Goal: Task Accomplishment & Management: Use online tool/utility

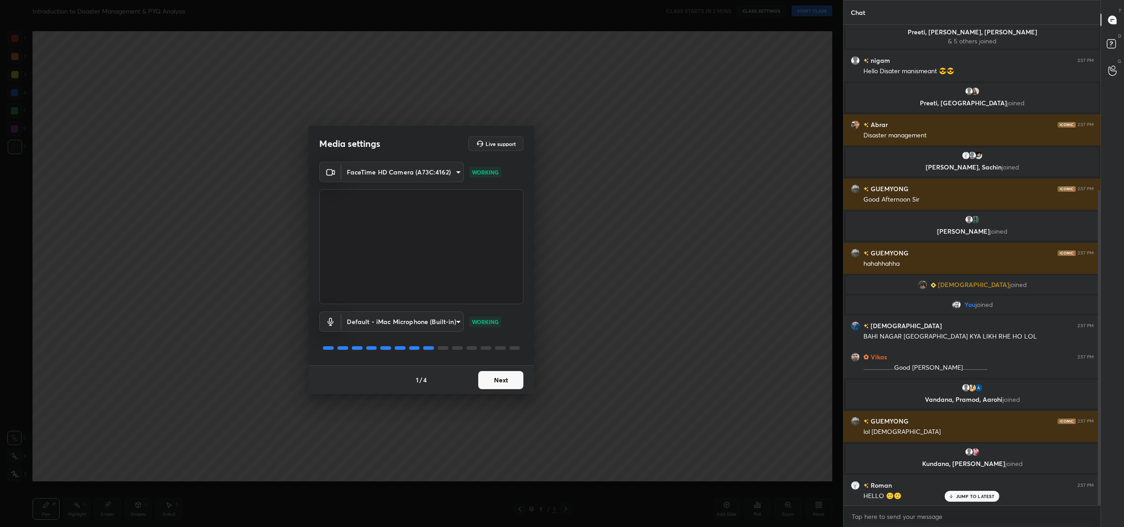
scroll to position [252, 0]
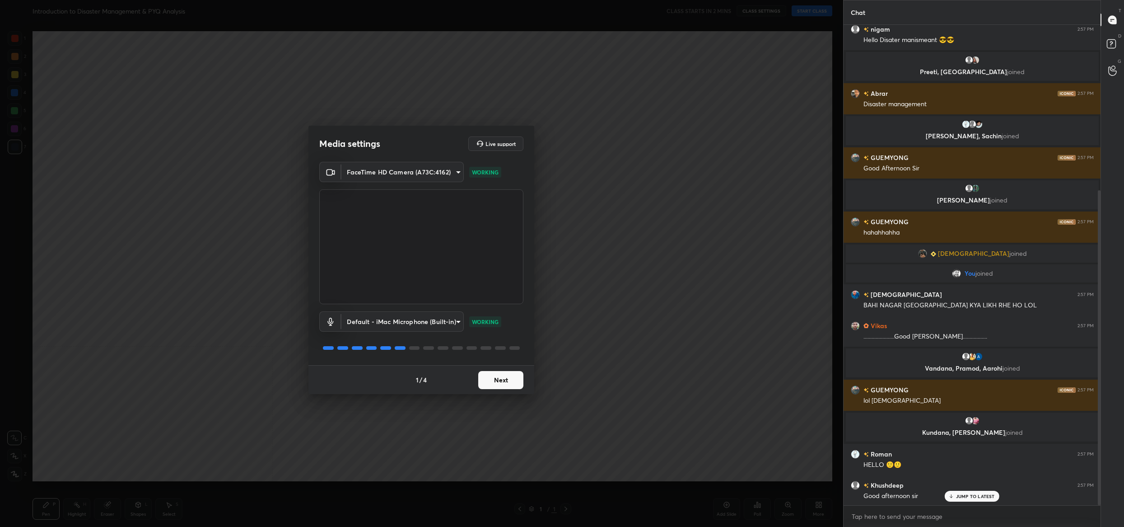
click at [495, 373] on button "Next" at bounding box center [500, 380] width 45 height 18
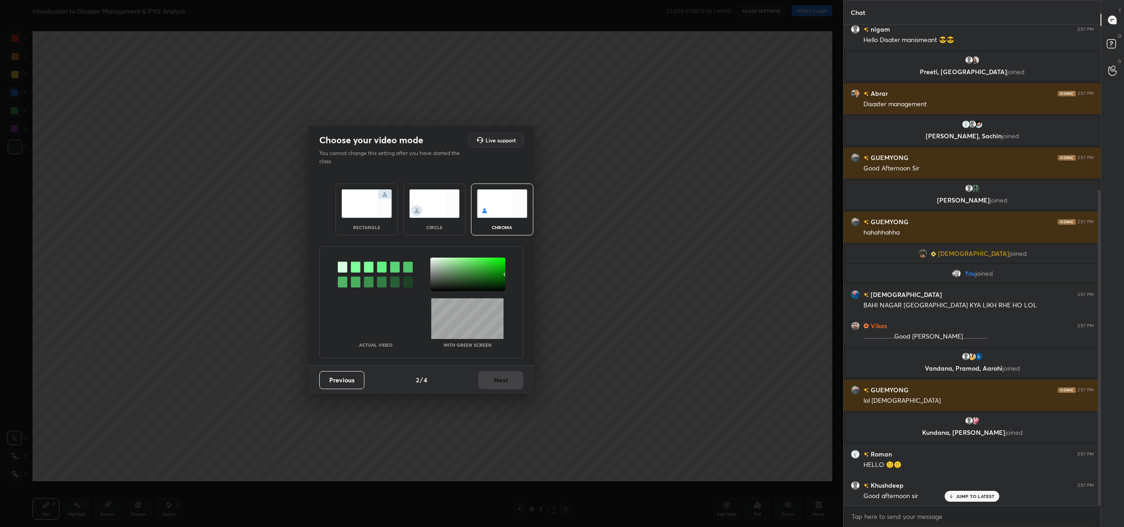
click at [497, 374] on div "Previous 2 / 4 Next" at bounding box center [421, 379] width 226 height 29
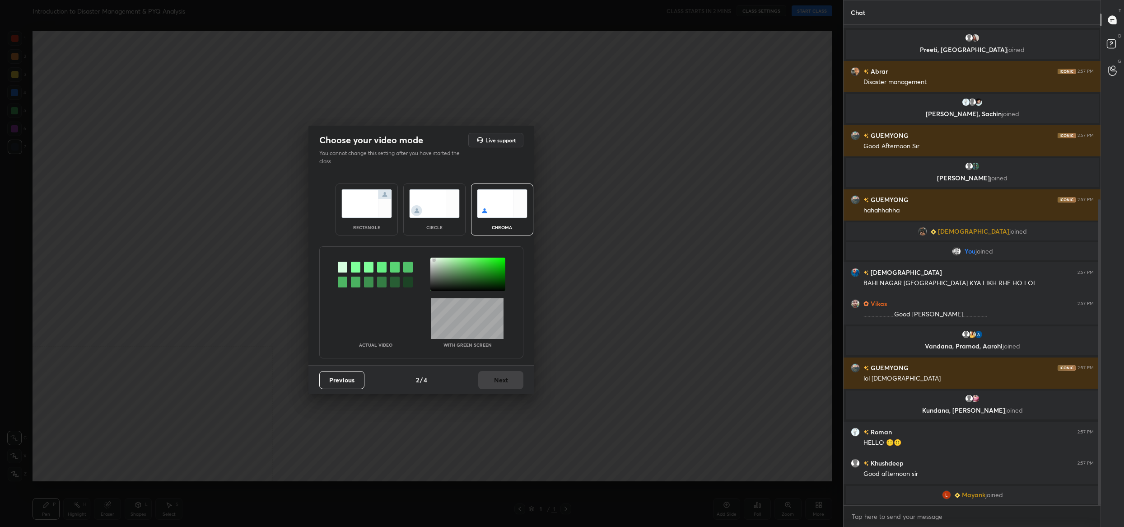
drag, startPoint x: 434, startPoint y: 259, endPoint x: 437, endPoint y: 266, distance: 7.5
click at [434, 259] on div at bounding box center [467, 273] width 75 height 33
click at [506, 388] on button "Next" at bounding box center [500, 380] width 45 height 18
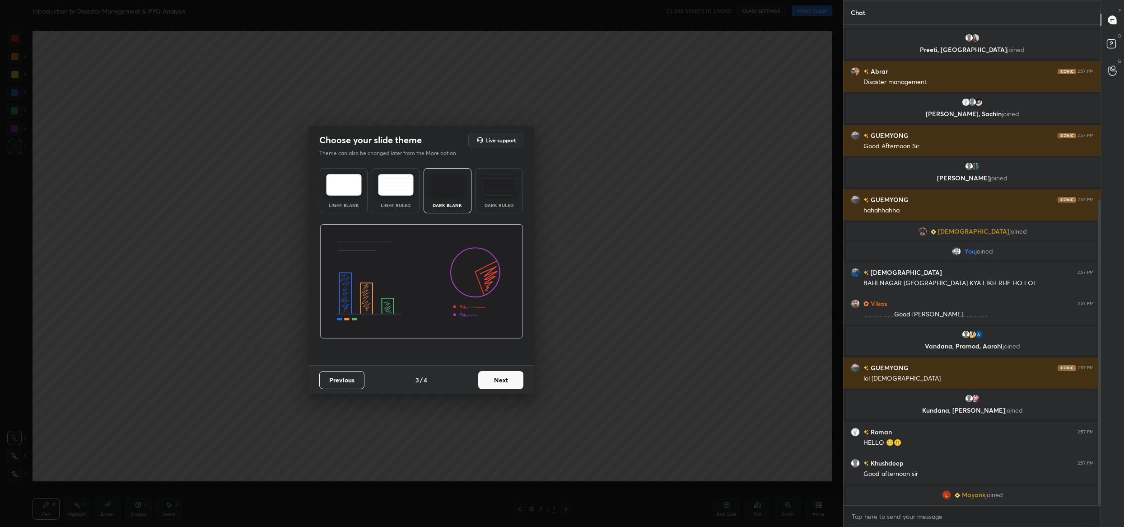
click at [506, 388] on button "Next" at bounding box center [500, 380] width 45 height 18
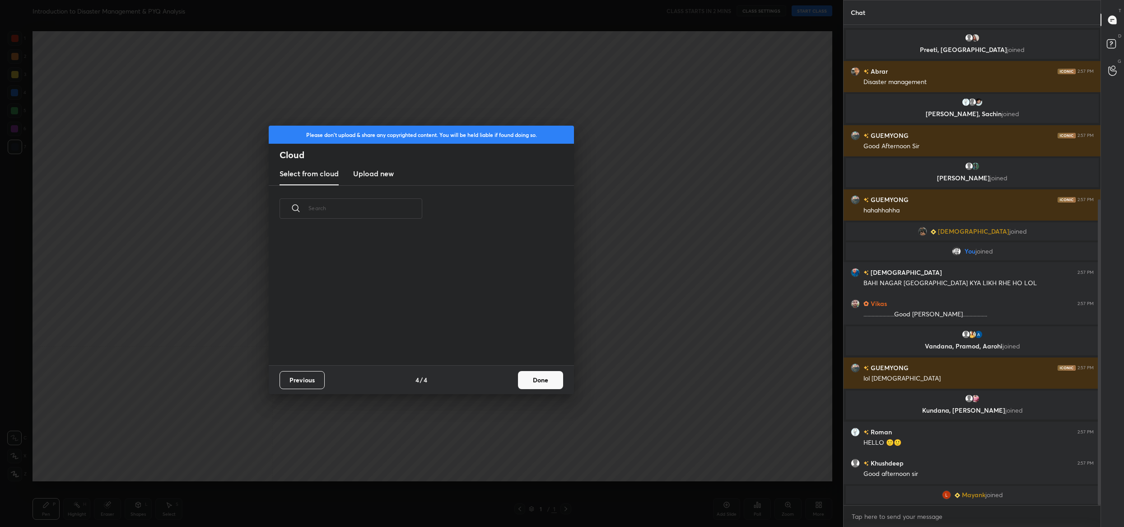
click at [528, 373] on button "Done" at bounding box center [540, 380] width 45 height 18
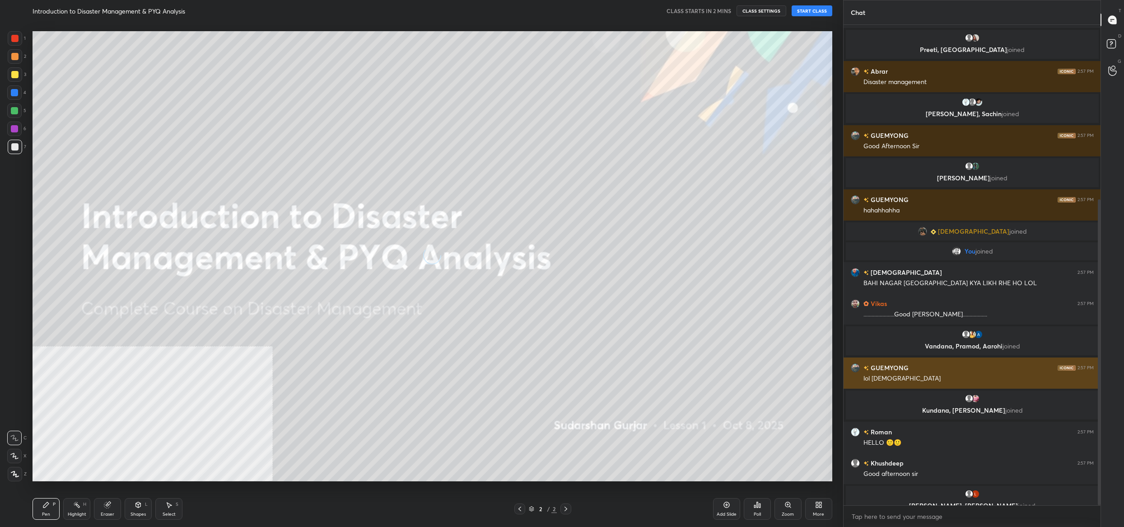
scroll to position [285, 0]
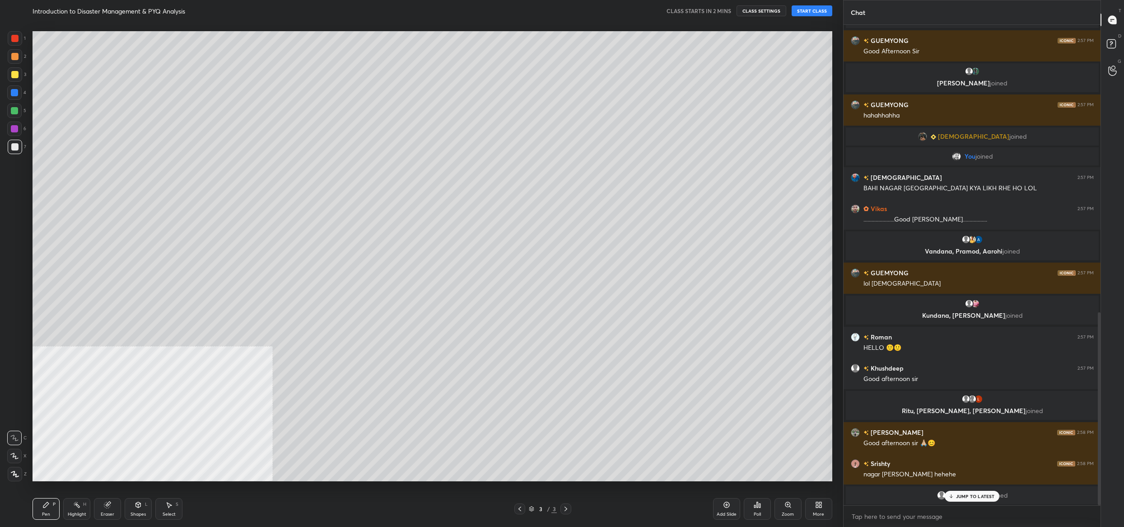
click at [823, 506] on div "More" at bounding box center [818, 509] width 27 height 22
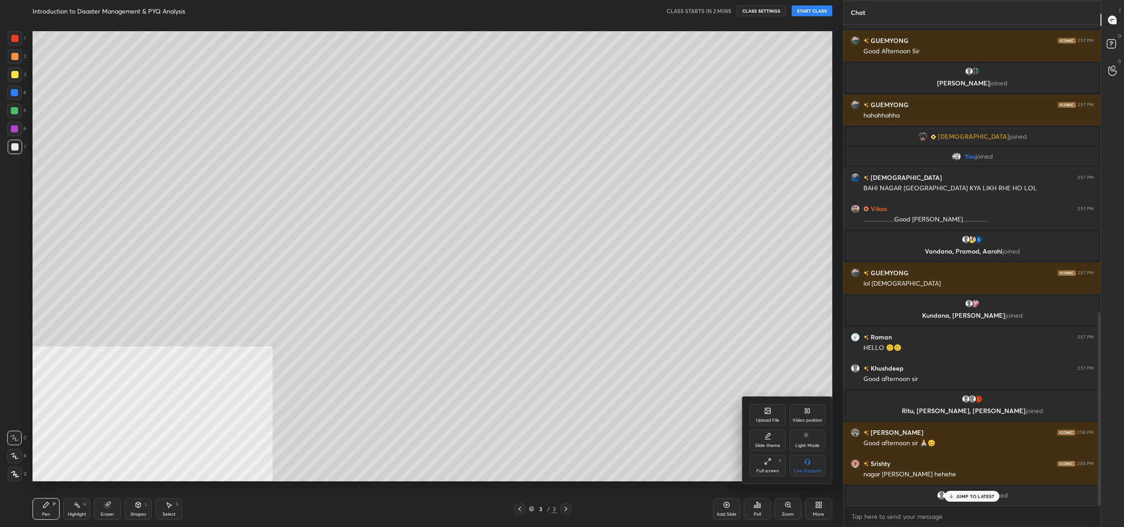
click at [767, 413] on icon at bounding box center [767, 410] width 5 height 5
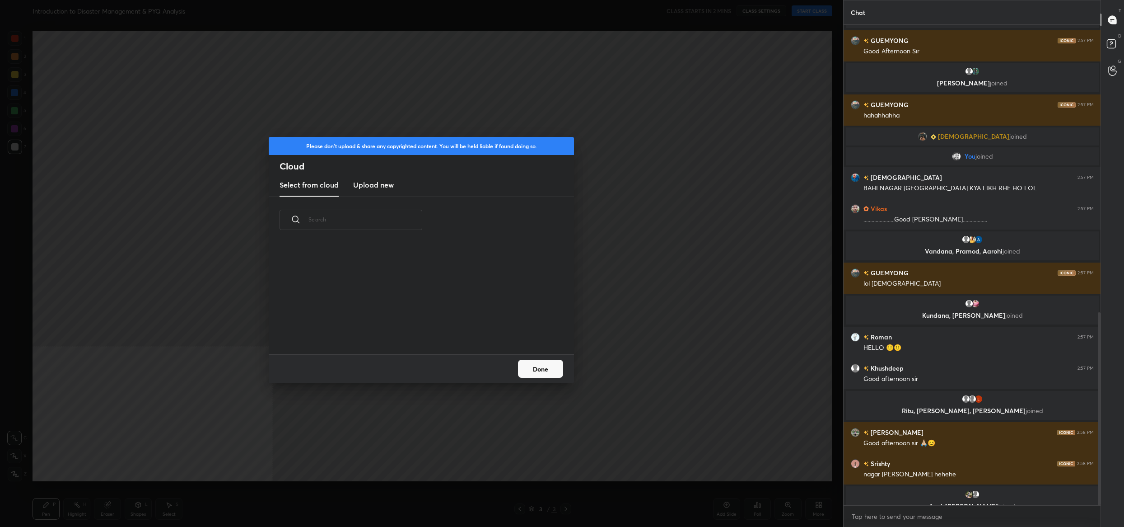
click at [386, 192] on new "Upload new" at bounding box center [373, 185] width 41 height 23
click at [425, 322] on label "Browse" at bounding box center [422, 328] width 40 height 14
click at [402, 322] on input "Browse" at bounding box center [402, 328] width 0 height 14
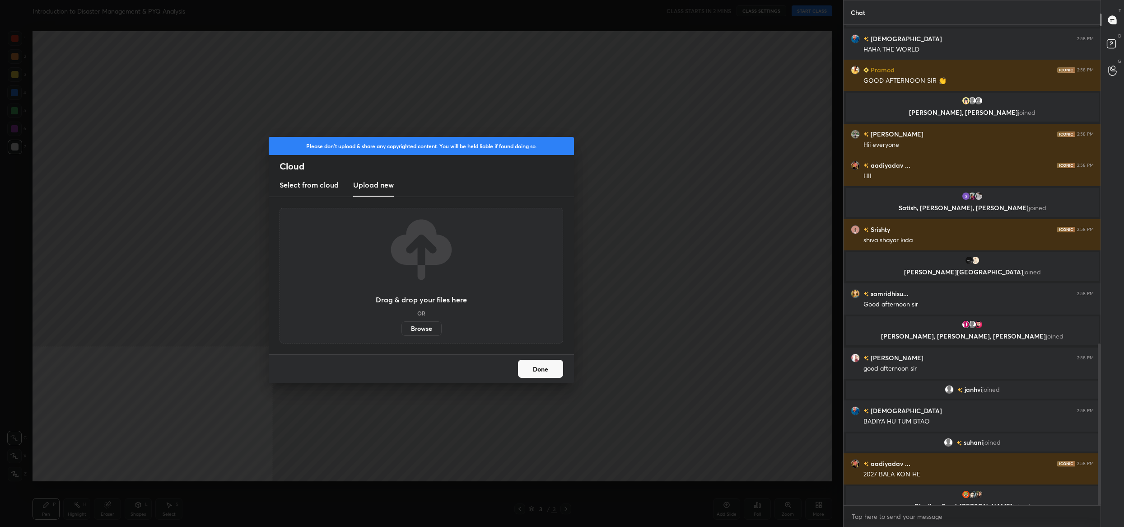
scroll to position [963, 0]
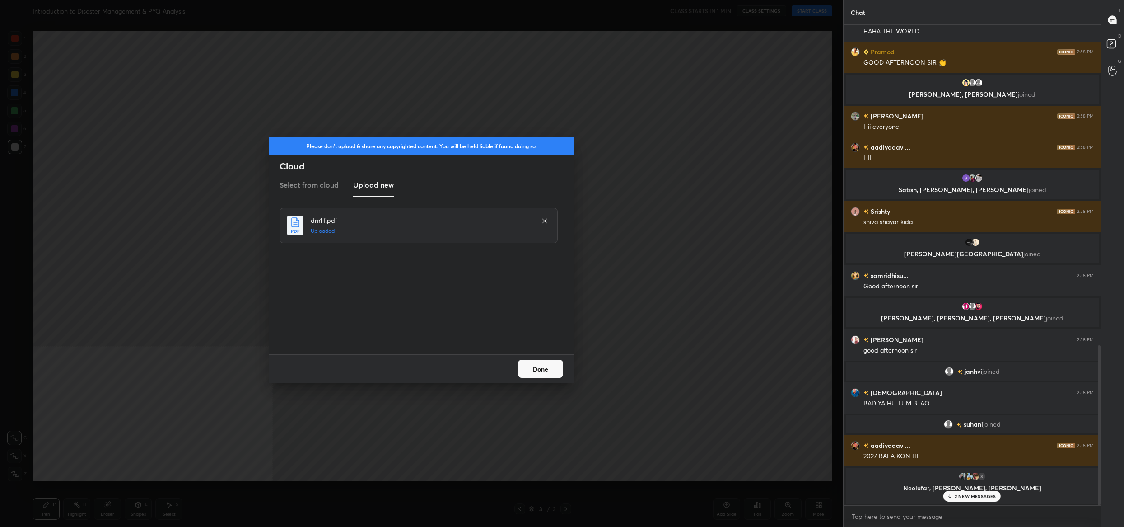
click at [542, 369] on button "Done" at bounding box center [540, 369] width 45 height 18
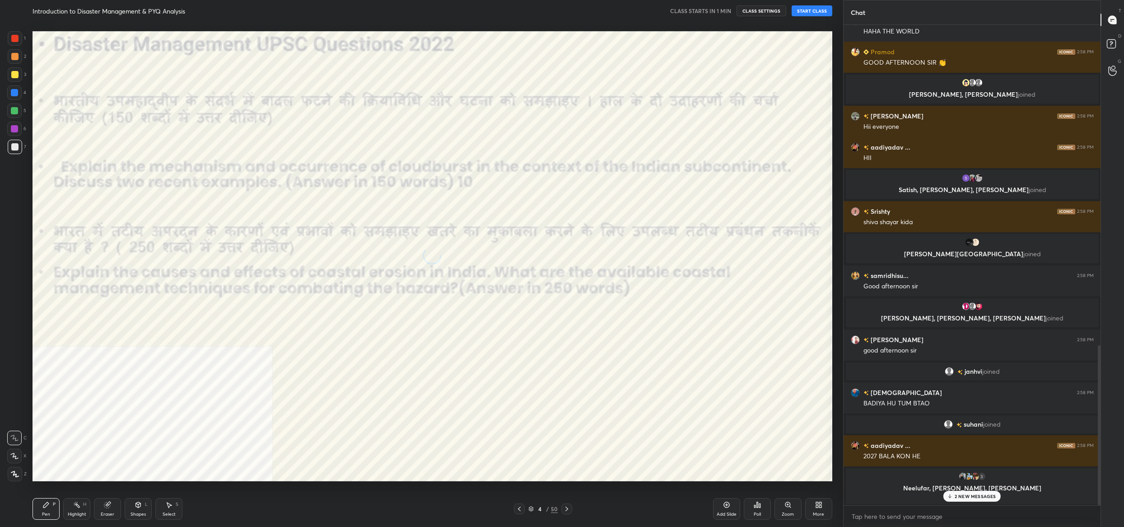
click at [532, 504] on div "4 / 50" at bounding box center [543, 508] width 58 height 11
click at [532, 506] on icon at bounding box center [530, 508] width 5 height 5
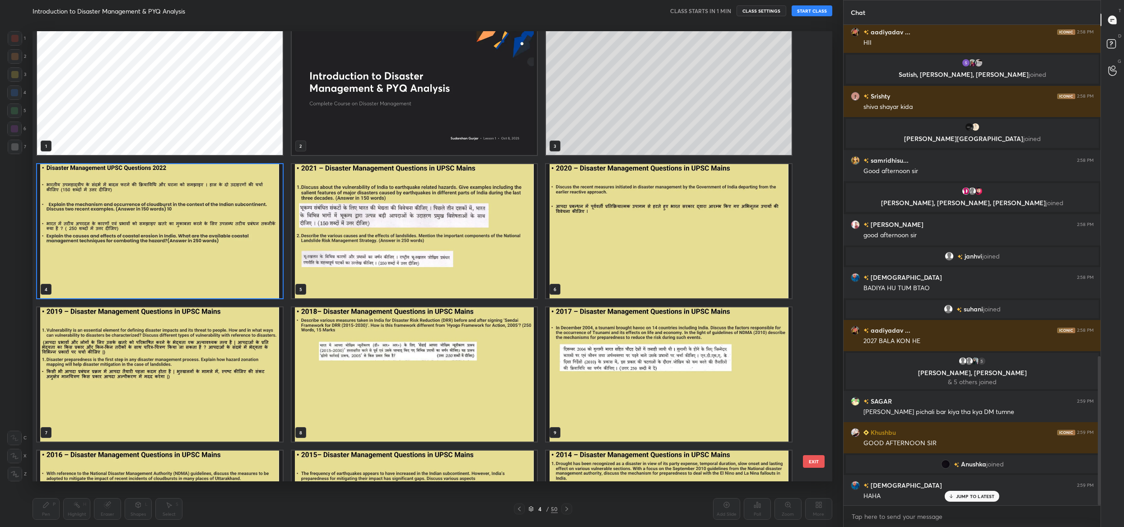
scroll to position [5, 0]
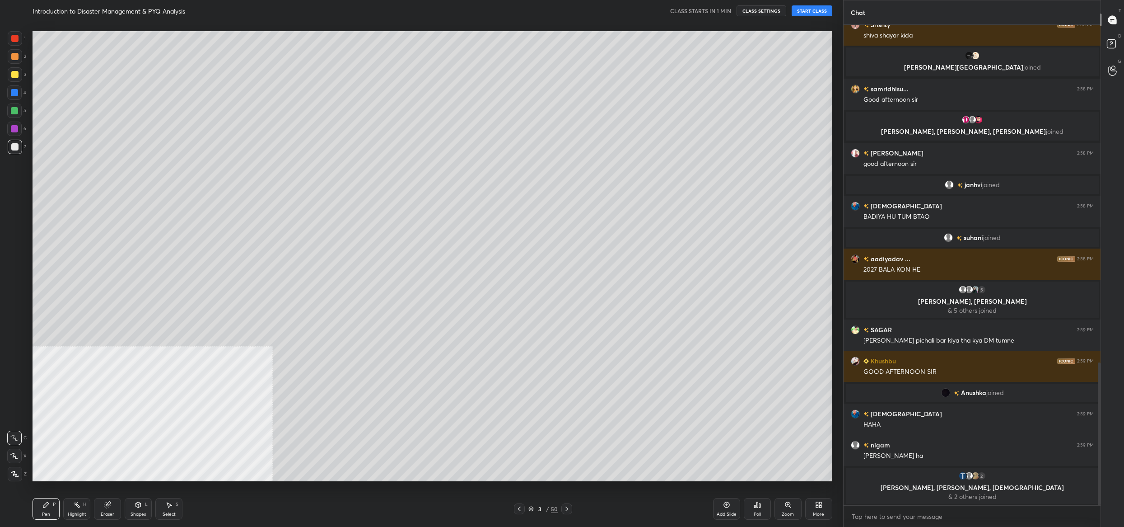
click at [813, 9] on button "START CLASS" at bounding box center [812, 10] width 41 height 11
click at [721, 11] on span "mute" at bounding box center [723, 11] width 13 height 6
click at [771, 14] on button "CLASS SETTINGS" at bounding box center [765, 10] width 50 height 11
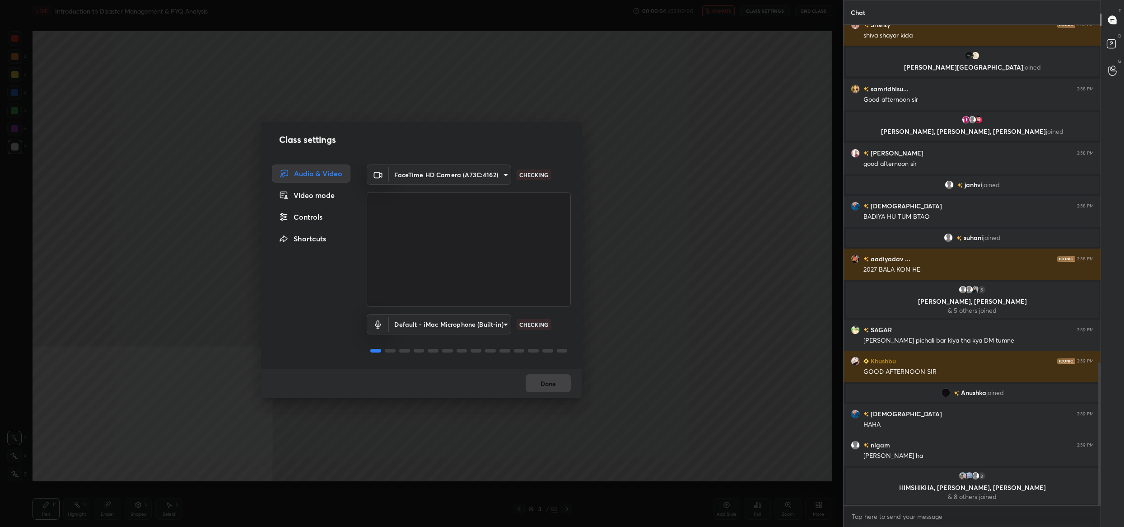
click at [309, 219] on div "Controls" at bounding box center [311, 217] width 79 height 18
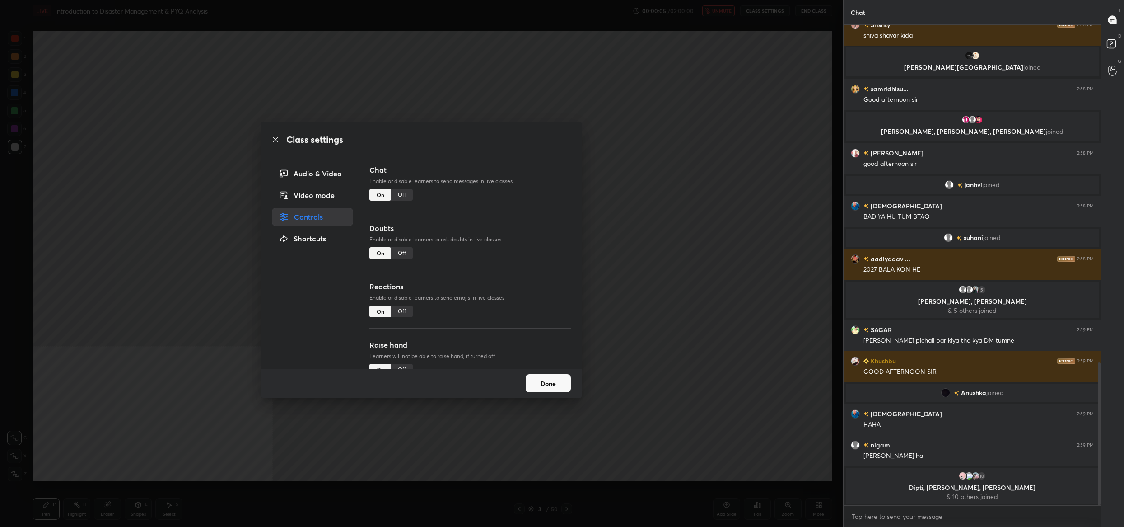
click at [397, 250] on div "Off" at bounding box center [402, 253] width 22 height 12
click at [550, 384] on button "Done" at bounding box center [548, 383] width 45 height 18
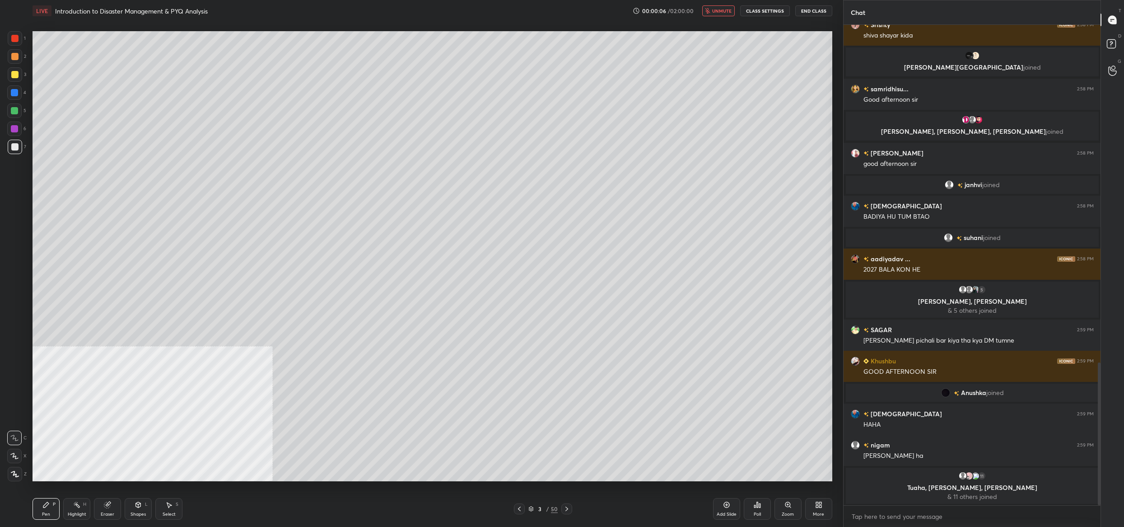
scroll to position [1140, 0]
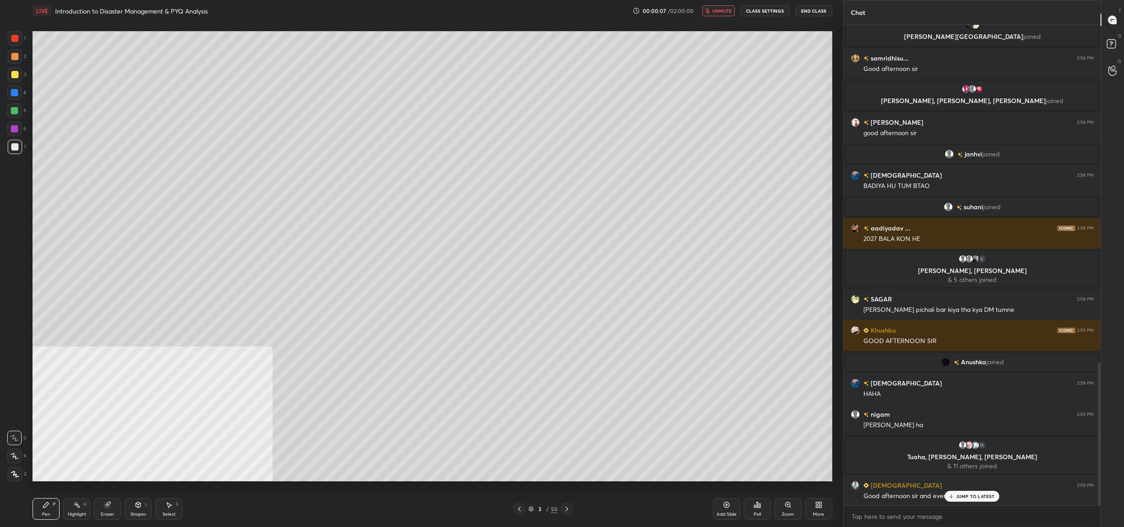
click at [814, 509] on div "More" at bounding box center [818, 509] width 27 height 22
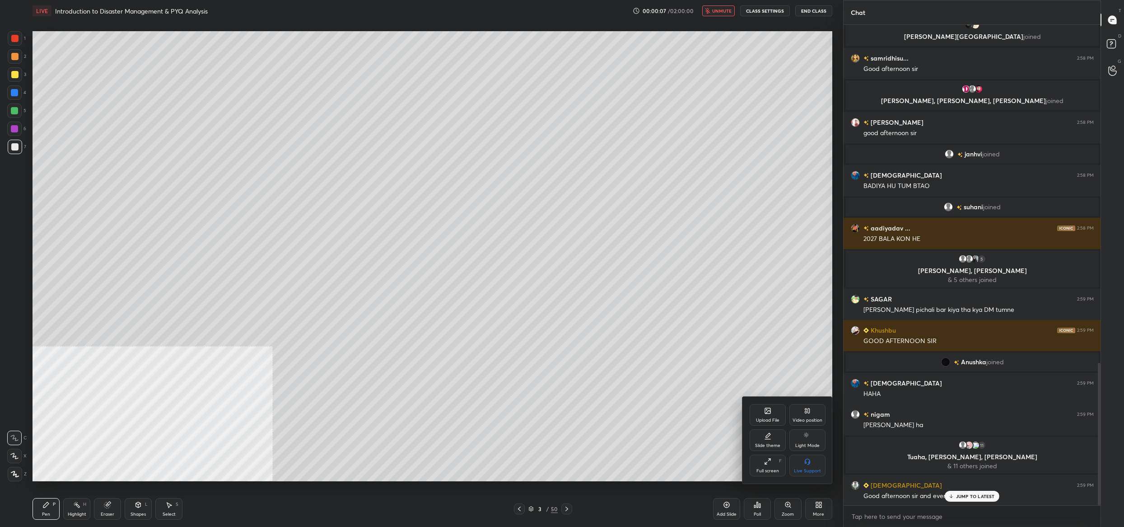
scroll to position [1214, 0]
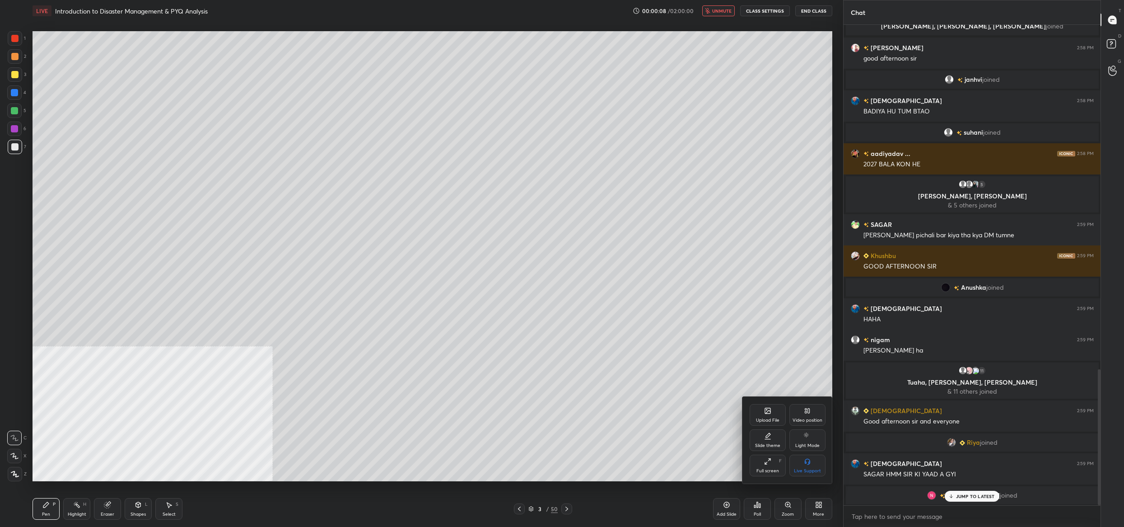
click at [537, 508] on div at bounding box center [562, 263] width 1124 height 527
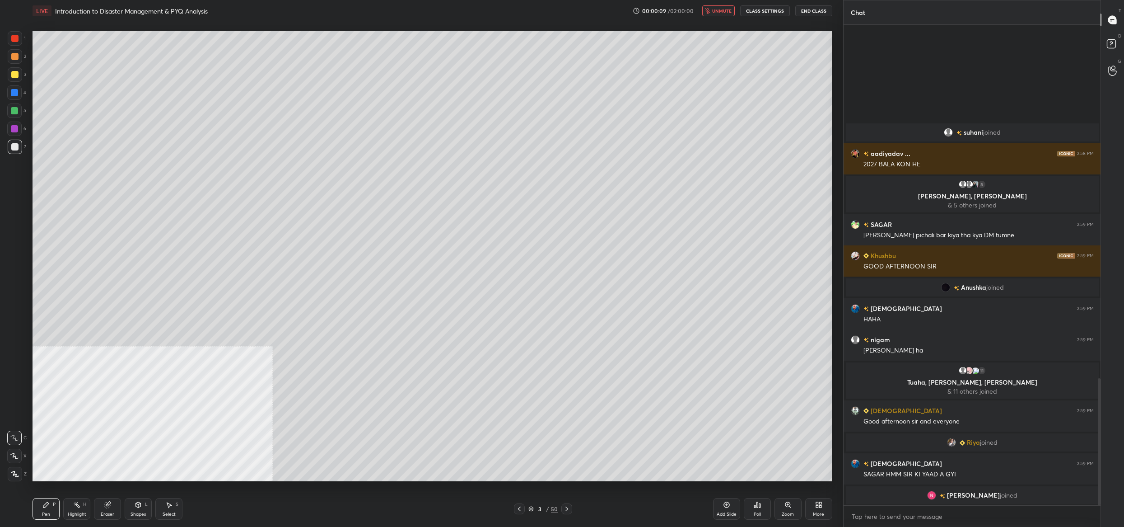
scroll to position [1339, 0]
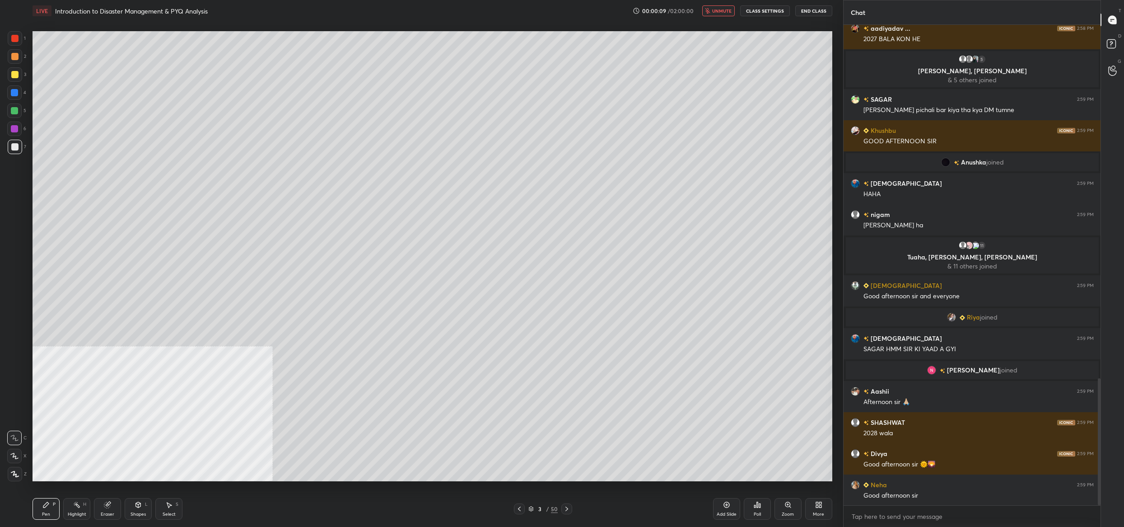
click at [536, 508] on div "3" at bounding box center [540, 508] width 9 height 5
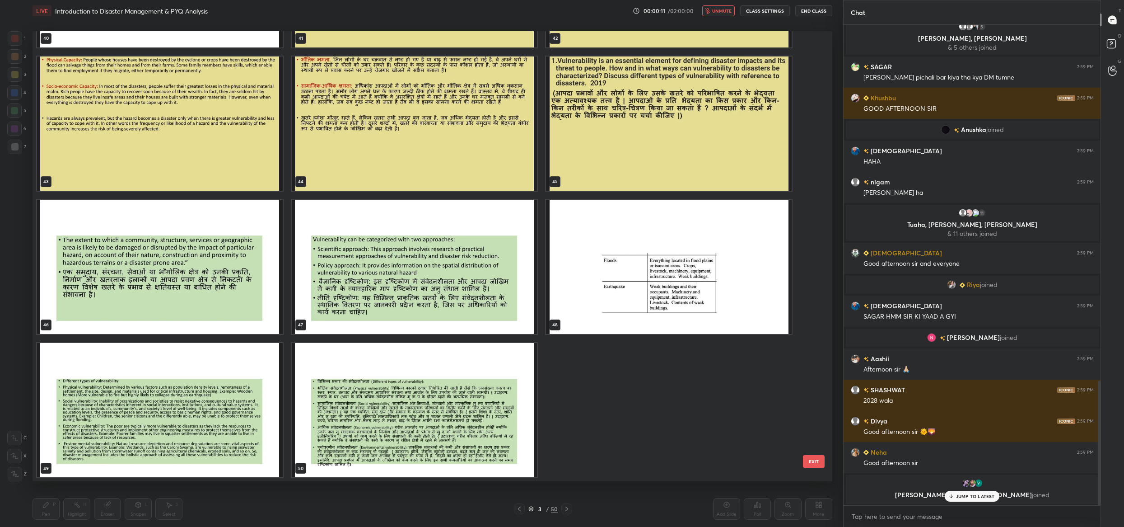
click at [499, 458] on img "grid" at bounding box center [415, 410] width 246 height 134
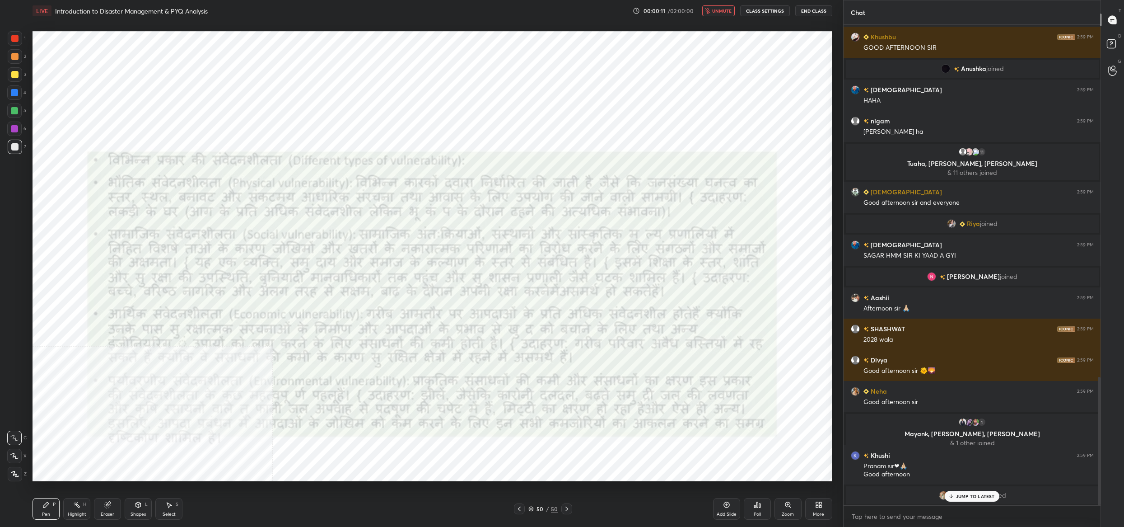
click at [499, 458] on img "grid" at bounding box center [415, 410] width 246 height 134
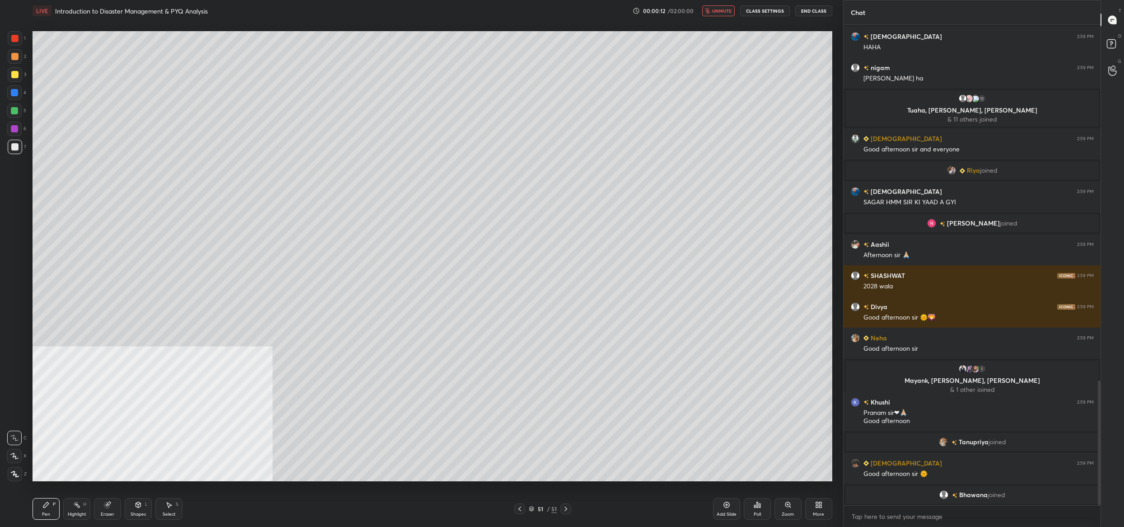
click at [806, 503] on div "More" at bounding box center [818, 509] width 27 height 22
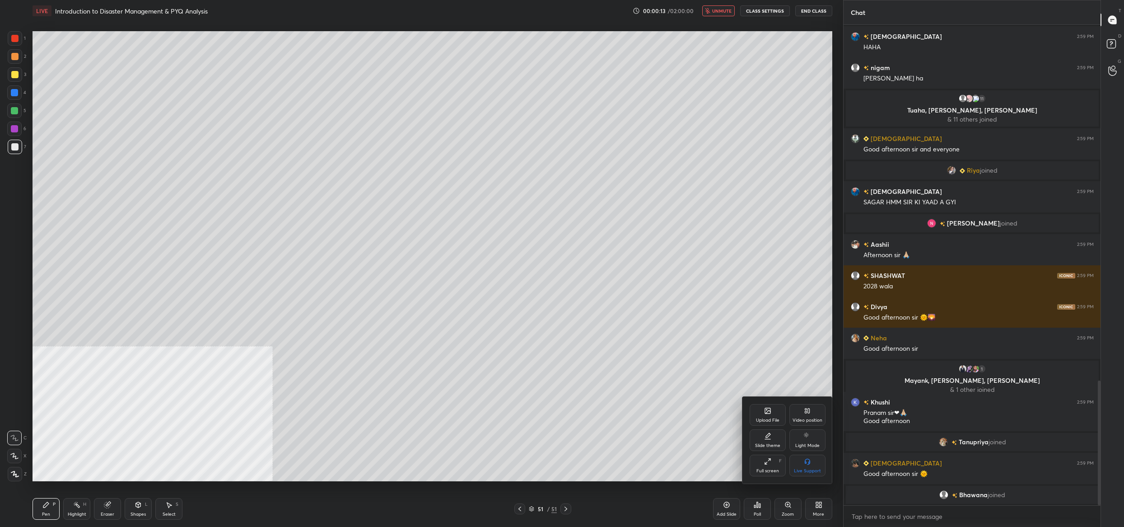
click at [763, 413] on div "Upload File" at bounding box center [768, 415] width 36 height 22
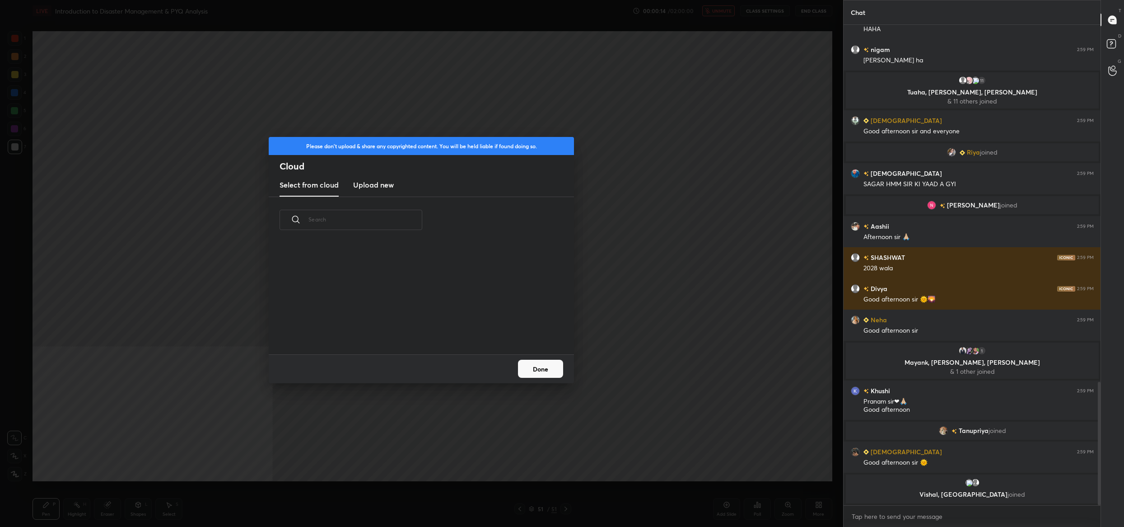
click at [377, 186] on h3 "Upload new" at bounding box center [373, 184] width 41 height 11
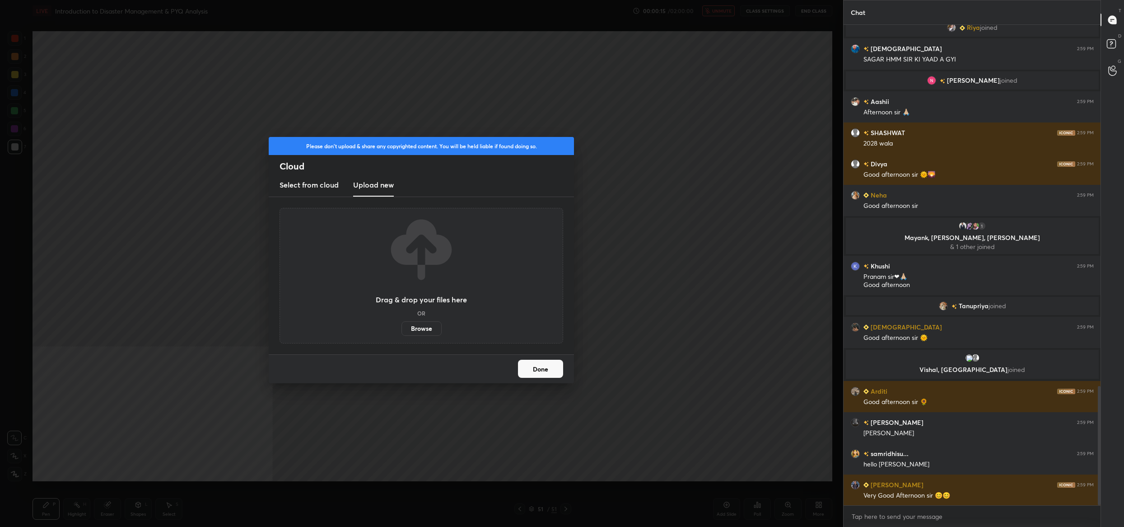
click at [429, 325] on label "Browse" at bounding box center [422, 328] width 40 height 14
click at [402, 325] on input "Browse" at bounding box center [402, 328] width 0 height 14
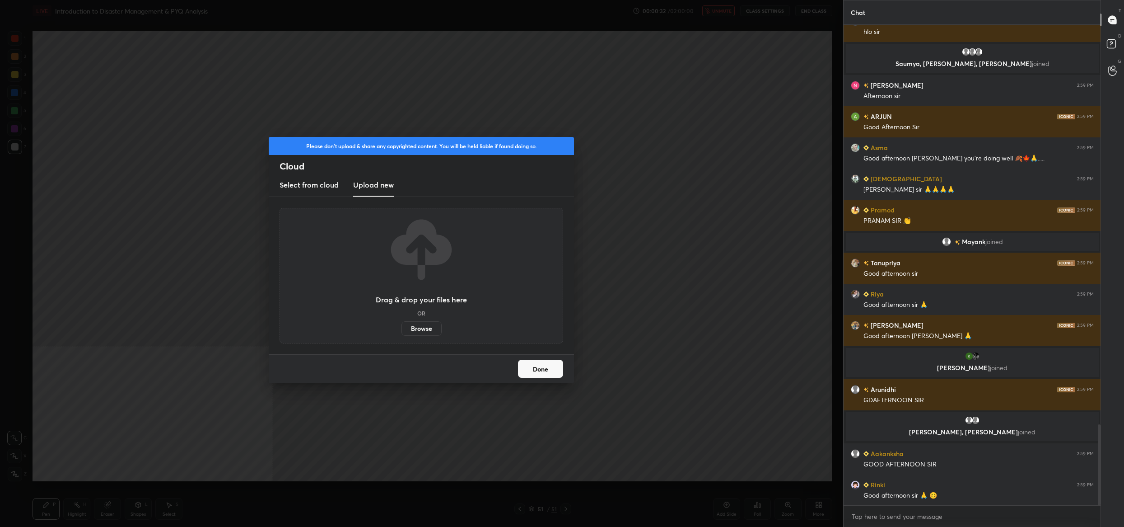
click at [532, 370] on button "Done" at bounding box center [540, 369] width 45 height 18
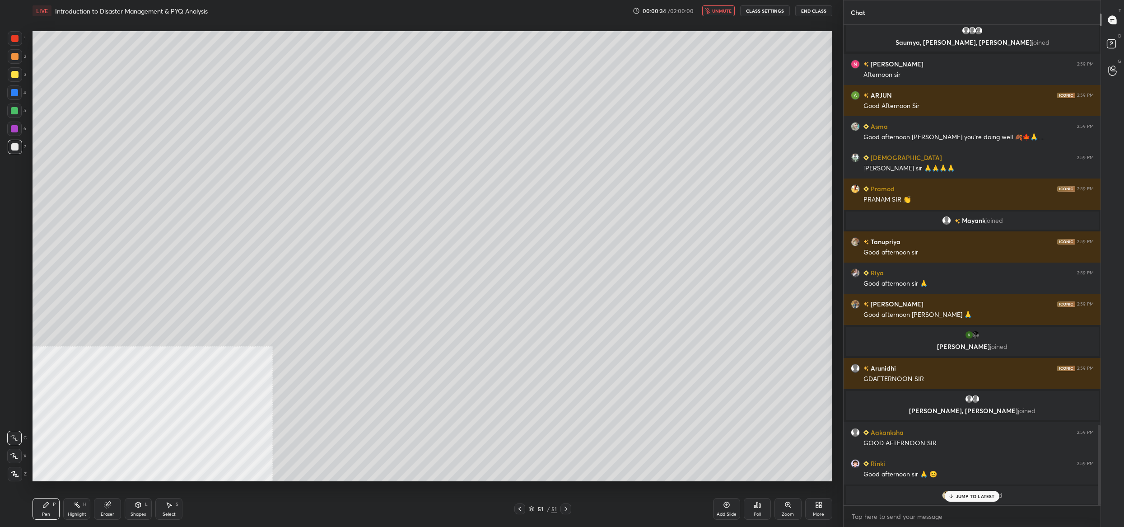
click at [710, 12] on icon "button" at bounding box center [707, 10] width 5 height 5
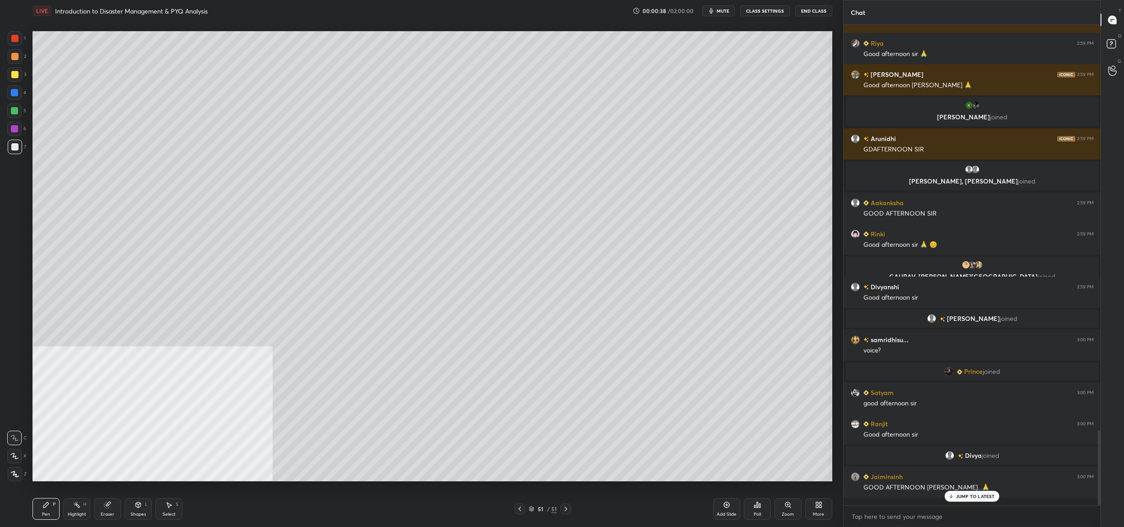
click at [715, 9] on icon "button" at bounding box center [711, 10] width 7 height 7
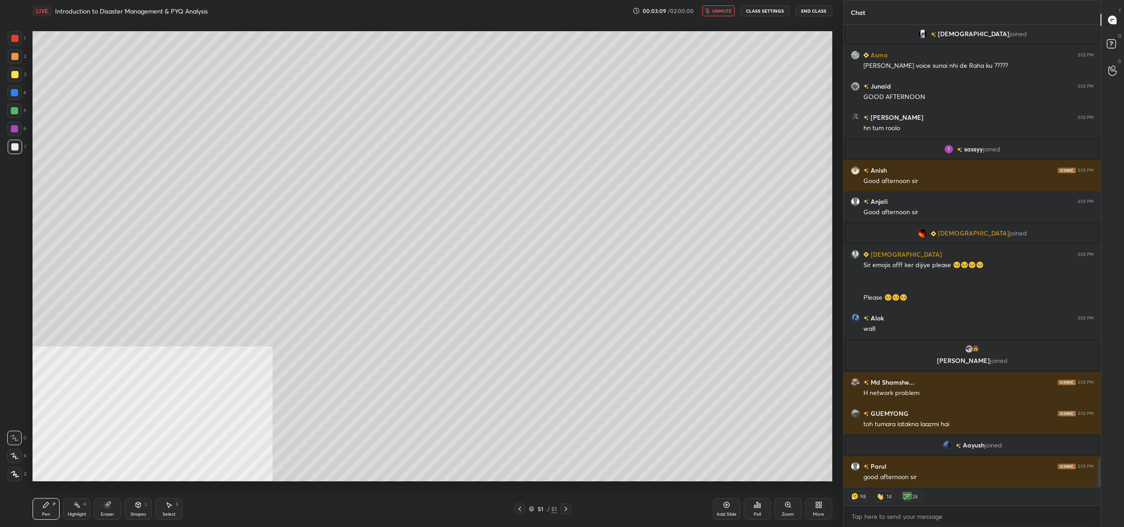
scroll to position [7040, 0]
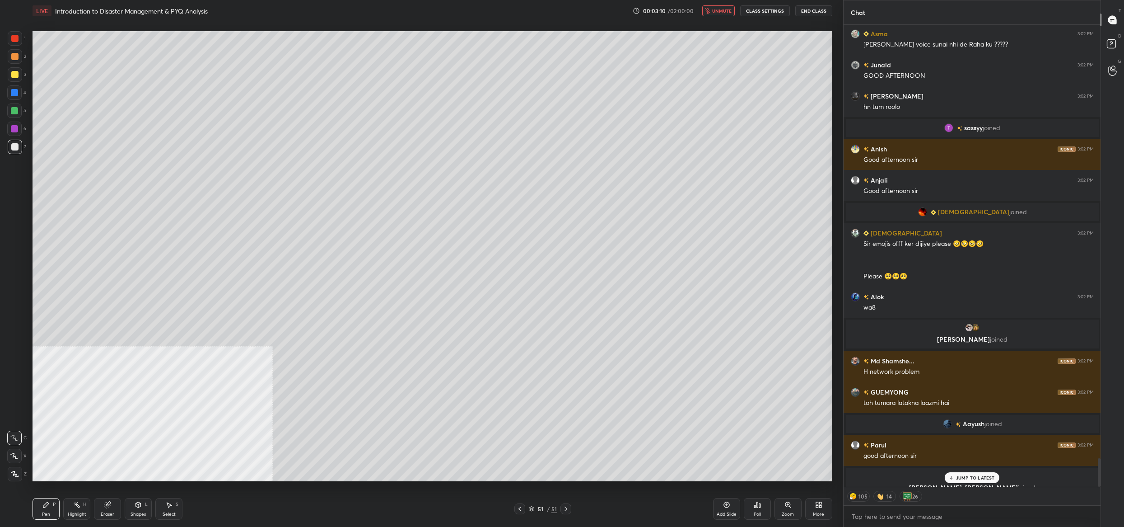
click at [718, 10] on span "unmute" at bounding box center [721, 11] width 19 height 6
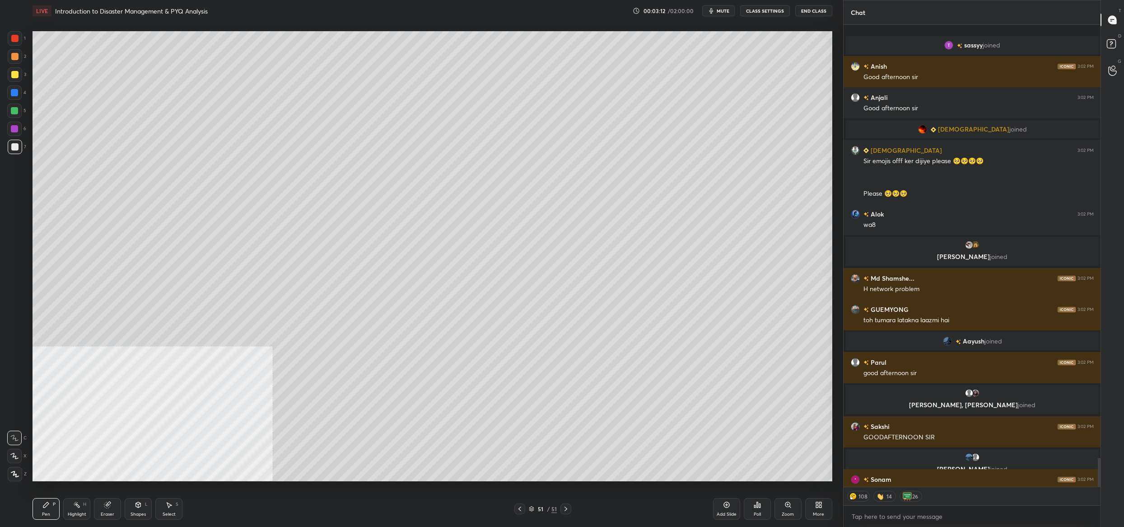
scroll to position [6929, 0]
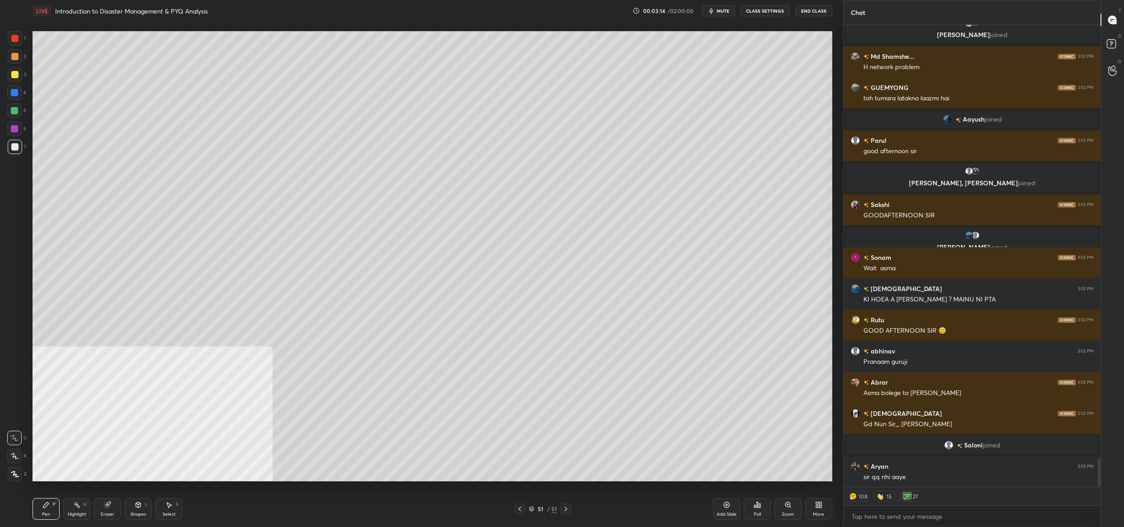
click at [534, 504] on div "51 / 51" at bounding box center [542, 508] width 57 height 11
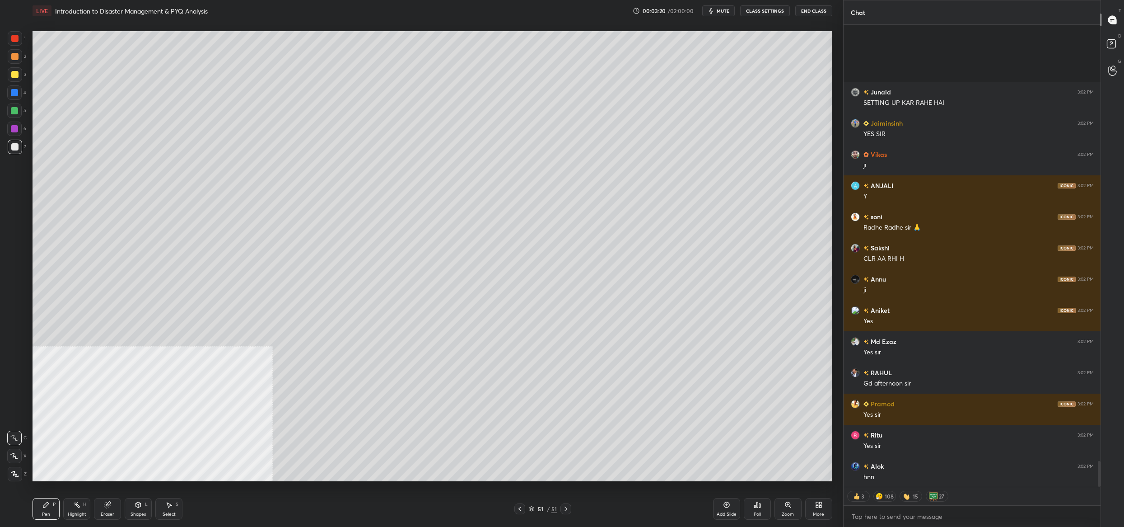
scroll to position [7844, 0]
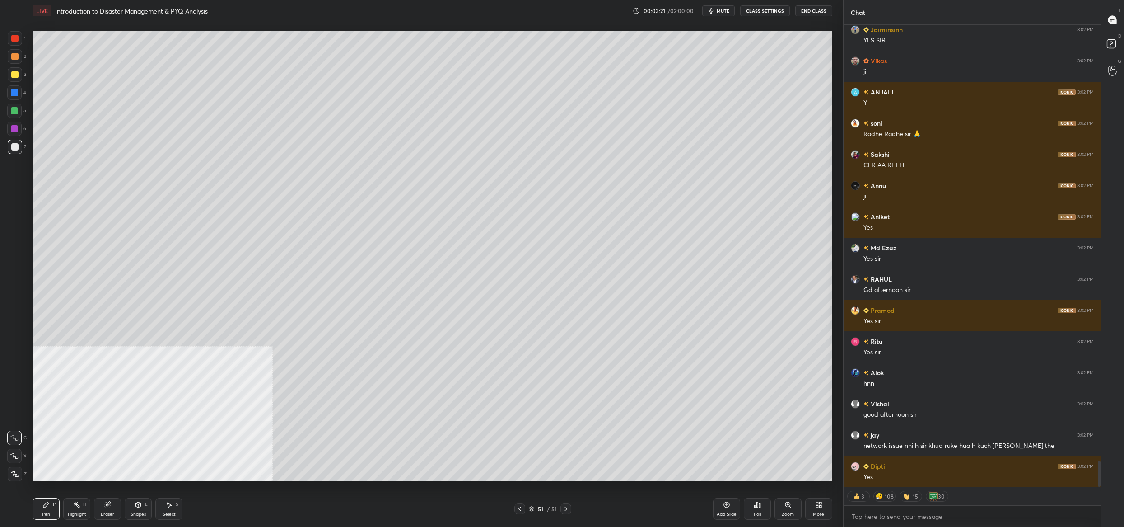
click at [817, 505] on icon at bounding box center [817, 506] width 2 height 2
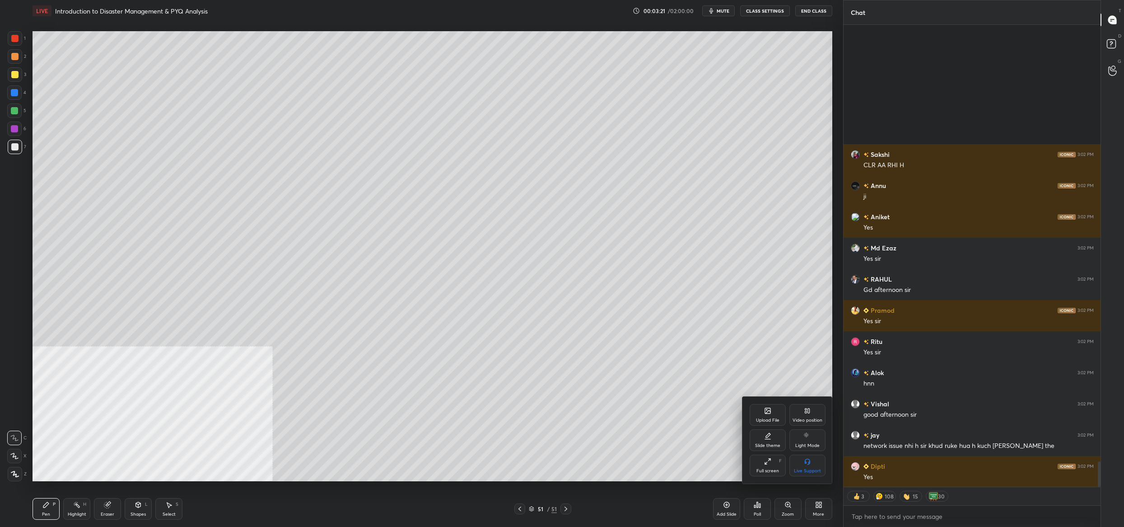
scroll to position [8021, 0]
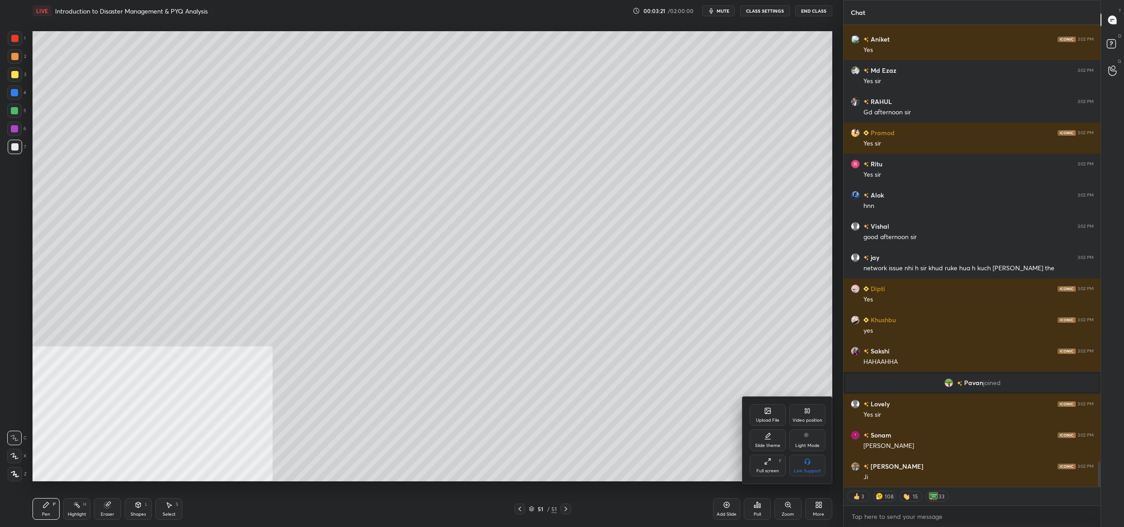
click at [772, 410] on div "Upload File" at bounding box center [768, 415] width 36 height 22
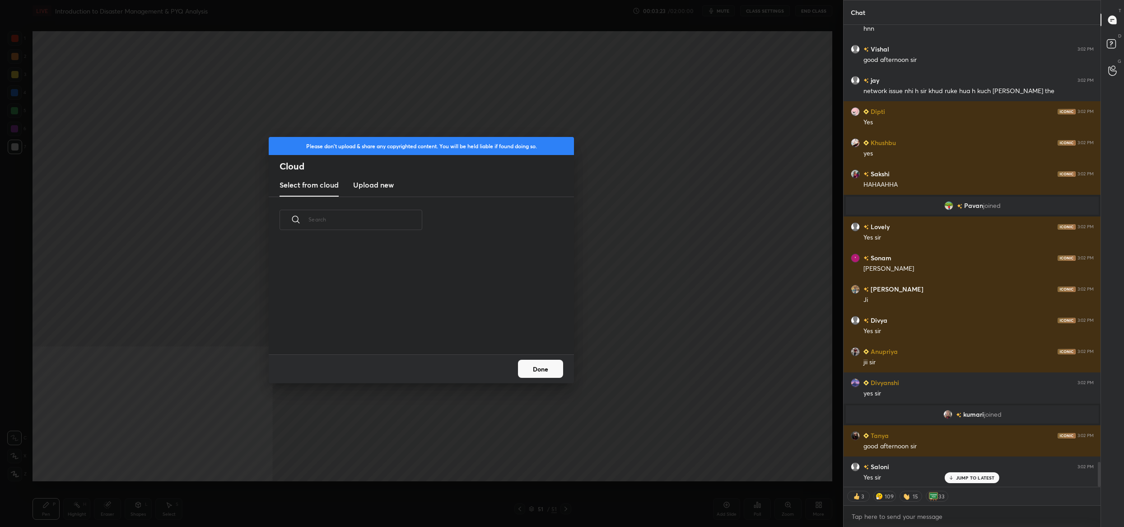
scroll to position [112, 290]
click at [375, 187] on h3 "Upload new" at bounding box center [373, 184] width 41 height 11
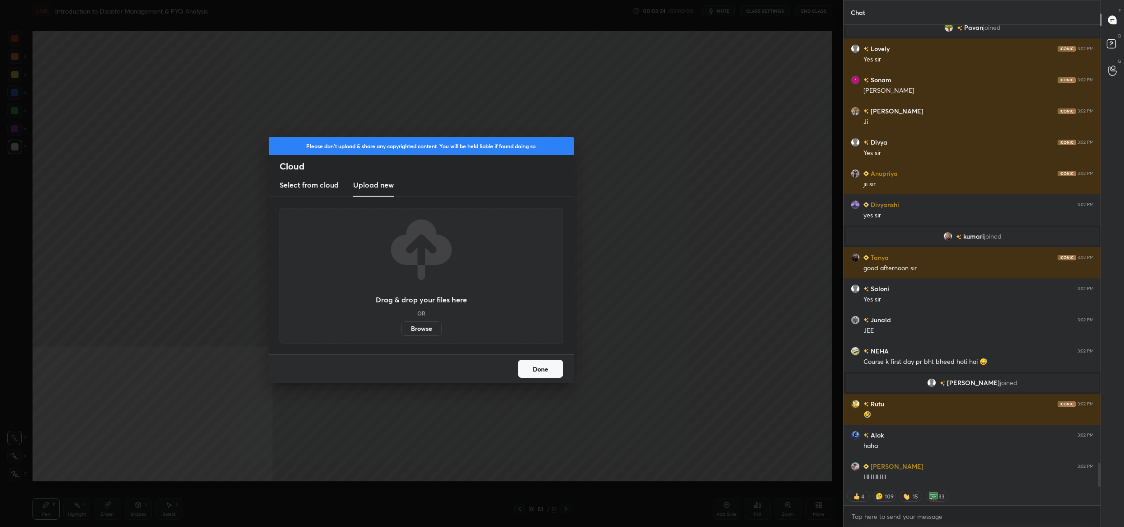
click at [425, 328] on label "Browse" at bounding box center [422, 328] width 40 height 14
click at [402, 328] on input "Browse" at bounding box center [402, 328] width 0 height 14
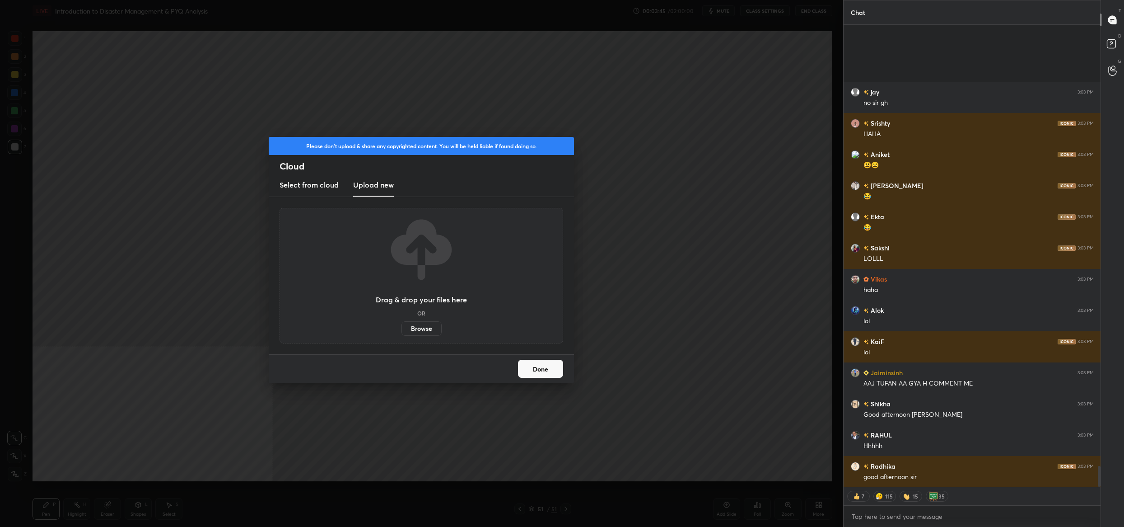
scroll to position [9777, 0]
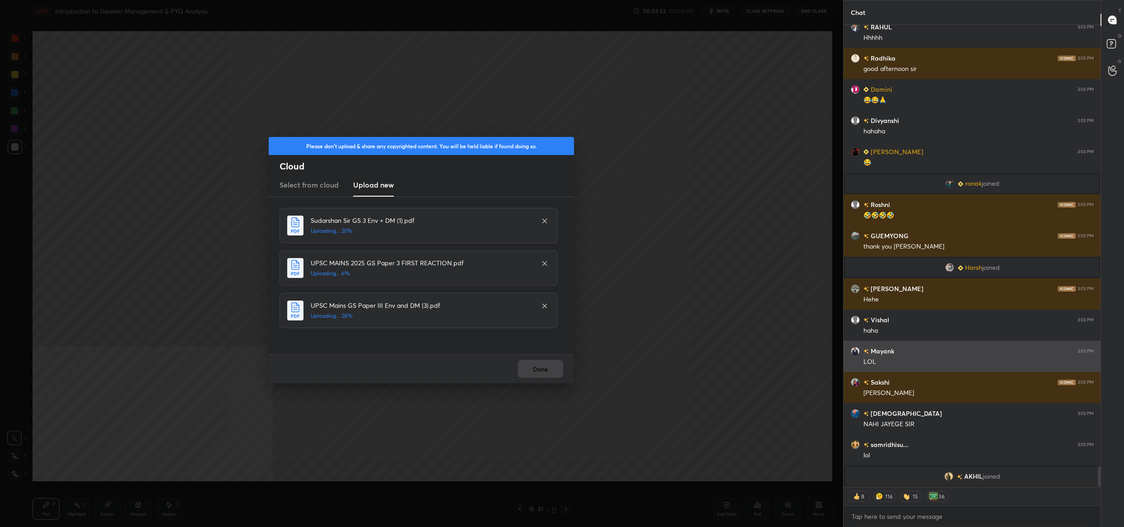
click at [943, 348] on div "[PERSON_NAME] 3:03 PM" at bounding box center [972, 350] width 243 height 9
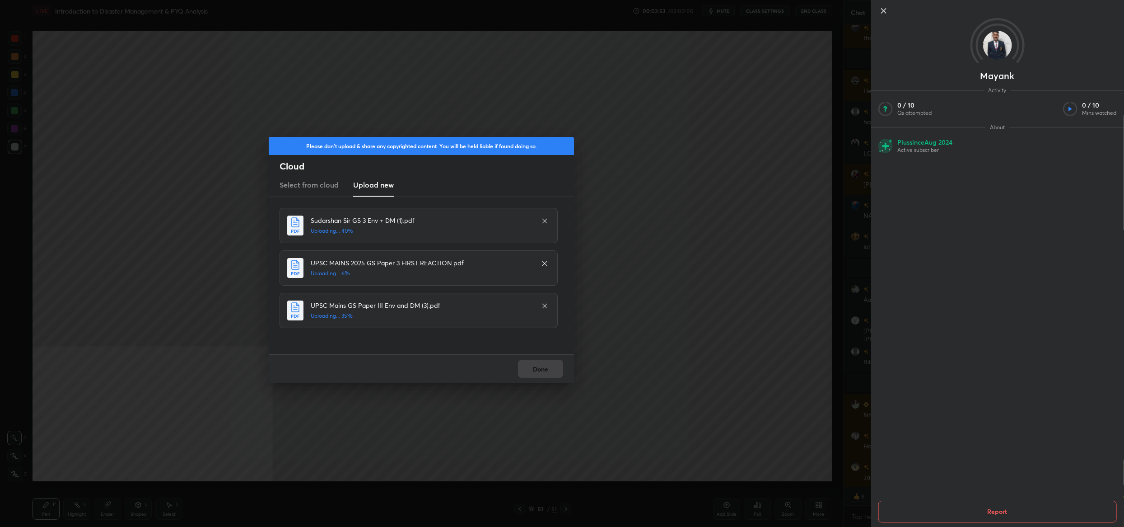
click at [804, 131] on div "Please don't upload & share any copyrighted content. You will be held liable if…" at bounding box center [421, 263] width 843 height 527
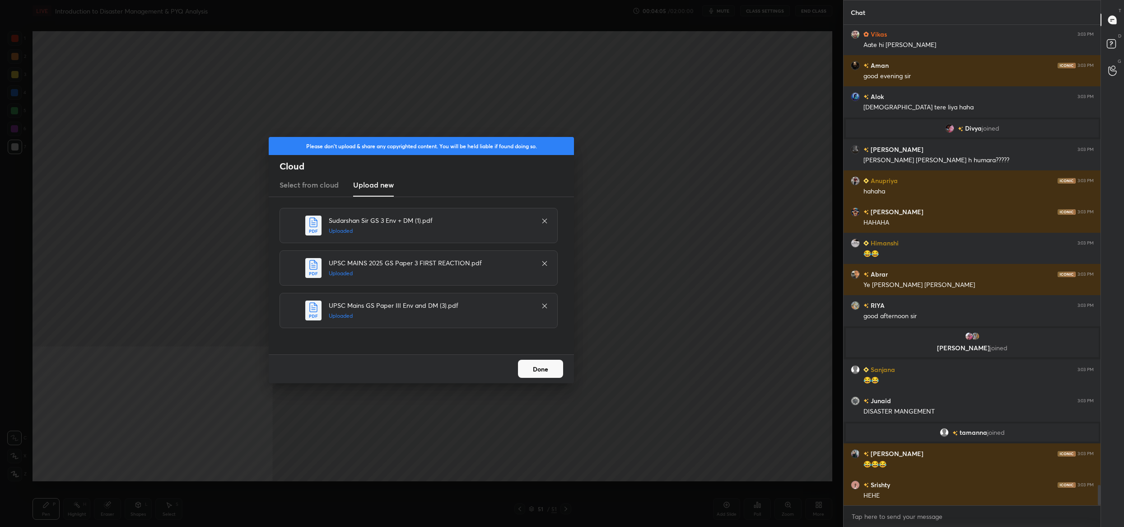
click at [547, 369] on button "Done" at bounding box center [540, 369] width 45 height 18
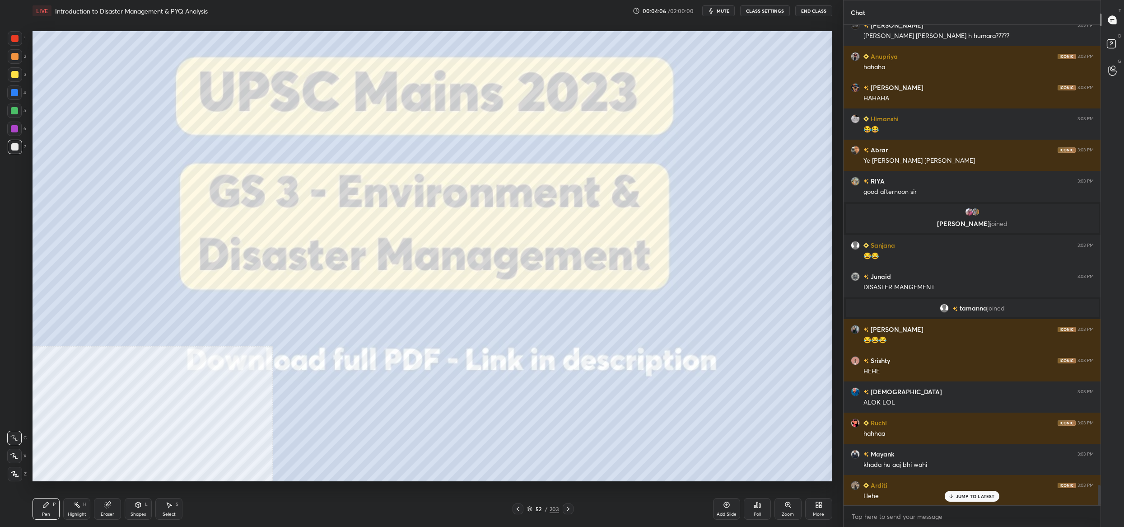
click at [522, 509] on div at bounding box center [518, 508] width 11 height 11
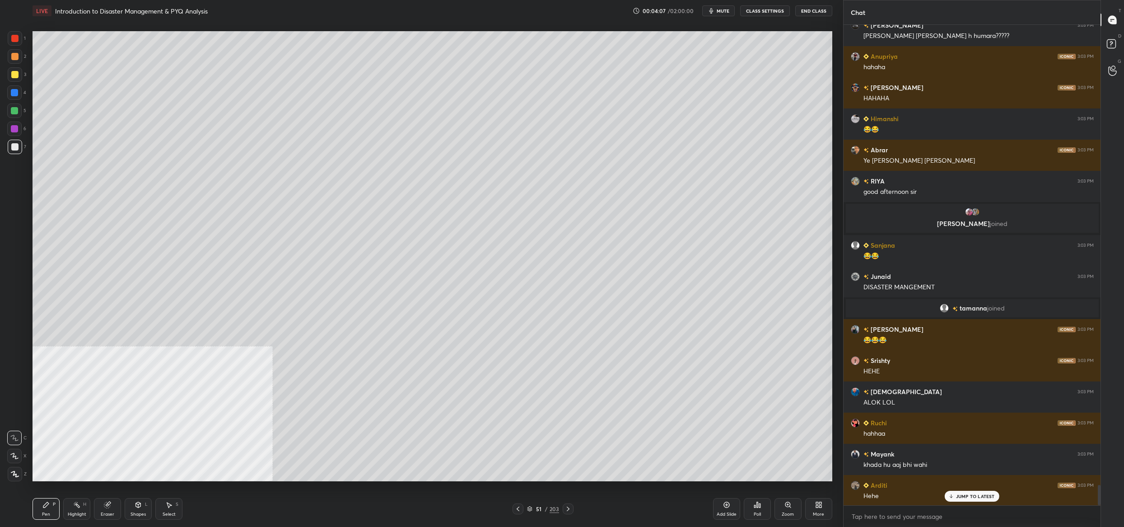
click at [532, 510] on icon at bounding box center [529, 508] width 5 height 5
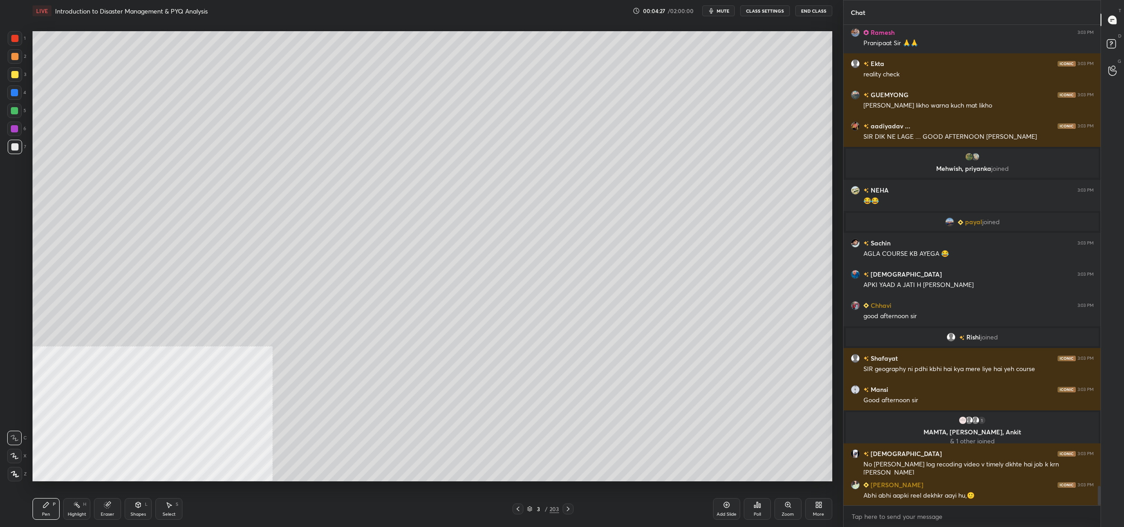
click at [12, 80] on div at bounding box center [15, 74] width 14 height 14
click at [11, 74] on div at bounding box center [14, 74] width 7 height 7
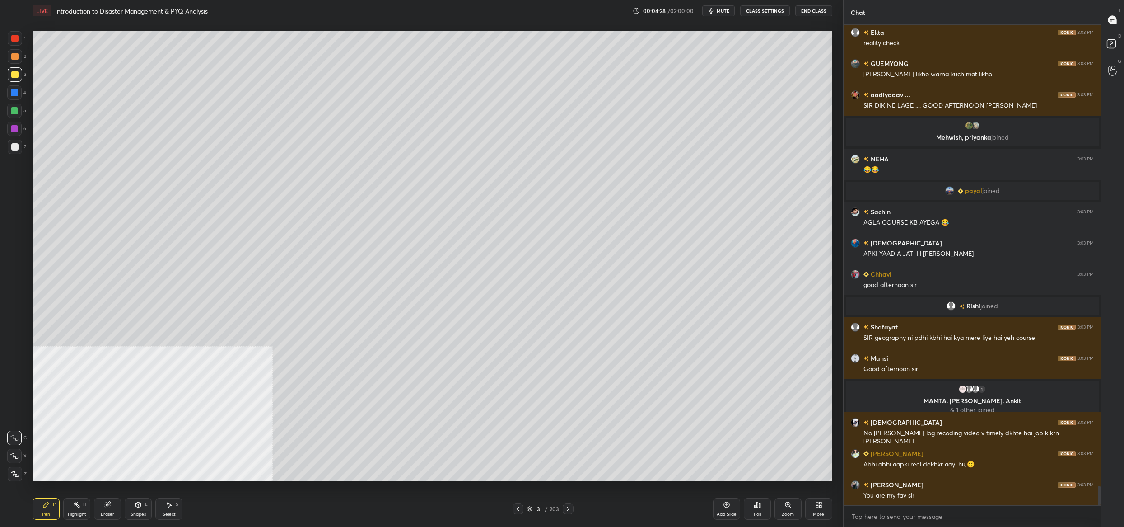
click at [14, 459] on div at bounding box center [14, 455] width 14 height 14
drag, startPoint x: 14, startPoint y: 459, endPoint x: 12, endPoint y: 468, distance: 9.7
click at [14, 459] on div at bounding box center [14, 455] width 14 height 14
click at [17, 476] on icon at bounding box center [15, 474] width 8 height 6
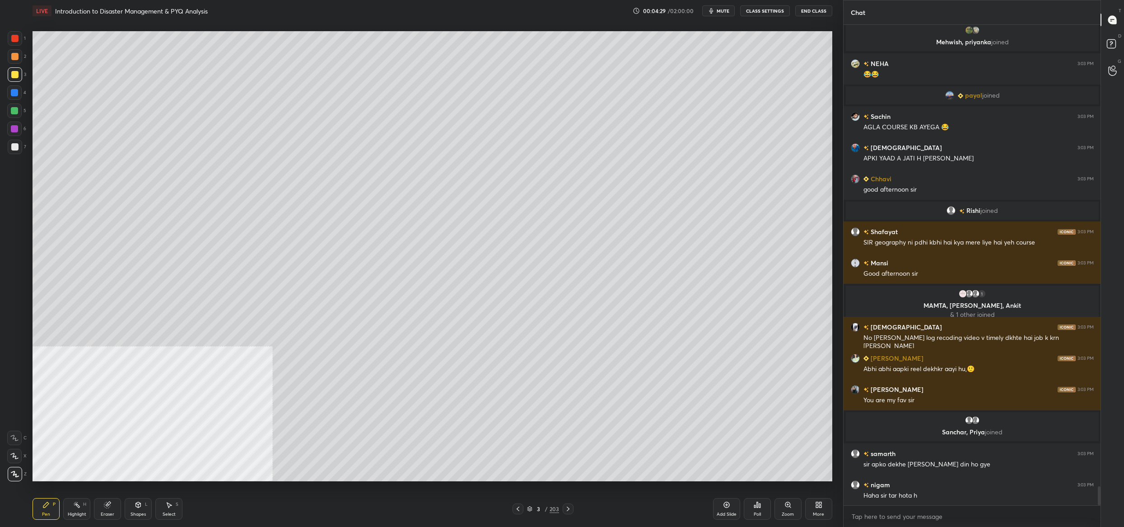
drag, startPoint x: 17, startPoint y: 454, endPoint x: 14, endPoint y: 459, distance: 5.8
click at [16, 457] on icon at bounding box center [14, 456] width 8 height 6
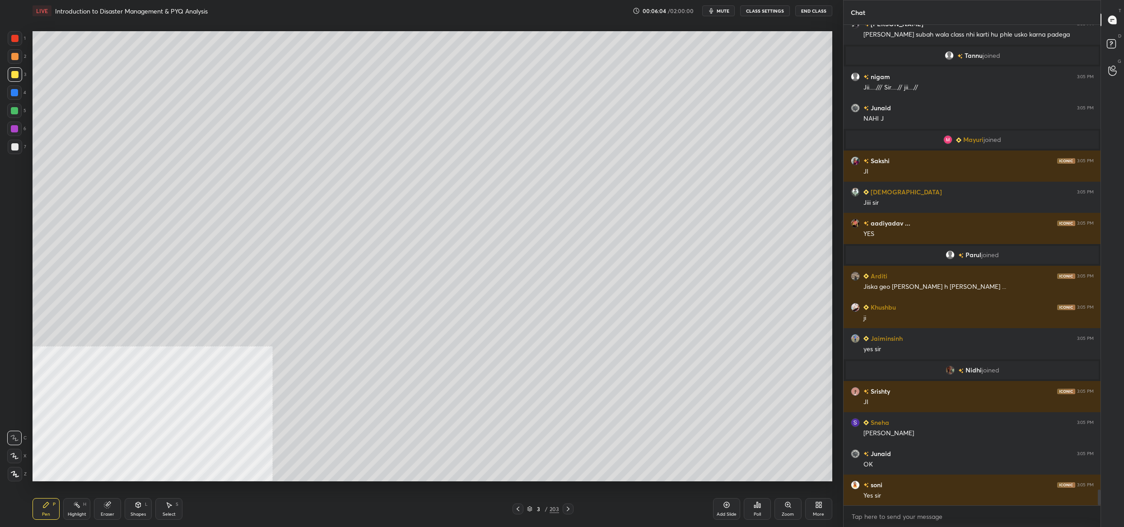
click at [18, 145] on div at bounding box center [15, 147] width 14 height 14
click at [19, 145] on div at bounding box center [15, 147] width 14 height 14
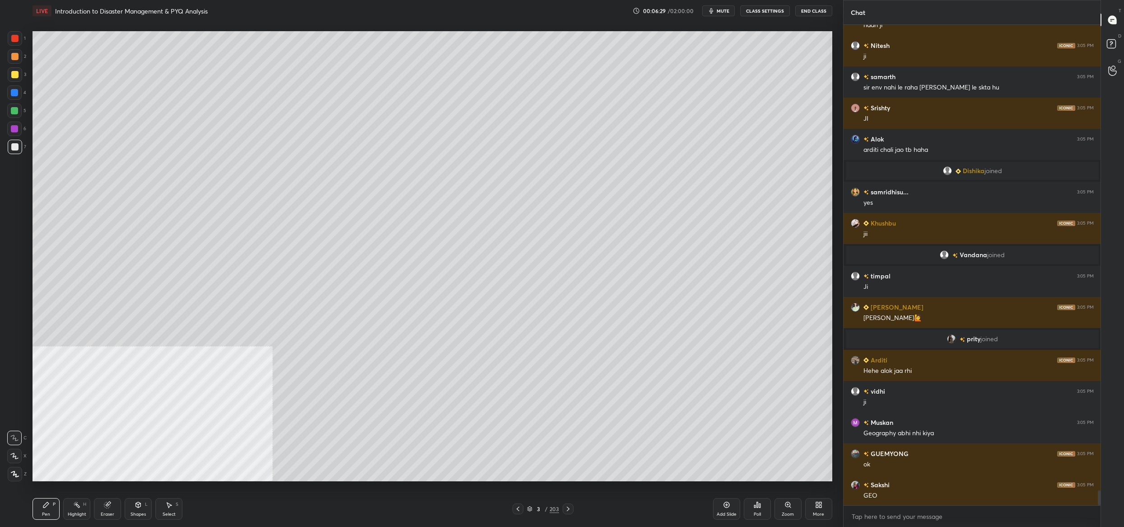
click at [14, 70] on div "1 2 3 4 5 6 7" at bounding box center [16, 94] width 19 height 126
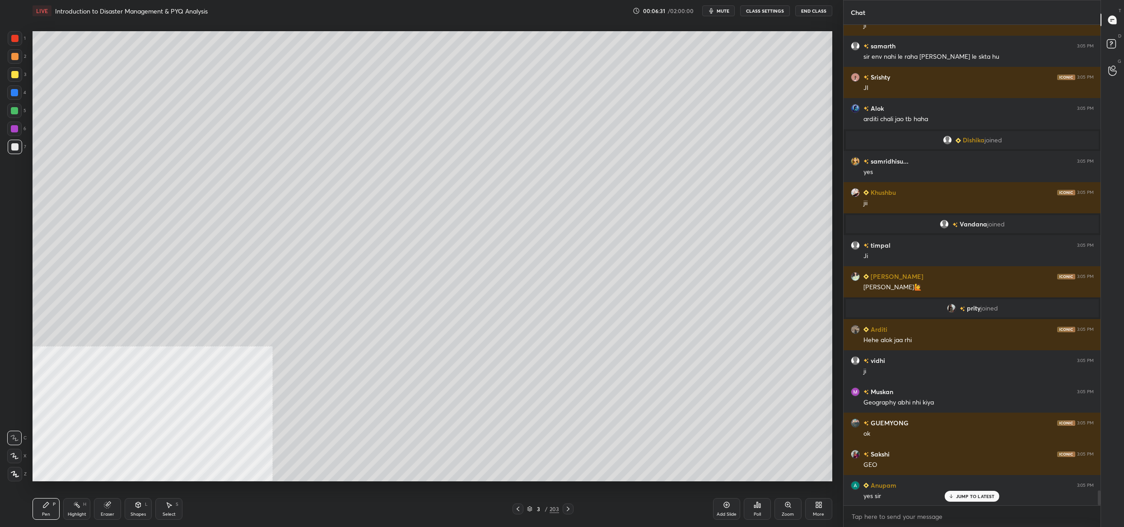
click at [21, 447] on div "X" at bounding box center [16, 454] width 19 height 18
click at [13, 452] on div at bounding box center [14, 455] width 14 height 14
drag, startPoint x: 14, startPoint y: 453, endPoint x: 4, endPoint y: 458, distance: 10.3
click at [14, 453] on icon at bounding box center [14, 455] width 7 height 5
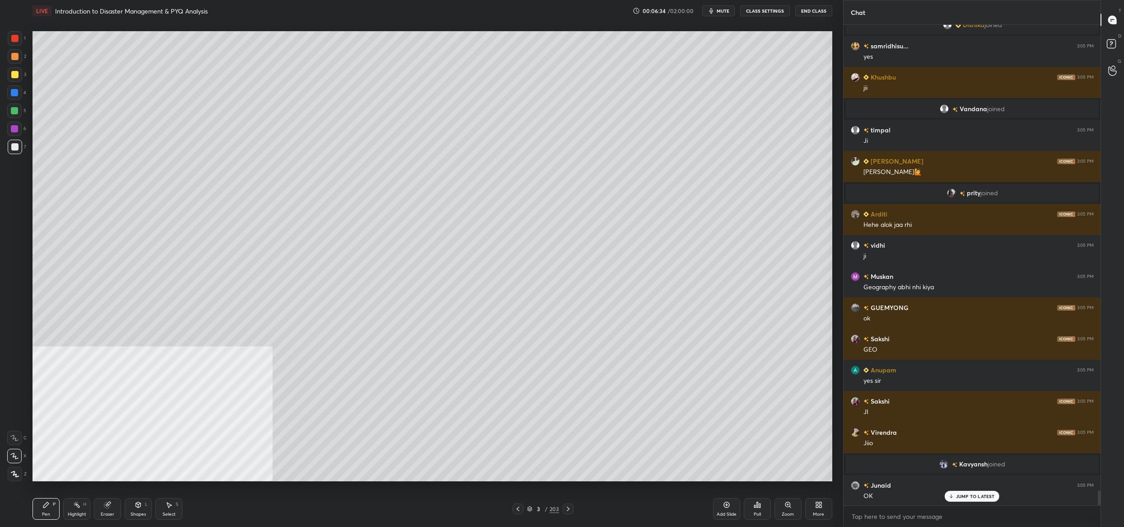
click at [534, 508] on div "3" at bounding box center [538, 508] width 9 height 5
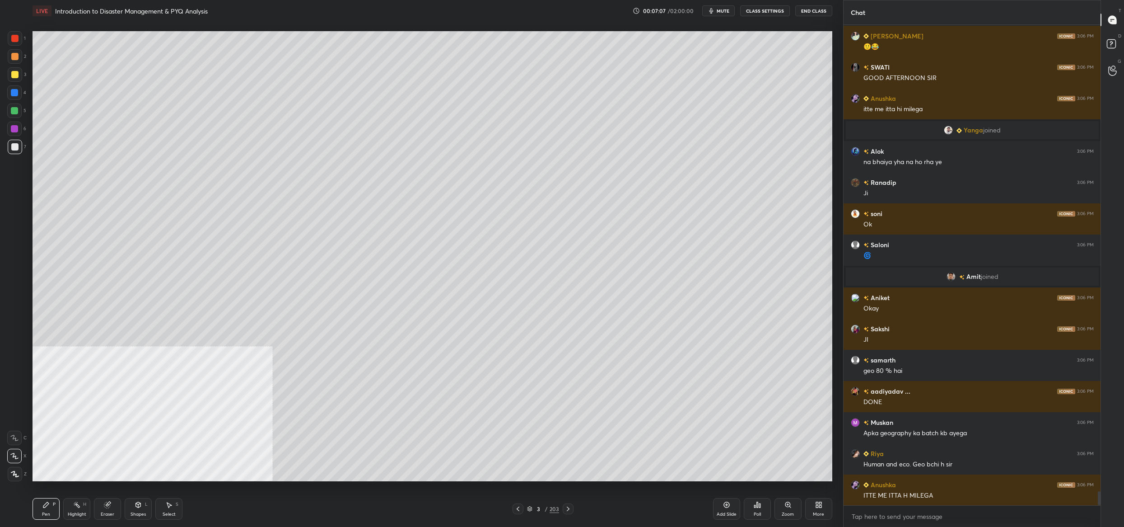
click at [19, 70] on div at bounding box center [15, 74] width 14 height 14
drag, startPoint x: 16, startPoint y: 70, endPoint x: 24, endPoint y: 60, distance: 12.6
click at [16, 70] on div at bounding box center [15, 74] width 14 height 14
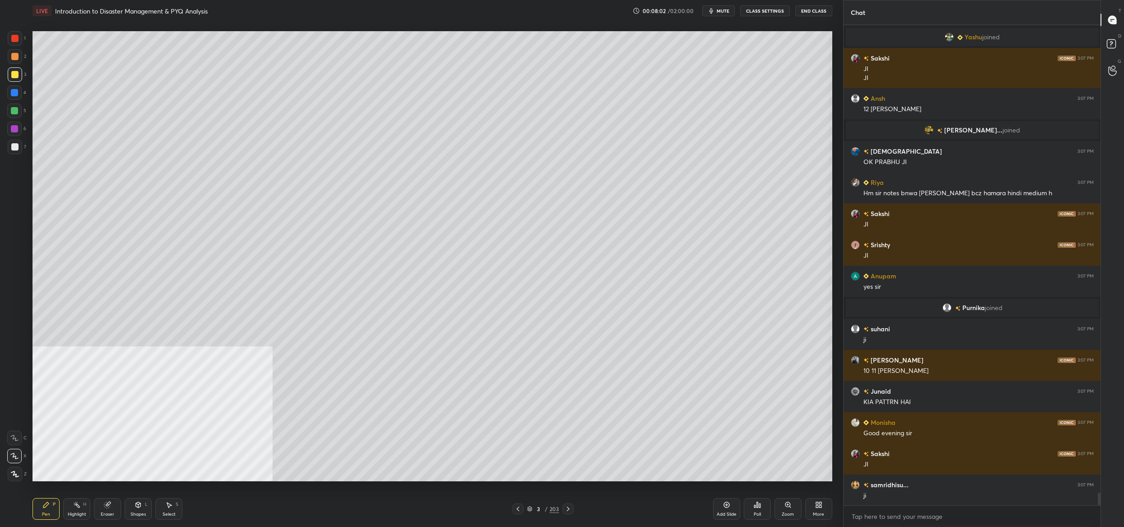
click at [535, 510] on div "3 / 203" at bounding box center [543, 509] width 32 height 8
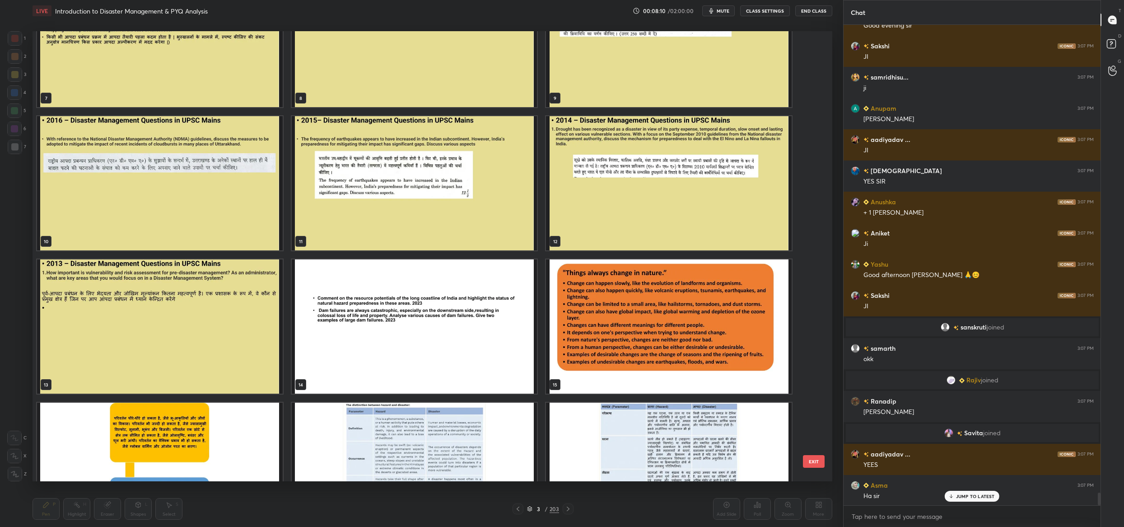
click at [212, 280] on img "grid" at bounding box center [160, 326] width 246 height 134
click at [213, 280] on img "grid" at bounding box center [160, 326] width 246 height 134
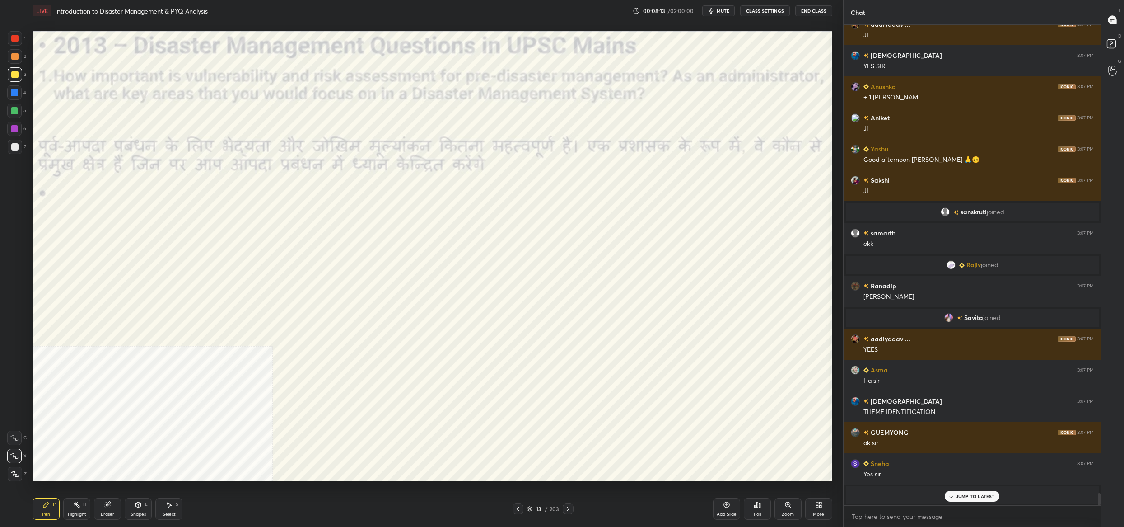
drag, startPoint x: 11, startPoint y: 44, endPoint x: 14, endPoint y: 38, distance: 6.9
click at [14, 42] on div "1" at bounding box center [17, 40] width 18 height 18
drag, startPoint x: 14, startPoint y: 38, endPoint x: 16, endPoint y: 34, distance: 4.7
click at [15, 36] on div at bounding box center [14, 38] width 7 height 7
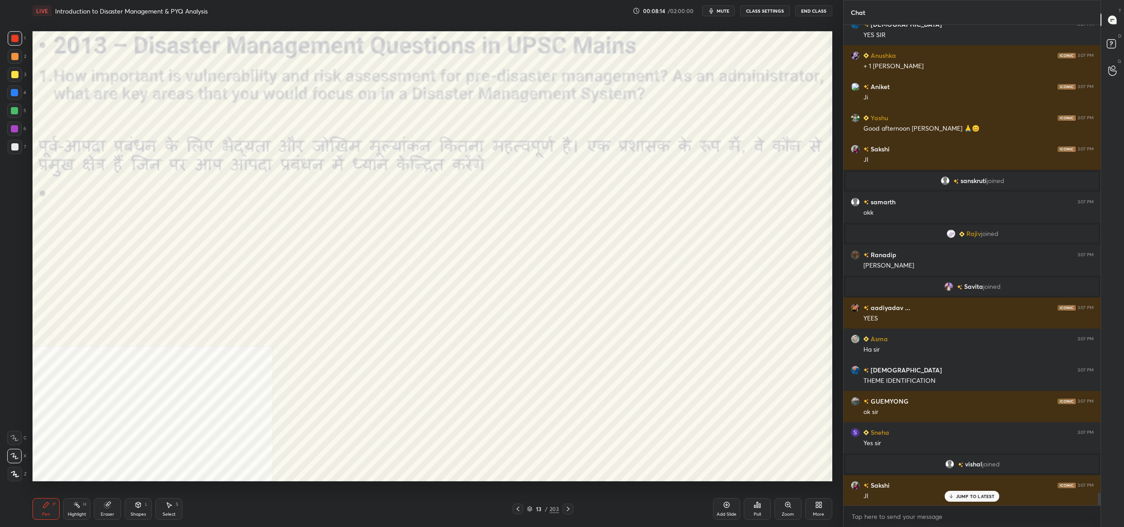
click at [19, 472] on div at bounding box center [15, 474] width 14 height 14
click at [17, 473] on icon at bounding box center [15, 474] width 8 height 6
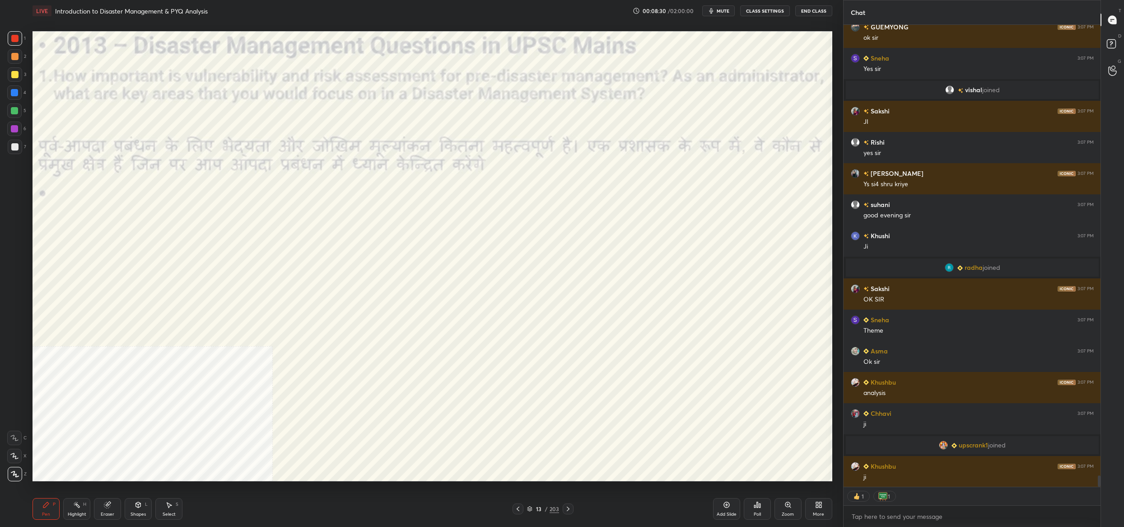
click at [15, 454] on icon at bounding box center [14, 456] width 8 height 6
click at [19, 455] on div at bounding box center [14, 455] width 14 height 14
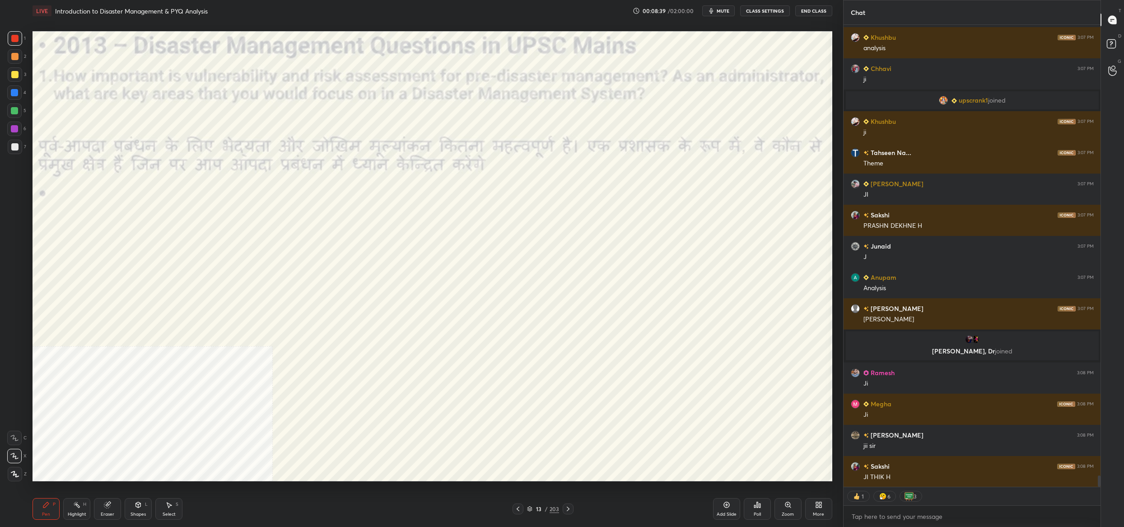
drag, startPoint x: 130, startPoint y: 515, endPoint x: 142, endPoint y: 491, distance: 27.3
click at [130, 516] on div "Shapes L" at bounding box center [138, 509] width 27 height 22
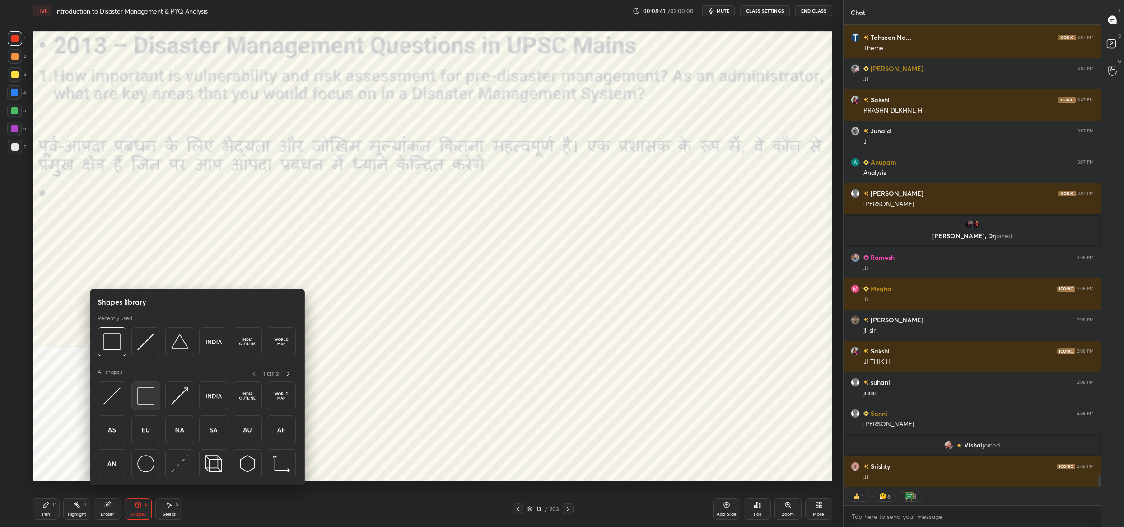
click at [152, 397] on img at bounding box center [145, 395] width 17 height 17
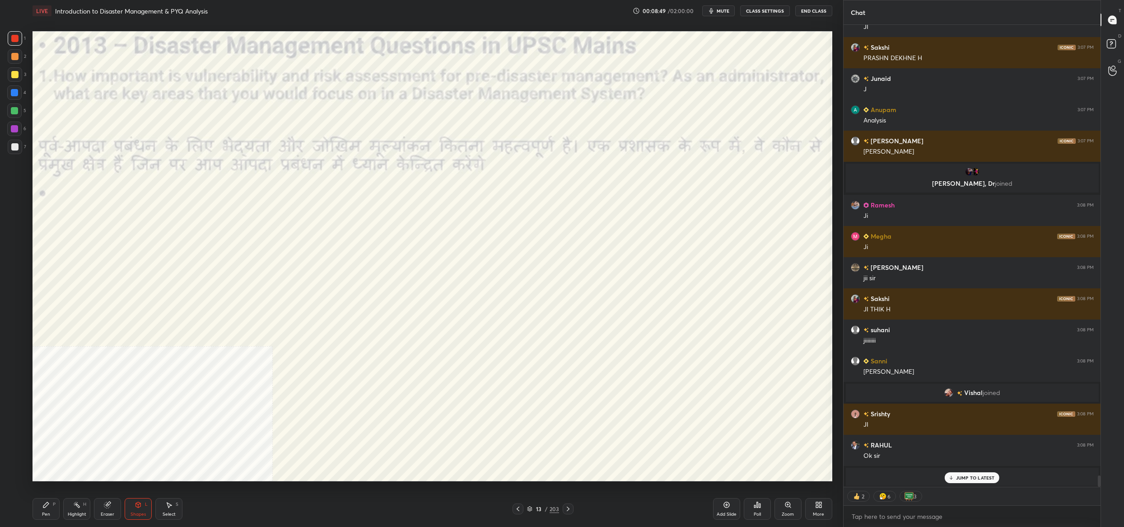
drag, startPoint x: 47, startPoint y: 503, endPoint x: 52, endPoint y: 508, distance: 6.7
click at [47, 508] on icon at bounding box center [45, 504] width 7 height 7
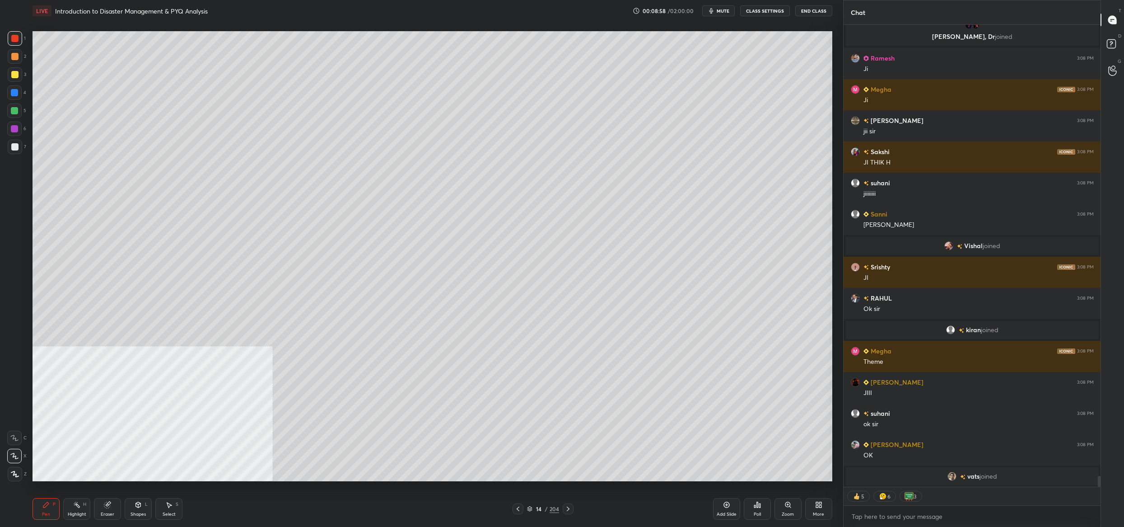
drag, startPoint x: 142, startPoint y: 511, endPoint x: 144, endPoint y: 489, distance: 21.8
click at [143, 511] on div "Shapes L" at bounding box center [138, 509] width 27 height 22
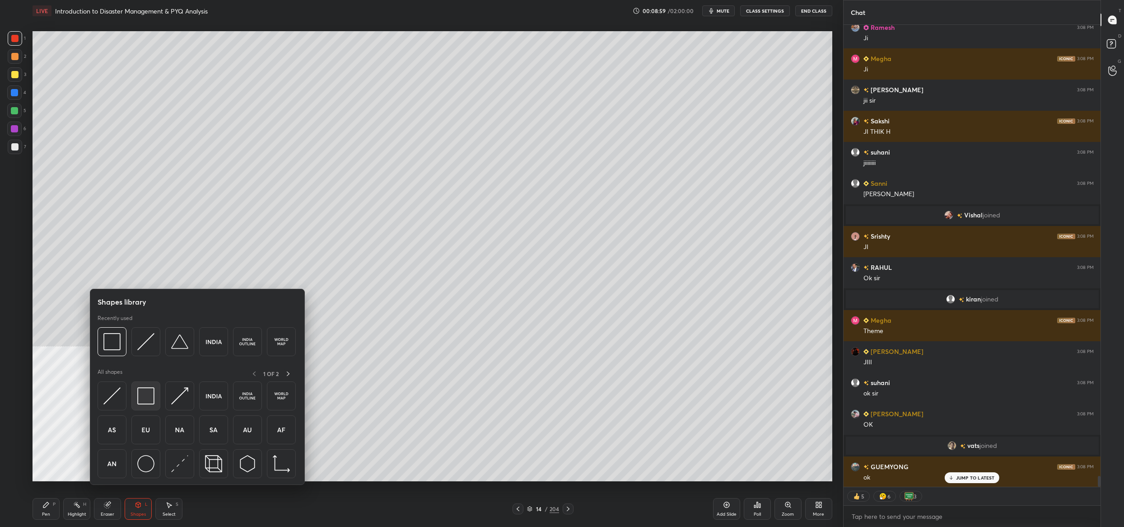
click at [151, 401] on img at bounding box center [145, 395] width 17 height 17
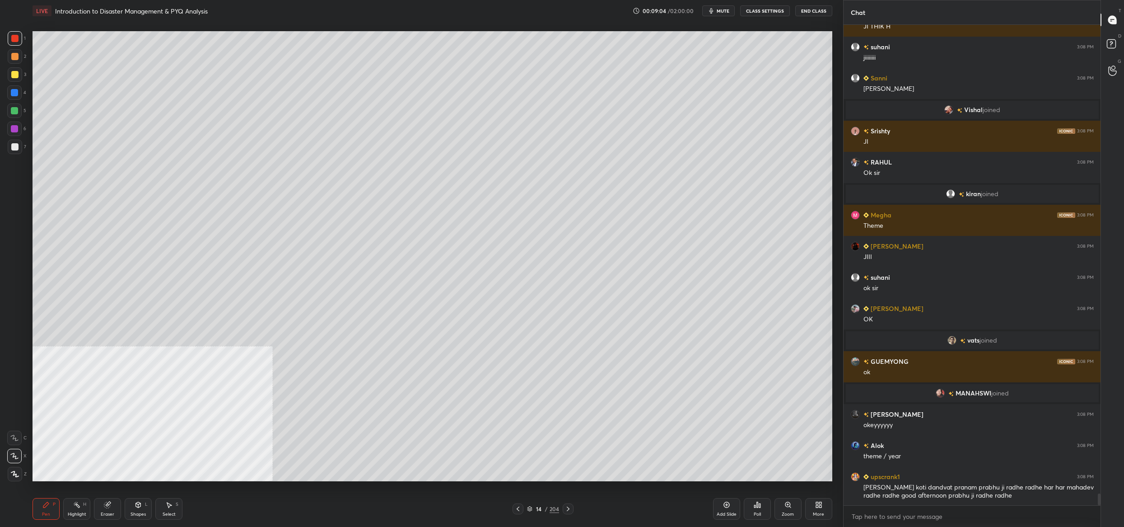
drag, startPoint x: 136, startPoint y: 509, endPoint x: 136, endPoint y: 498, distance: 10.4
click at [135, 507] on div "Shapes L" at bounding box center [138, 509] width 27 height 22
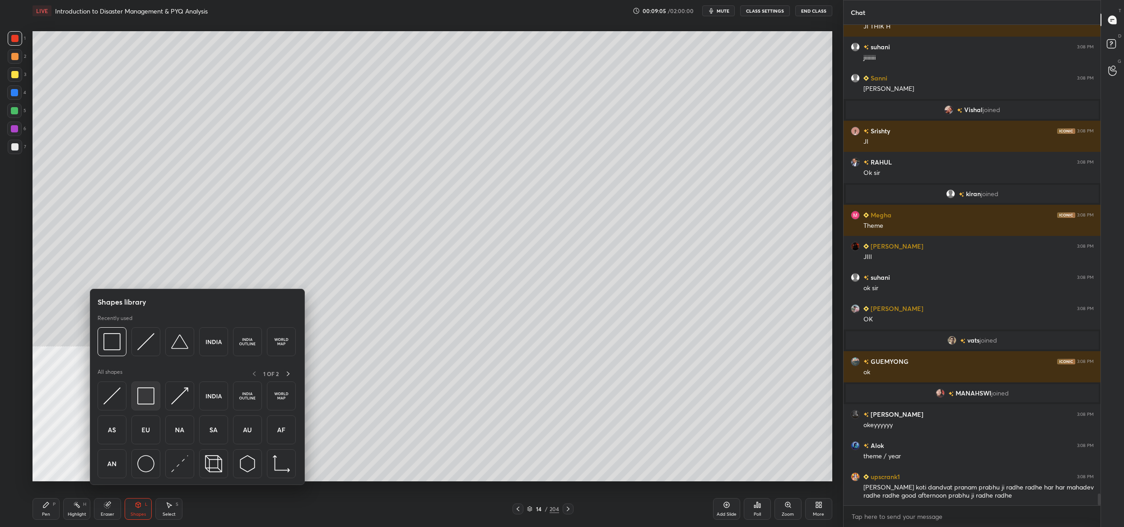
click at [150, 400] on img at bounding box center [145, 395] width 17 height 17
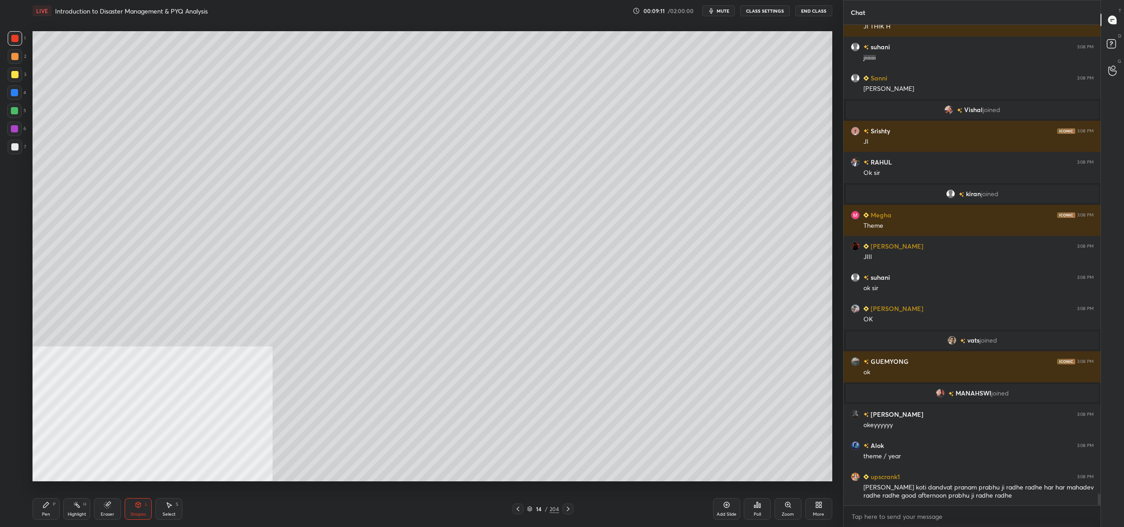
drag, startPoint x: 21, startPoint y: 74, endPoint x: 14, endPoint y: 72, distance: 6.9
click at [19, 73] on div at bounding box center [15, 74] width 14 height 14
drag, startPoint x: 14, startPoint y: 72, endPoint x: 26, endPoint y: 73, distance: 11.8
click at [14, 72] on div at bounding box center [14, 74] width 7 height 7
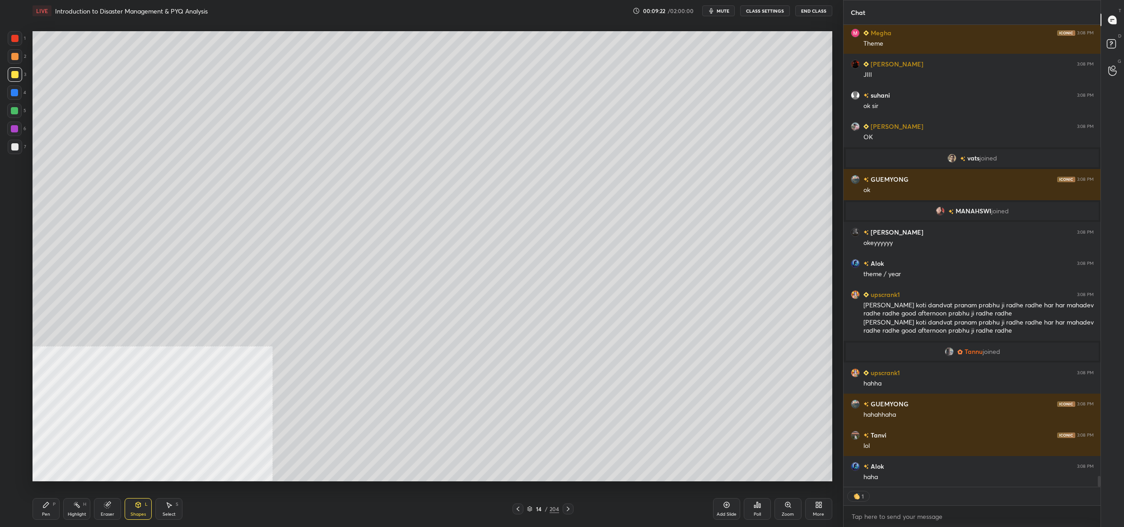
drag, startPoint x: 44, startPoint y: 510, endPoint x: 37, endPoint y: 501, distance: 11.6
click at [46, 509] on div "Pen P" at bounding box center [46, 509] width 27 height 22
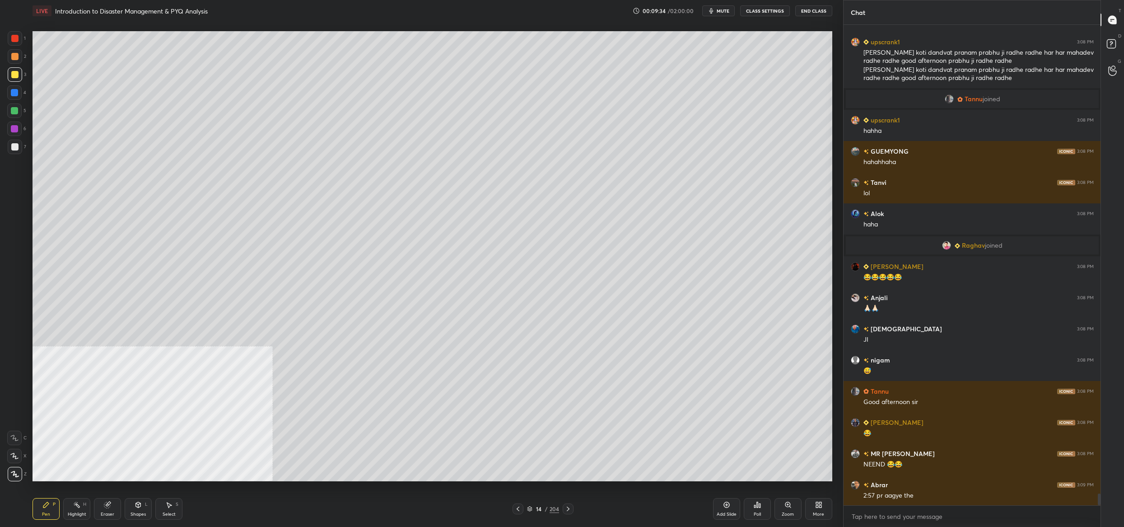
click at [11, 450] on div at bounding box center [14, 455] width 14 height 14
click at [14, 444] on div "C X Z" at bounding box center [16, 454] width 19 height 54
click at [19, 439] on div at bounding box center [14, 437] width 14 height 14
drag, startPoint x: 16, startPoint y: 453, endPoint x: 11, endPoint y: 460, distance: 8.8
click at [16, 453] on icon at bounding box center [14, 456] width 8 height 6
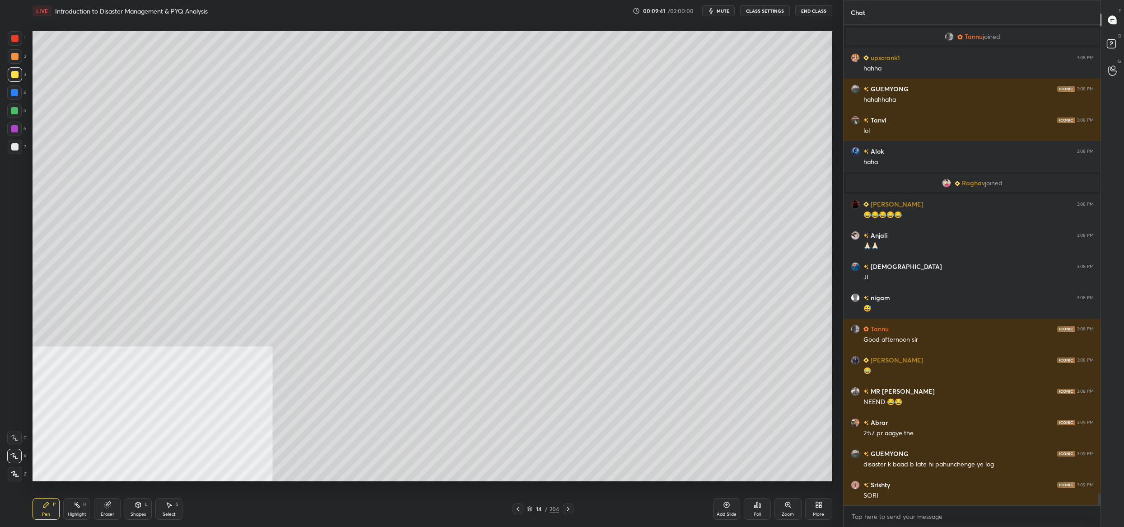
click at [531, 512] on div "14 / 204" at bounding box center [543, 509] width 32 height 8
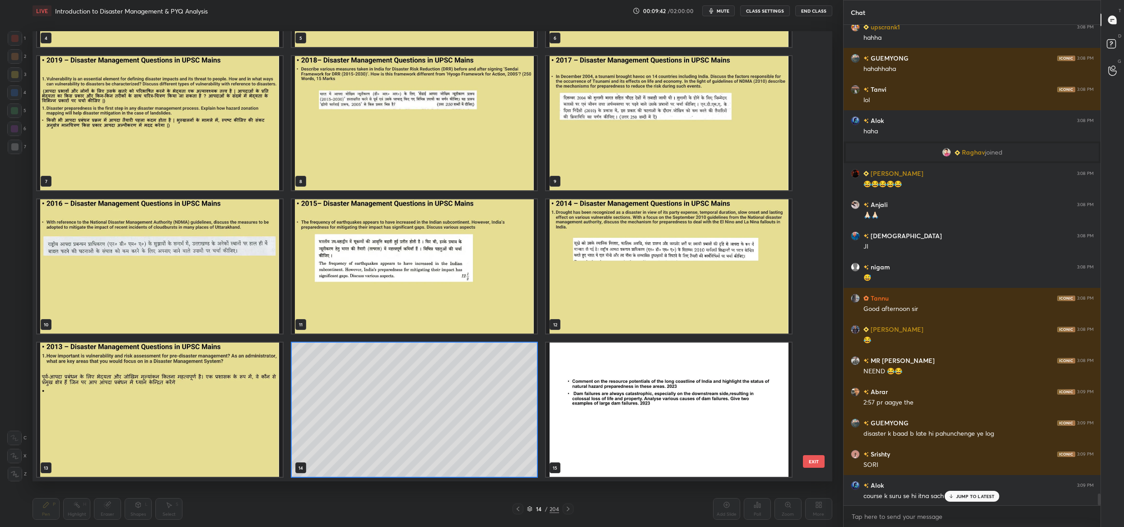
click at [228, 395] on img "grid" at bounding box center [160, 409] width 246 height 134
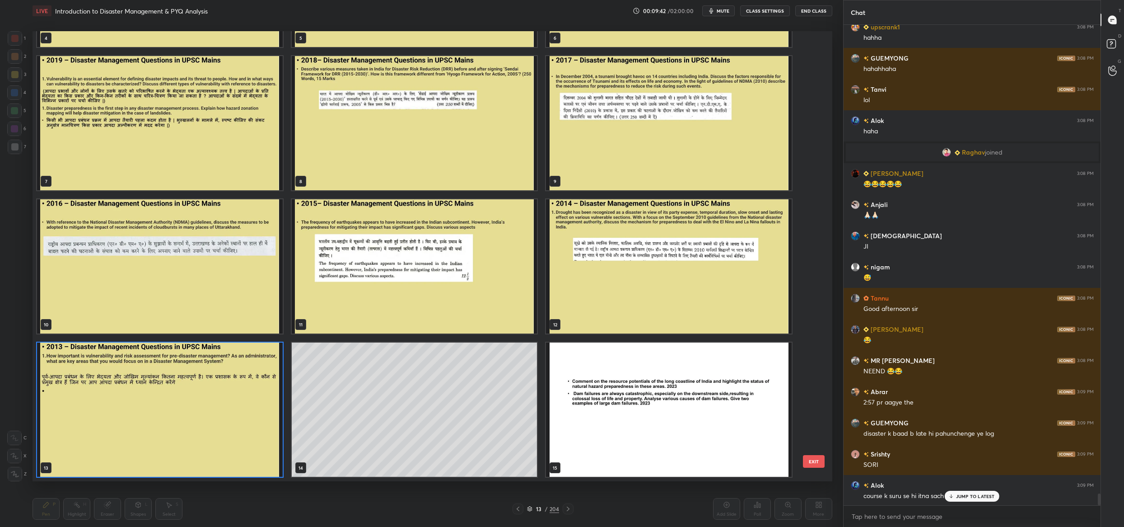
click at [228, 395] on img "grid" at bounding box center [160, 409] width 246 height 134
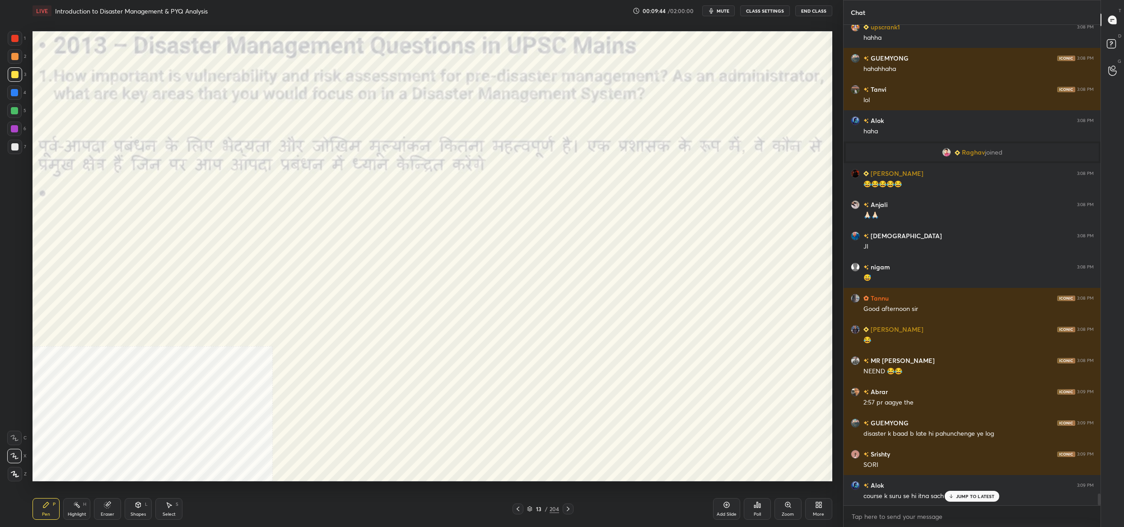
drag, startPoint x: 25, startPoint y: 38, endPoint x: 13, endPoint y: 36, distance: 12.4
click at [25, 38] on div "1" at bounding box center [17, 38] width 18 height 14
click at [11, 34] on div at bounding box center [15, 38] width 14 height 14
click at [13, 476] on div at bounding box center [15, 474] width 14 height 14
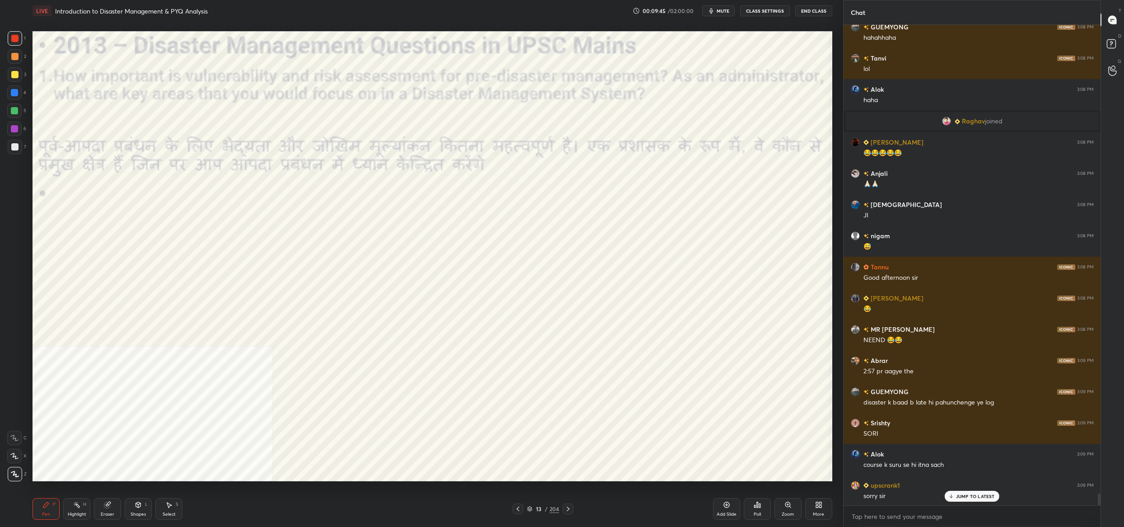
click at [14, 472] on icon at bounding box center [15, 474] width 8 height 6
drag, startPoint x: 147, startPoint y: 511, endPoint x: 140, endPoint y: 501, distance: 11.9
click at [144, 509] on div "Shapes L" at bounding box center [138, 509] width 27 height 22
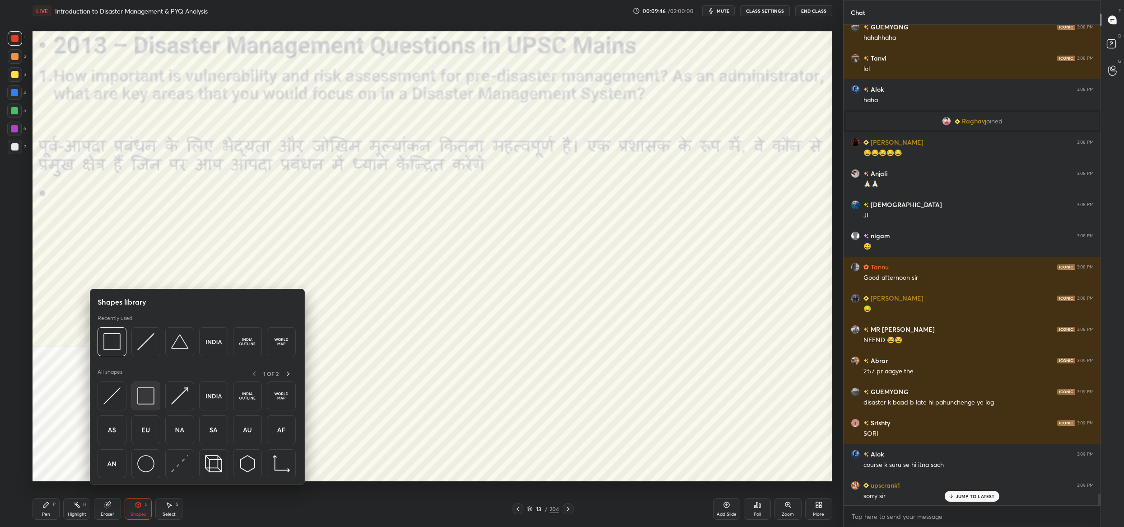
click at [144, 409] on div at bounding box center [145, 395] width 29 height 29
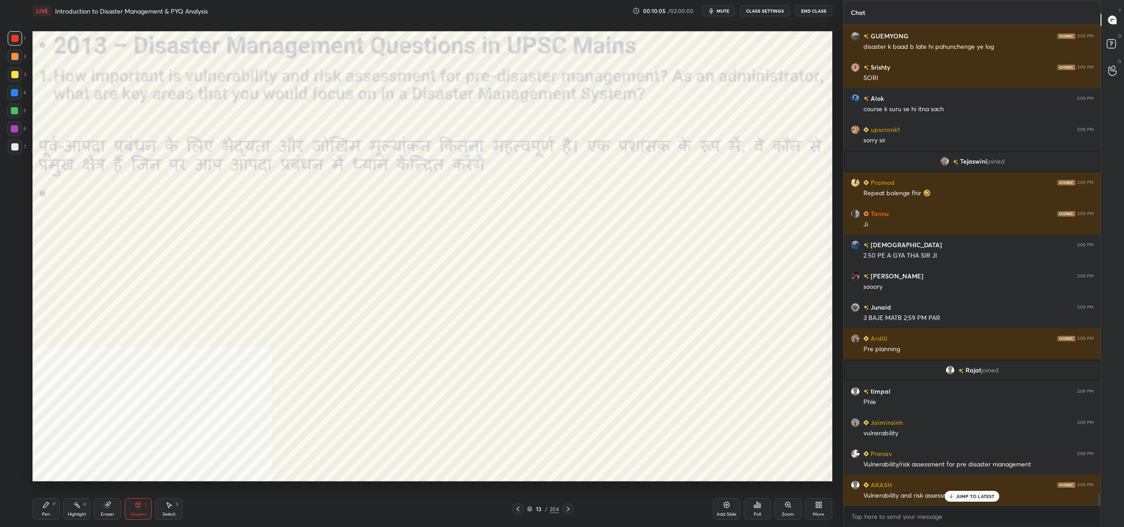
click at [45, 510] on div "Pen P" at bounding box center [46, 509] width 27 height 22
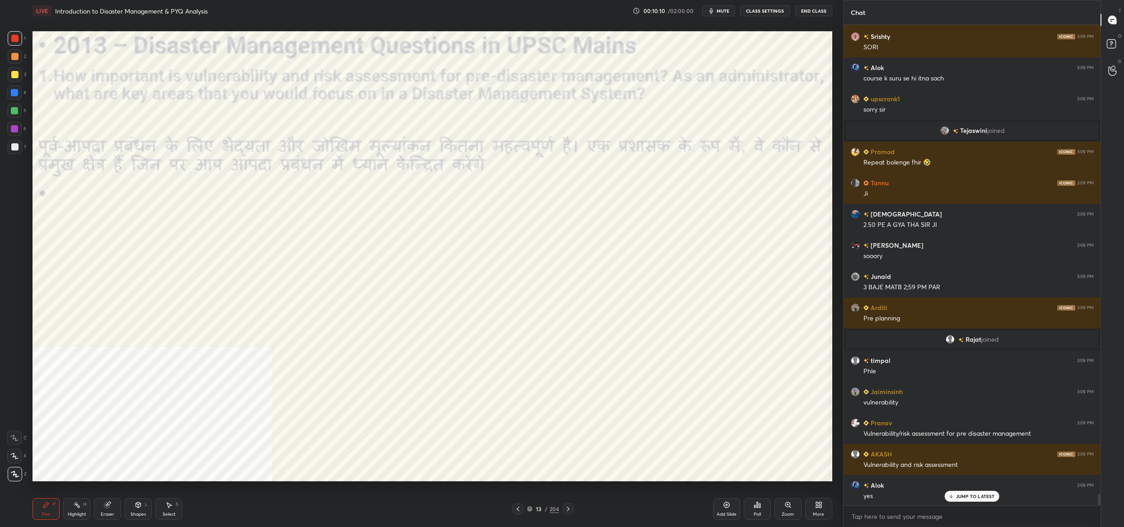
drag, startPoint x: 533, startPoint y: 513, endPoint x: 536, endPoint y: 508, distance: 6.1
click at [533, 513] on div "13 / 204" at bounding box center [543, 508] width 61 height 11
click at [534, 509] on div "13" at bounding box center [538, 508] width 9 height 5
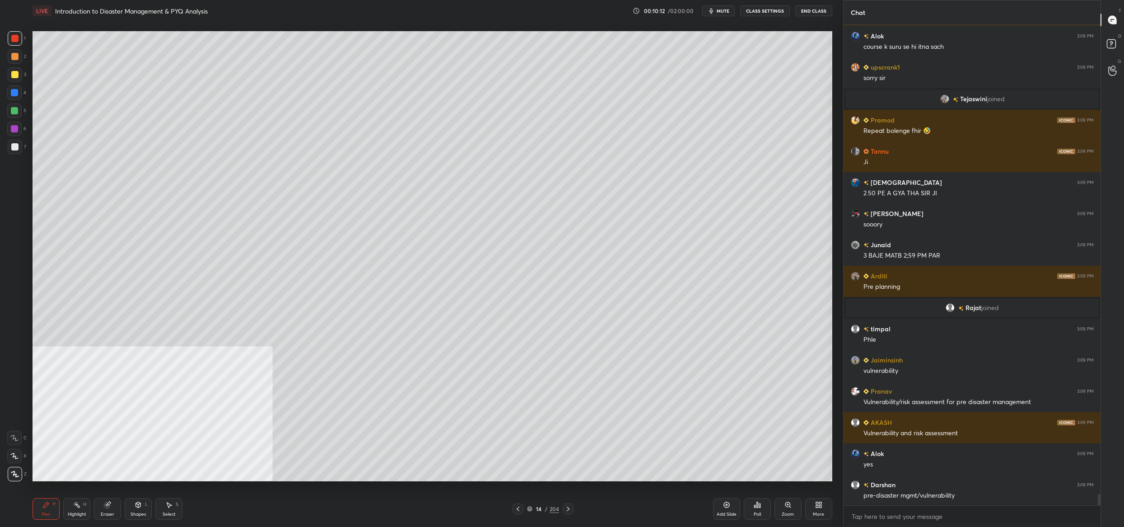
click at [18, 90] on div at bounding box center [14, 92] width 14 height 14
drag, startPoint x: 18, startPoint y: 90, endPoint x: 28, endPoint y: 84, distance: 10.9
click at [18, 90] on div at bounding box center [14, 92] width 14 height 14
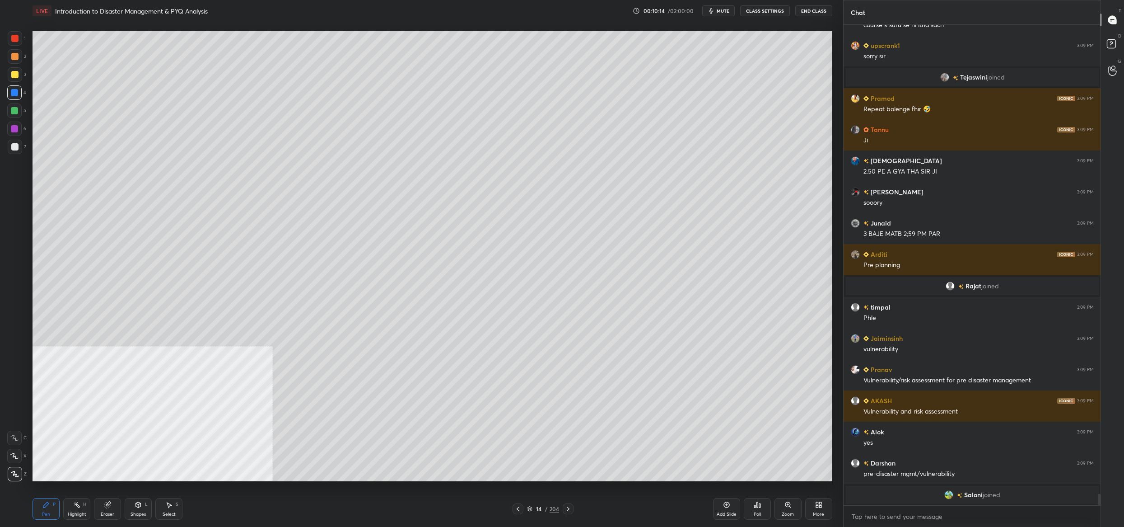
click at [12, 451] on div at bounding box center [14, 455] width 14 height 14
click at [14, 460] on div at bounding box center [14, 455] width 14 height 14
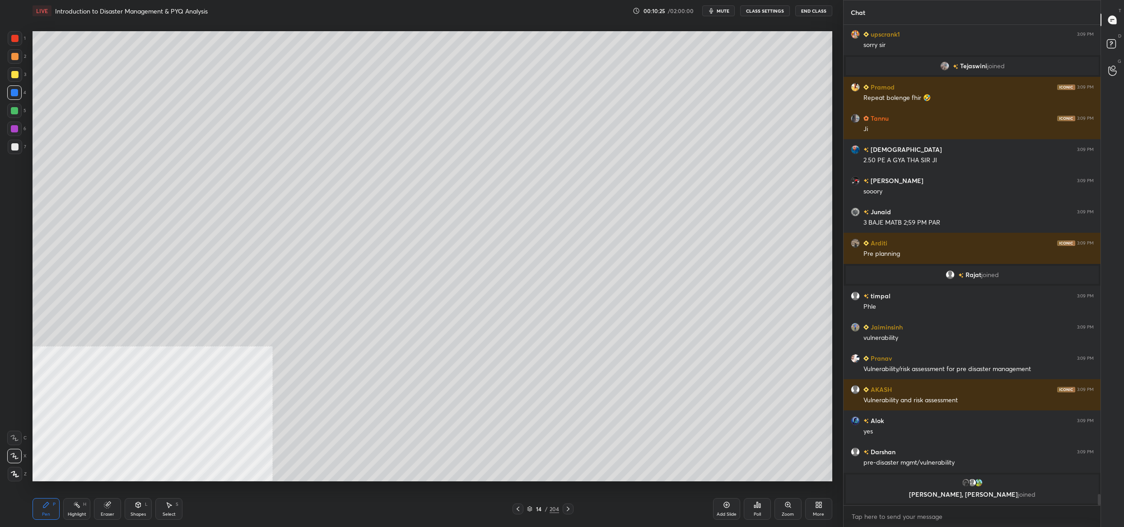
click at [530, 505] on div "14 / 204" at bounding box center [543, 509] width 32 height 8
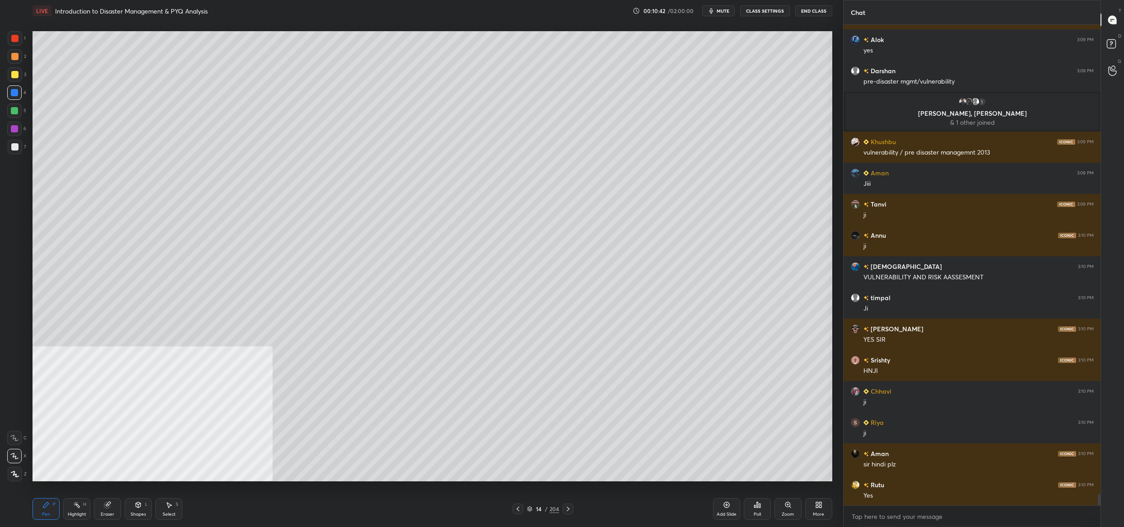
scroll to position [20209, 0]
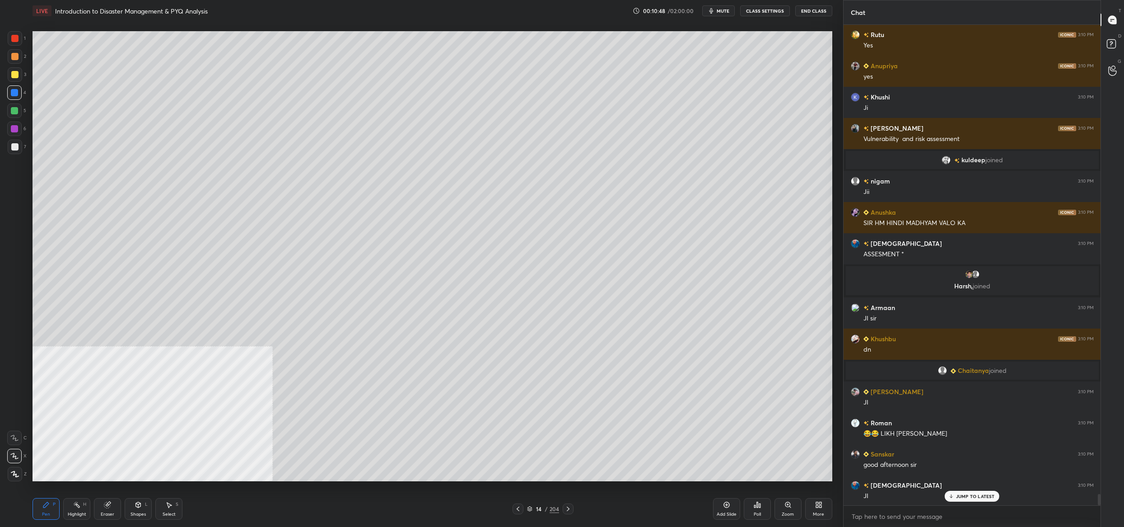
click at [531, 505] on div "14 / 204" at bounding box center [543, 509] width 32 height 8
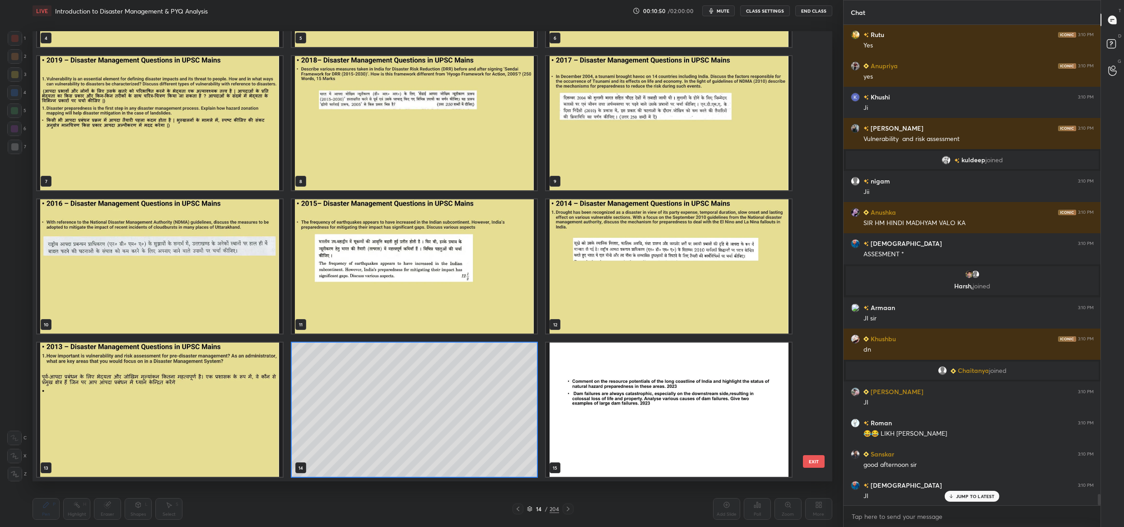
click at [217, 399] on img "grid" at bounding box center [160, 409] width 246 height 134
click at [221, 400] on img "grid" at bounding box center [160, 409] width 246 height 134
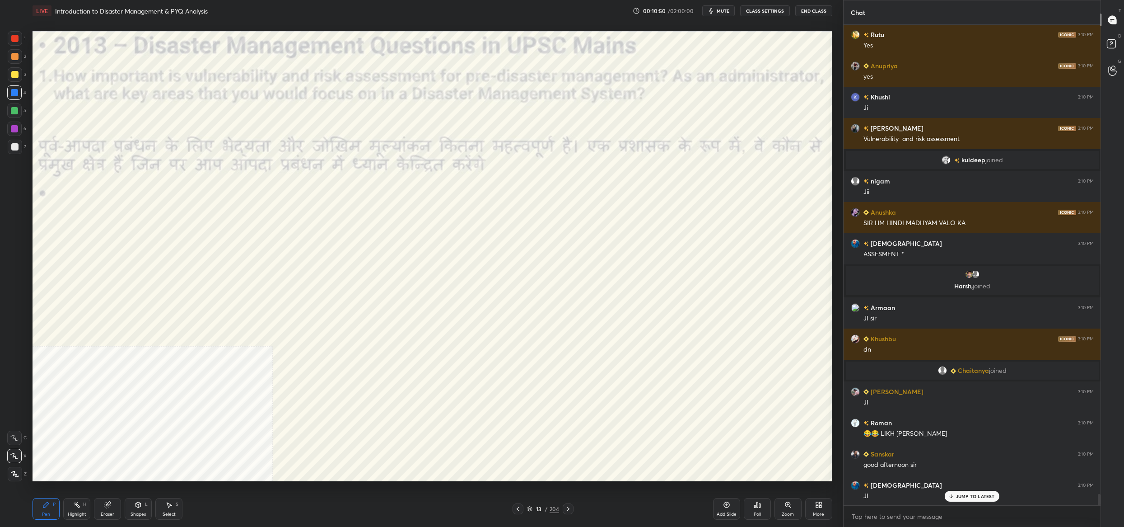
click at [221, 399] on img "grid" at bounding box center [160, 409] width 246 height 134
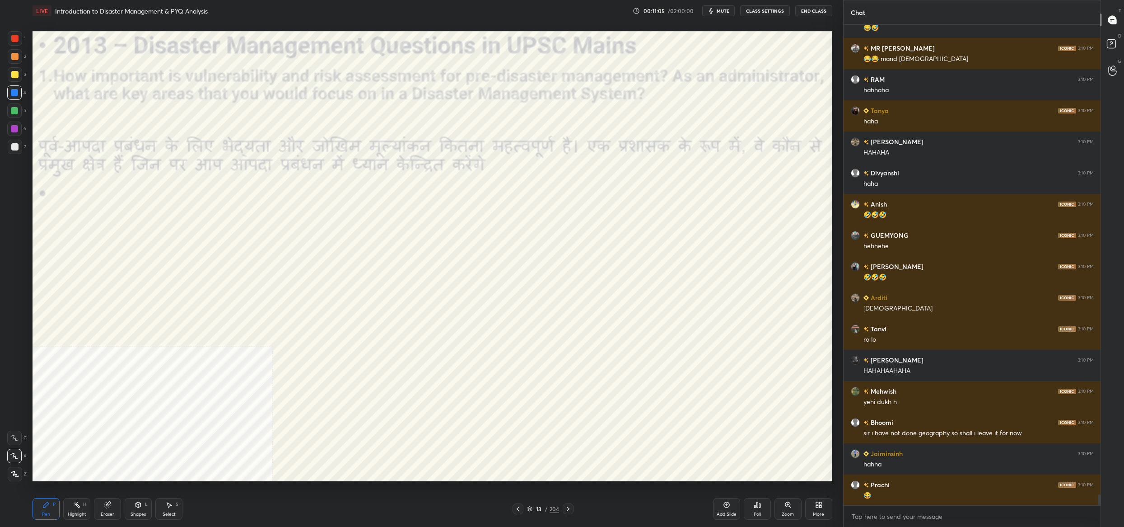
click at [532, 508] on icon at bounding box center [529, 508] width 5 height 5
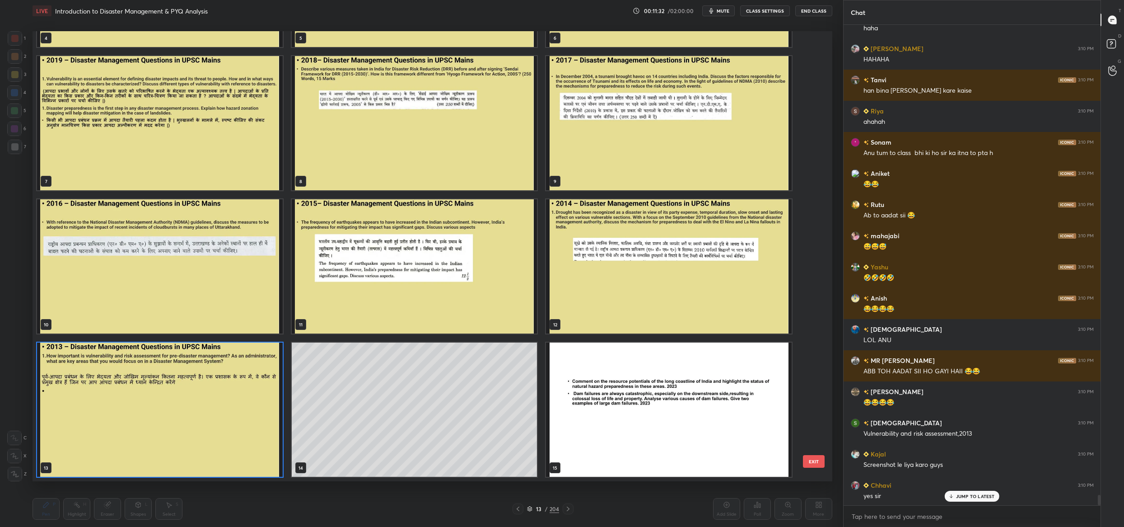
click at [618, 259] on img "grid" at bounding box center [669, 266] width 246 height 134
click at [622, 260] on img "grid" at bounding box center [669, 266] width 246 height 134
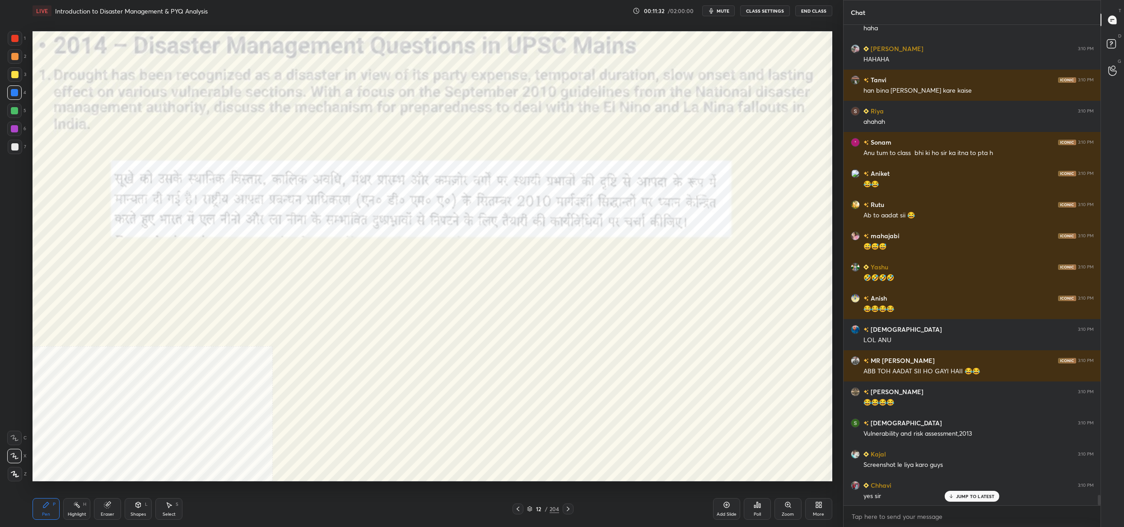
click at [622, 260] on img "grid" at bounding box center [669, 266] width 246 height 134
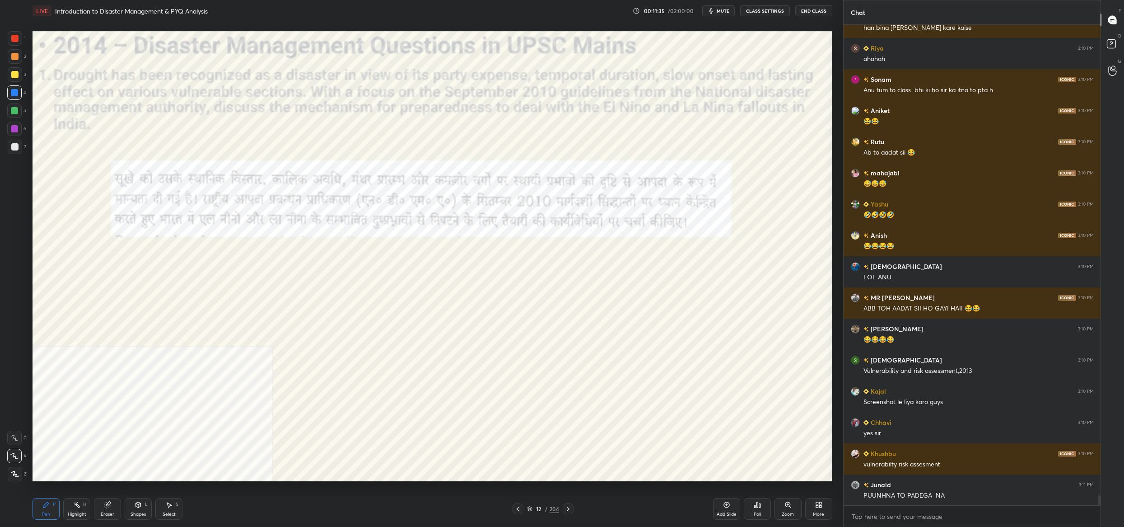
click at [16, 38] on div at bounding box center [15, 38] width 14 height 14
click at [16, 40] on div at bounding box center [14, 38] width 7 height 7
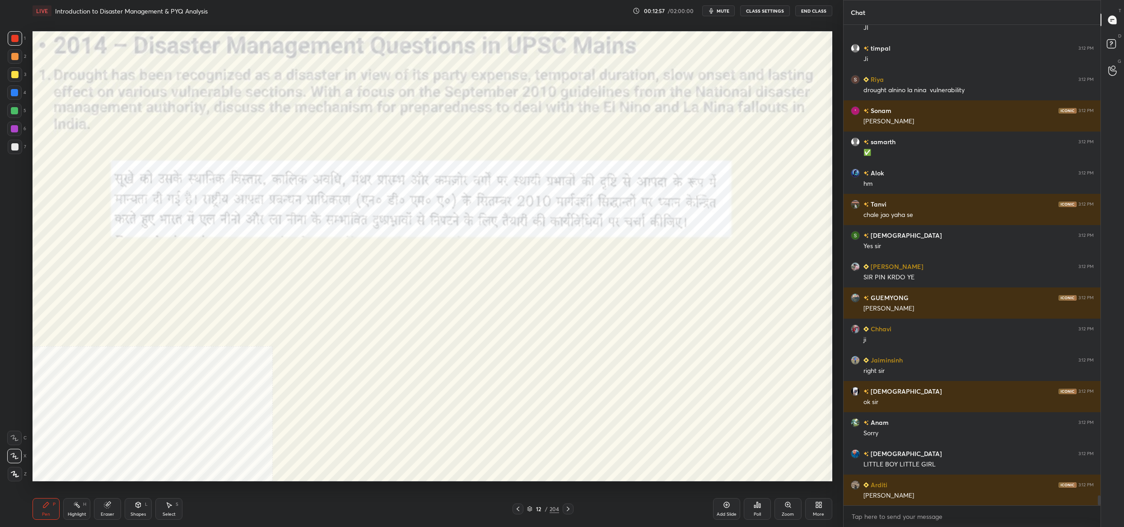
scroll to position [23295, 0]
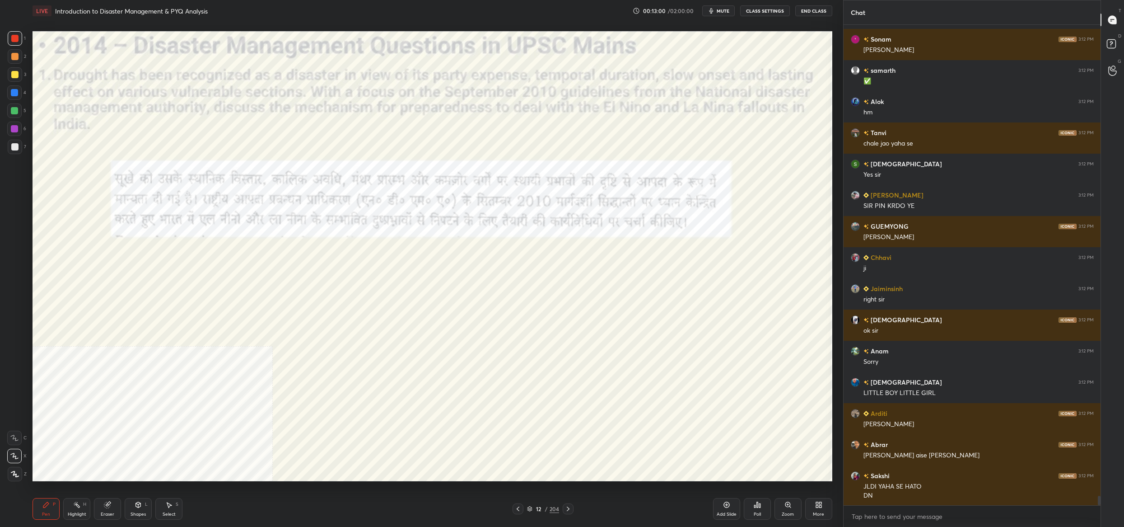
click at [532, 510] on div "12 / 204" at bounding box center [543, 509] width 32 height 8
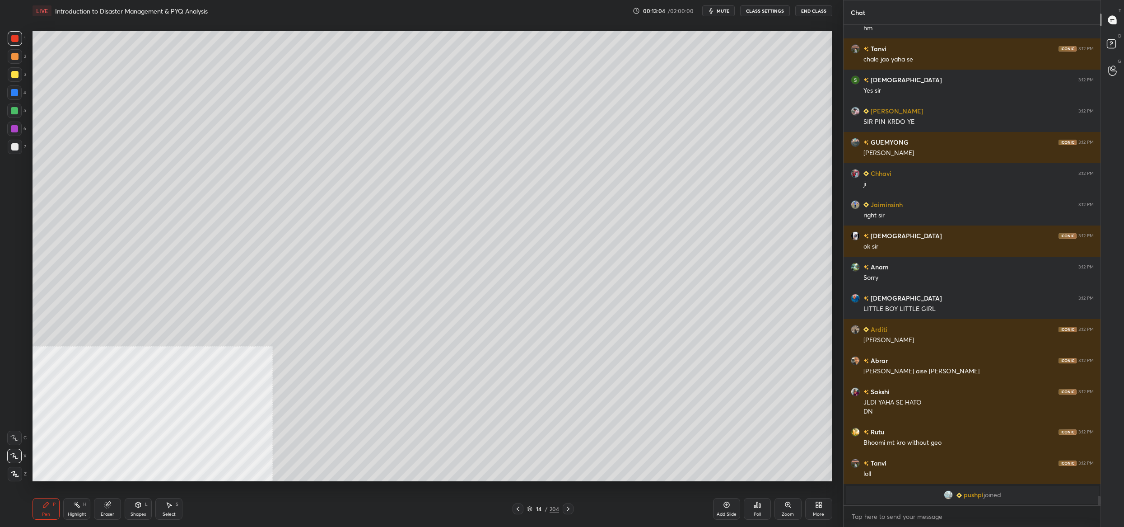
click at [17, 93] on div at bounding box center [14, 92] width 7 height 7
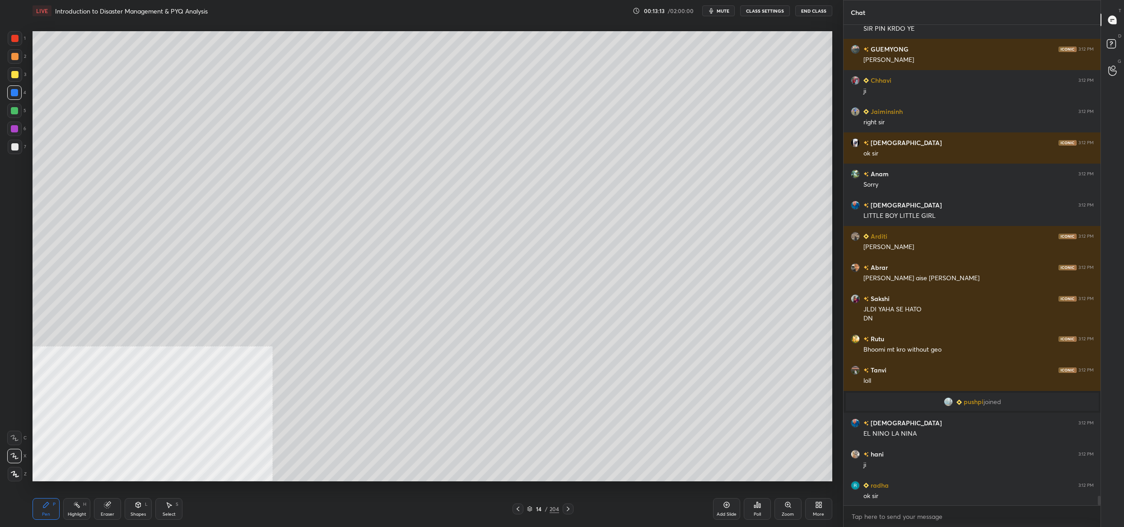
scroll to position [23534, 0]
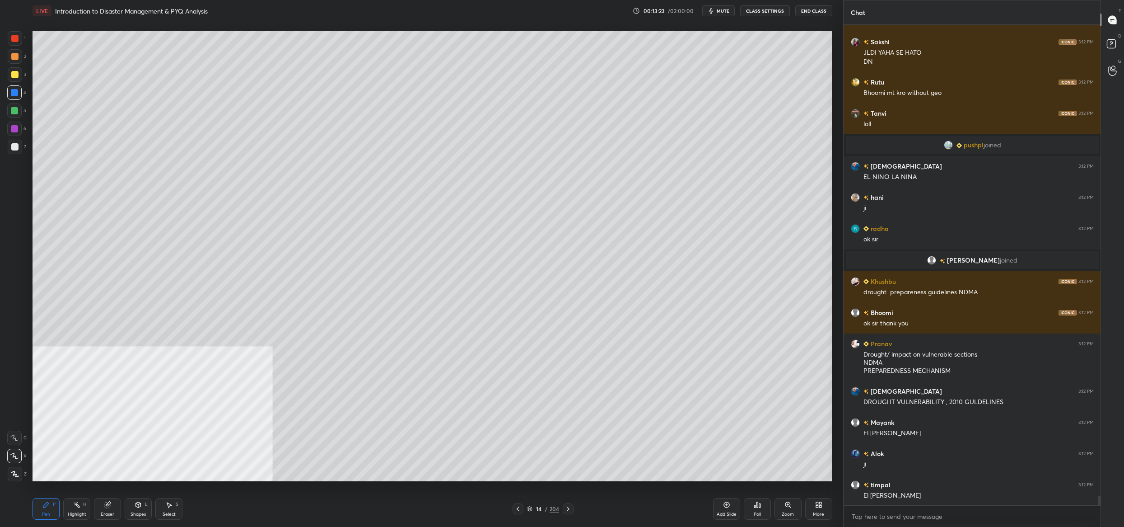
click at [535, 511] on div "14 / 204" at bounding box center [543, 508] width 61 height 11
click at [539, 507] on div "14" at bounding box center [538, 508] width 9 height 5
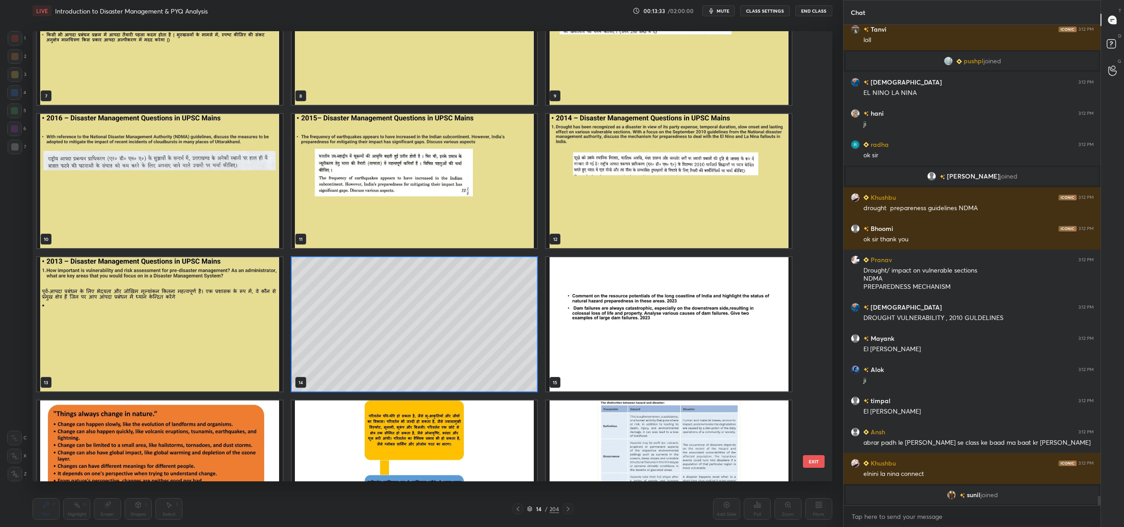
click at [626, 179] on img "grid" at bounding box center [669, 181] width 246 height 134
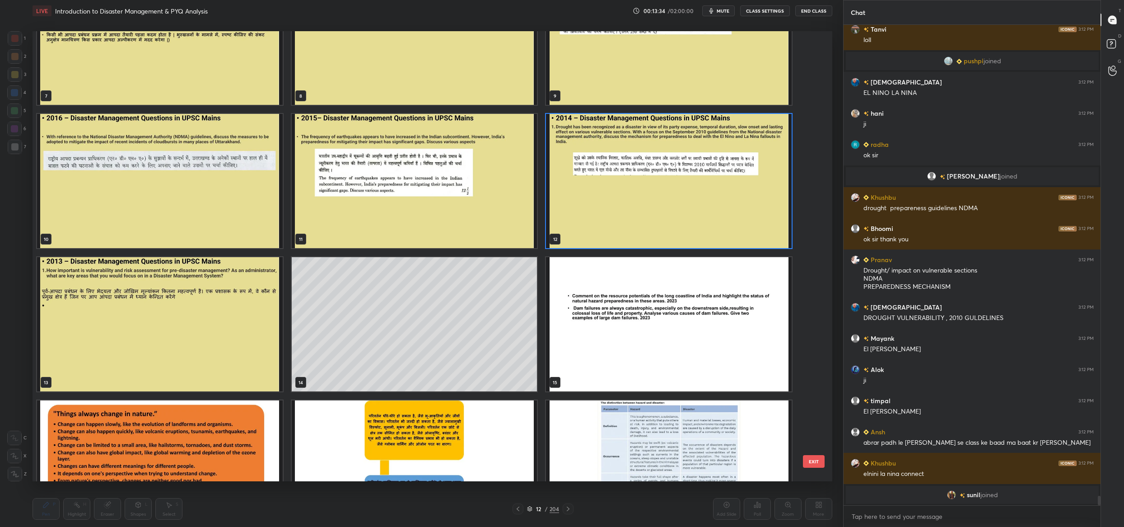
click at [626, 179] on img "grid" at bounding box center [669, 181] width 246 height 134
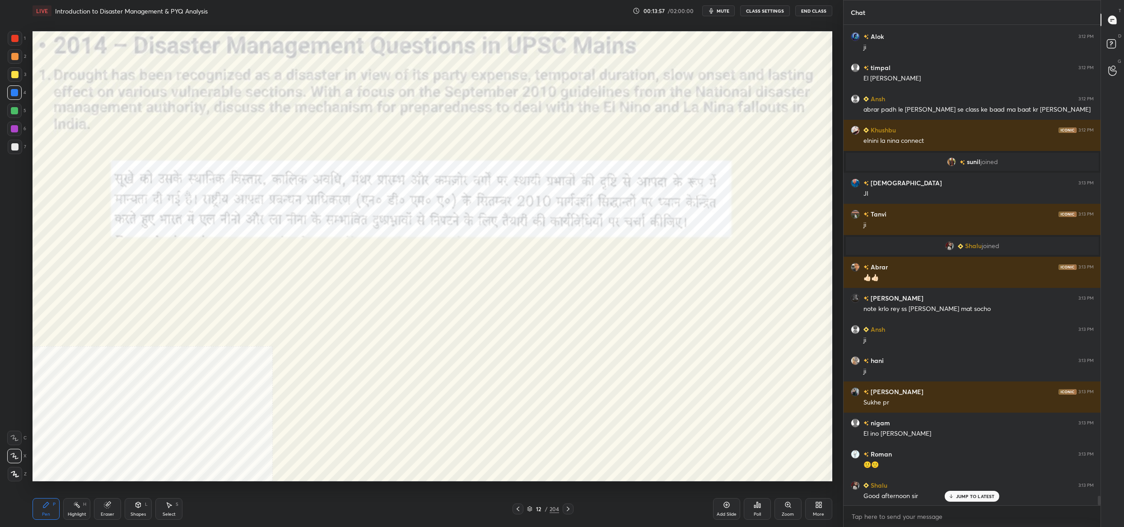
drag, startPoint x: 543, startPoint y: 506, endPoint x: 546, endPoint y: 510, distance: 4.7
click at [546, 506] on div "12 / 204" at bounding box center [543, 509] width 32 height 8
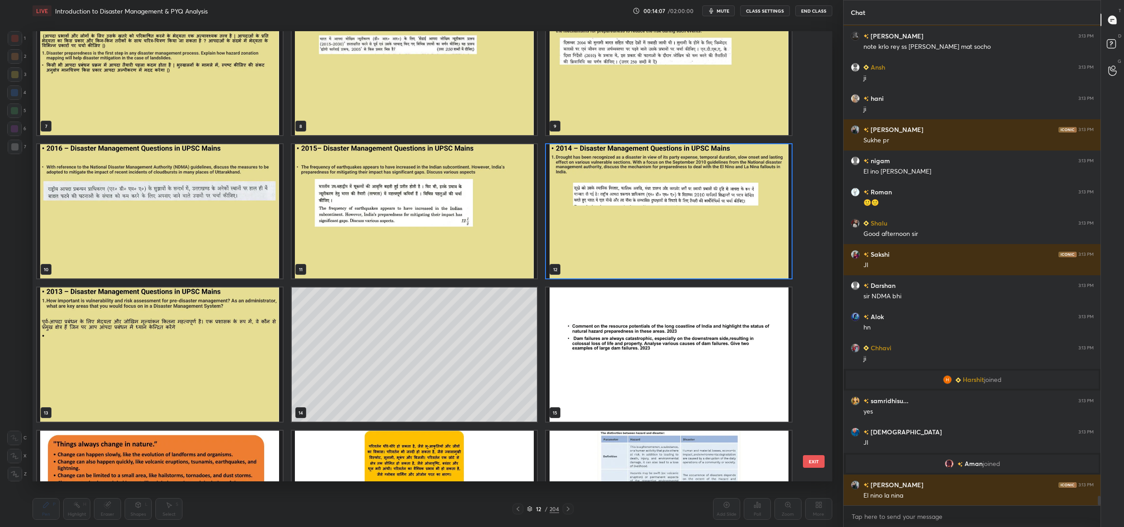
click at [397, 230] on img "grid" at bounding box center [415, 211] width 246 height 134
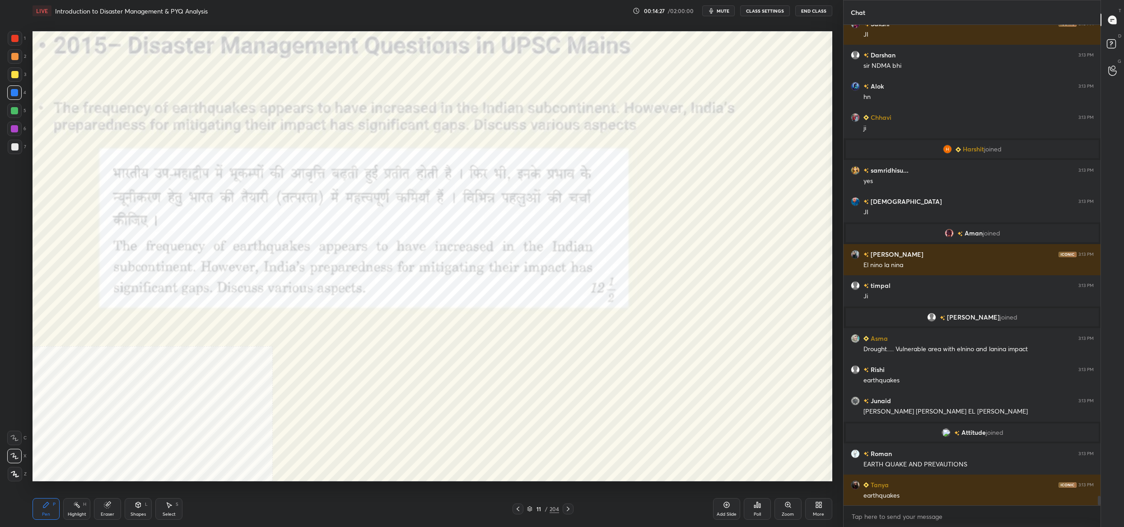
click at [531, 505] on div "11 / 204" at bounding box center [543, 508] width 61 height 11
click at [535, 509] on div "11 / 204" at bounding box center [543, 509] width 32 height 8
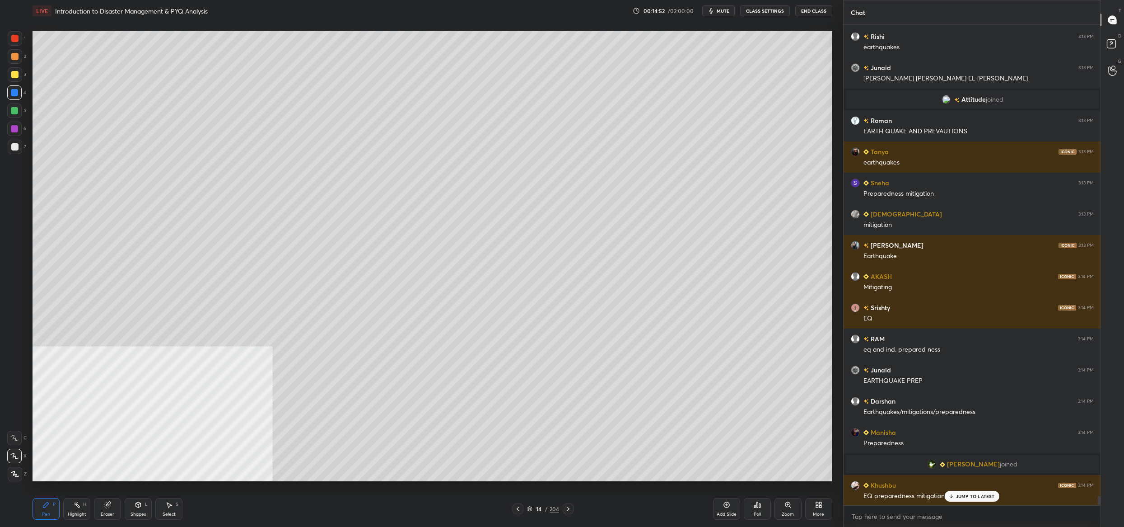
click at [532, 508] on icon at bounding box center [529, 508] width 5 height 5
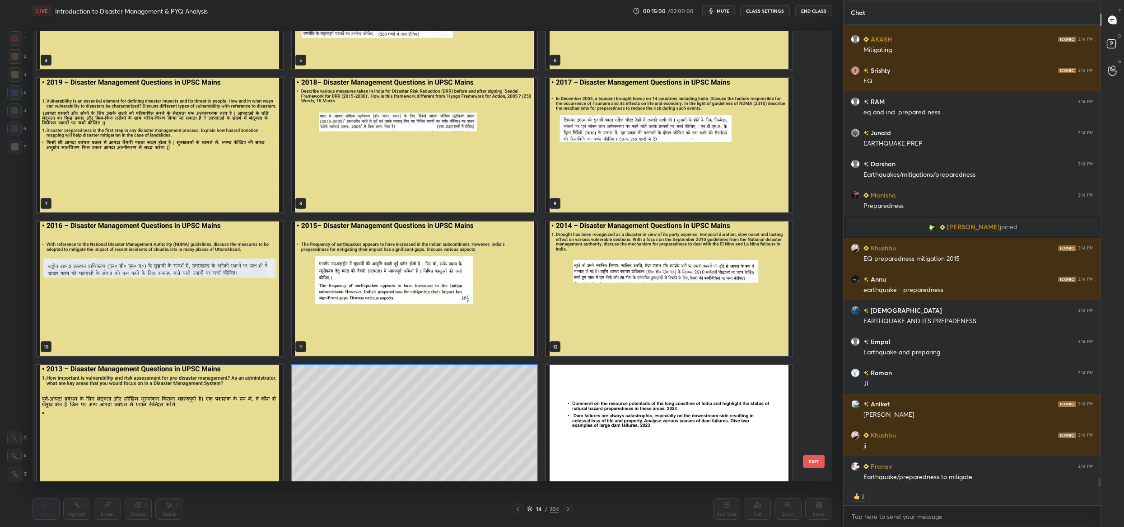
click at [225, 265] on img "grid" at bounding box center [160, 288] width 246 height 134
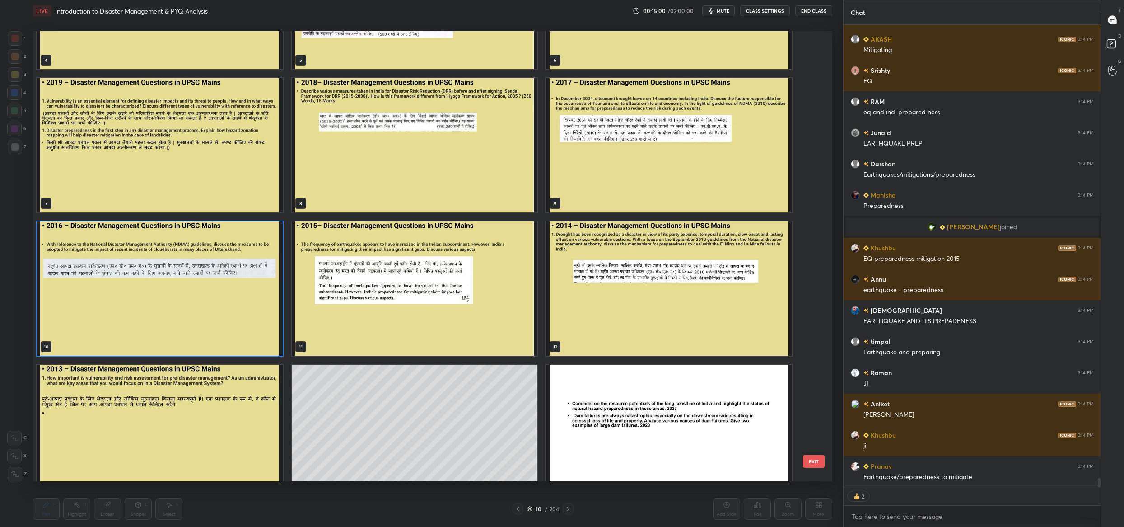
click at [225, 265] on img "grid" at bounding box center [160, 288] width 246 height 134
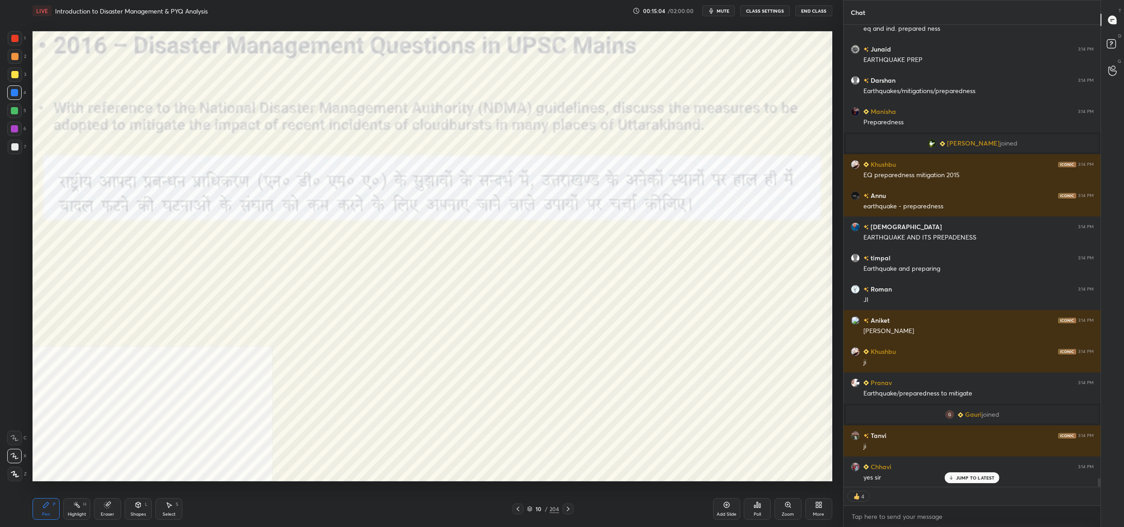
click at [140, 514] on div "Shapes" at bounding box center [138, 514] width 15 height 5
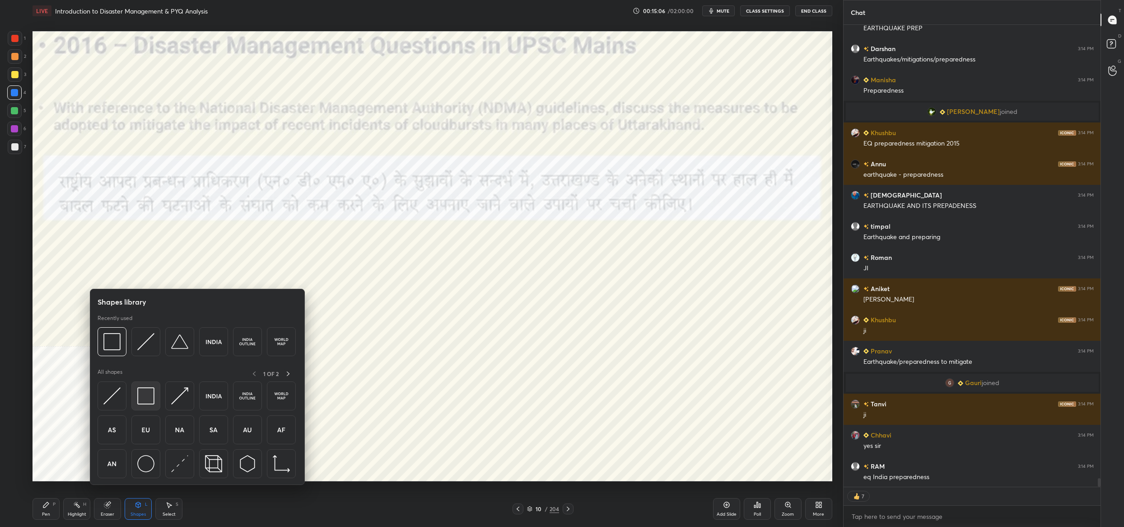
click at [143, 400] on img at bounding box center [145, 395] width 17 height 17
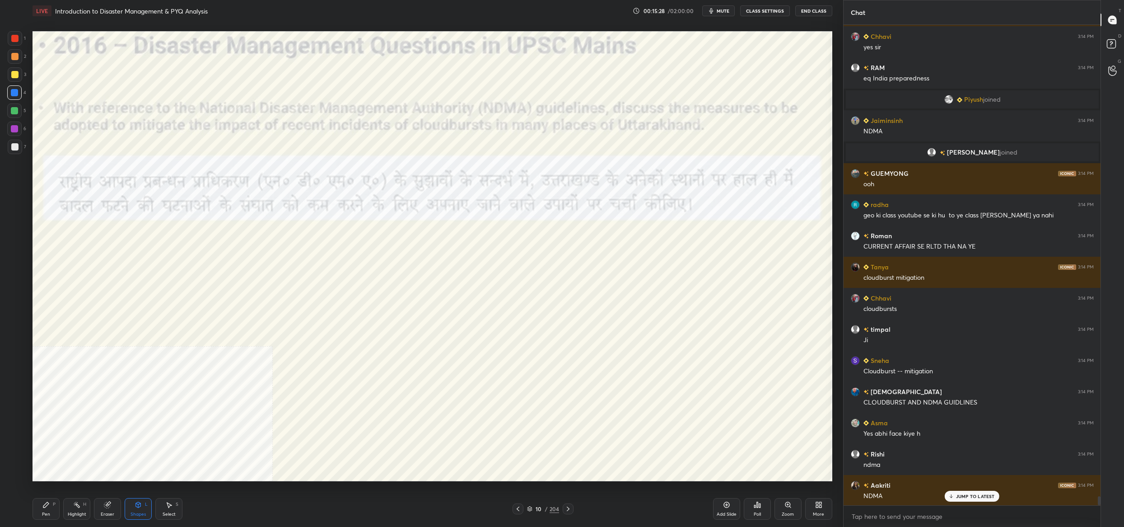
drag, startPoint x: 537, startPoint y: 506, endPoint x: 532, endPoint y: 512, distance: 7.4
click at [536, 506] on div "10 / 204" at bounding box center [543, 508] width 61 height 11
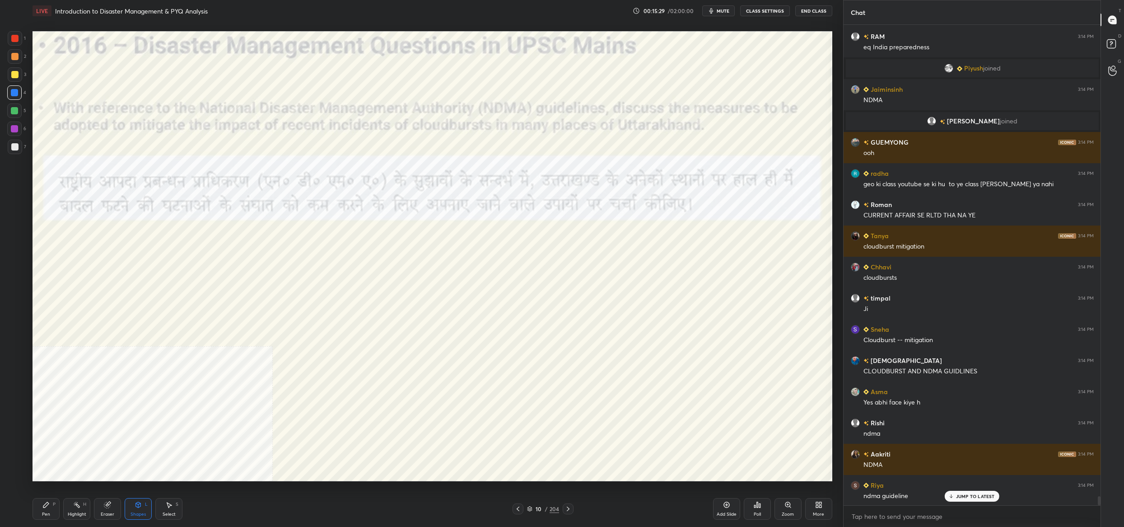
click at [534, 511] on div "10 / 204" at bounding box center [543, 509] width 32 height 8
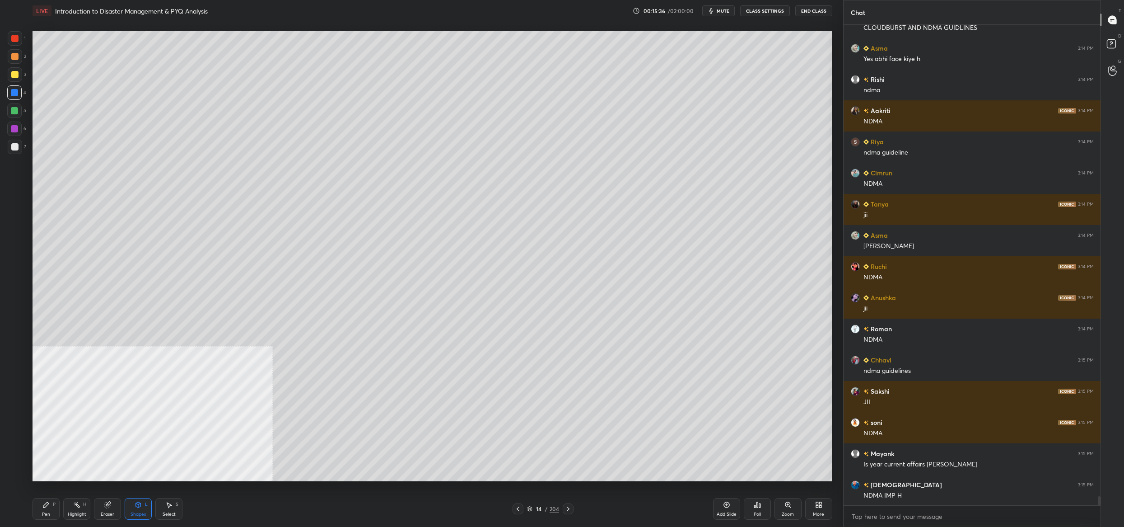
drag, startPoint x: 9, startPoint y: 127, endPoint x: 17, endPoint y: 144, distance: 18.4
click at [12, 128] on div at bounding box center [14, 128] width 14 height 14
drag, startPoint x: 17, startPoint y: 144, endPoint x: 21, endPoint y: 142, distance: 4.7
click at [17, 144] on div at bounding box center [14, 146] width 7 height 7
drag, startPoint x: 22, startPoint y: 142, endPoint x: 23, endPoint y: 132, distance: 9.5
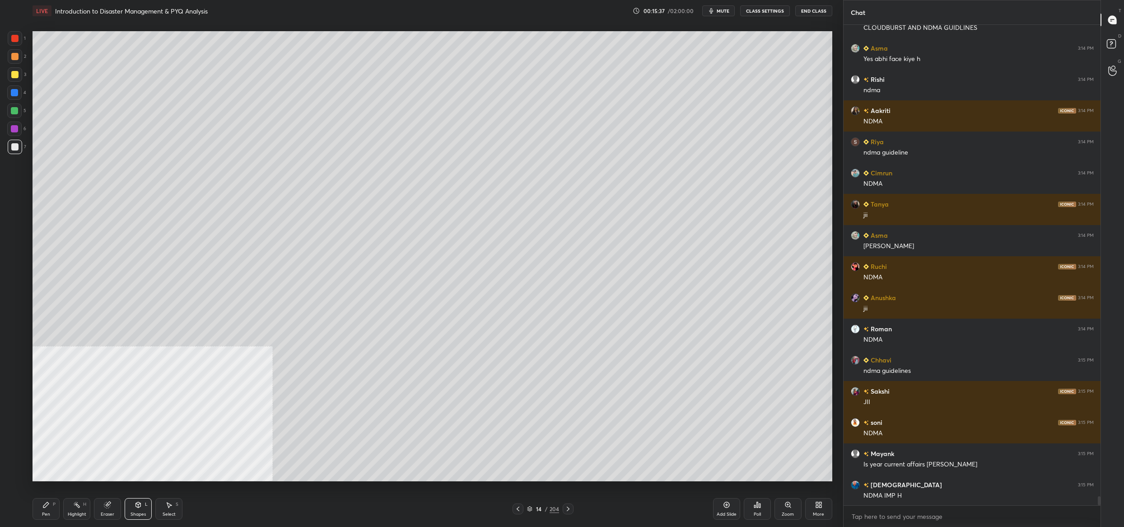
click at [21, 141] on div "7" at bounding box center [17, 147] width 19 height 14
drag, startPoint x: 12, startPoint y: 127, endPoint x: 14, endPoint y: 122, distance: 4.9
click at [12, 127] on div at bounding box center [14, 128] width 7 height 7
click at [13, 117] on div at bounding box center [14, 110] width 14 height 14
drag, startPoint x: 9, startPoint y: 103, endPoint x: 15, endPoint y: 86, distance: 17.1
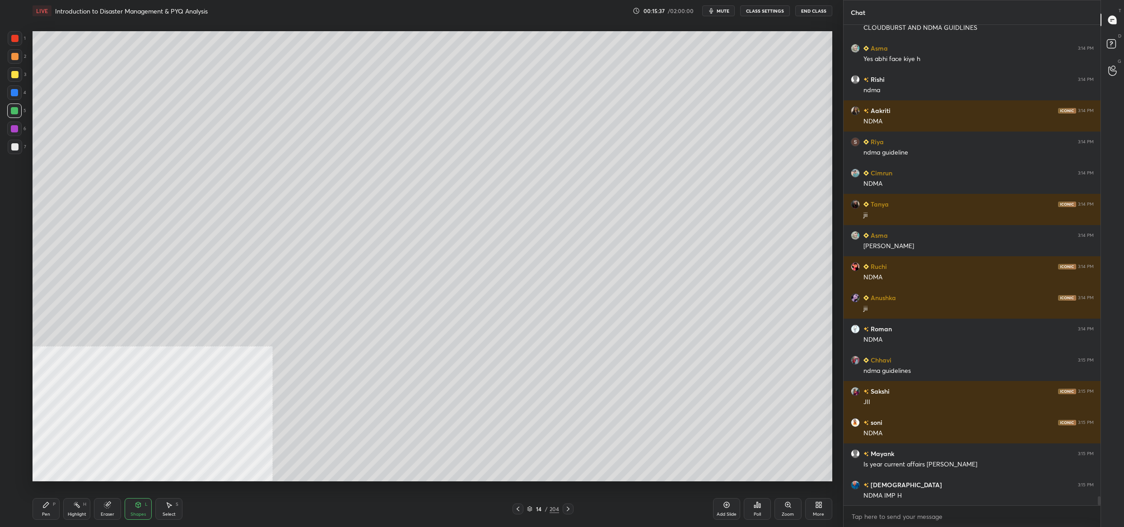
click at [9, 103] on div "4" at bounding box center [16, 94] width 19 height 18
click at [14, 89] on div at bounding box center [14, 92] width 7 height 7
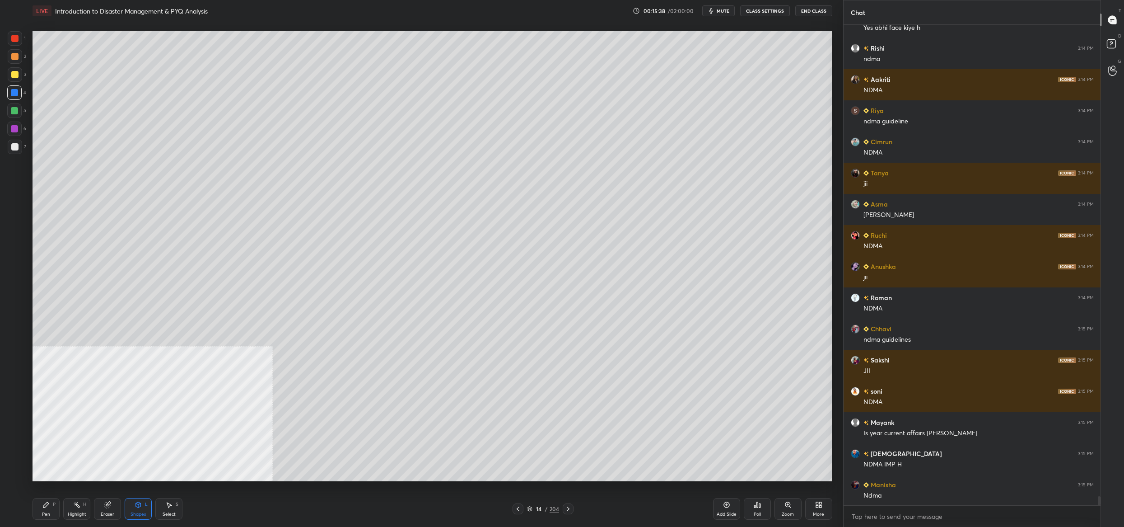
drag, startPoint x: 12, startPoint y: 75, endPoint x: 15, endPoint y: 70, distance: 6.3
click at [12, 75] on div at bounding box center [14, 74] width 7 height 7
click at [8, 73] on div at bounding box center [15, 74] width 14 height 14
click at [11, 61] on div at bounding box center [15, 56] width 14 height 14
drag, startPoint x: 10, startPoint y: 41, endPoint x: 15, endPoint y: 42, distance: 5.1
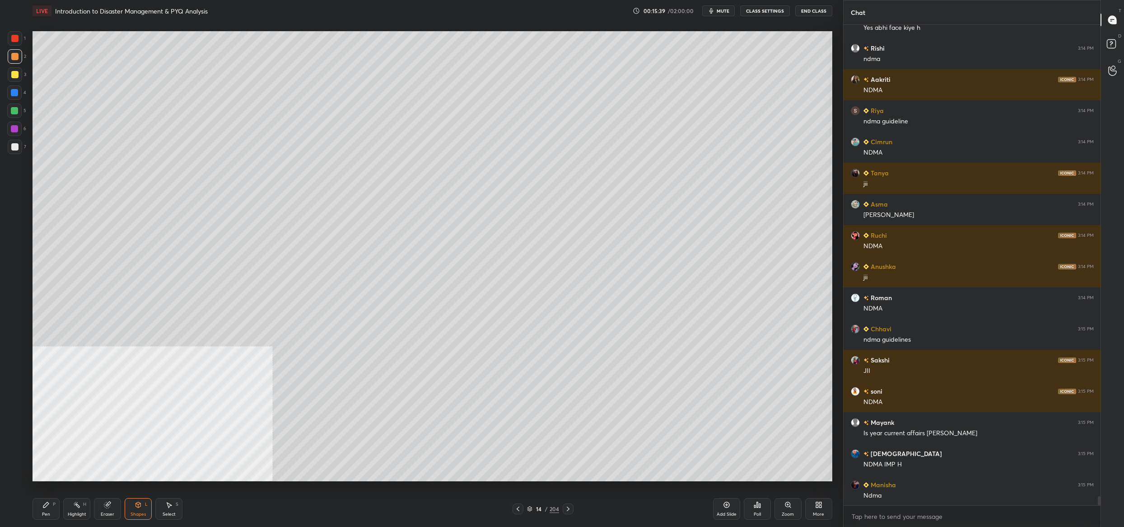
click at [10, 41] on div at bounding box center [15, 38] width 14 height 14
drag, startPoint x: 13, startPoint y: 43, endPoint x: 10, endPoint y: 49, distance: 6.9
click at [13, 43] on div at bounding box center [15, 38] width 14 height 14
click at [16, 58] on div at bounding box center [14, 56] width 7 height 7
click at [11, 70] on div at bounding box center [15, 74] width 14 height 14
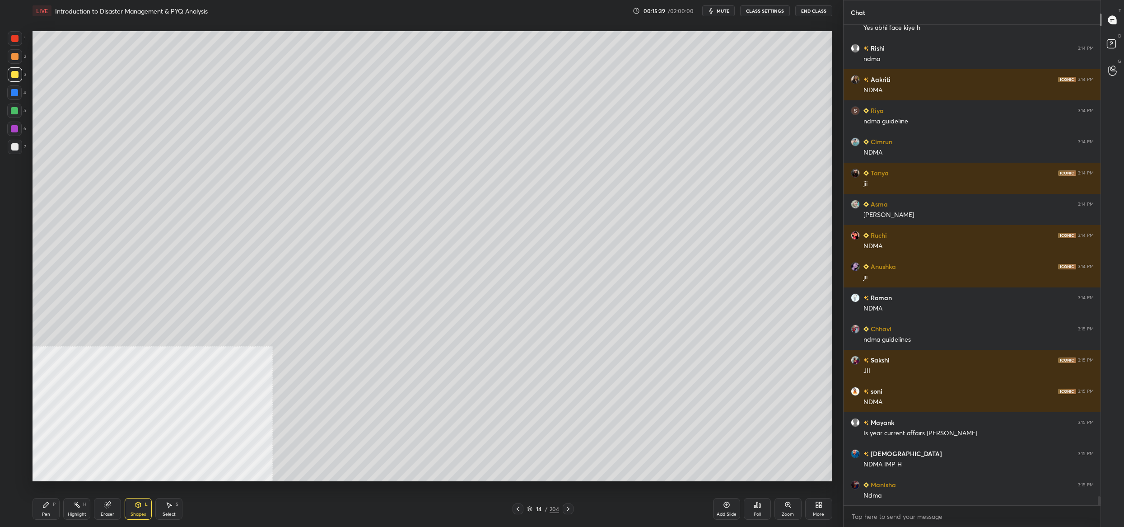
click at [14, 75] on div at bounding box center [14, 74] width 7 height 7
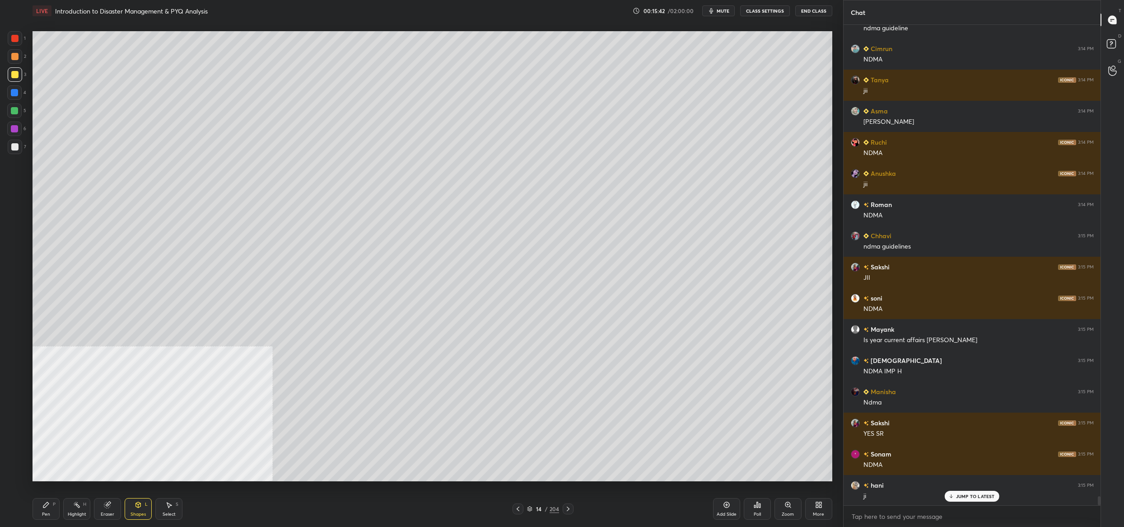
click at [60, 506] on div "Pen P Highlight H Eraser Shapes L Select S" at bounding box center [203, 509] width 340 height 22
click at [55, 509] on div "Pen P" at bounding box center [46, 509] width 27 height 22
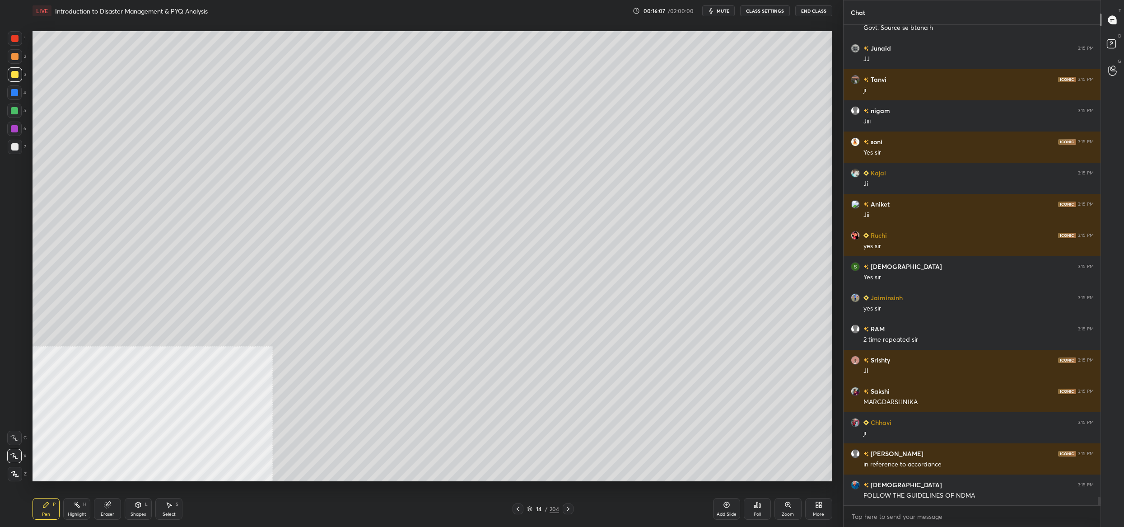
click at [529, 510] on icon at bounding box center [529, 508] width 5 height 5
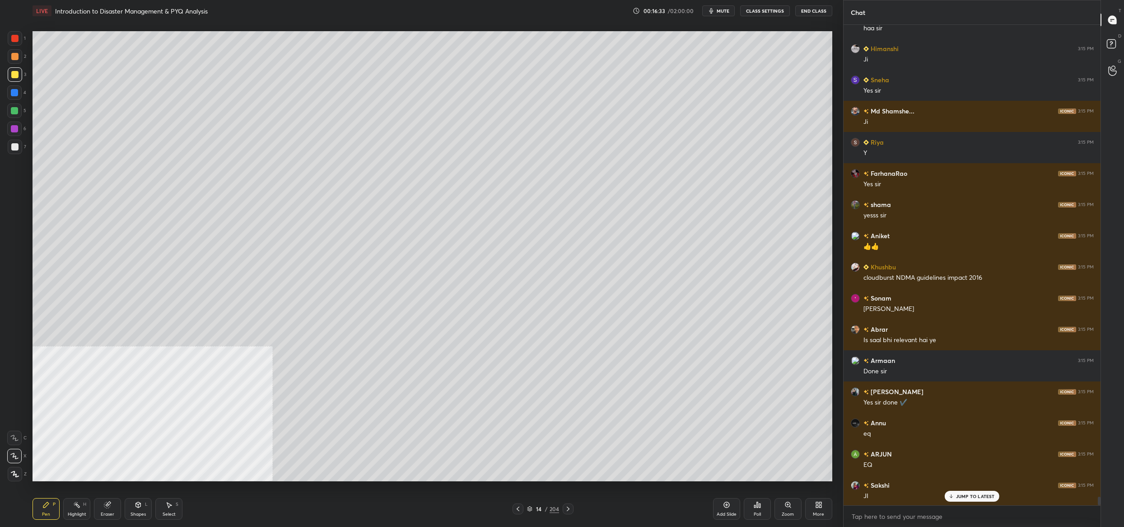
click at [529, 507] on icon at bounding box center [529, 508] width 5 height 5
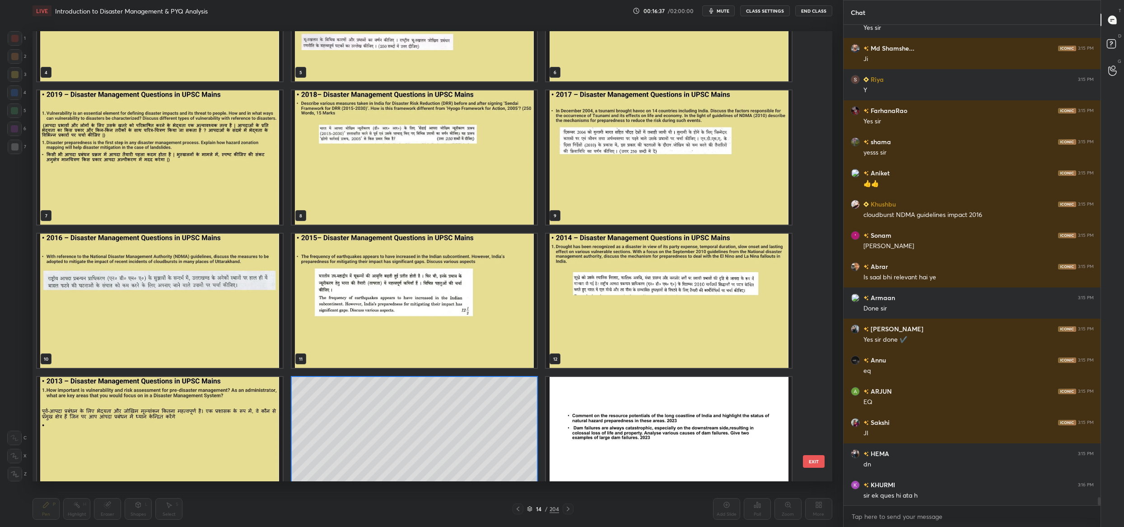
click at [657, 149] on img "grid" at bounding box center [669, 157] width 246 height 134
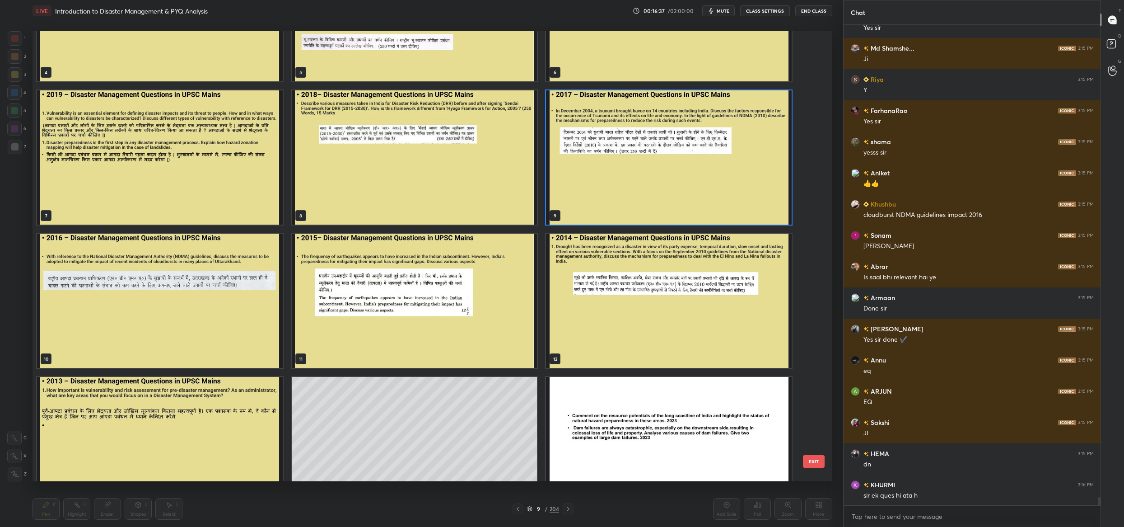
click at [657, 149] on img "grid" at bounding box center [669, 157] width 246 height 134
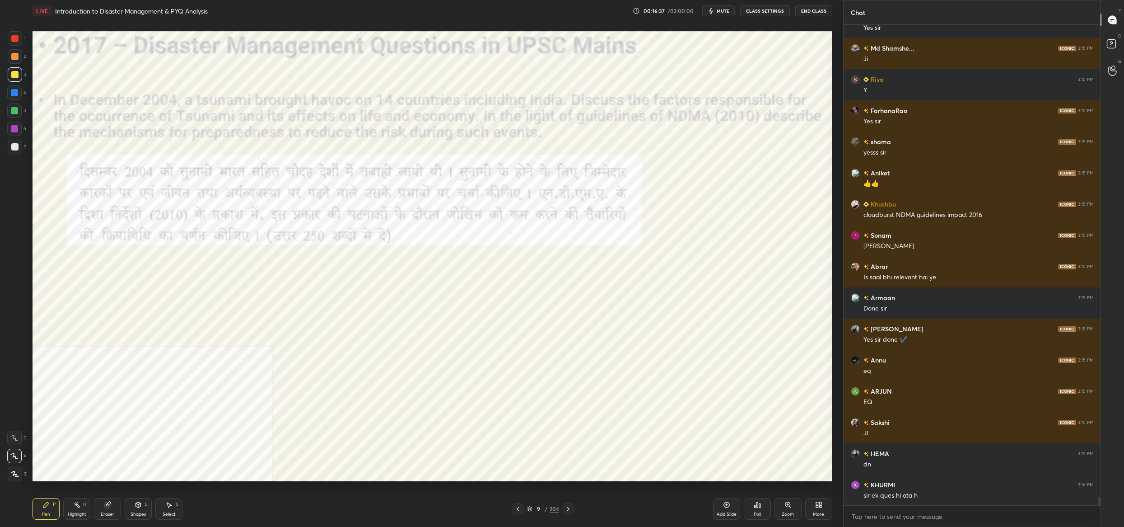
click at [657, 149] on img "grid" at bounding box center [669, 157] width 246 height 134
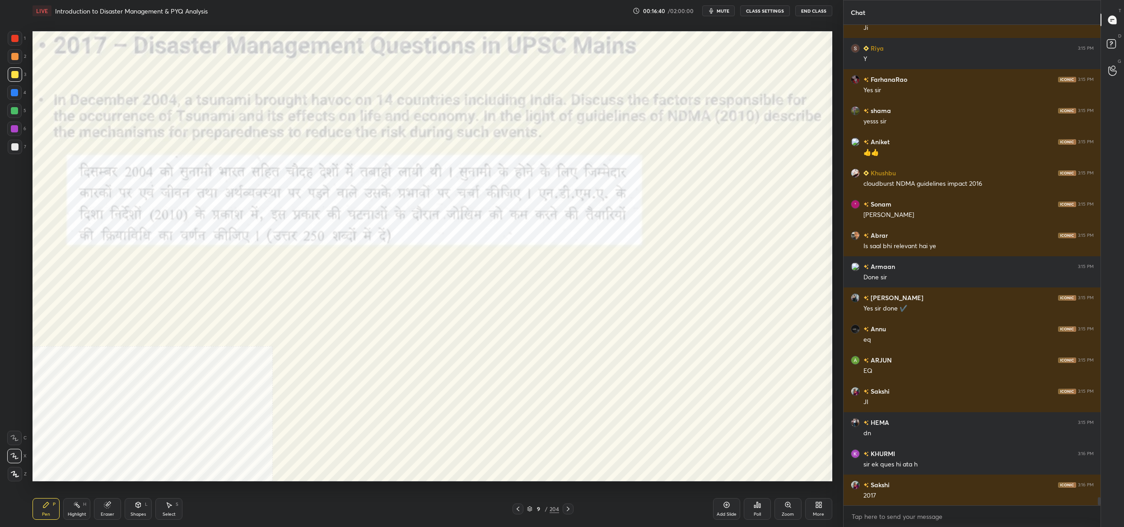
click at [23, 33] on div "1" at bounding box center [17, 38] width 18 height 14
click at [21, 42] on div at bounding box center [15, 38] width 14 height 14
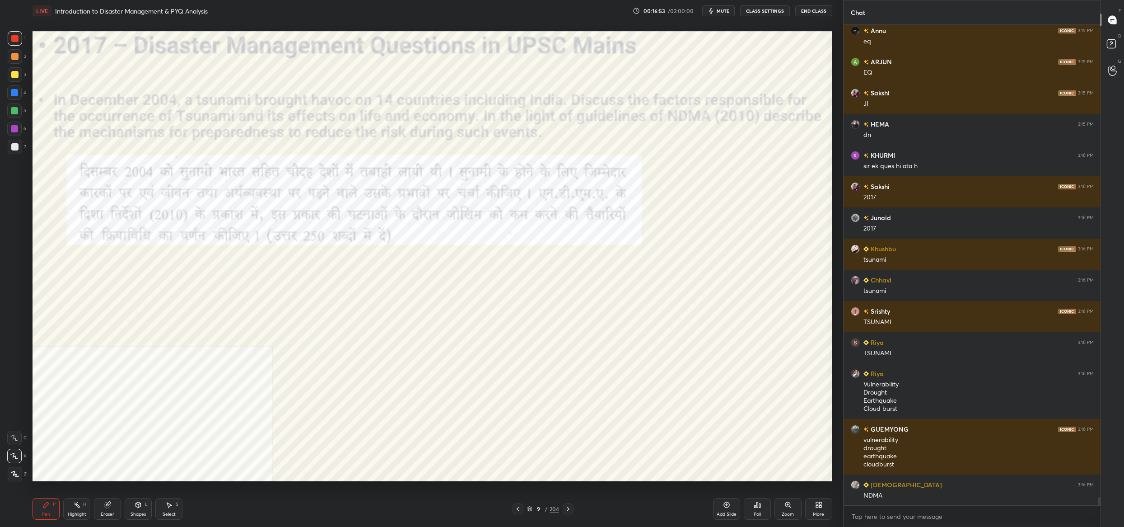
click at [529, 505] on div "9 / 204" at bounding box center [543, 509] width 32 height 8
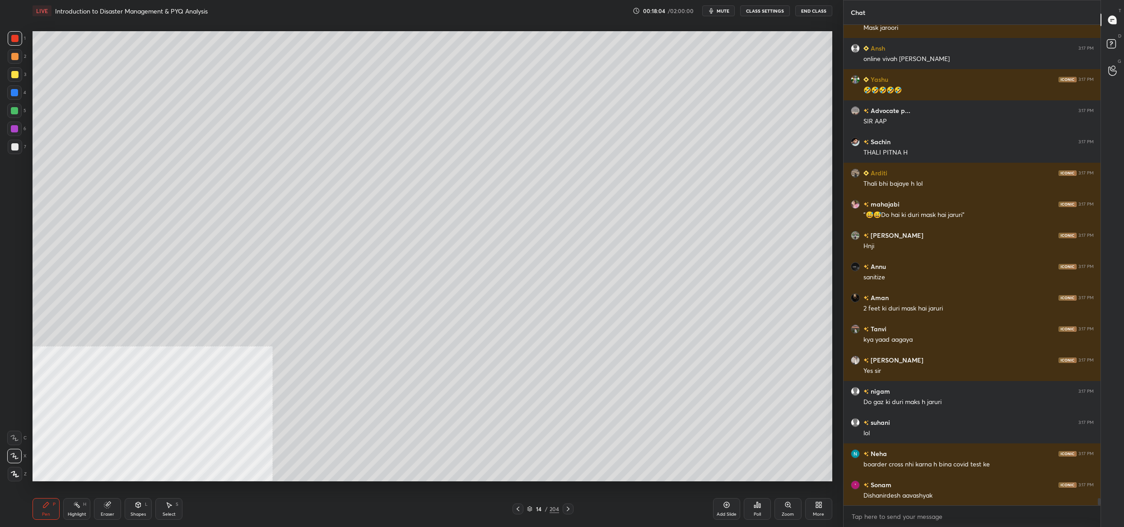
click at [534, 510] on div "14" at bounding box center [538, 508] width 9 height 5
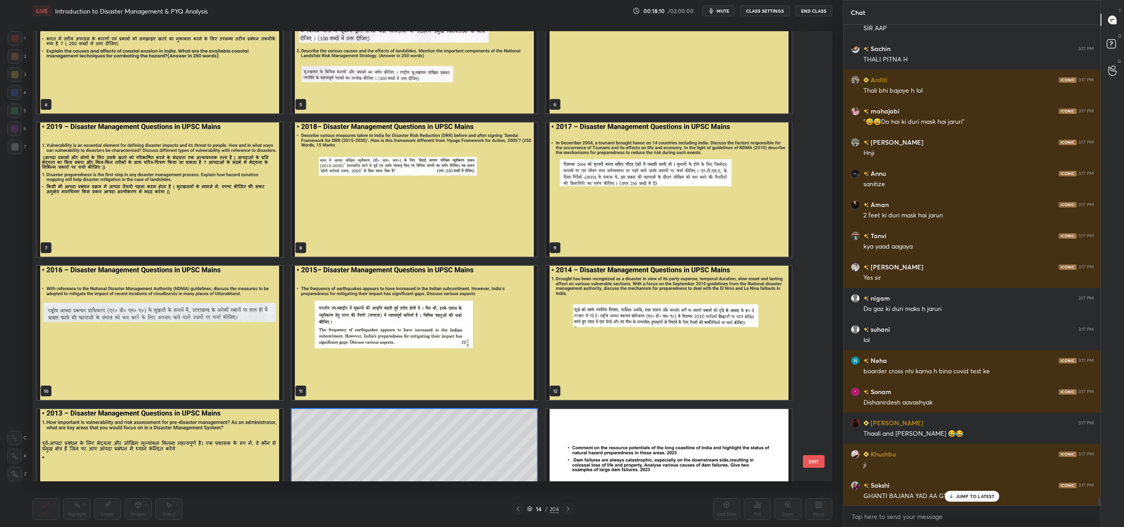
click at [319, 149] on img "grid" at bounding box center [415, 189] width 246 height 134
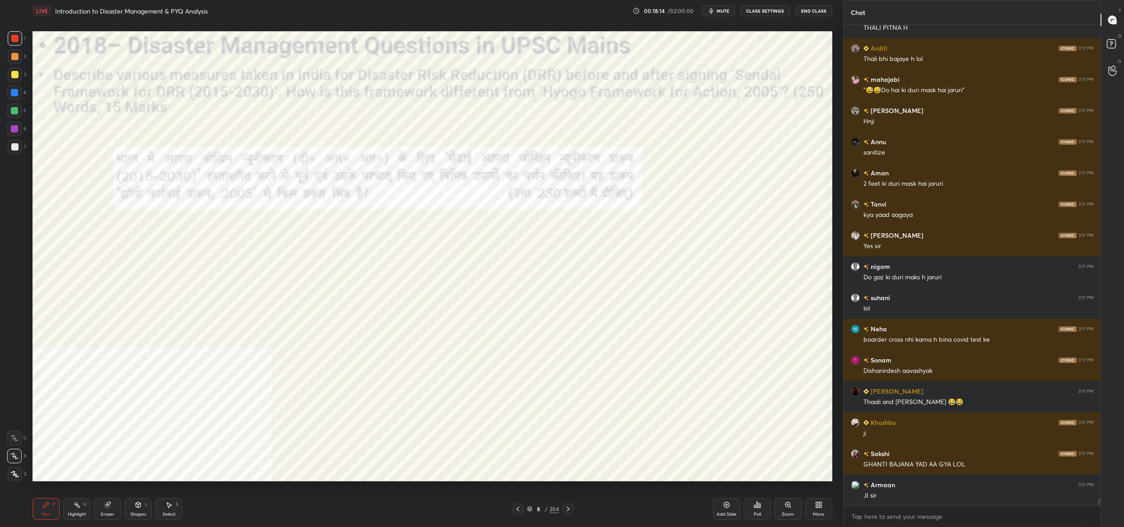
drag, startPoint x: 141, startPoint y: 515, endPoint x: 134, endPoint y: 485, distance: 31.1
click at [141, 514] on div "Shapes" at bounding box center [138, 514] width 15 height 5
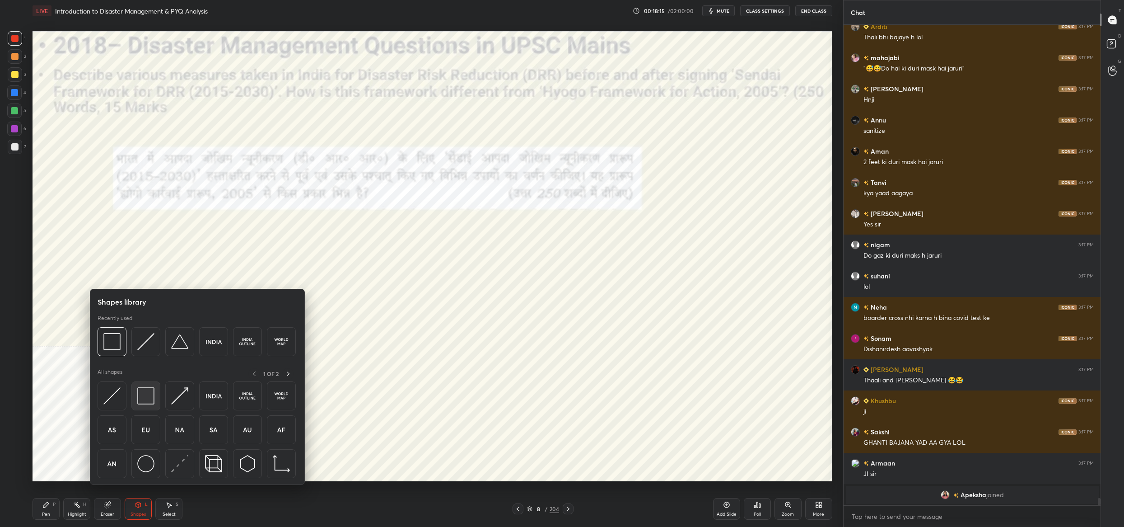
drag, startPoint x: 146, startPoint y: 402, endPoint x: 141, endPoint y: 403, distance: 5.6
click at [145, 401] on img at bounding box center [145, 395] width 17 height 17
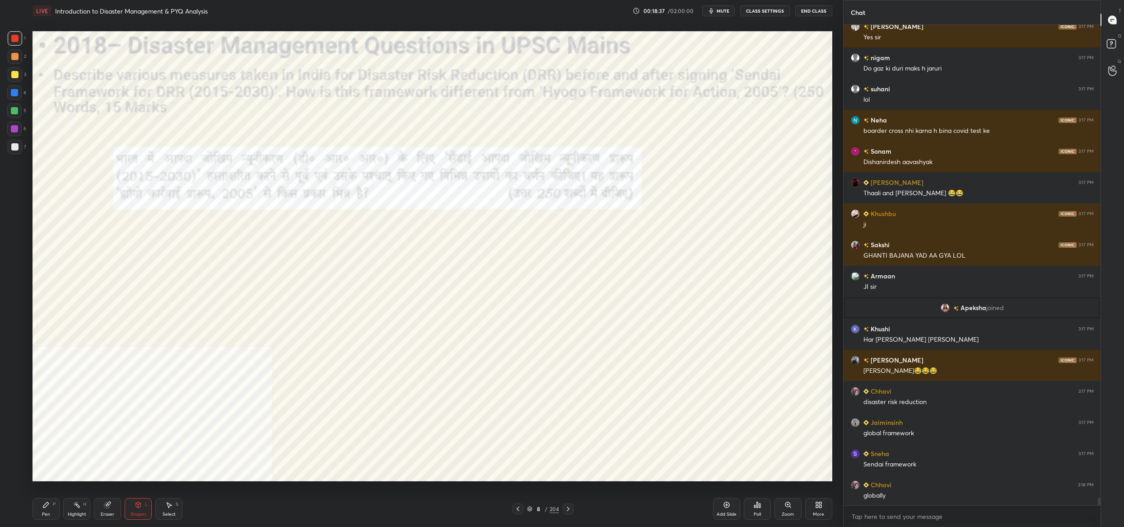
click at [145, 504] on div "Shapes L" at bounding box center [138, 509] width 27 height 22
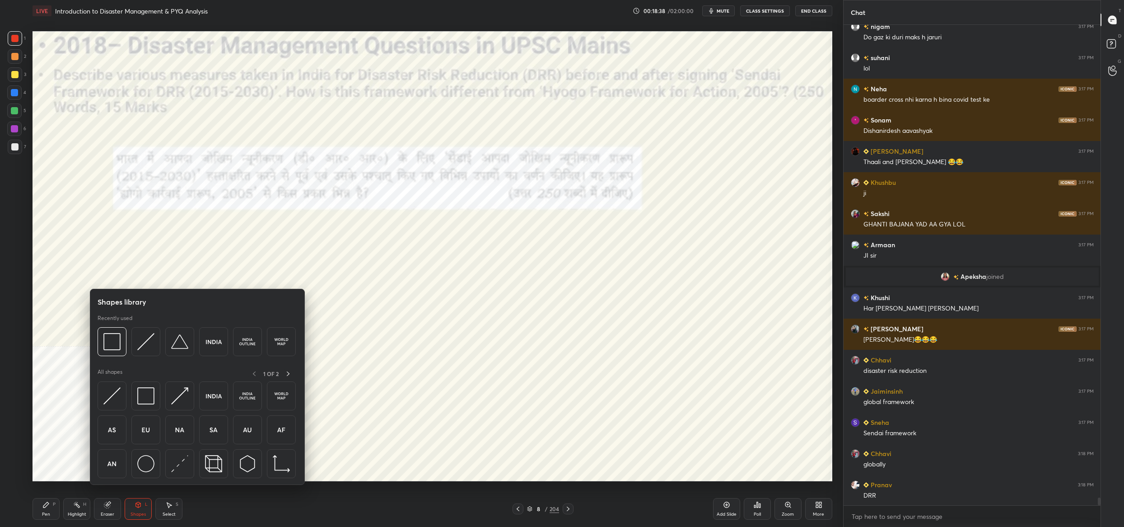
click at [144, 410] on div at bounding box center [198, 432] width 200 height 102
click at [146, 404] on img at bounding box center [145, 395] width 17 height 17
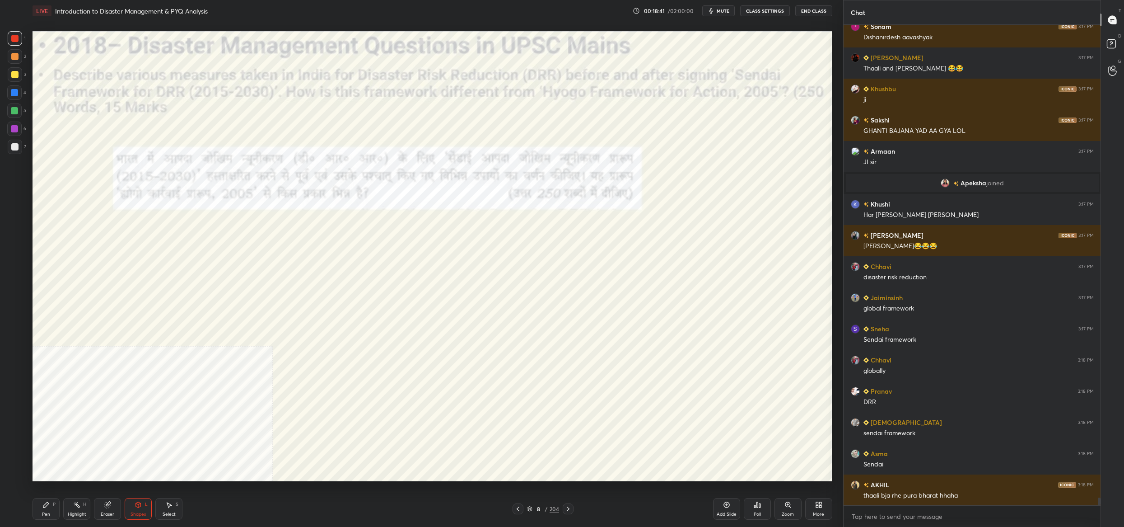
click at [46, 510] on div "Pen P" at bounding box center [46, 509] width 27 height 22
drag, startPoint x: 46, startPoint y: 510, endPoint x: 45, endPoint y: 489, distance: 21.7
click at [46, 510] on div "Pen P" at bounding box center [46, 509] width 27 height 22
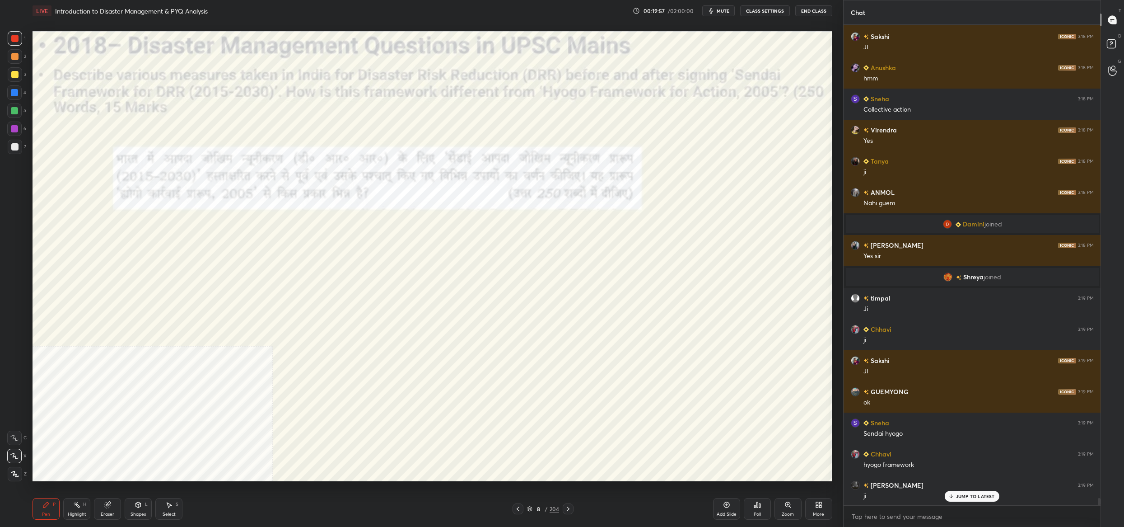
scroll to position [31213, 0]
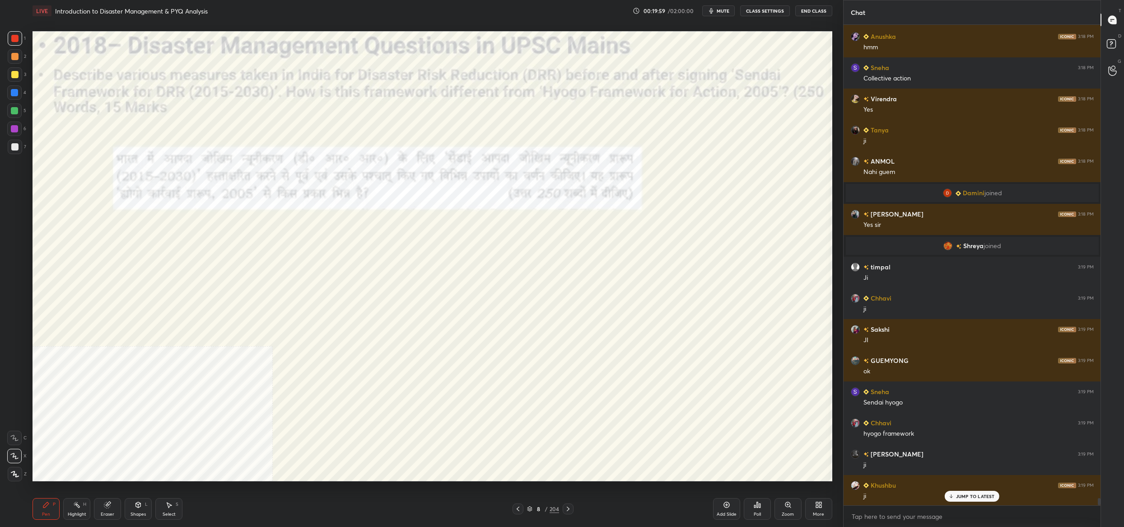
click at [536, 508] on div "8" at bounding box center [538, 508] width 9 height 5
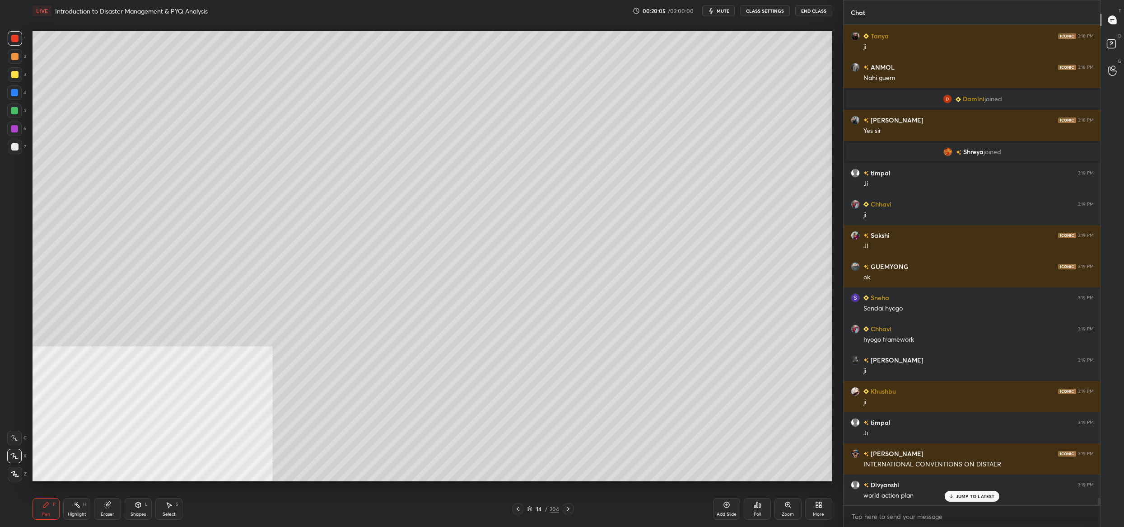
scroll to position [31328, 0]
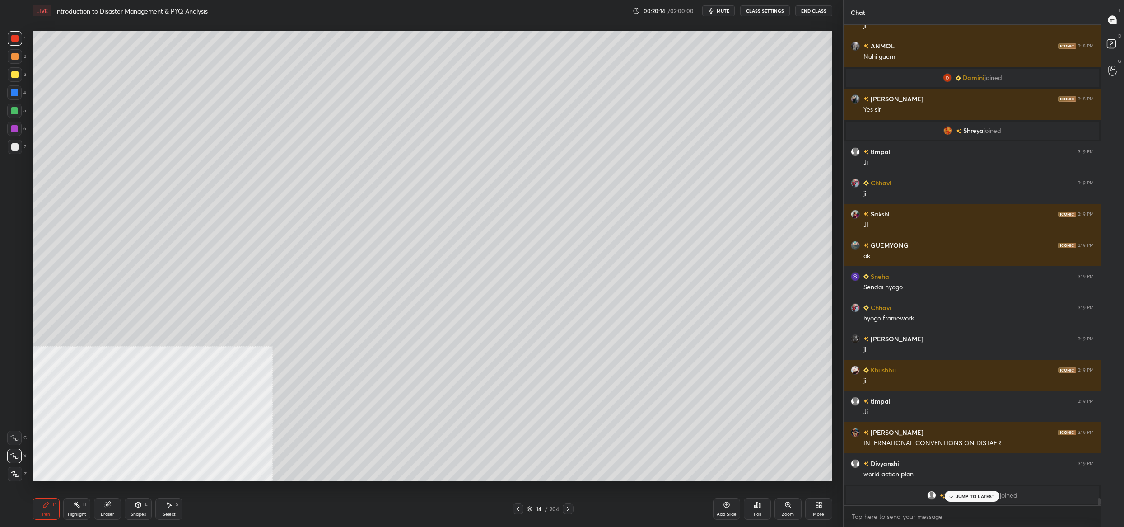
click at [537, 507] on div "14" at bounding box center [538, 508] width 9 height 5
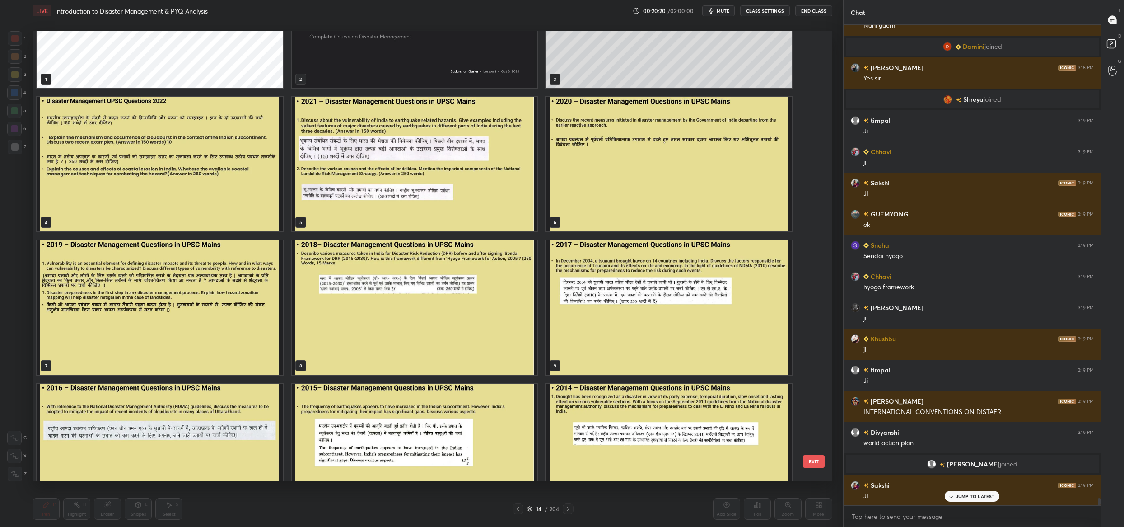
scroll to position [85, 0]
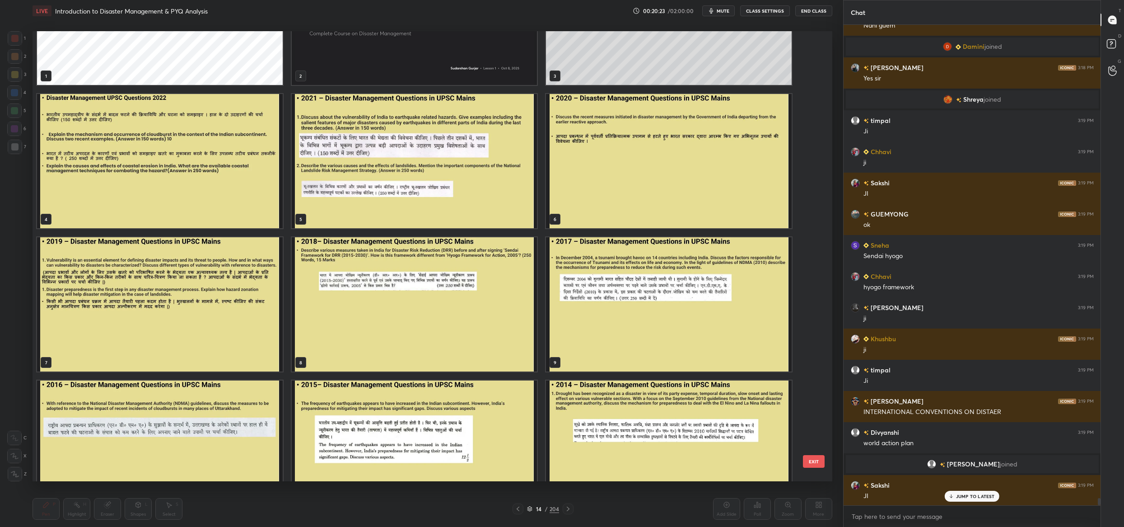
click at [463, 345] on img "grid" at bounding box center [415, 304] width 246 height 134
click at [462, 345] on img "grid" at bounding box center [415, 304] width 246 height 134
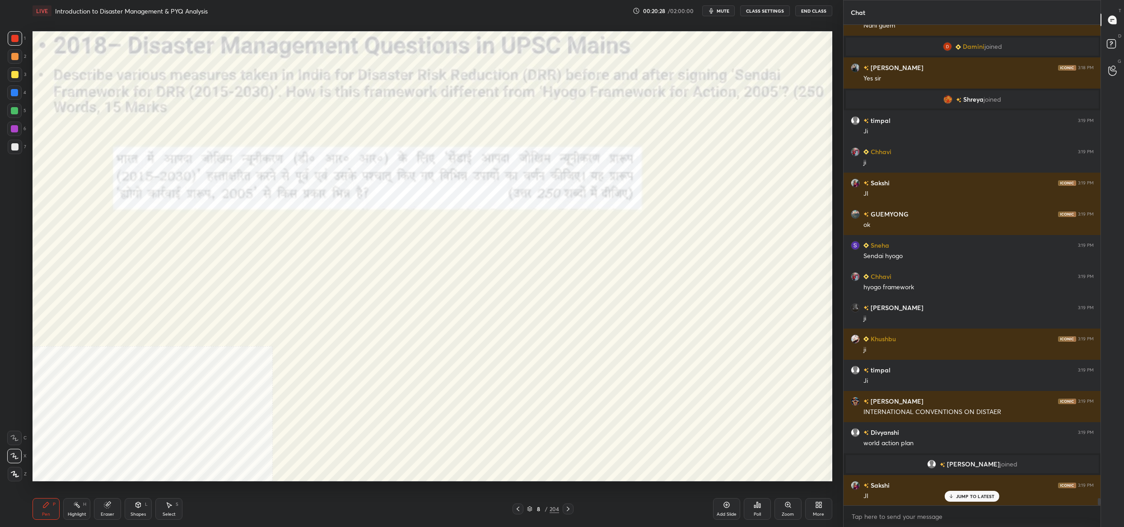
scroll to position [31287, 0]
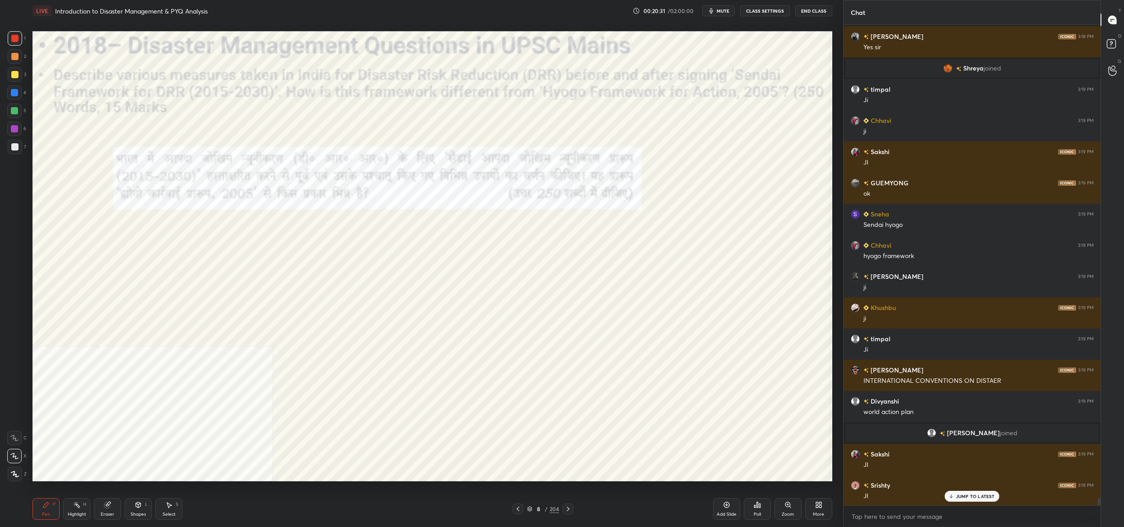
drag, startPoint x: 537, startPoint y: 511, endPoint x: 533, endPoint y: 512, distance: 4.7
click at [537, 511] on div "8" at bounding box center [538, 508] width 9 height 5
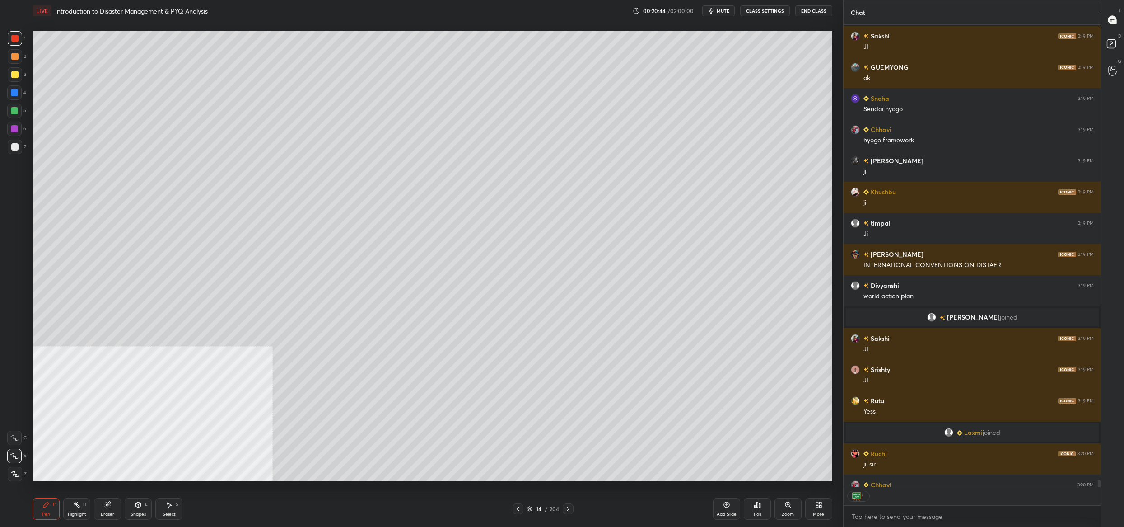
scroll to position [31418, 0]
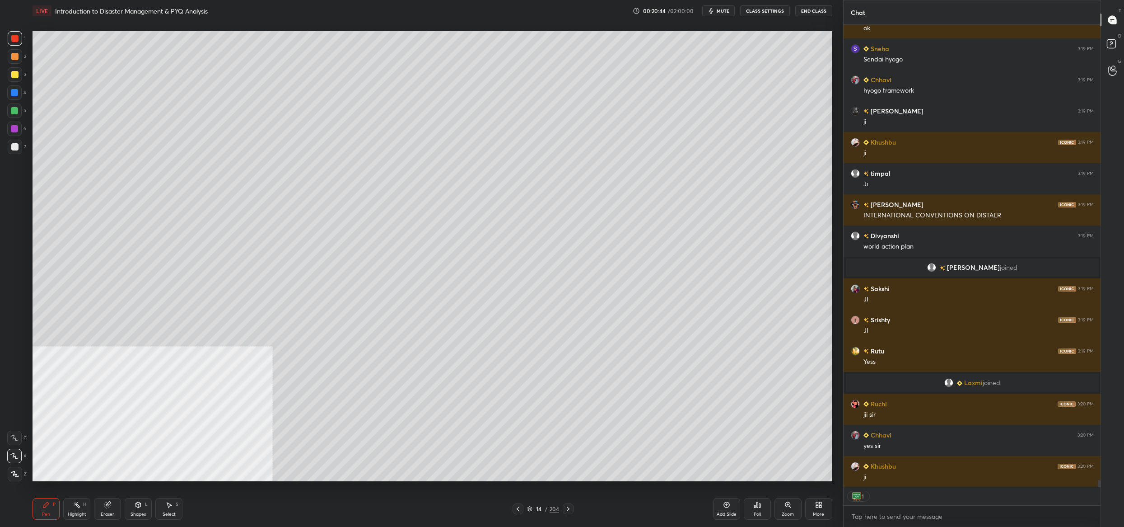
drag, startPoint x: 534, startPoint y: 506, endPoint x: 531, endPoint y: 501, distance: 6.3
click at [534, 508] on div "14" at bounding box center [538, 508] width 9 height 5
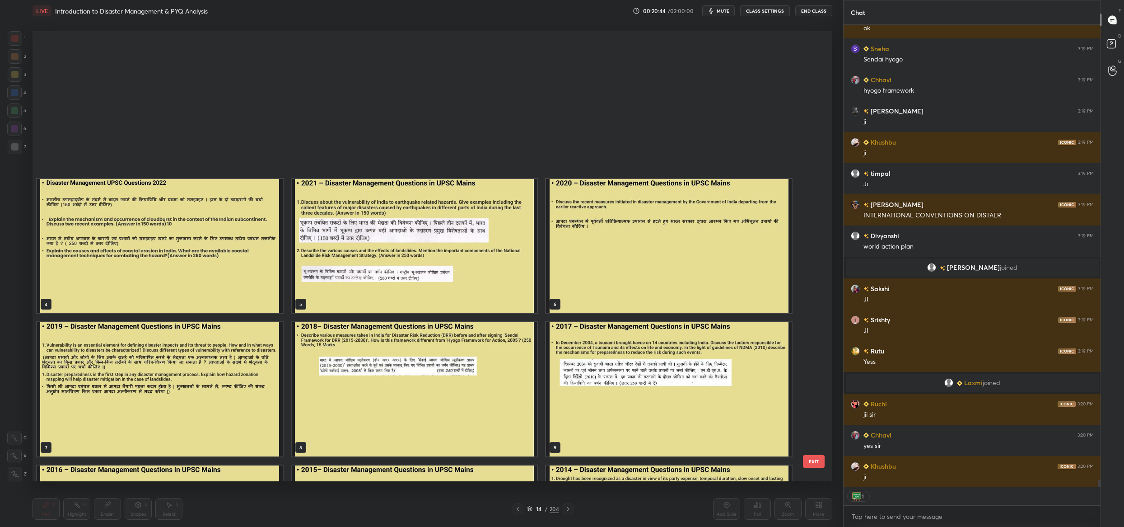
scroll to position [447, 795]
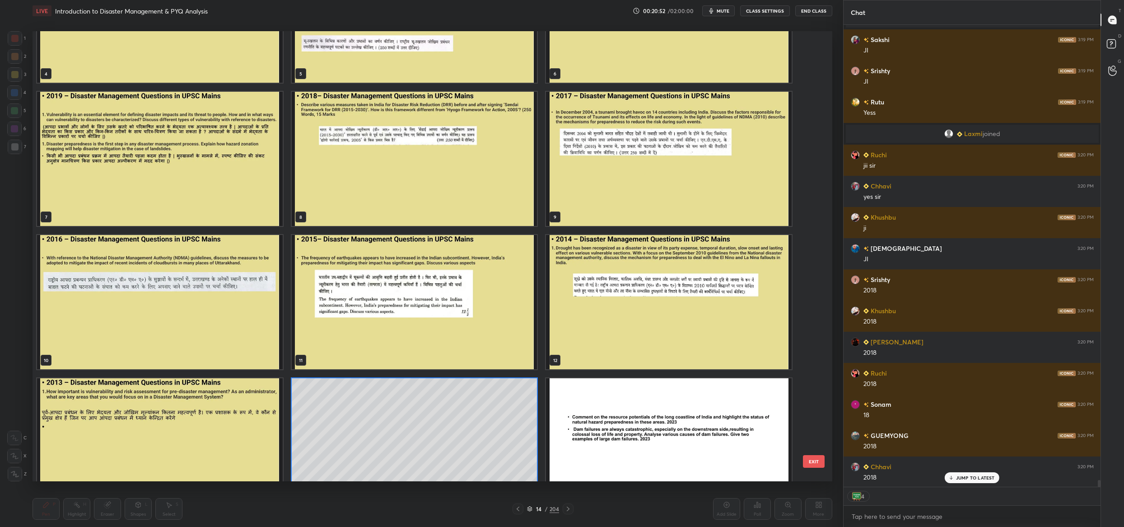
click at [163, 153] on img "grid" at bounding box center [160, 159] width 246 height 134
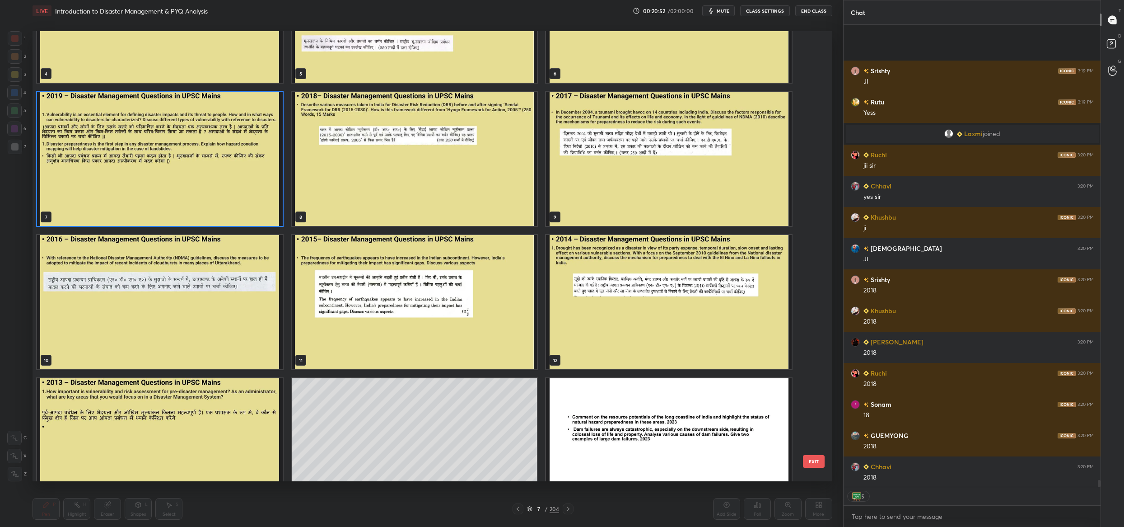
click at [162, 153] on img "grid" at bounding box center [160, 159] width 246 height 134
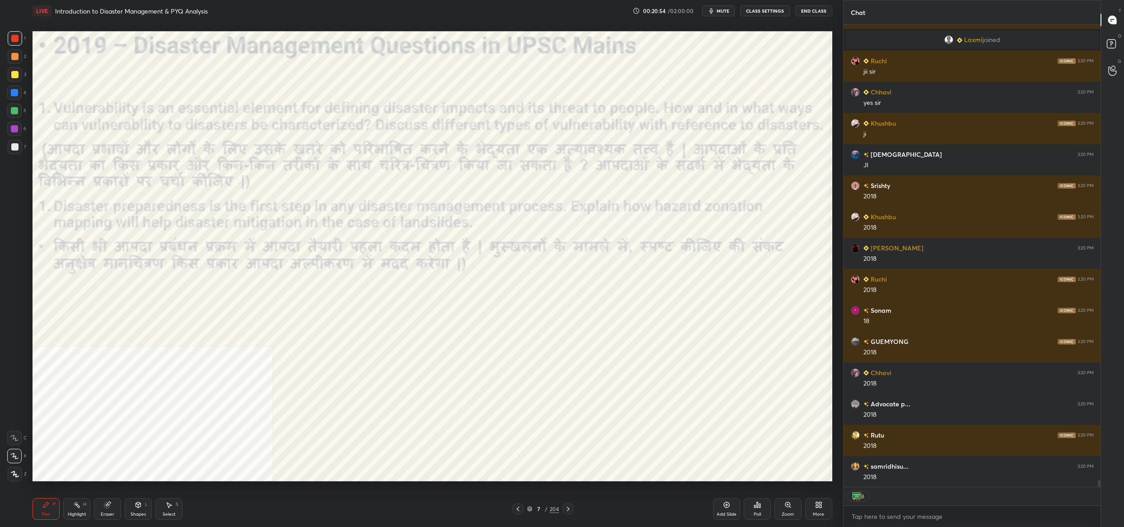
click at [136, 508] on icon at bounding box center [138, 504] width 7 height 7
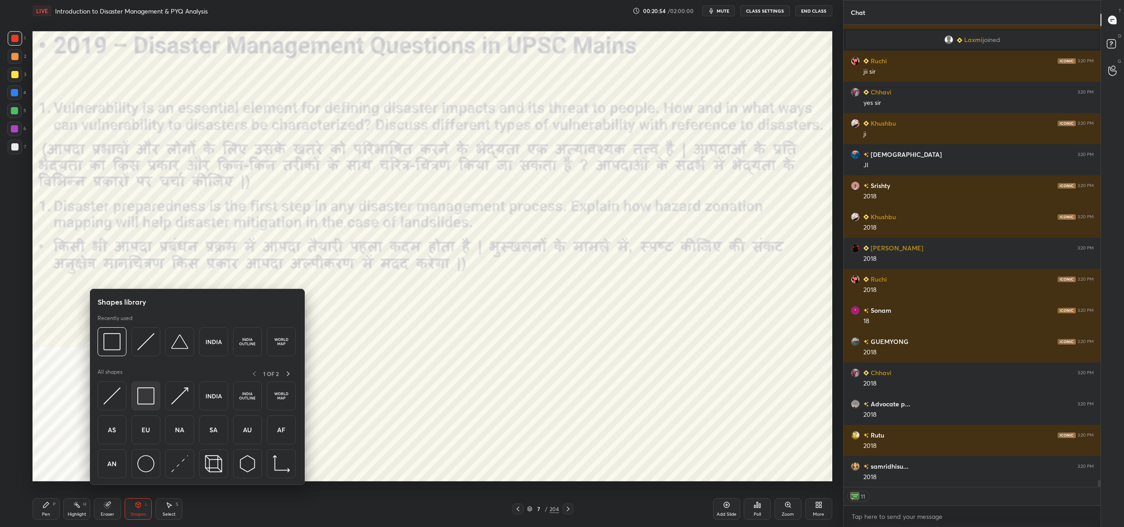
click at [139, 397] on img at bounding box center [145, 395] width 17 height 17
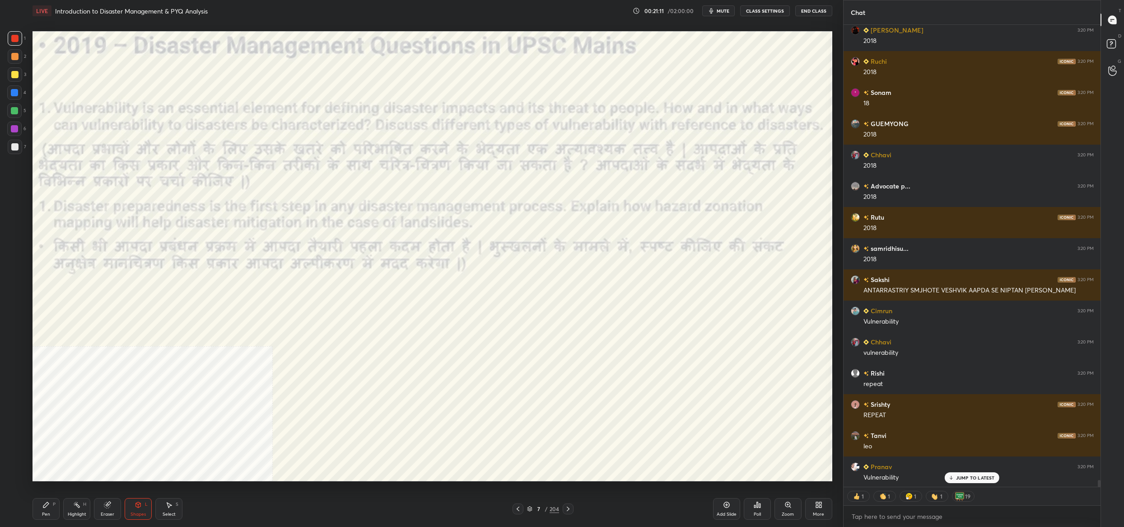
click at [530, 507] on icon at bounding box center [529, 508] width 5 height 5
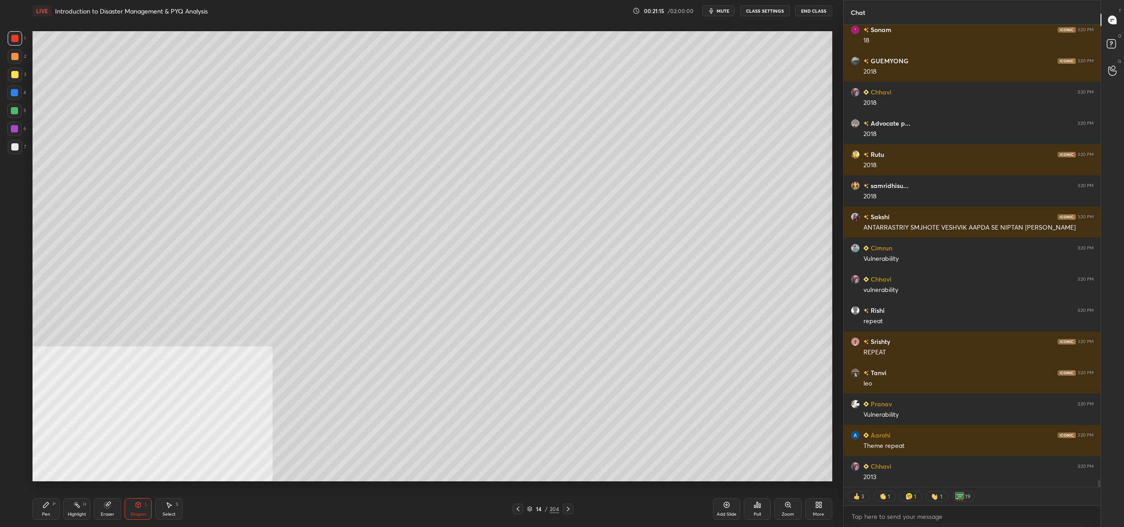
click at [47, 514] on div "Pen" at bounding box center [46, 514] width 8 height 5
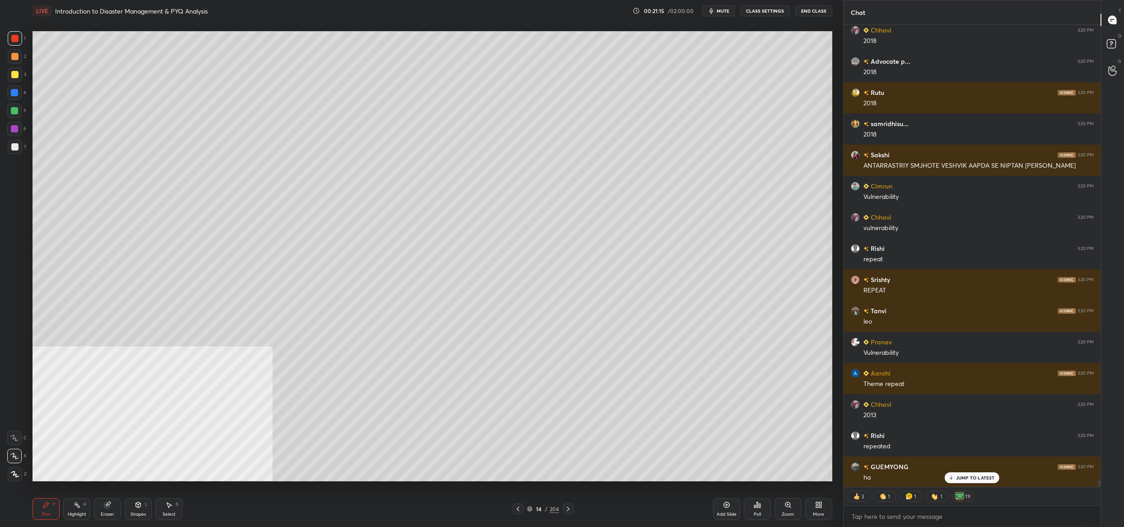
click at [56, 507] on div "Pen P" at bounding box center [46, 509] width 27 height 22
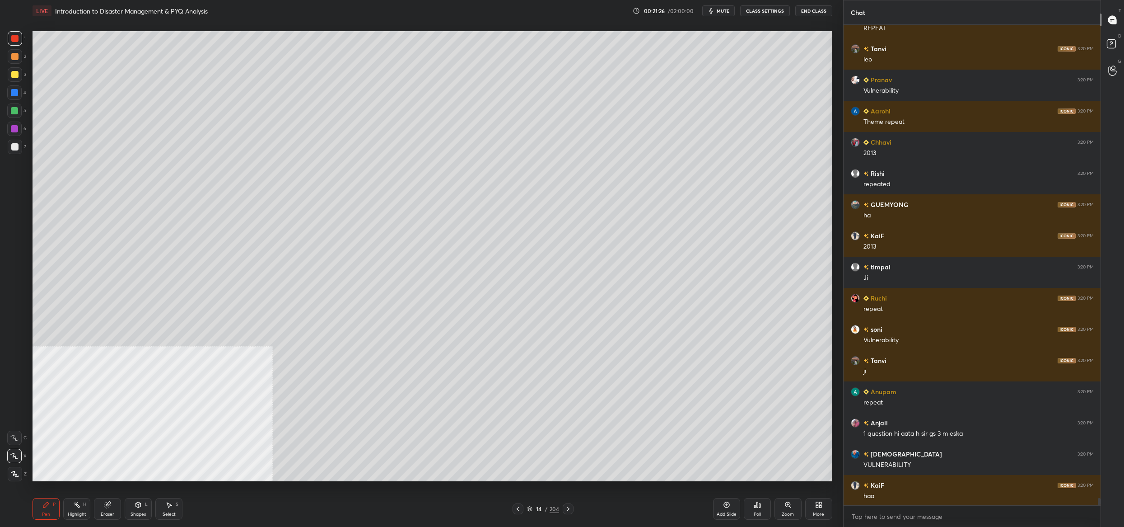
click at [532, 508] on icon at bounding box center [529, 508] width 5 height 5
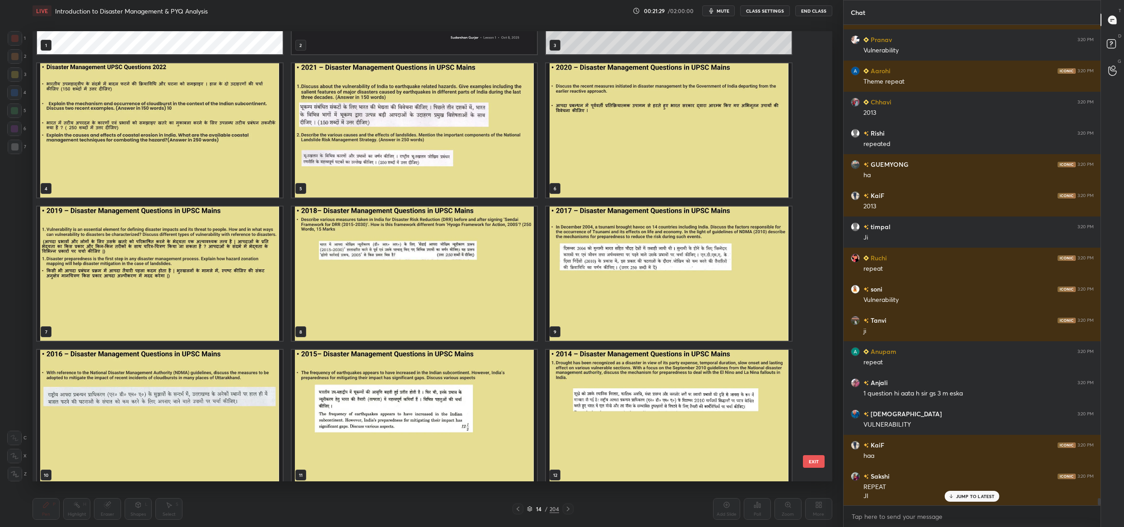
click at [118, 268] on img "grid" at bounding box center [160, 273] width 246 height 134
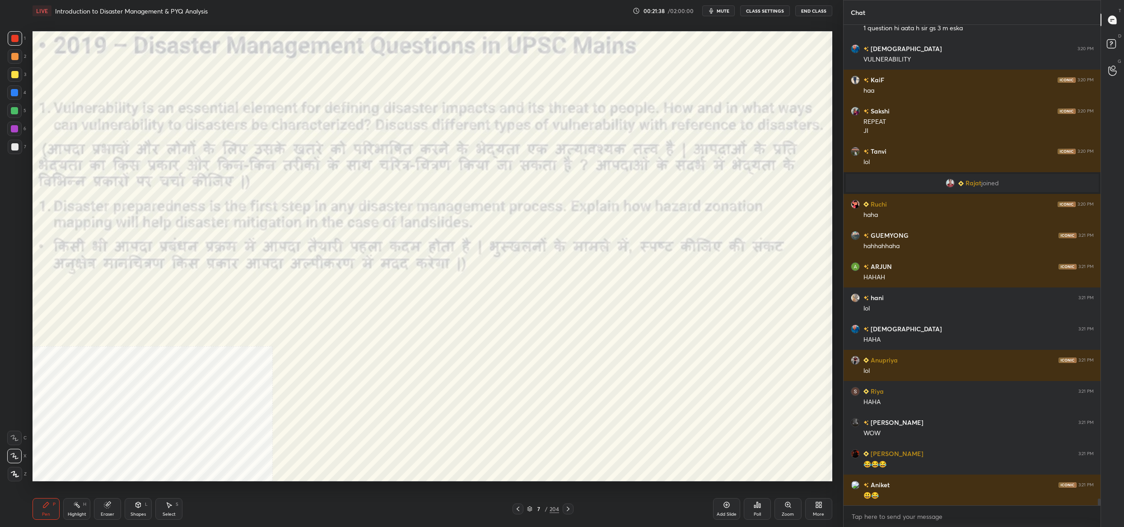
click at [532, 508] on icon at bounding box center [529, 508] width 5 height 5
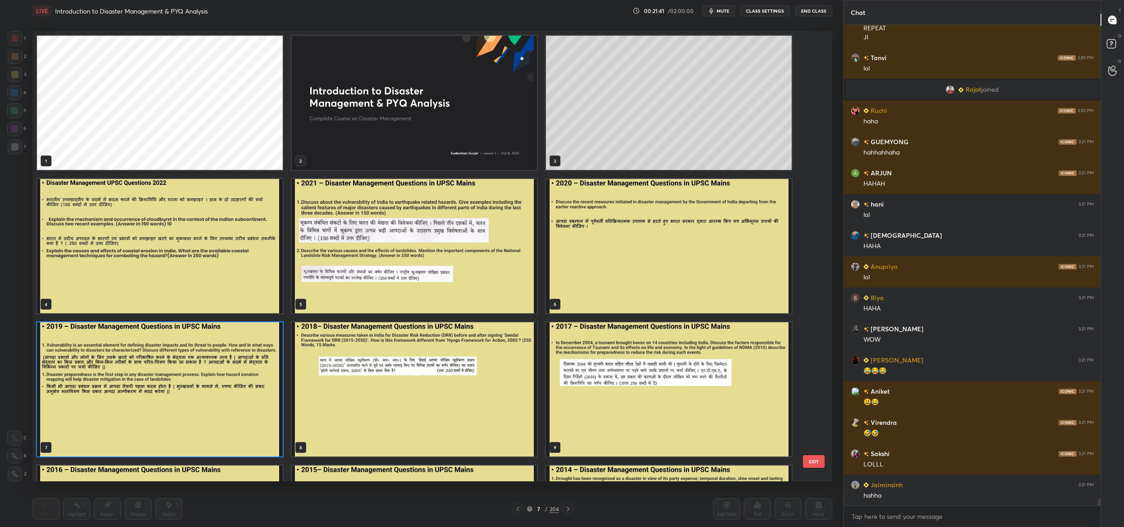
drag, startPoint x: 140, startPoint y: 384, endPoint x: 152, endPoint y: 391, distance: 14.2
click at [140, 383] on img "grid" at bounding box center [160, 389] width 246 height 134
click at [152, 391] on img "grid" at bounding box center [160, 389] width 246 height 134
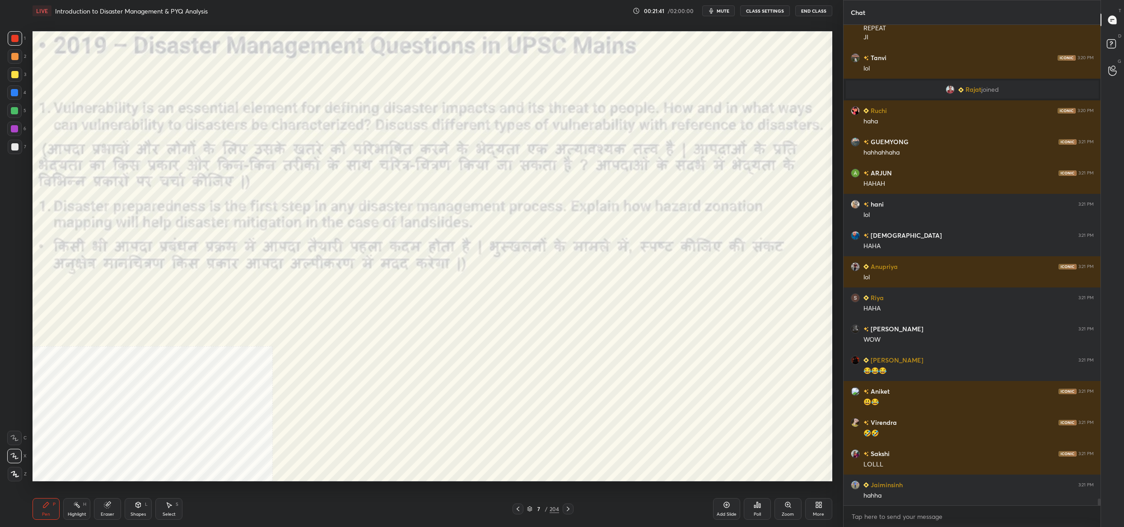
click at [152, 397] on img "grid" at bounding box center [160, 389] width 246 height 134
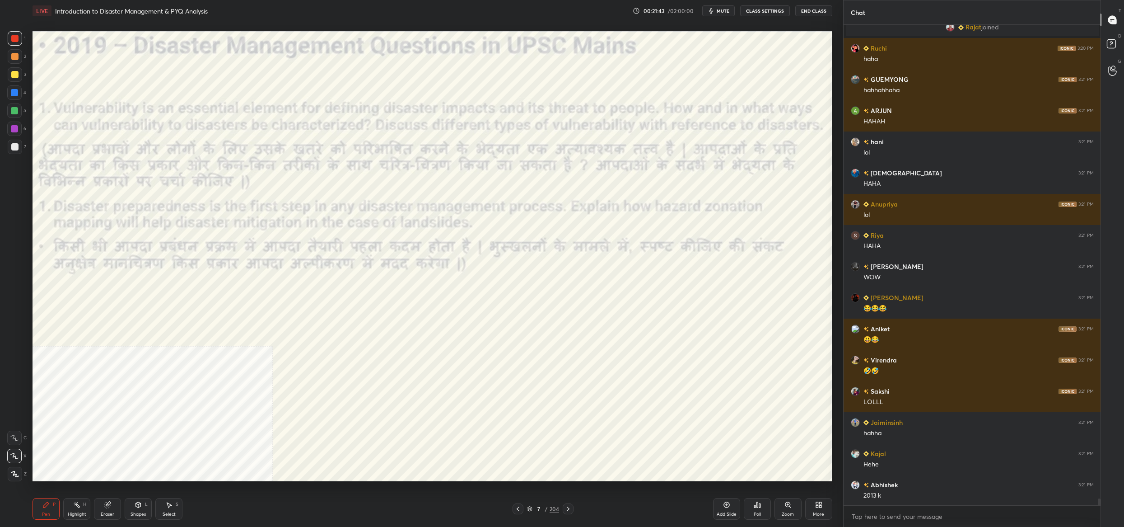
click at [535, 507] on div "7" at bounding box center [538, 508] width 9 height 5
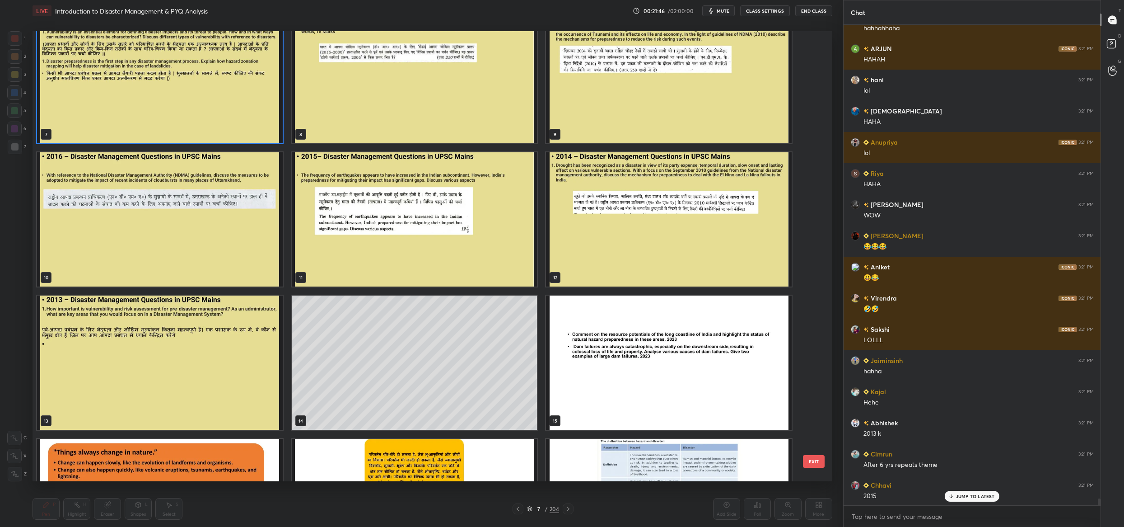
click at [85, 323] on img "grid" at bounding box center [160, 362] width 246 height 134
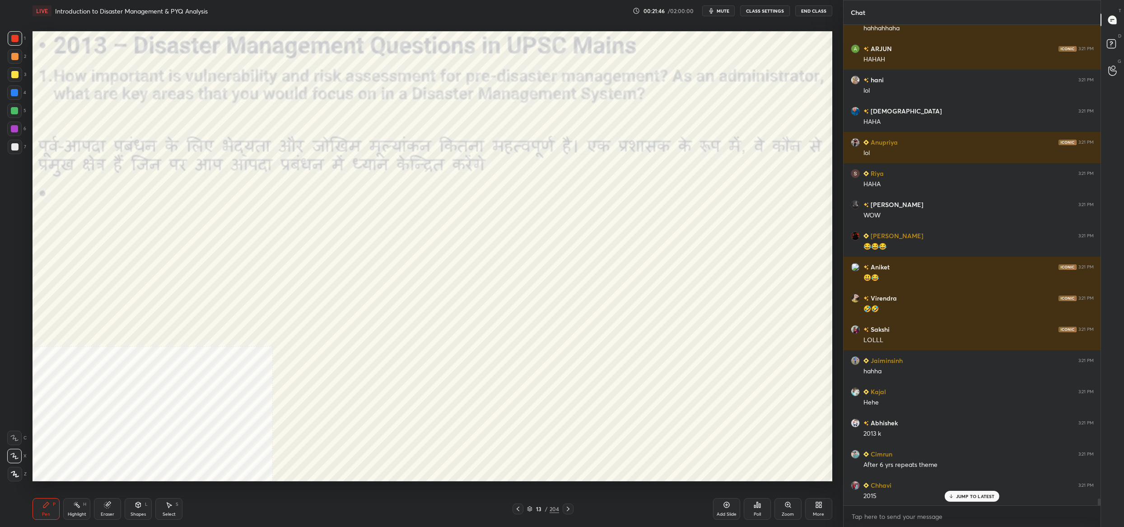
click at [85, 323] on img "grid" at bounding box center [160, 362] width 246 height 134
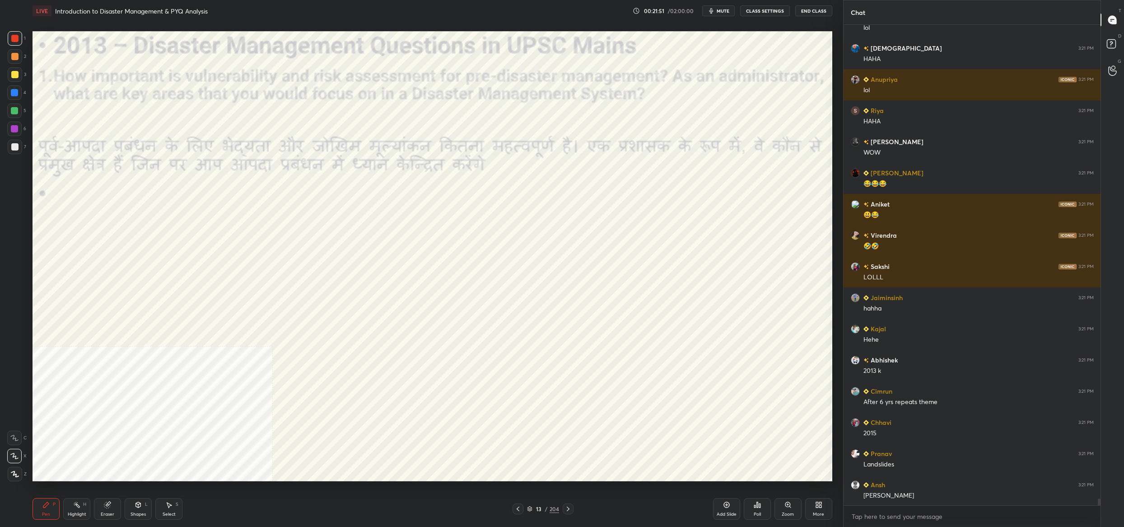
drag, startPoint x: 533, startPoint y: 507, endPoint x: 526, endPoint y: 505, distance: 7.0
click at [533, 508] on div "13 / 204" at bounding box center [543, 509] width 32 height 8
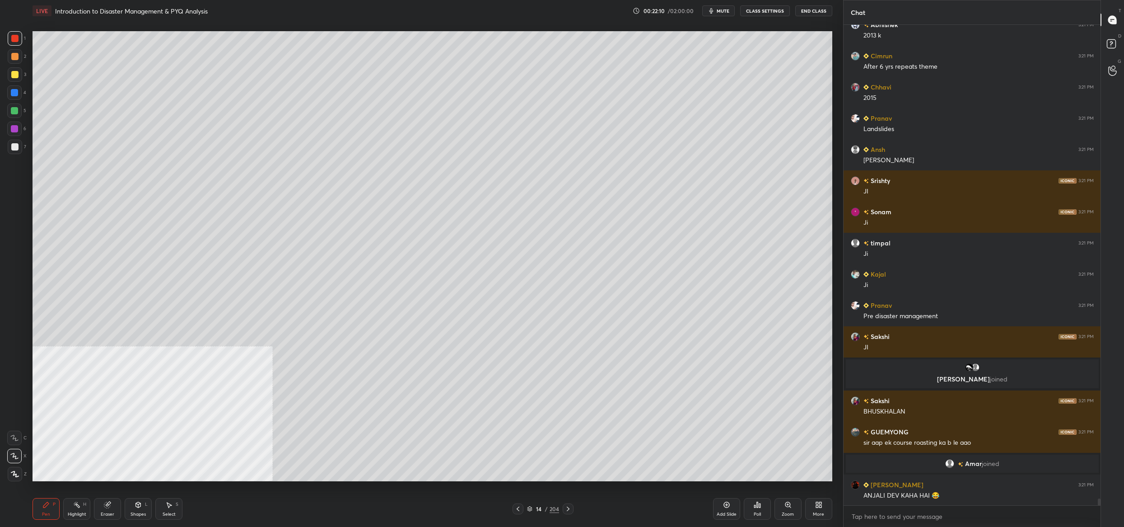
click at [538, 511] on div "14" at bounding box center [538, 508] width 9 height 5
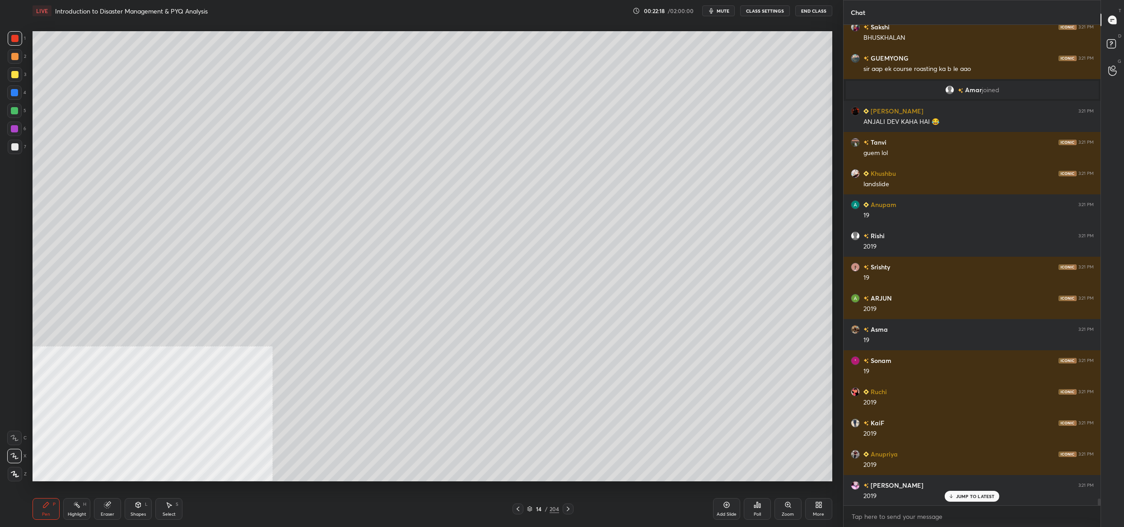
click at [539, 507] on div "14" at bounding box center [538, 508] width 9 height 5
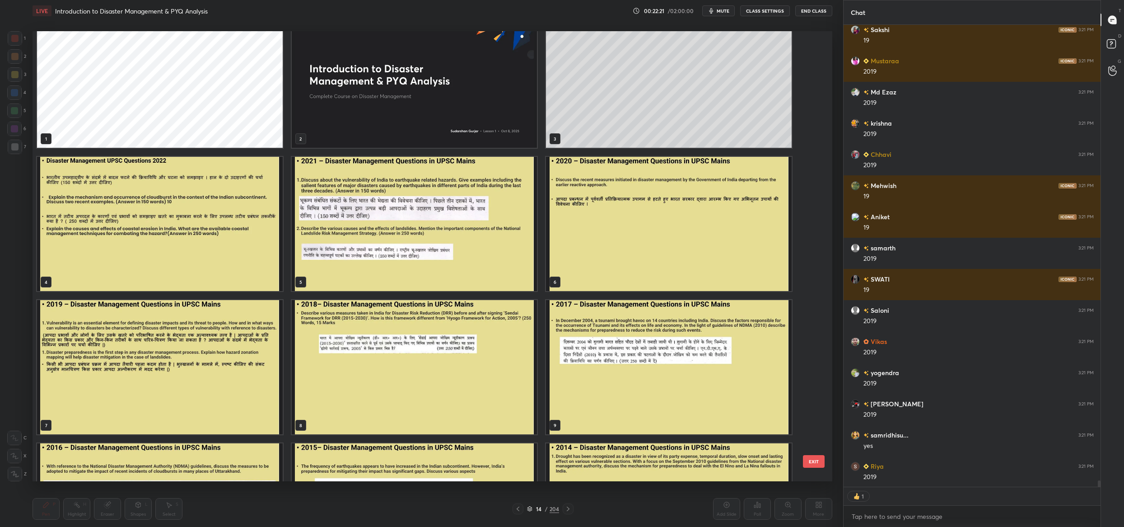
click at [244, 351] on img "grid" at bounding box center [160, 367] width 246 height 134
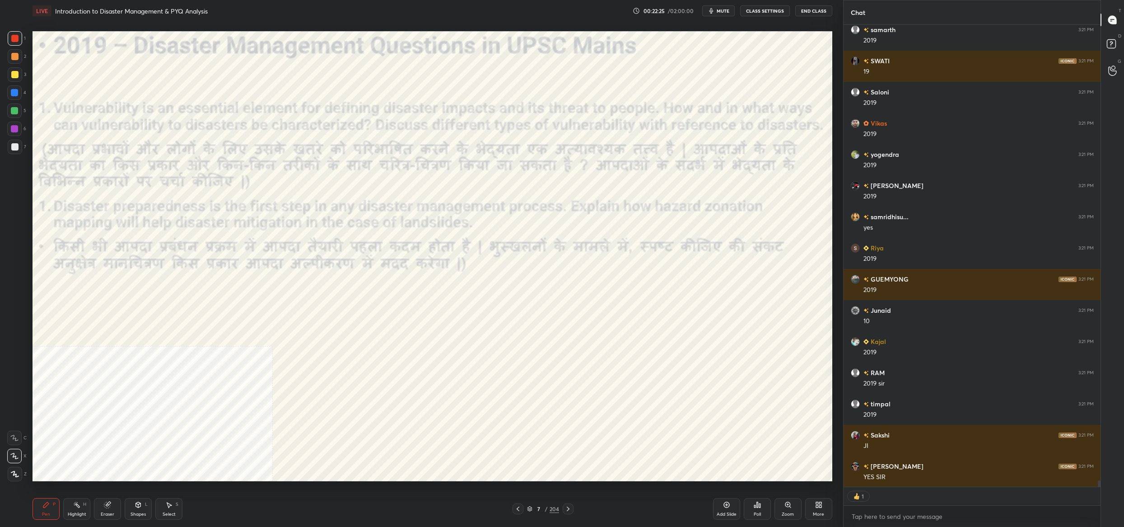
click at [536, 509] on div "7" at bounding box center [538, 508] width 9 height 5
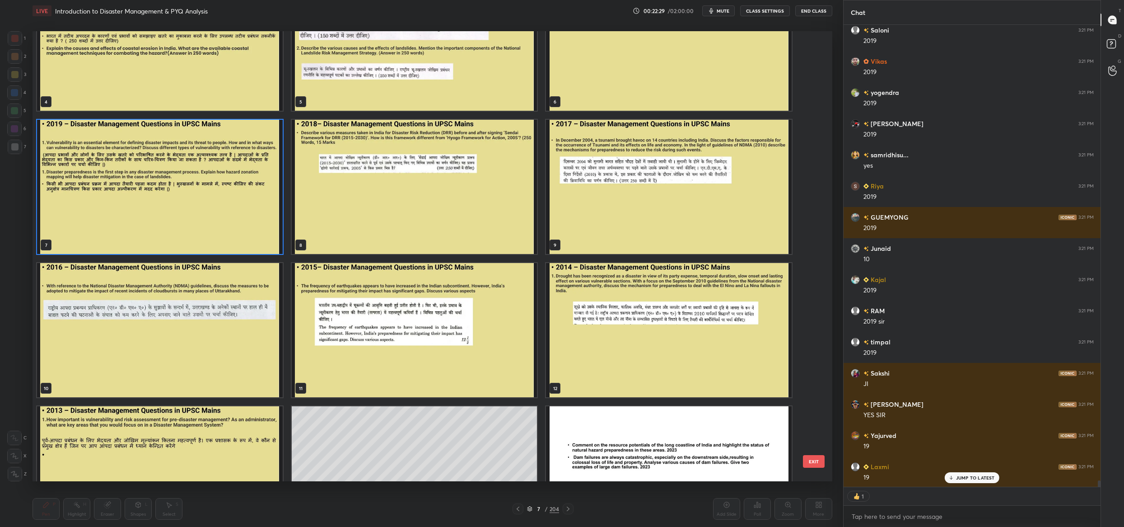
click at [506, 340] on img "grid" at bounding box center [415, 330] width 246 height 134
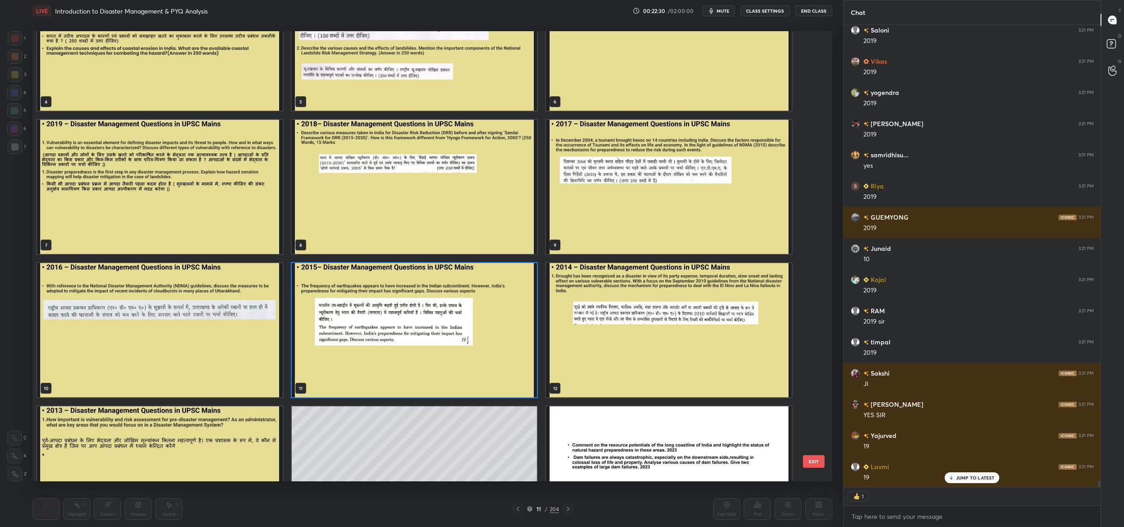
click at [506, 340] on img "grid" at bounding box center [415, 330] width 246 height 134
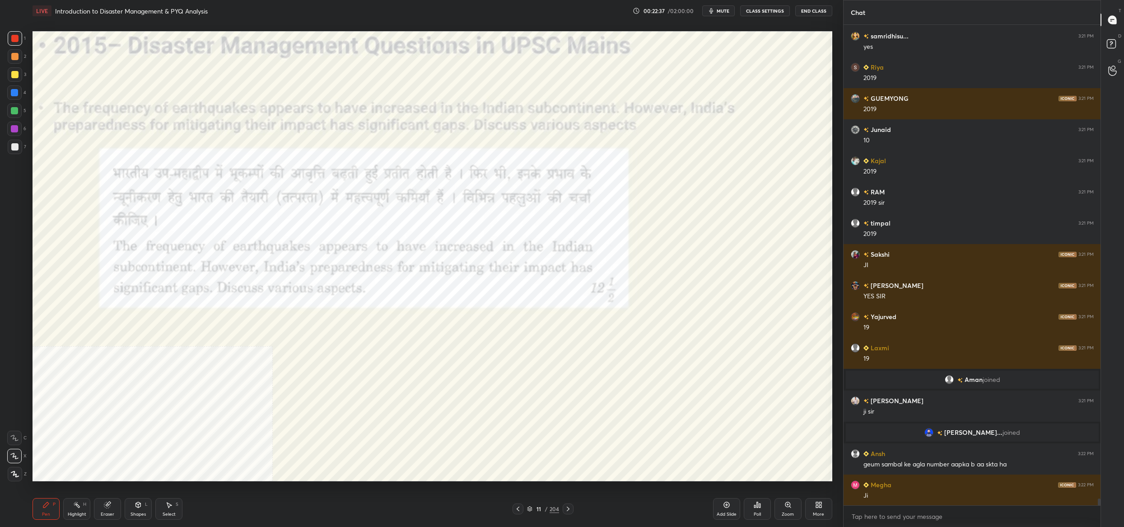
click at [528, 508] on icon at bounding box center [529, 508] width 5 height 5
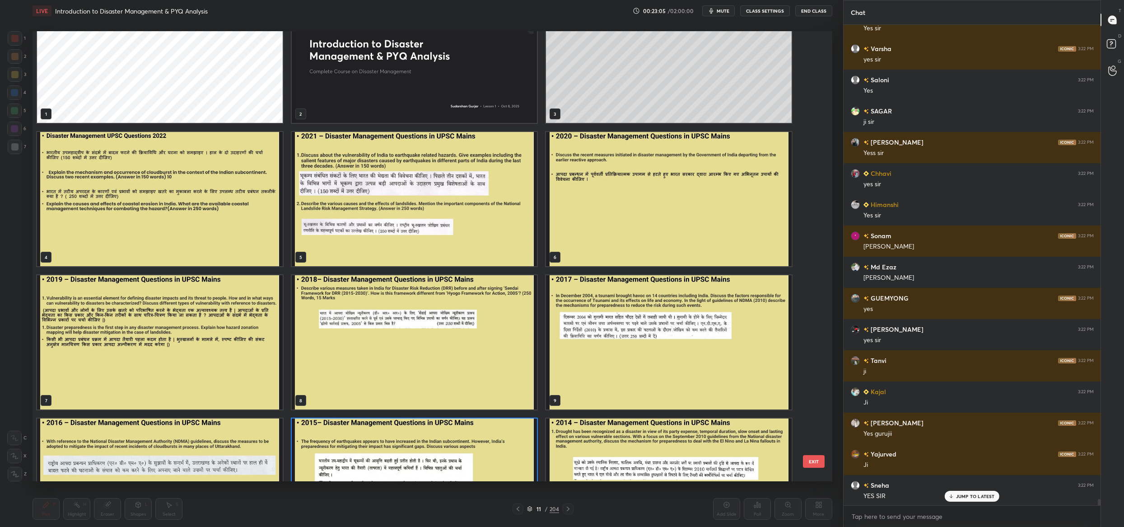
click at [651, 229] on img "grid" at bounding box center [669, 199] width 246 height 134
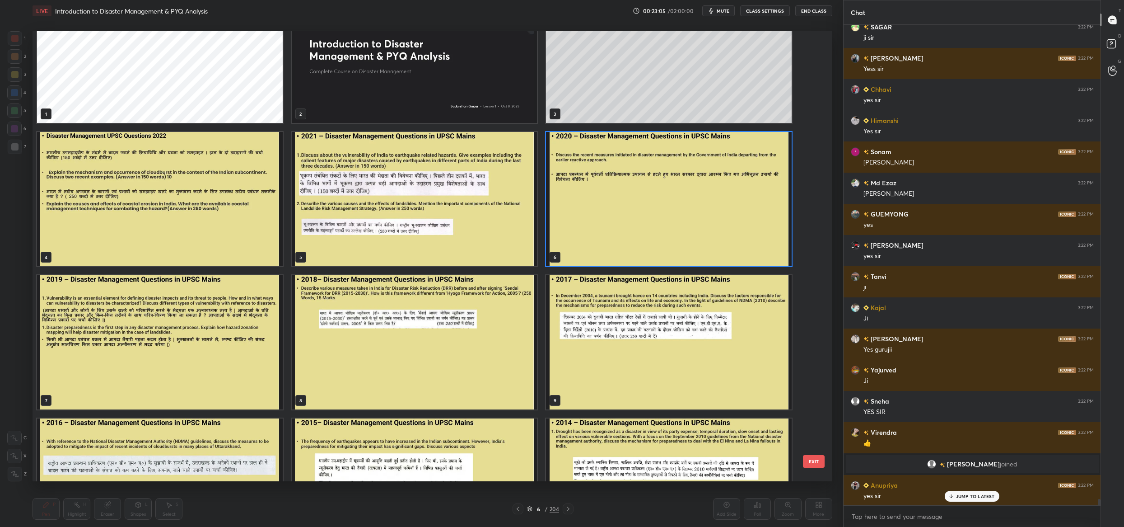
click at [651, 229] on img "grid" at bounding box center [669, 199] width 246 height 134
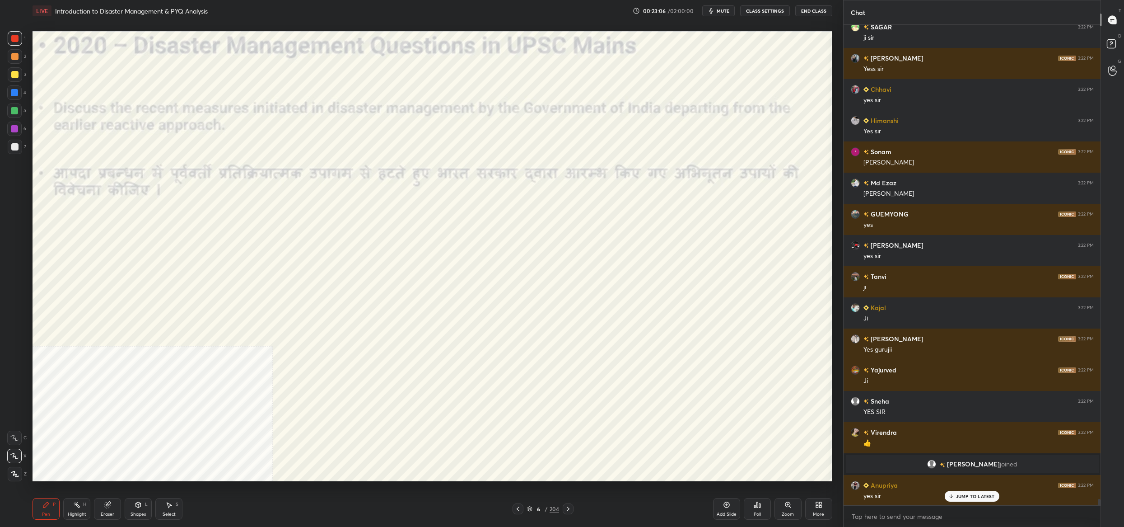
click at [651, 229] on img "grid" at bounding box center [669, 199] width 246 height 134
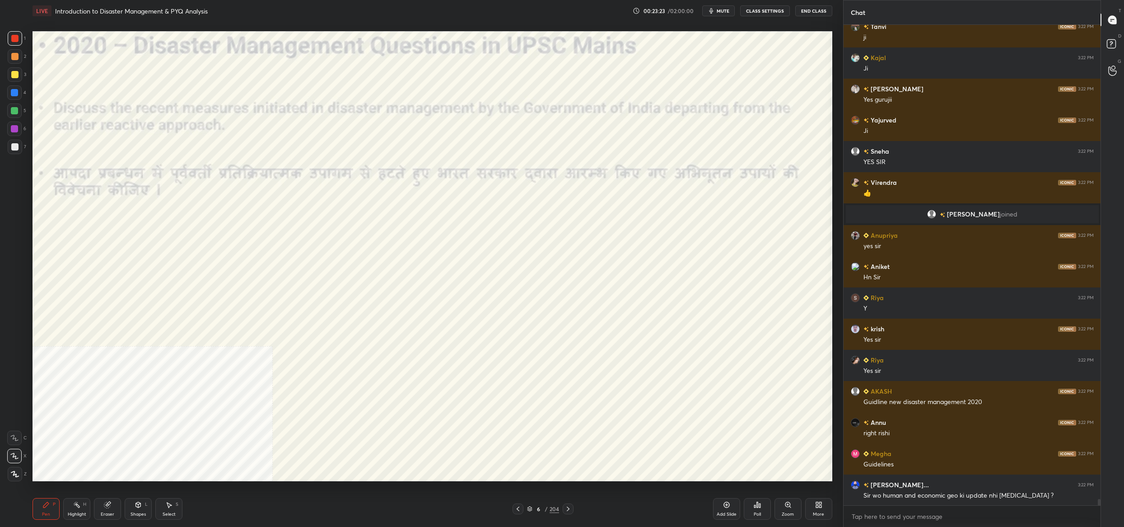
click at [528, 514] on div "6 / 204" at bounding box center [543, 508] width 61 height 11
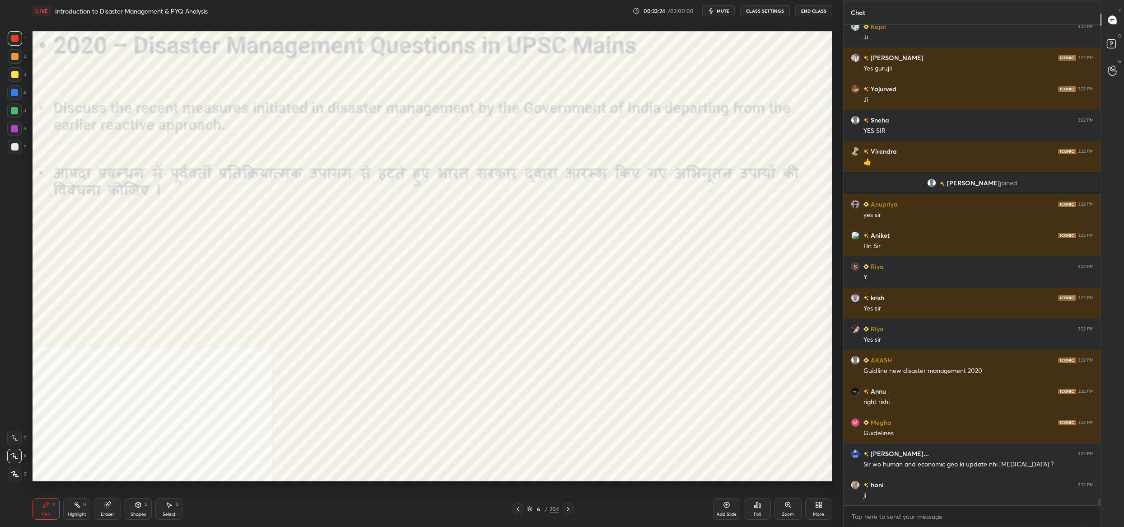
click at [538, 508] on div "6" at bounding box center [538, 508] width 9 height 5
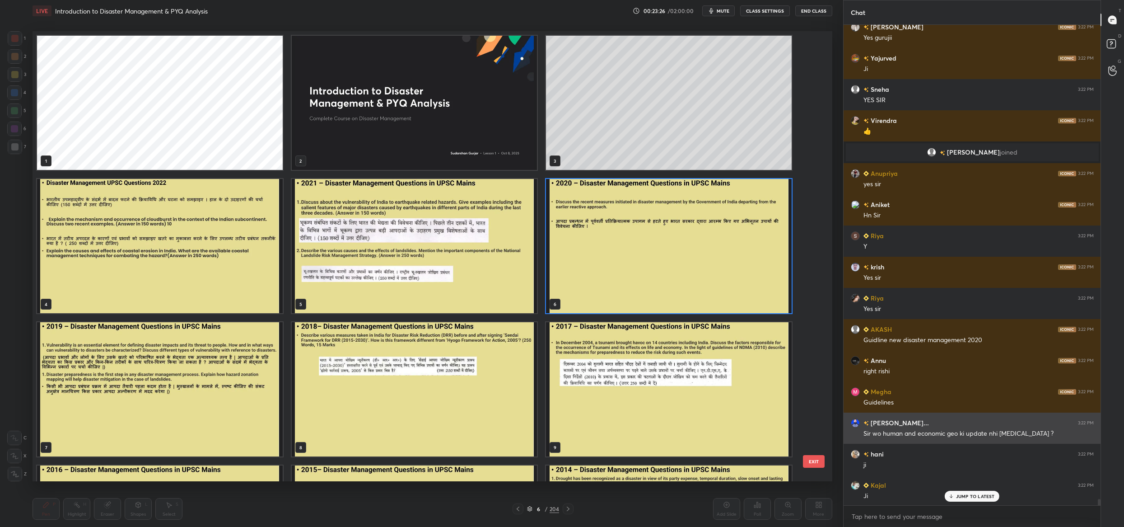
click at [876, 423] on h6 "[PERSON_NAME]..." at bounding box center [899, 422] width 60 height 9
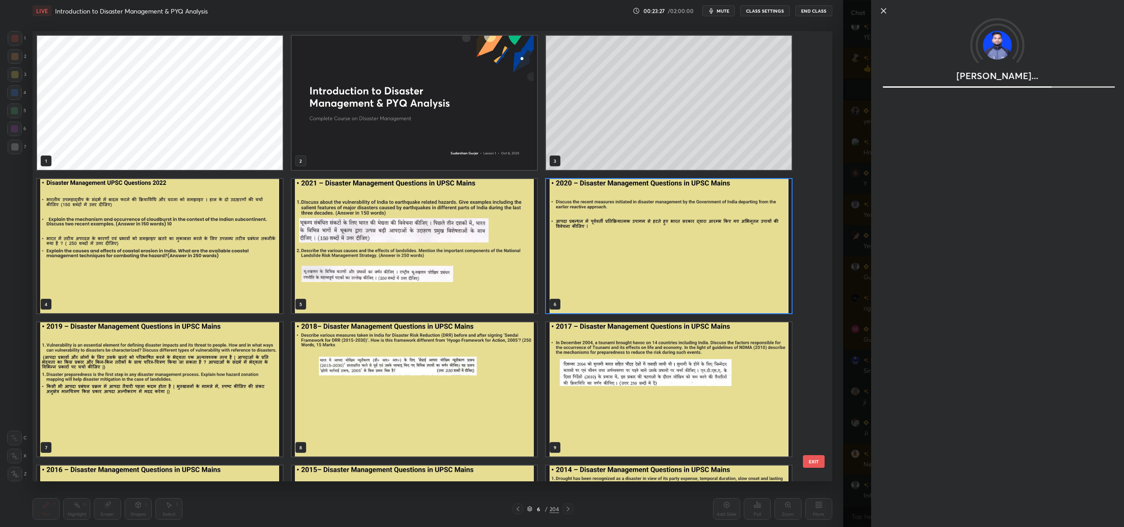
click at [849, 85] on div "[PERSON_NAME]..." at bounding box center [983, 263] width 281 height 527
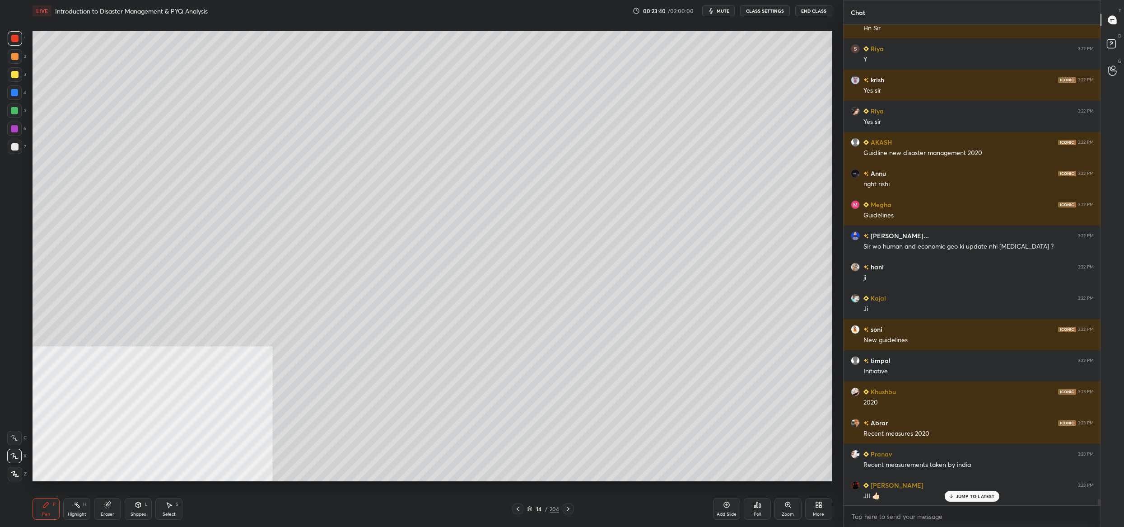
click at [531, 508] on icon at bounding box center [530, 507] width 5 height 2
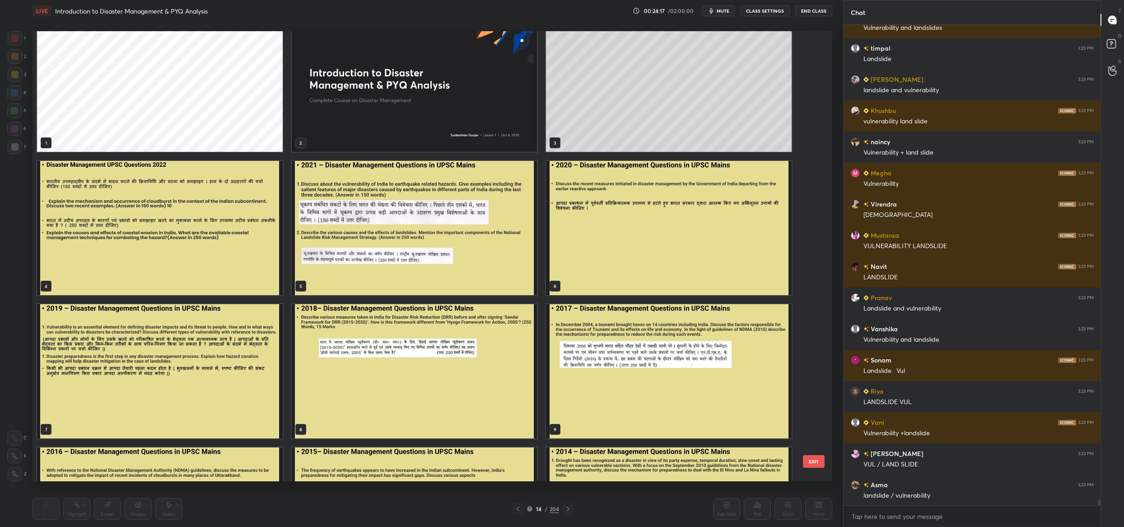
click at [405, 214] on img "grid" at bounding box center [415, 228] width 246 height 134
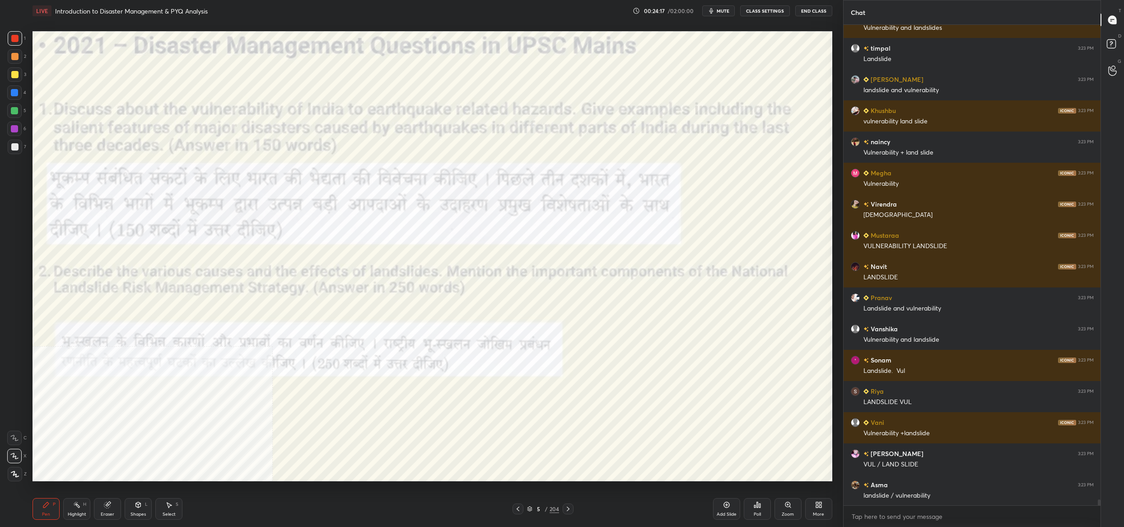
click at [405, 214] on img "grid" at bounding box center [415, 228] width 246 height 134
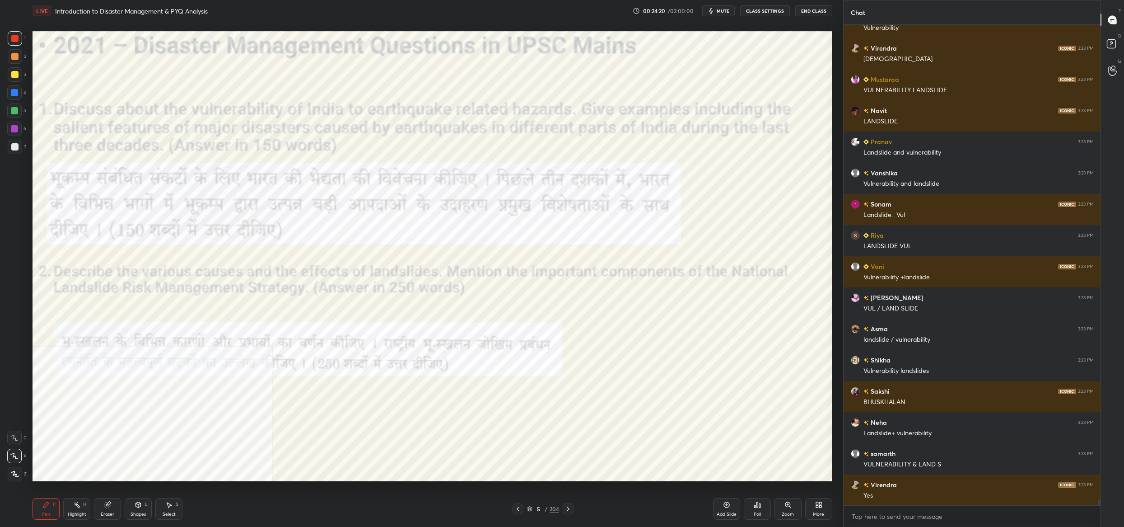
click at [827, 510] on div "More" at bounding box center [818, 509] width 27 height 22
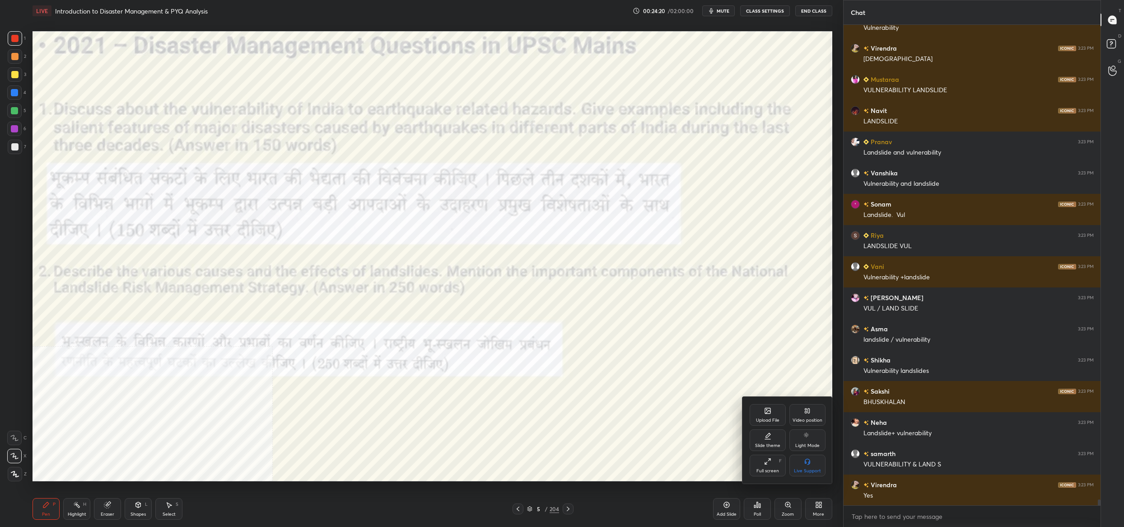
click at [809, 419] on div "Video position" at bounding box center [808, 420] width 30 height 5
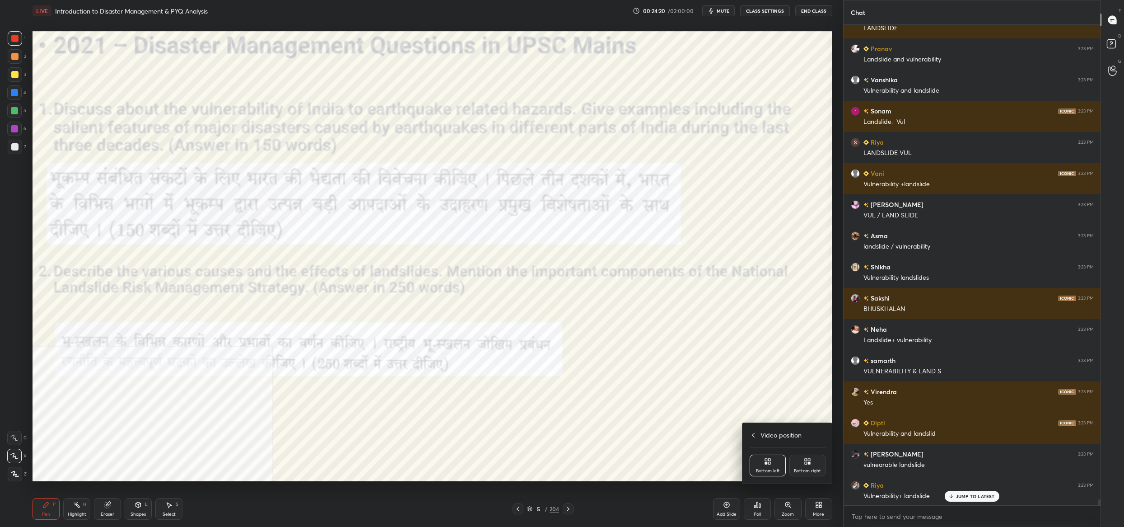
click at [810, 471] on div "Bottom right" at bounding box center [807, 470] width 27 height 5
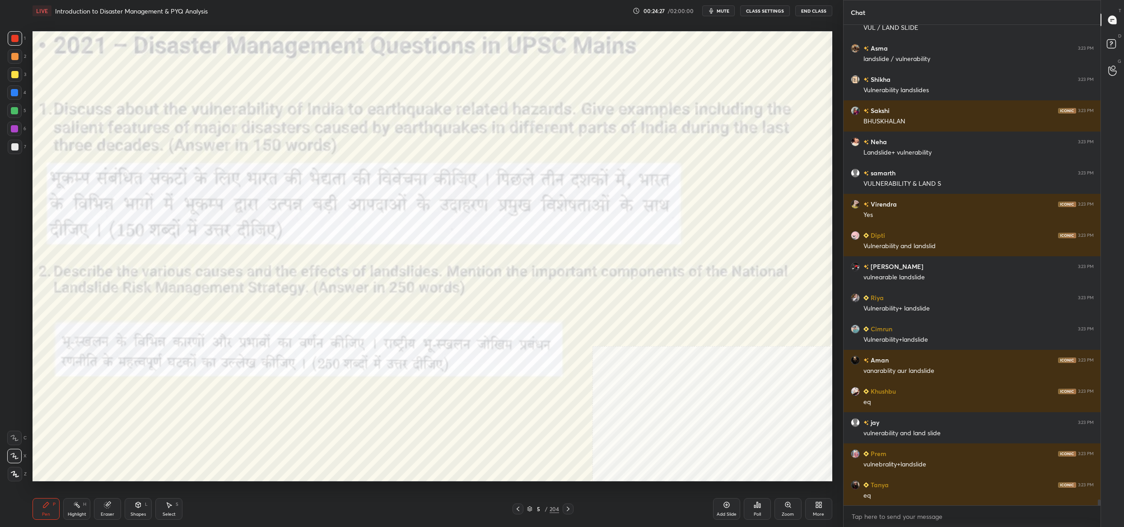
drag, startPoint x: 529, startPoint y: 510, endPoint x: 526, endPoint y: 495, distance: 14.8
click at [529, 510] on icon at bounding box center [529, 508] width 5 height 5
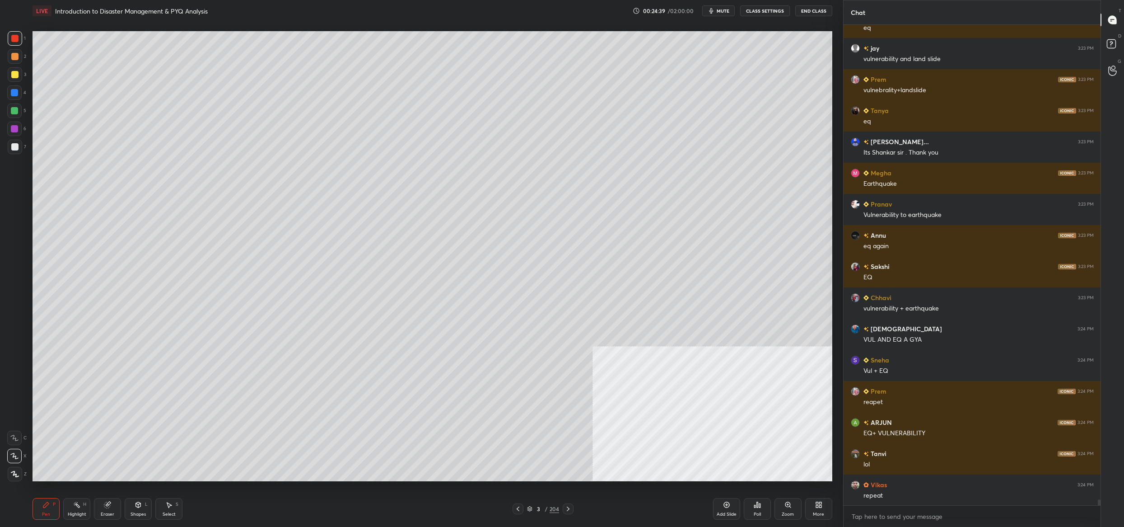
drag, startPoint x: 144, startPoint y: 515, endPoint x: 148, endPoint y: 489, distance: 26.6
click at [144, 515] on div "Shapes" at bounding box center [138, 514] width 15 height 5
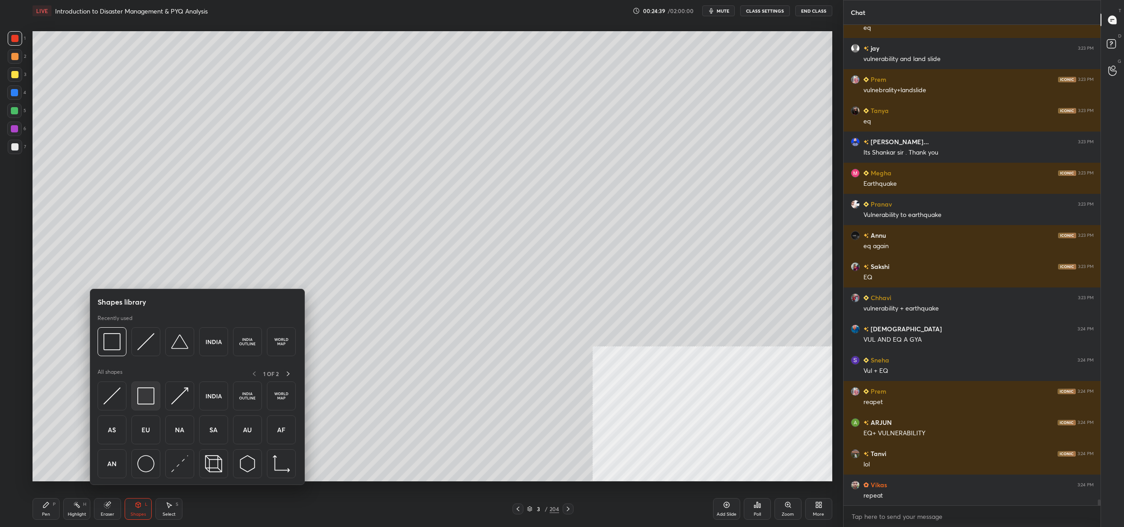
click at [147, 398] on img at bounding box center [145, 395] width 17 height 17
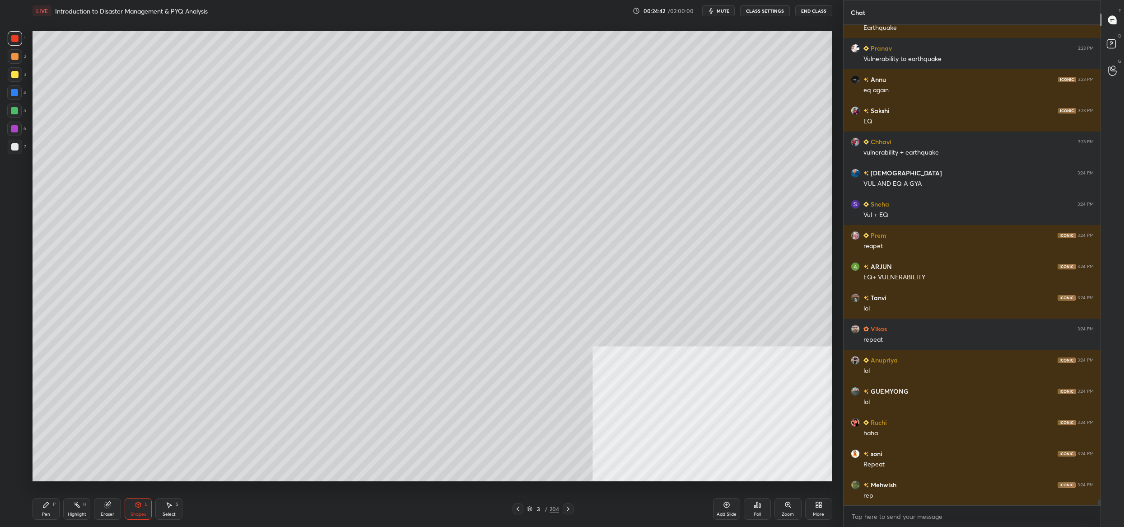
drag, startPoint x: 45, startPoint y: 507, endPoint x: 59, endPoint y: 489, distance: 23.2
click at [46, 510] on div "Pen P" at bounding box center [46, 509] width 27 height 22
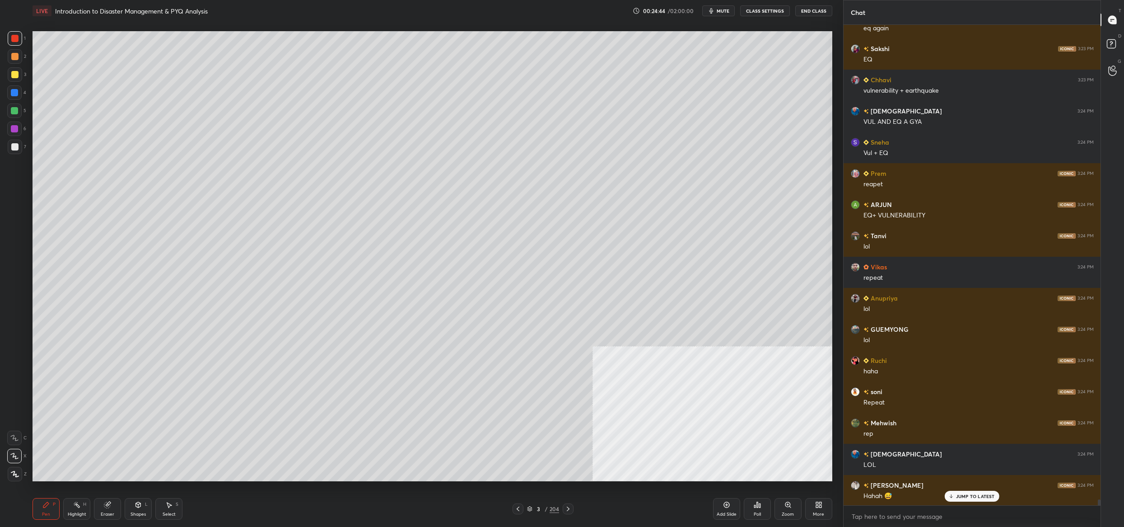
click at [531, 506] on div "3 / 204" at bounding box center [543, 509] width 32 height 8
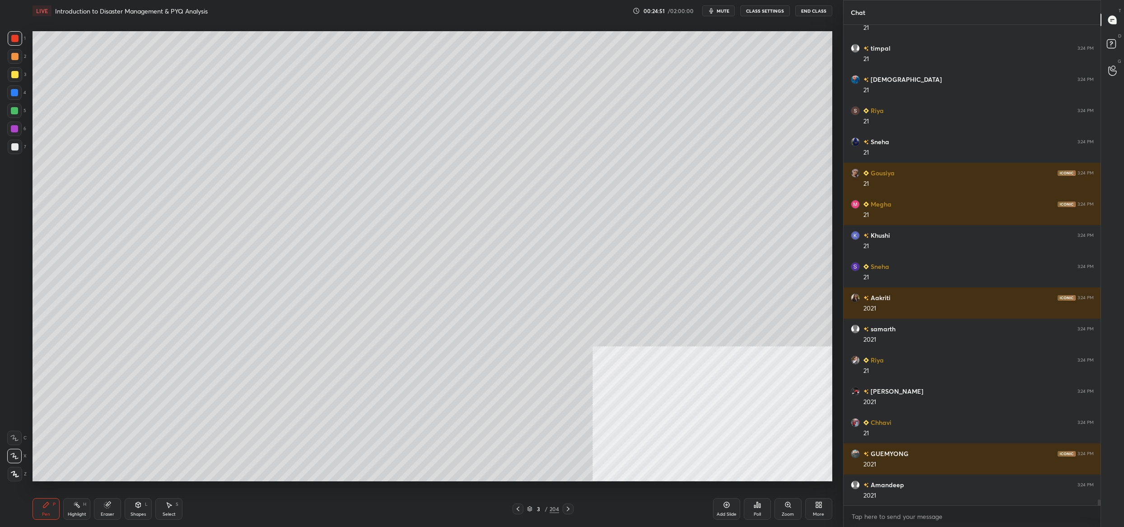
click at [22, 98] on div "4" at bounding box center [16, 92] width 19 height 14
click at [17, 95] on div at bounding box center [14, 92] width 7 height 7
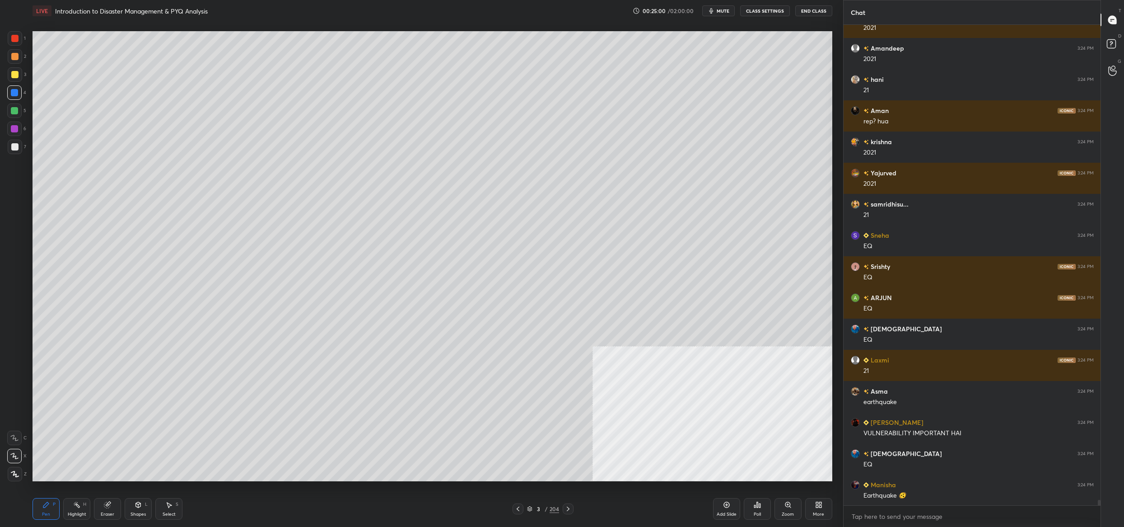
click at [534, 509] on div "3 / 204" at bounding box center [543, 509] width 32 height 8
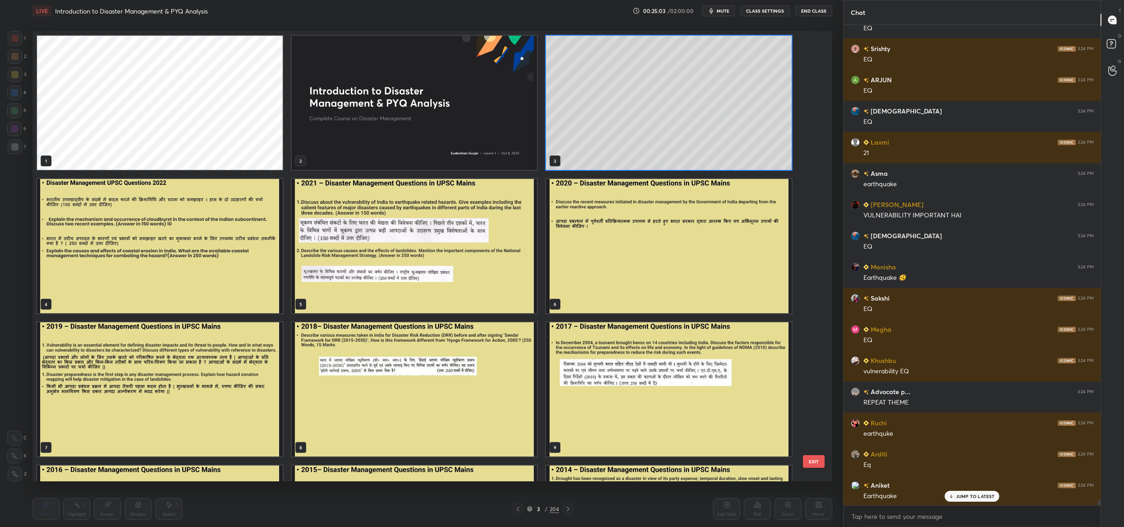
click at [491, 289] on img "grid" at bounding box center [415, 246] width 246 height 134
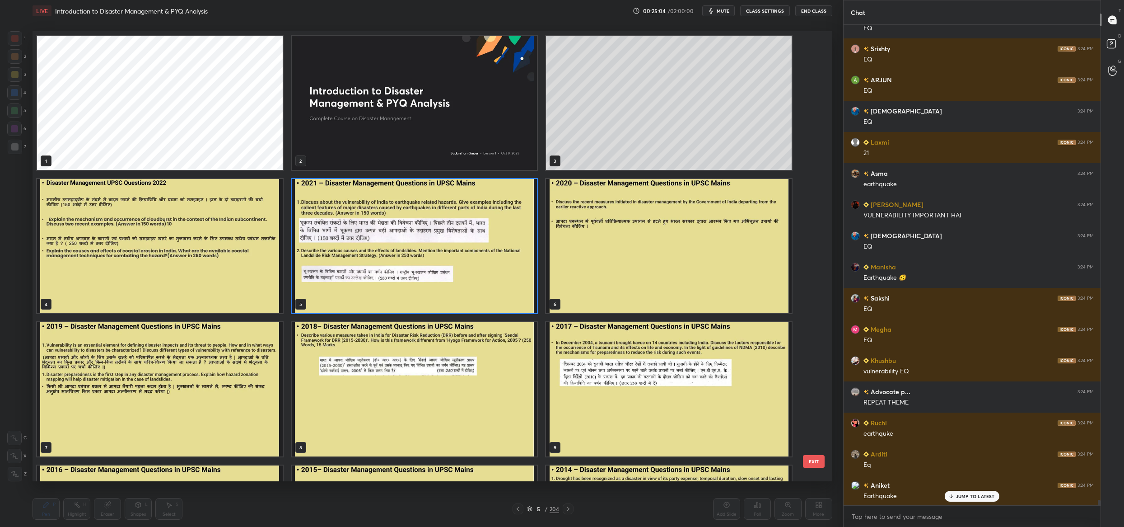
click at [491, 289] on img "grid" at bounding box center [415, 246] width 246 height 134
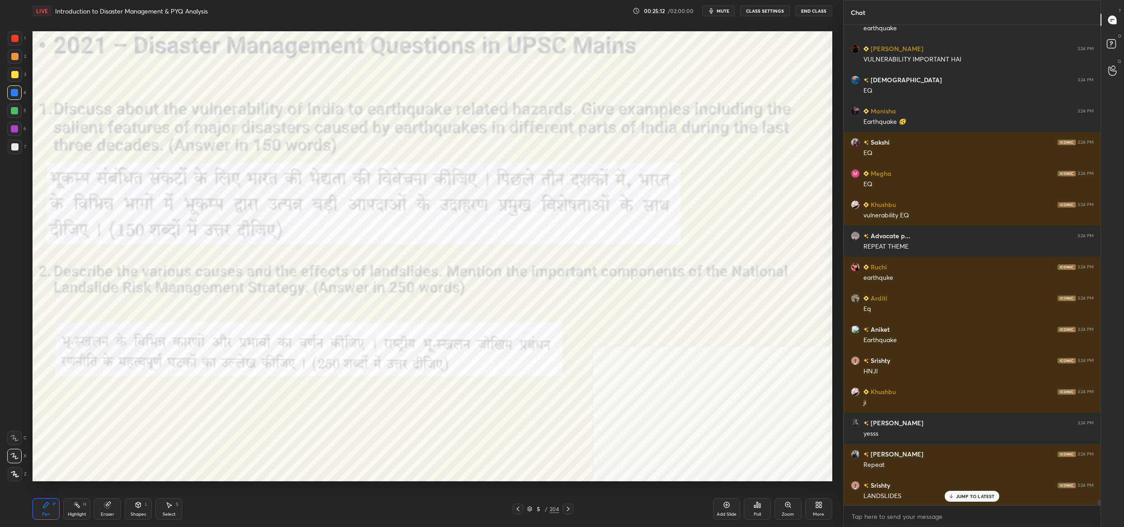
drag, startPoint x: 541, startPoint y: 509, endPoint x: 535, endPoint y: 498, distance: 11.7
click at [541, 509] on div "5" at bounding box center [538, 508] width 9 height 5
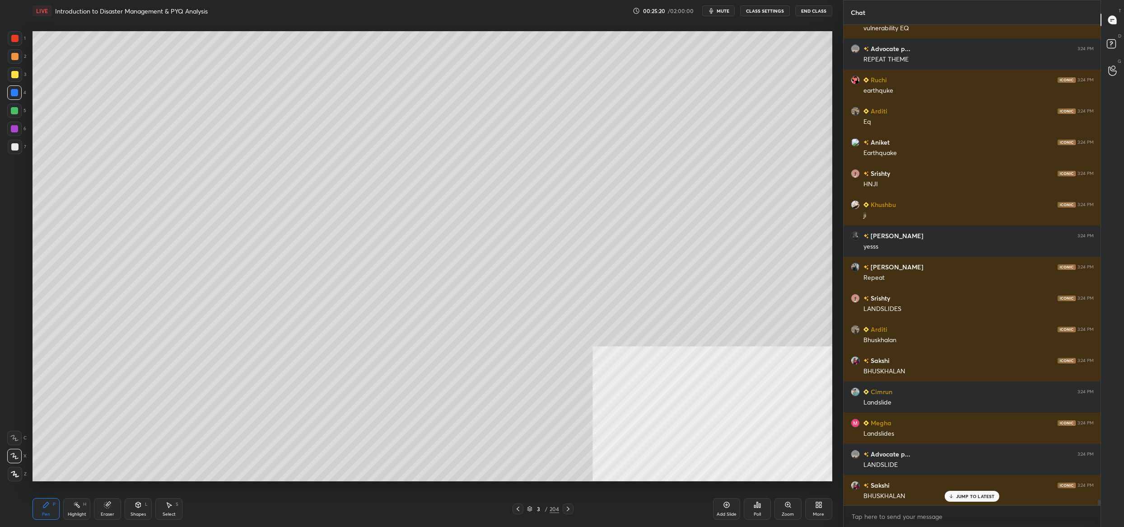
click at [529, 508] on icon at bounding box center [529, 508] width 5 height 5
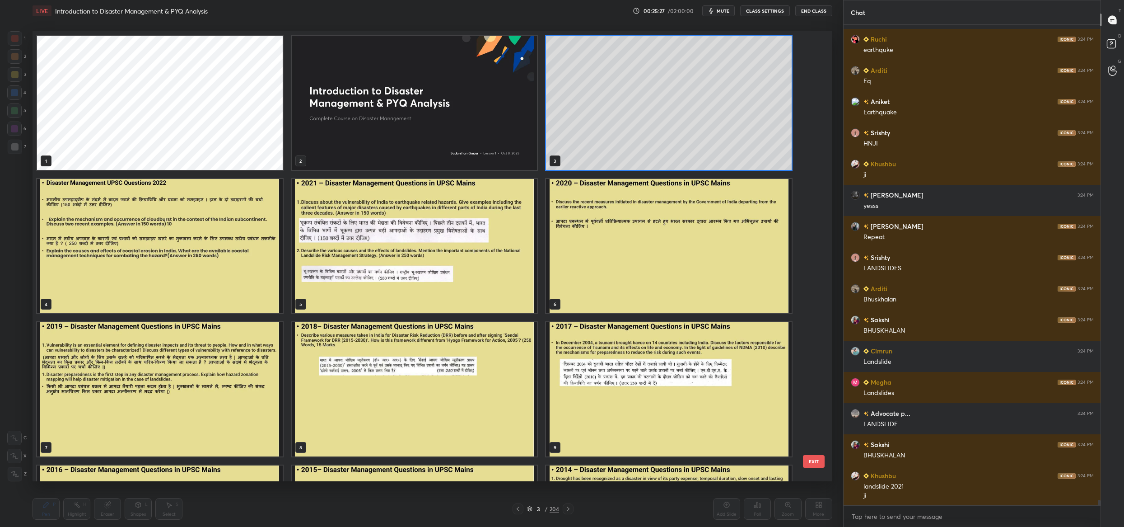
click at [154, 255] on img "grid" at bounding box center [160, 246] width 246 height 134
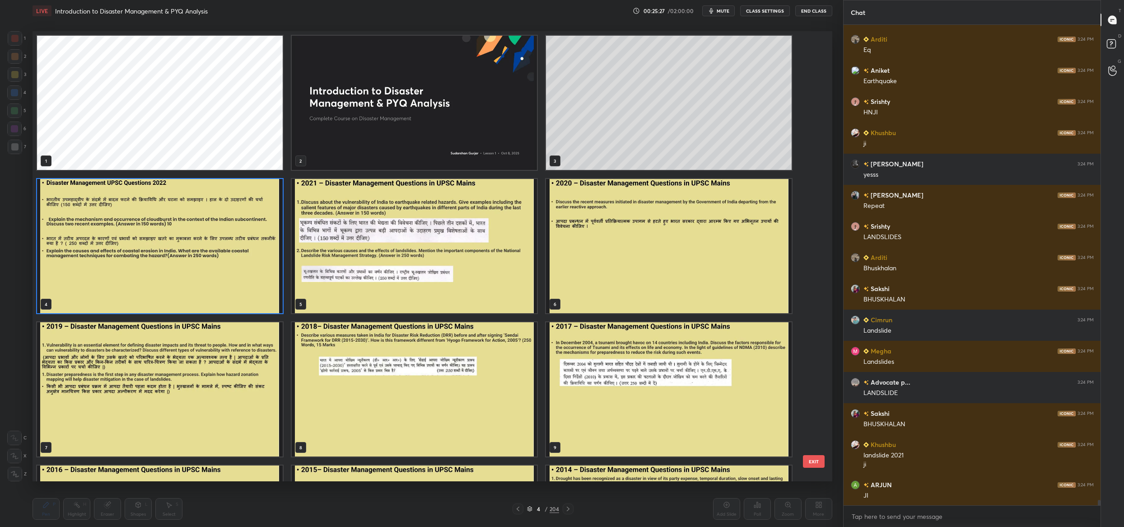
click at [154, 255] on img "grid" at bounding box center [160, 246] width 246 height 134
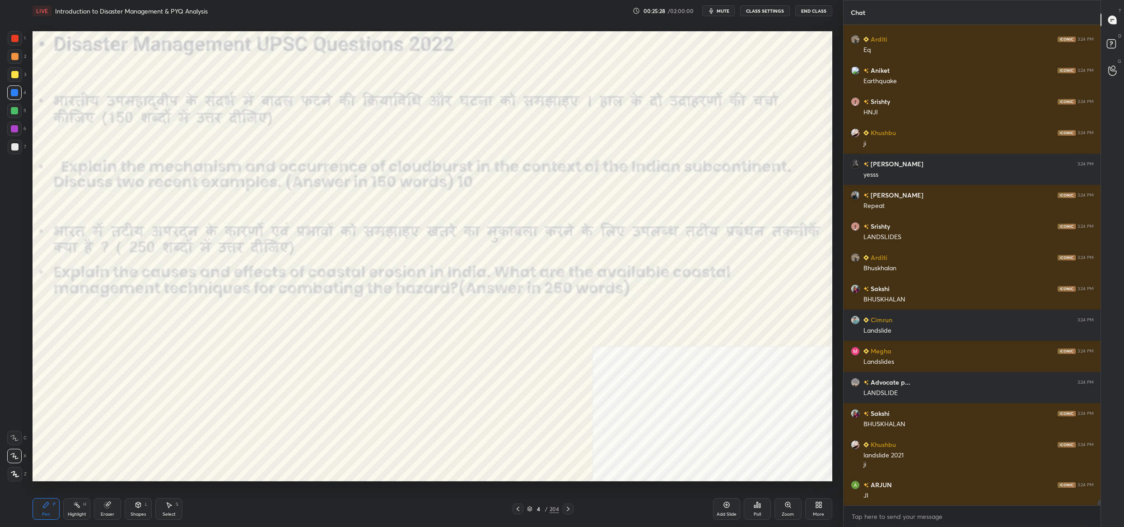
click at [154, 255] on img "grid" at bounding box center [160, 246] width 246 height 134
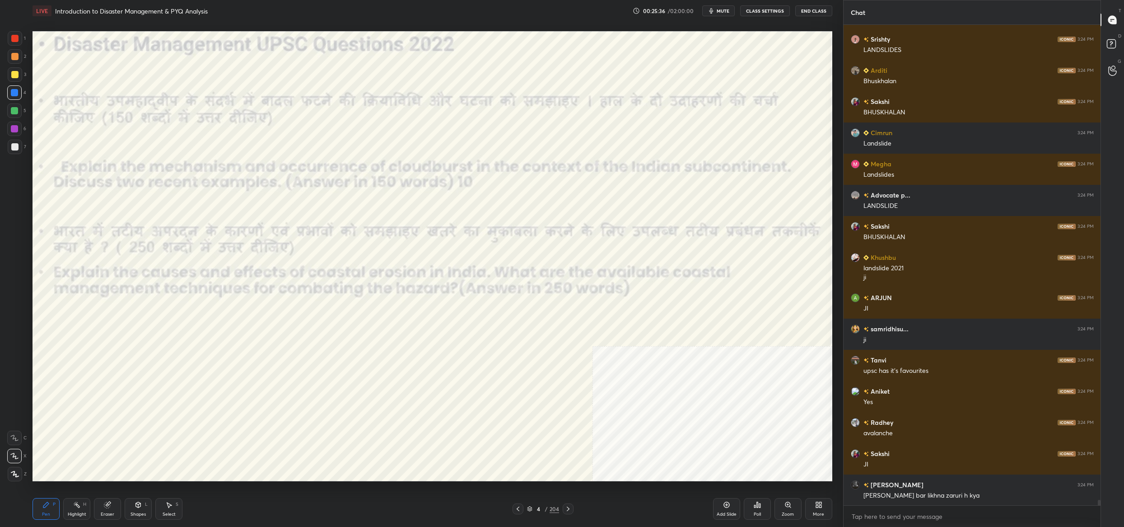
click at [530, 509] on icon at bounding box center [529, 508] width 5 height 5
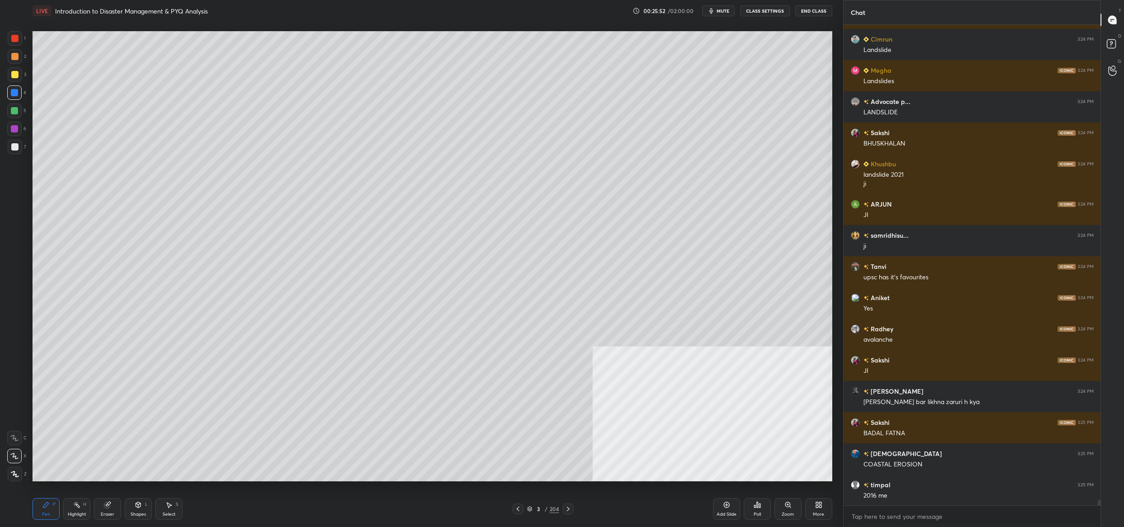
scroll to position [41338, 0]
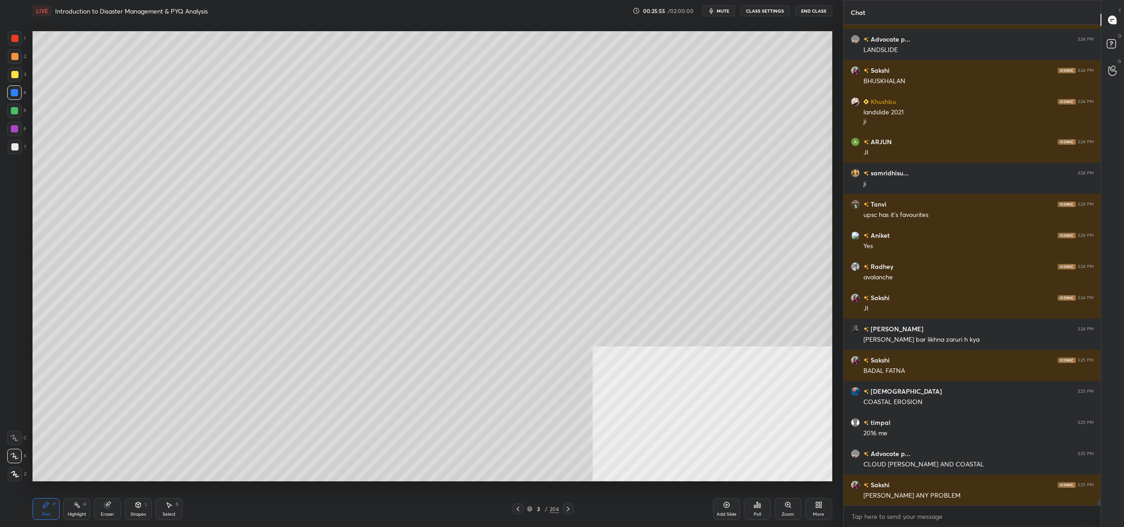
click at [530, 509] on icon at bounding box center [529, 508] width 5 height 5
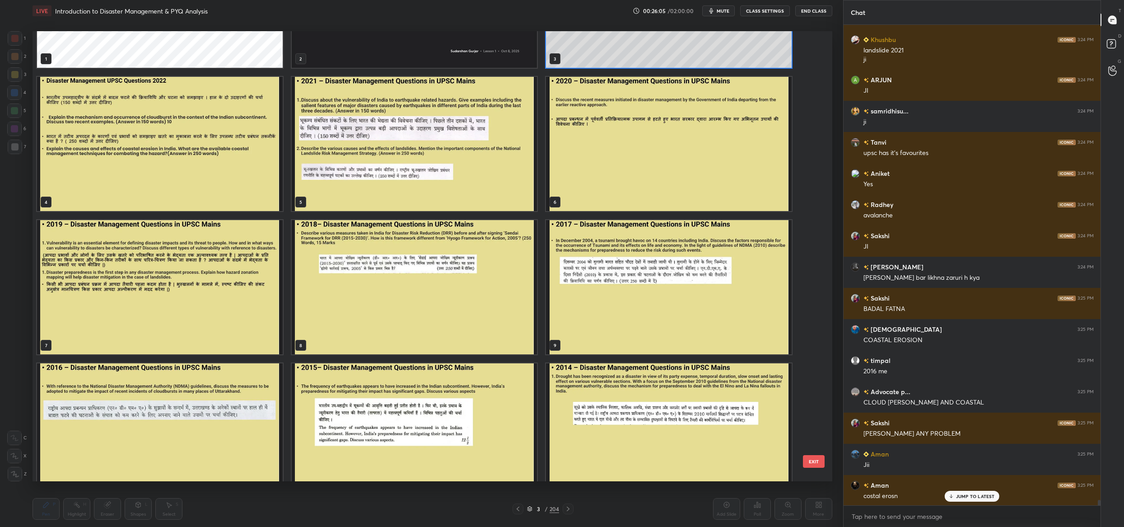
scroll to position [103, 0]
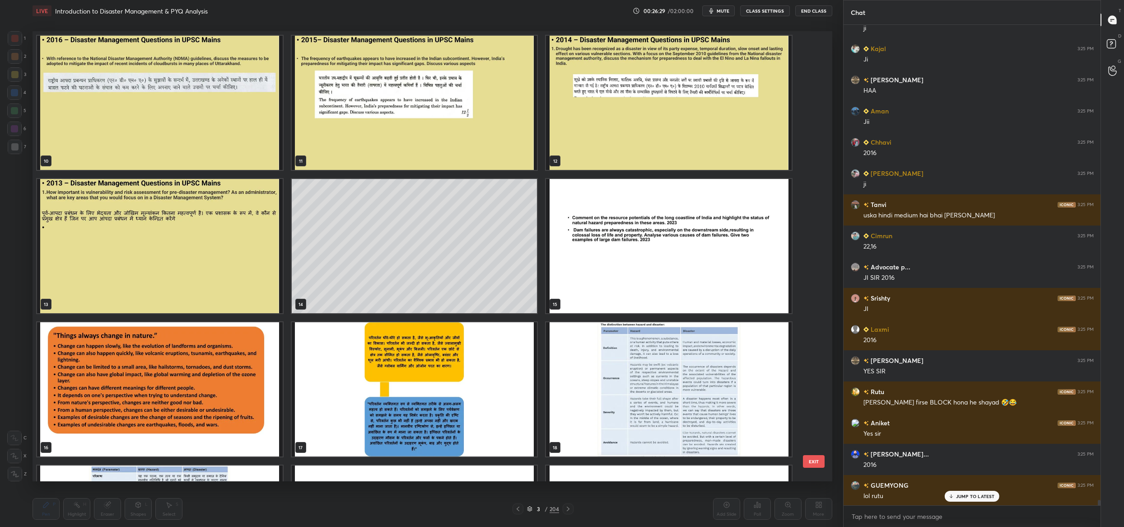
click at [628, 277] on img "grid" at bounding box center [669, 246] width 246 height 134
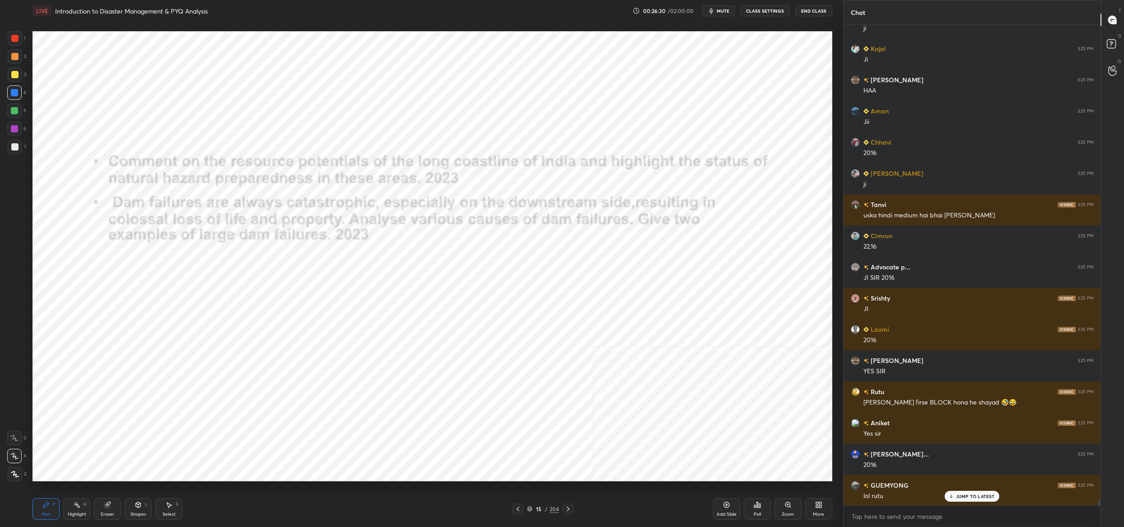
click at [628, 277] on img "grid" at bounding box center [669, 246] width 246 height 134
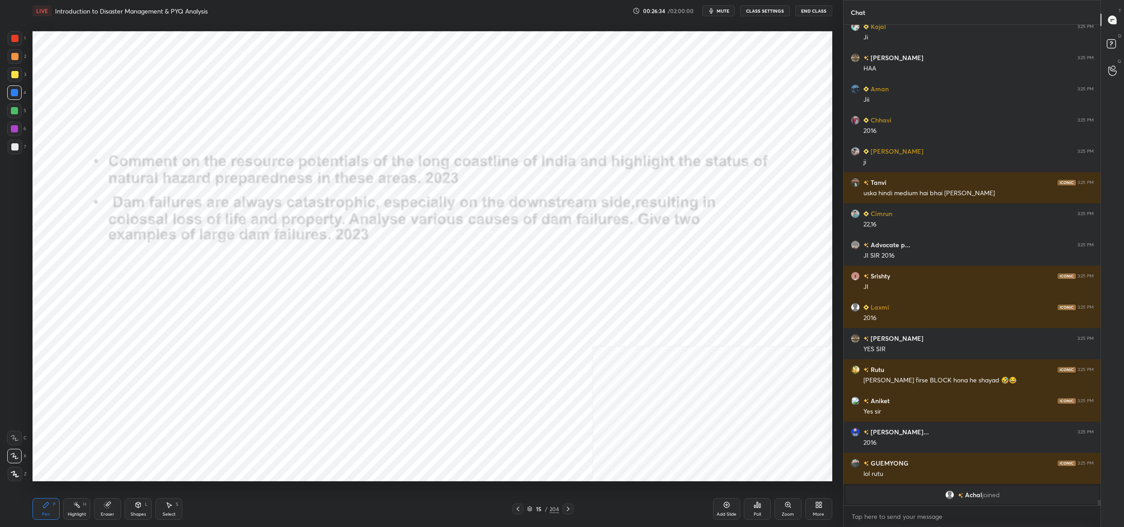
drag, startPoint x: 11, startPoint y: 129, endPoint x: 18, endPoint y: 123, distance: 8.6
click at [11, 129] on div at bounding box center [14, 128] width 7 height 7
drag, startPoint x: 18, startPoint y: 123, endPoint x: 21, endPoint y: 114, distance: 9.6
click at [19, 126] on div at bounding box center [14, 128] width 14 height 14
click at [16, 102] on div "1 2 3 4 5 6 7" at bounding box center [16, 94] width 19 height 126
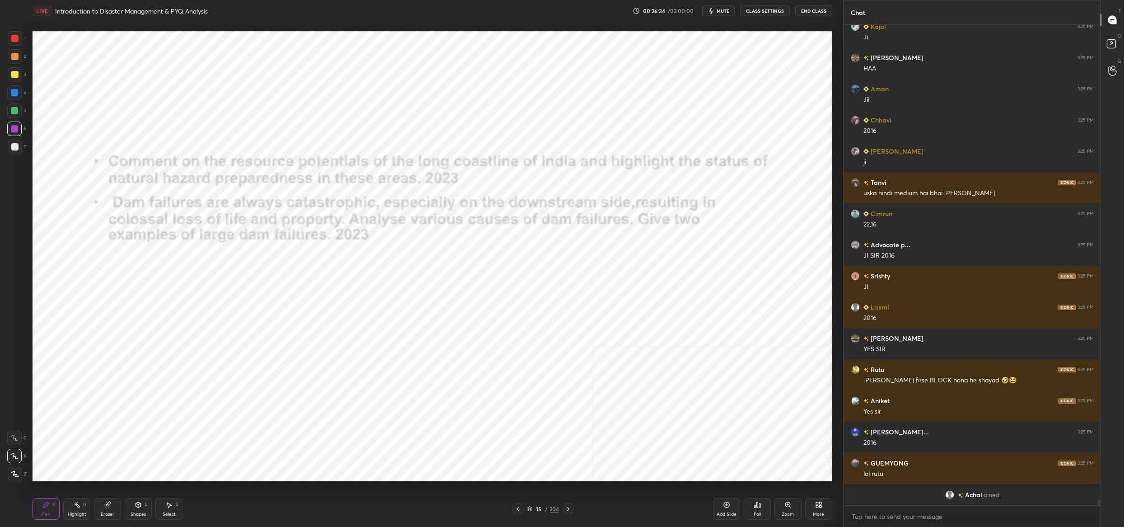
click at [8, 64] on div "2" at bounding box center [17, 58] width 19 height 18
drag, startPoint x: 14, startPoint y: 51, endPoint x: 18, endPoint y: 46, distance: 7.1
click at [17, 47] on div "1 2 3 4 5 6 7" at bounding box center [16, 94] width 19 height 126
click at [15, 42] on div at bounding box center [15, 38] width 14 height 14
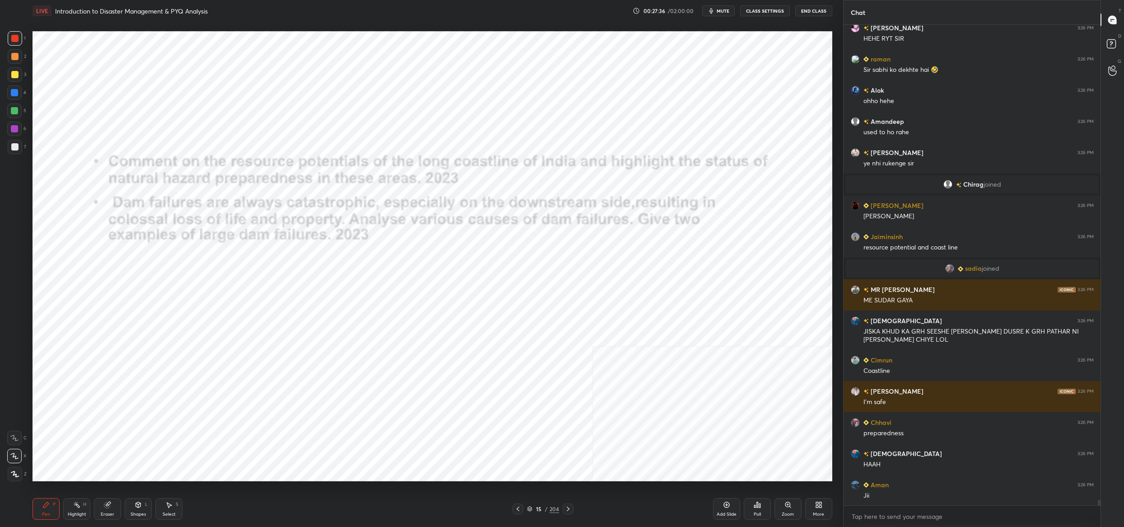
drag, startPoint x: 533, startPoint y: 503, endPoint x: 533, endPoint y: 508, distance: 5.0
click at [533, 508] on div "15 / 204" at bounding box center [543, 508] width 61 height 11
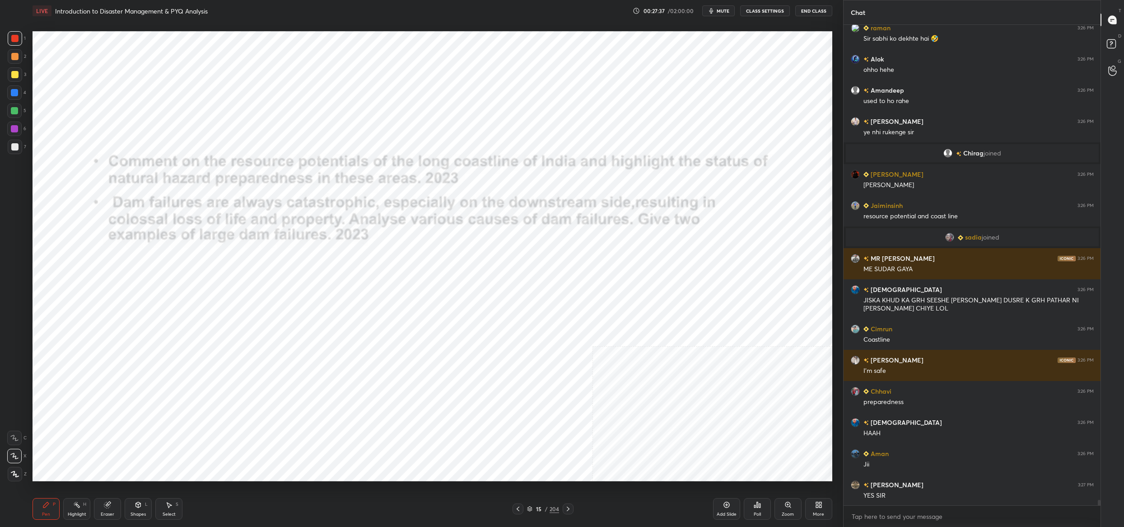
click at [533, 510] on div "15 / 204" at bounding box center [543, 509] width 32 height 8
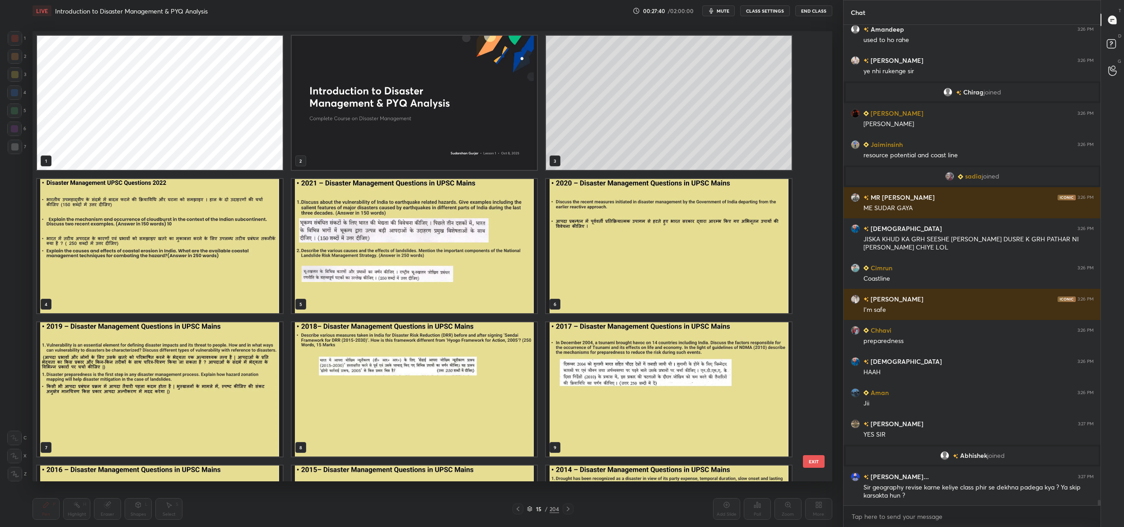
click at [149, 262] on img "grid" at bounding box center [160, 246] width 246 height 134
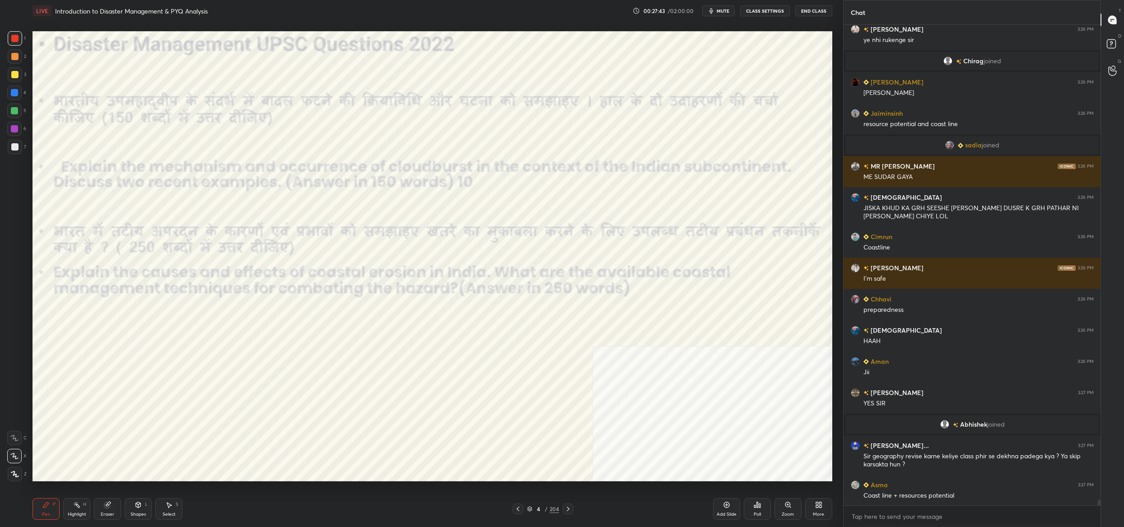
drag, startPoint x: 533, startPoint y: 509, endPoint x: 532, endPoint y: 503, distance: 6.5
click at [533, 509] on div "4 / 204" at bounding box center [543, 509] width 32 height 8
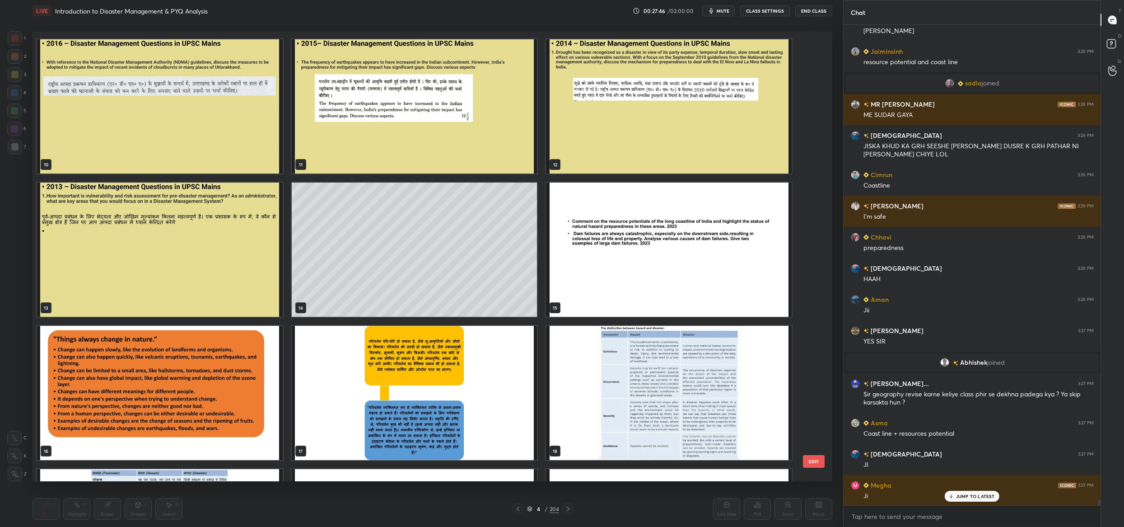
click at [674, 224] on img "grid" at bounding box center [669, 249] width 246 height 134
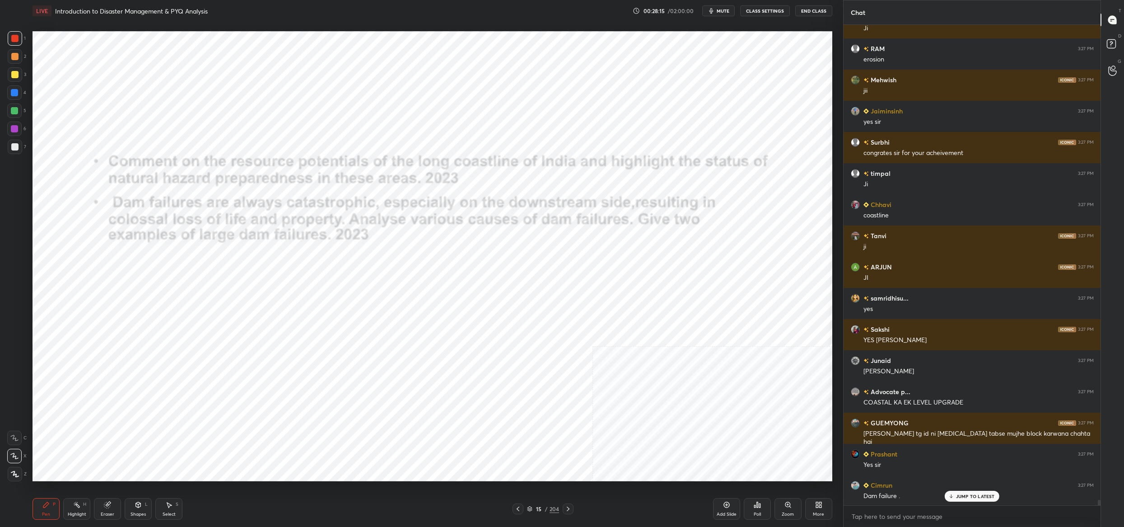
click at [532, 507] on icon at bounding box center [529, 508] width 5 height 5
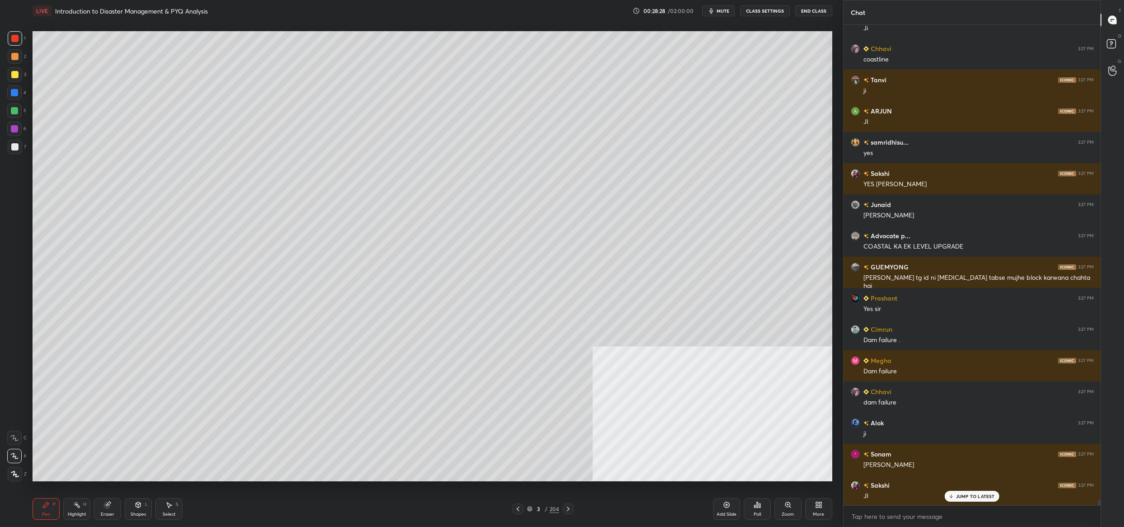
drag, startPoint x: 532, startPoint y: 513, endPoint x: 532, endPoint y: 496, distance: 16.3
click at [532, 513] on div "3 / 204" at bounding box center [543, 509] width 32 height 8
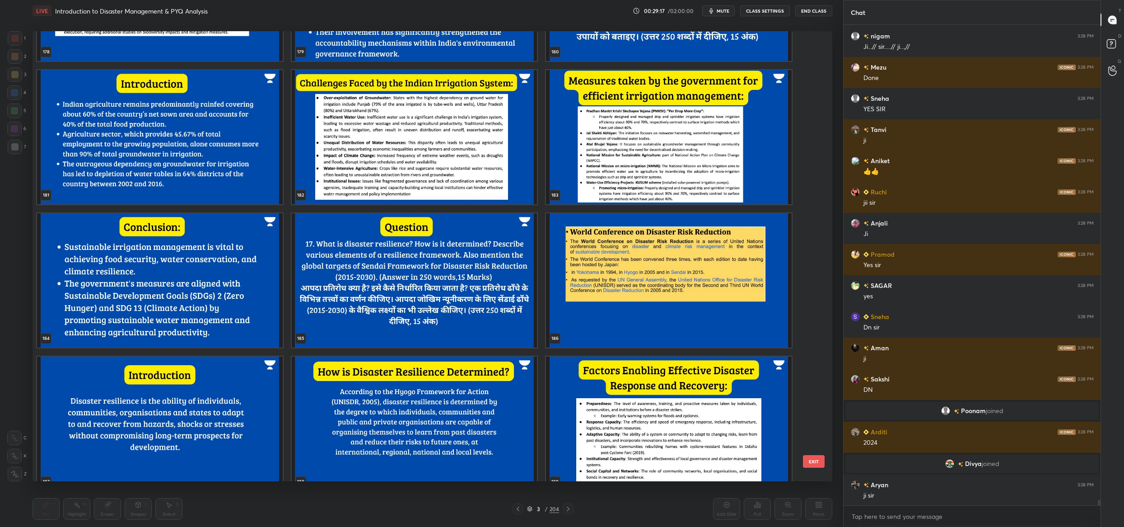
click at [327, 280] on img "grid" at bounding box center [415, 280] width 246 height 134
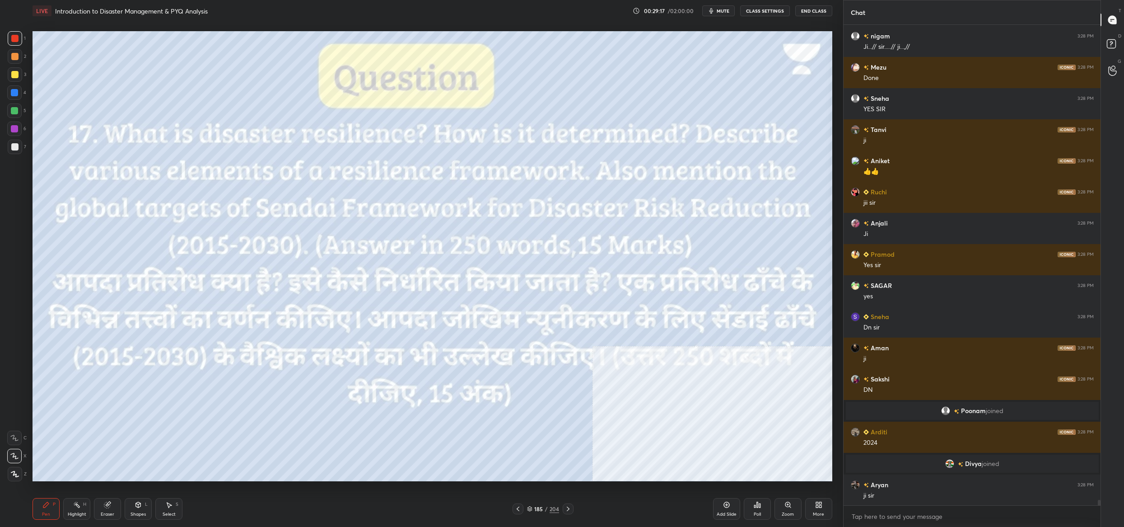
click at [327, 280] on img "grid" at bounding box center [415, 280] width 246 height 134
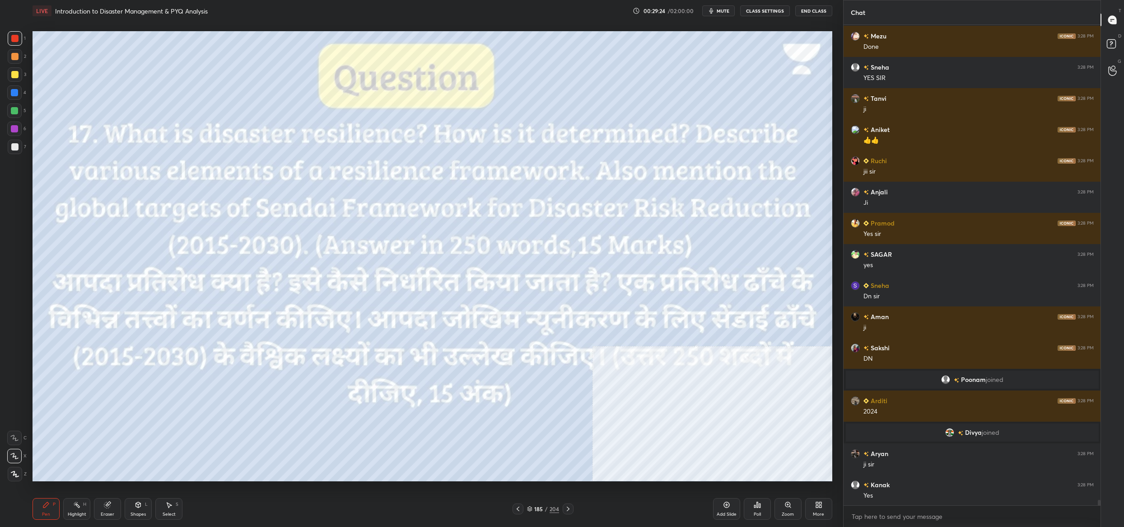
drag, startPoint x: 539, startPoint y: 508, endPoint x: 535, endPoint y: 501, distance: 7.7
click at [539, 508] on div "185" at bounding box center [538, 508] width 9 height 5
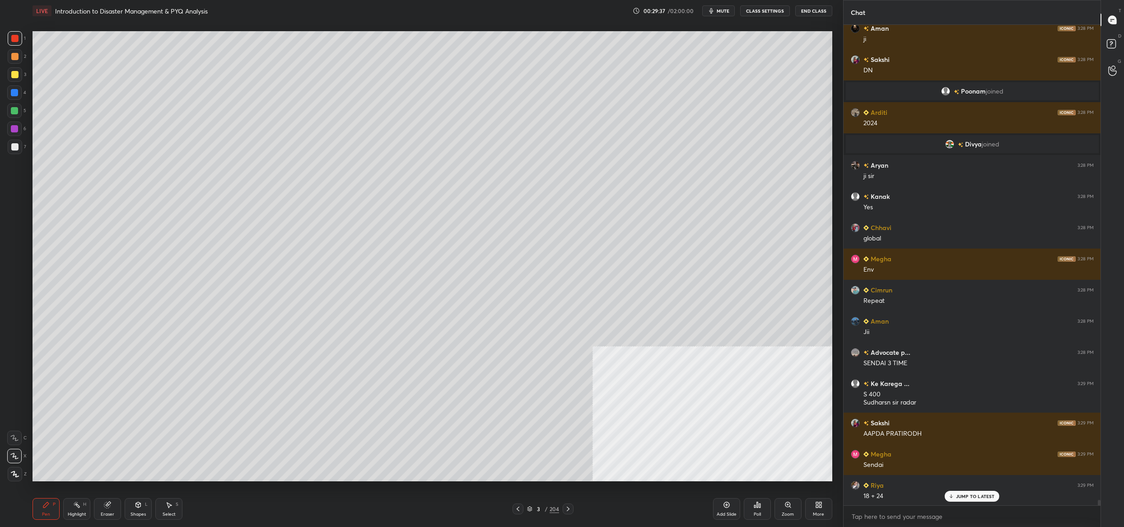
click at [537, 509] on div "3" at bounding box center [538, 508] width 9 height 5
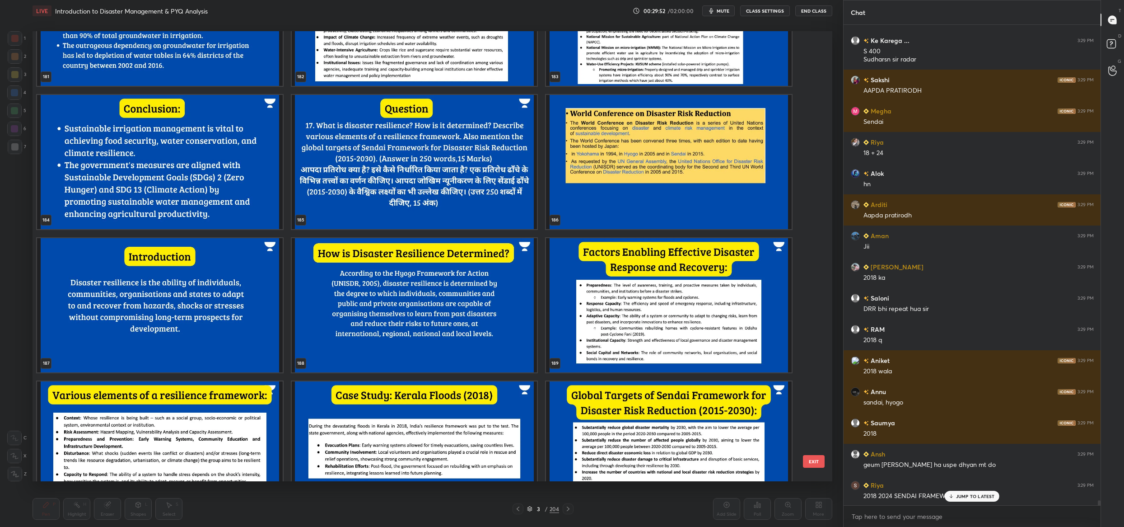
click at [441, 194] on img "grid" at bounding box center [415, 162] width 246 height 134
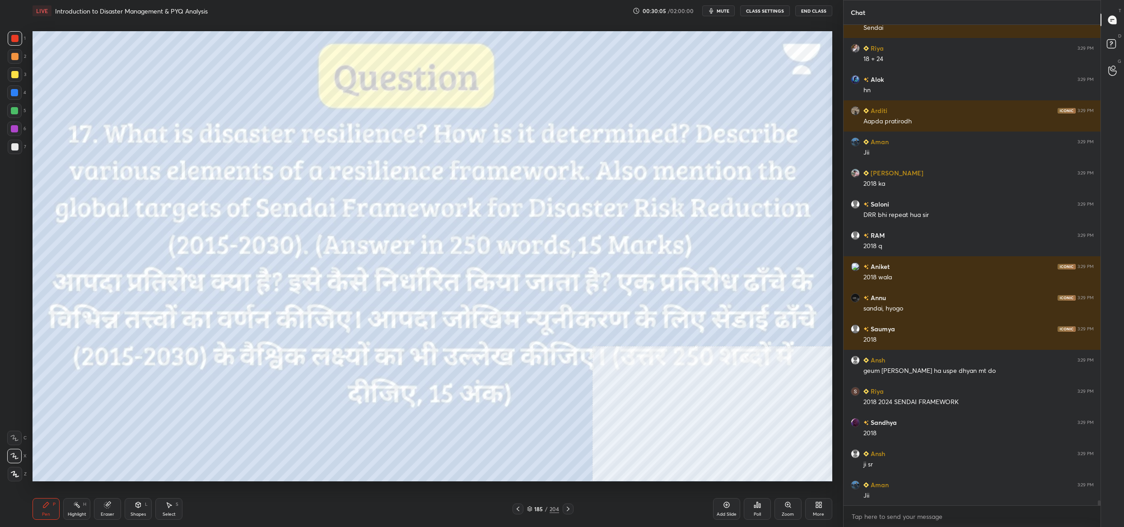
click at [534, 508] on div "185" at bounding box center [538, 508] width 9 height 5
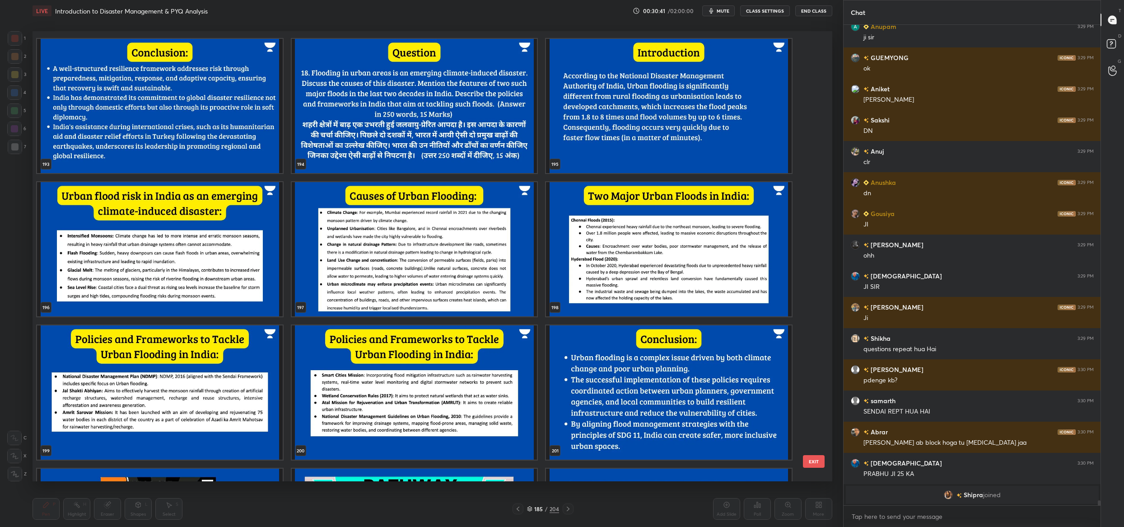
click at [394, 135] on img "grid" at bounding box center [415, 106] width 246 height 134
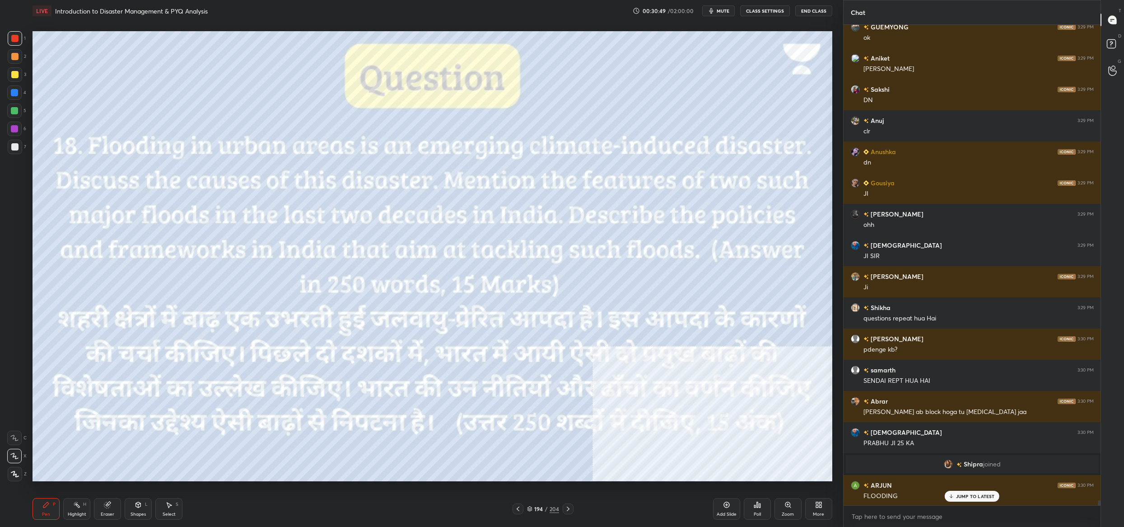
click at [533, 512] on div "194 / 204" at bounding box center [543, 509] width 32 height 8
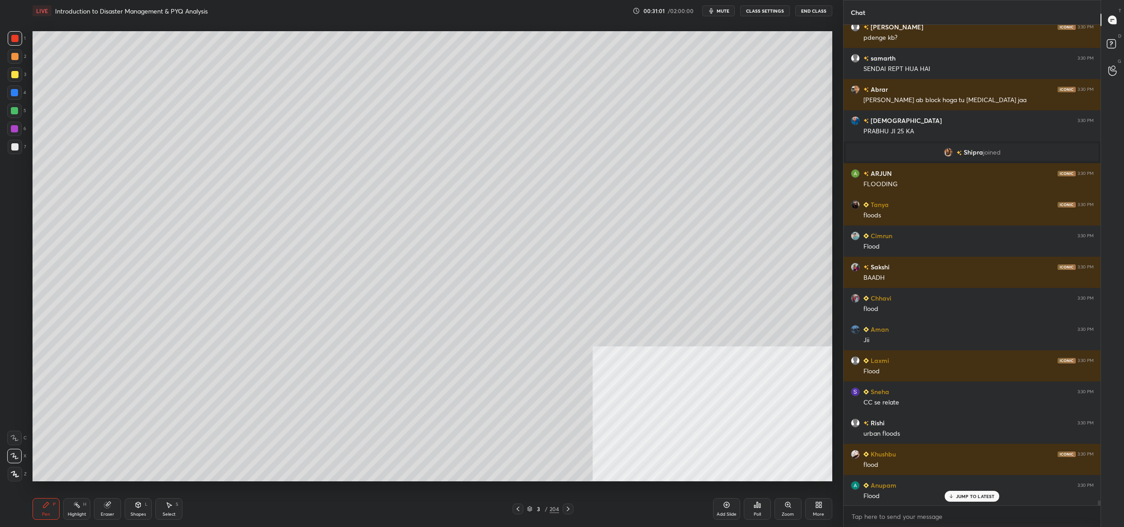
click at [532, 509] on div "3 / 204" at bounding box center [543, 509] width 32 height 8
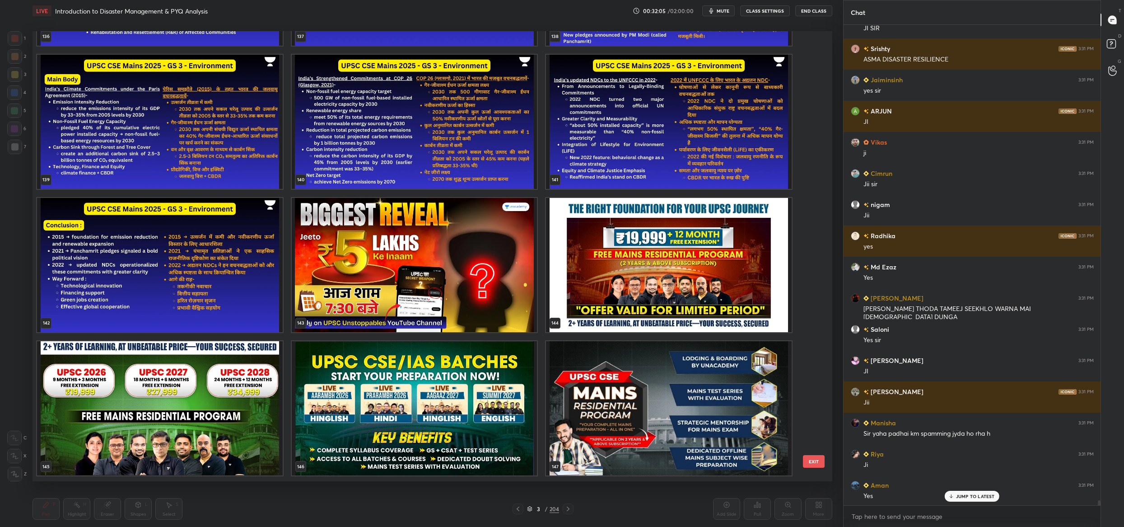
click at [826, 464] on div "133 134 135 136 137 138 139 140 141 142 143 144 145 146 147 148 149 150 EXIT" at bounding box center [433, 256] width 800 height 450
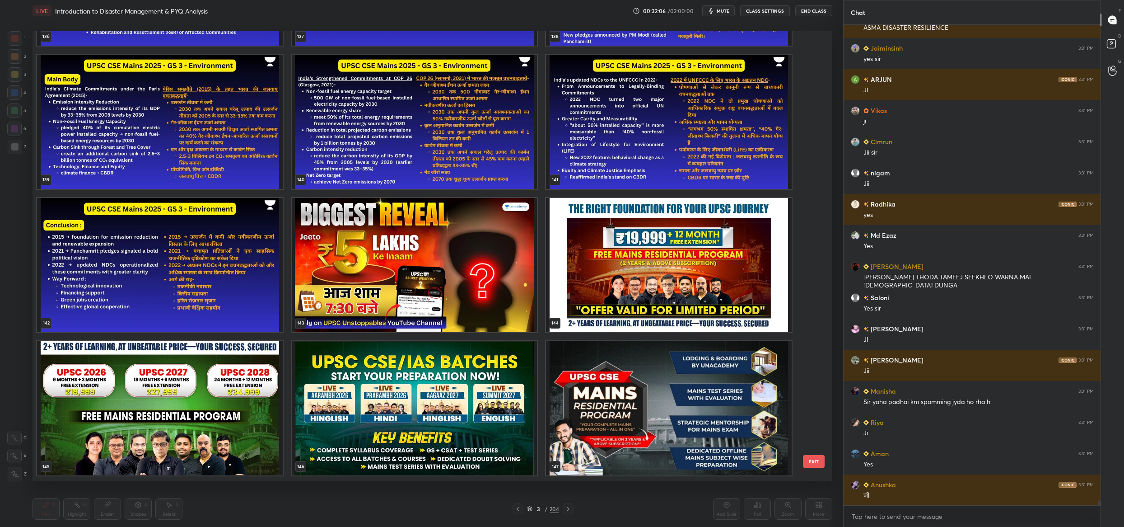
click at [817, 459] on button "EXIT" at bounding box center [814, 461] width 22 height 13
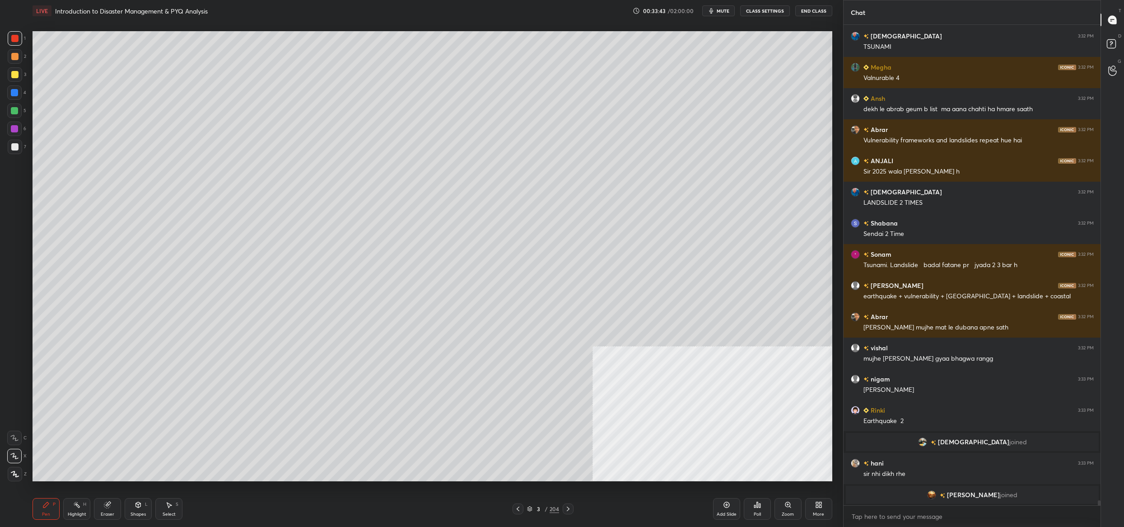
scroll to position [47799, 0]
click at [545, 510] on div "/" at bounding box center [546, 508] width 3 height 5
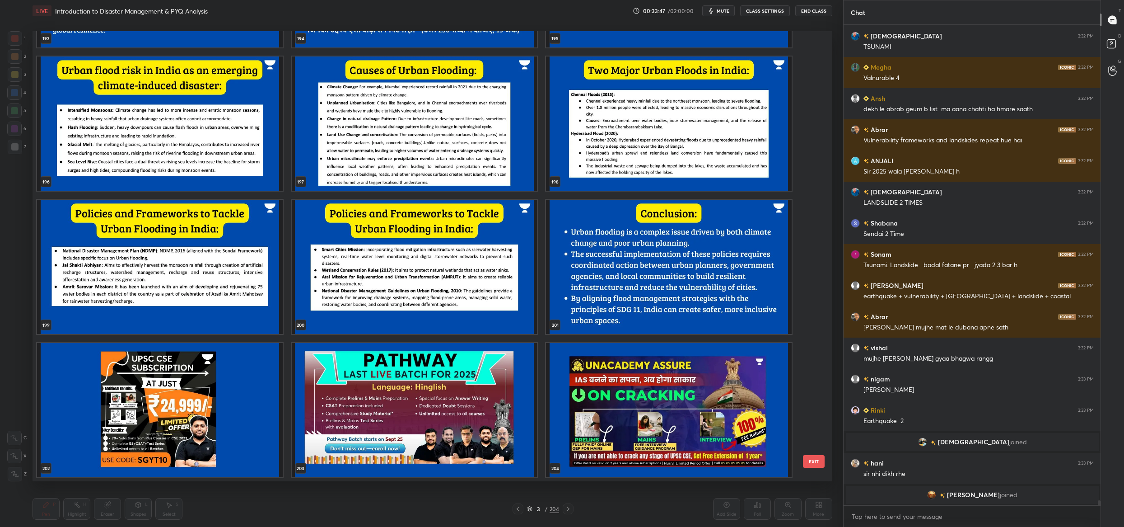
scroll to position [47556, 0]
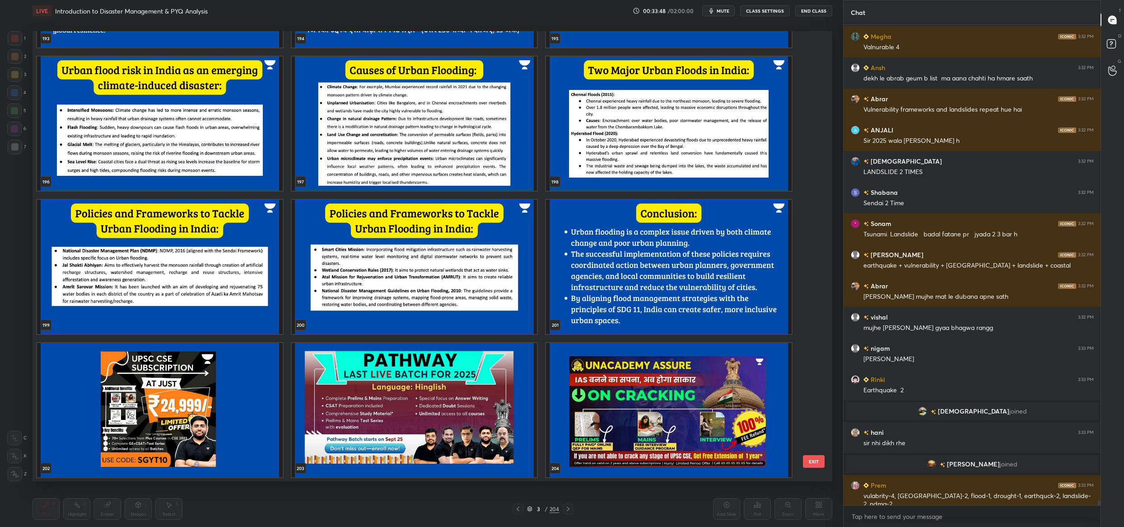
click at [637, 398] on img "grid" at bounding box center [669, 410] width 246 height 134
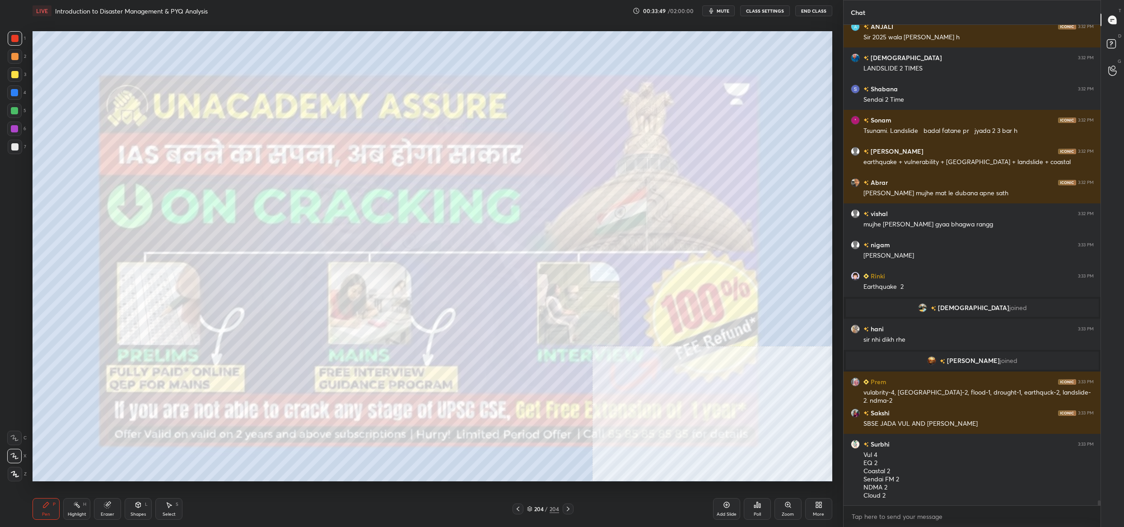
click at [637, 398] on img "grid" at bounding box center [669, 410] width 246 height 134
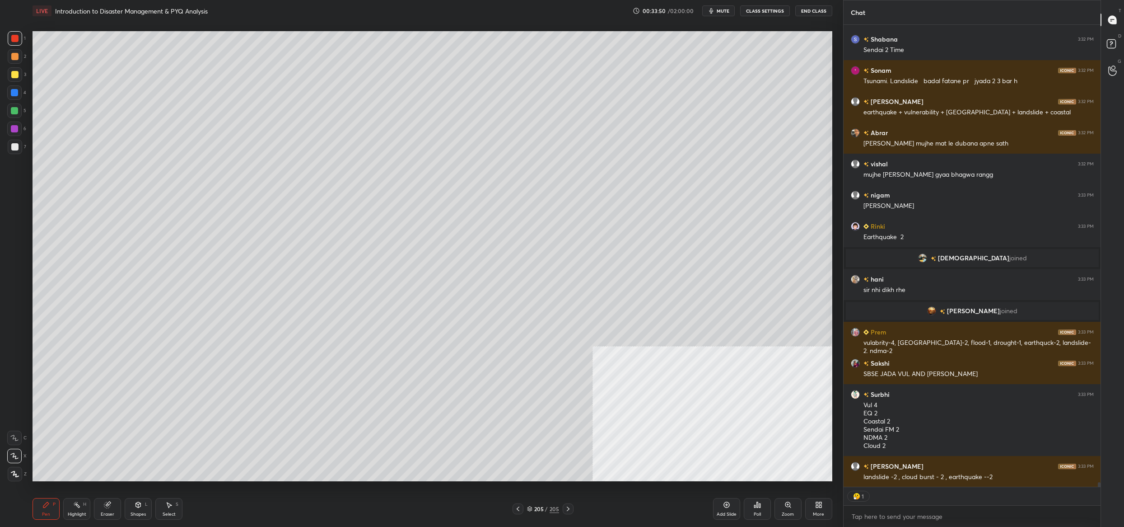
scroll to position [47741, 0]
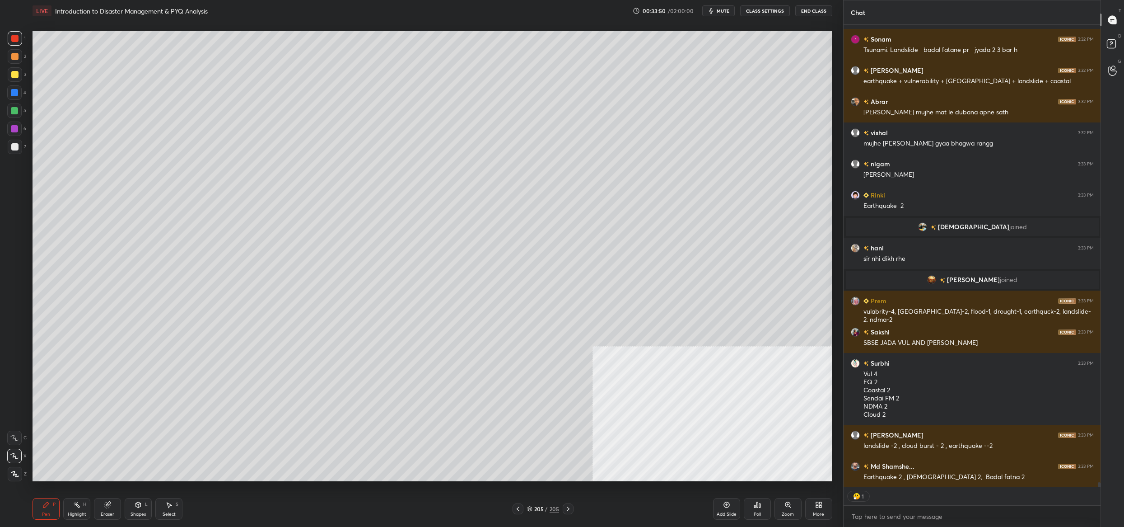
click at [813, 501] on div "More" at bounding box center [818, 509] width 27 height 22
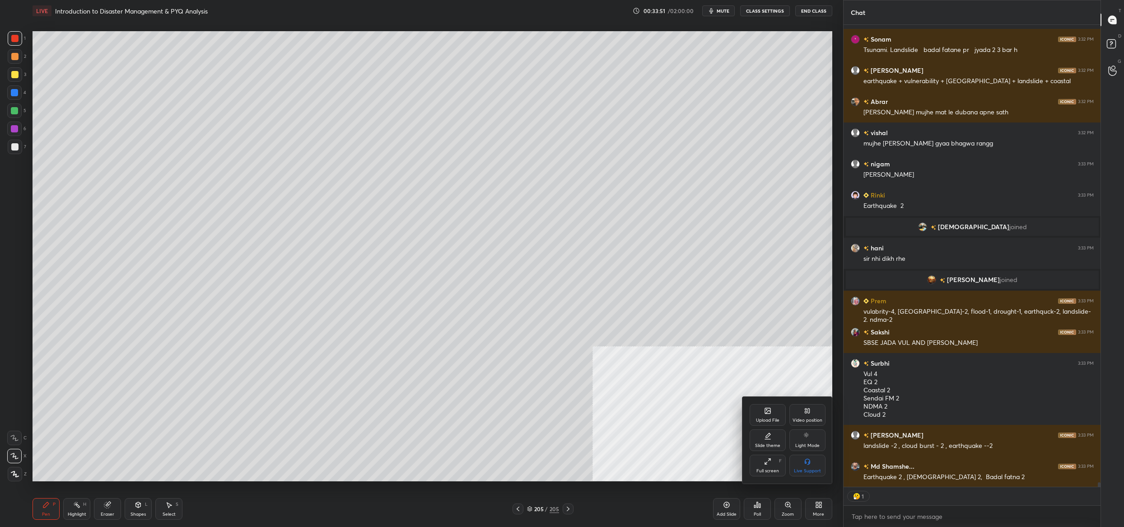
click at [755, 406] on div "Upload File" at bounding box center [768, 415] width 36 height 22
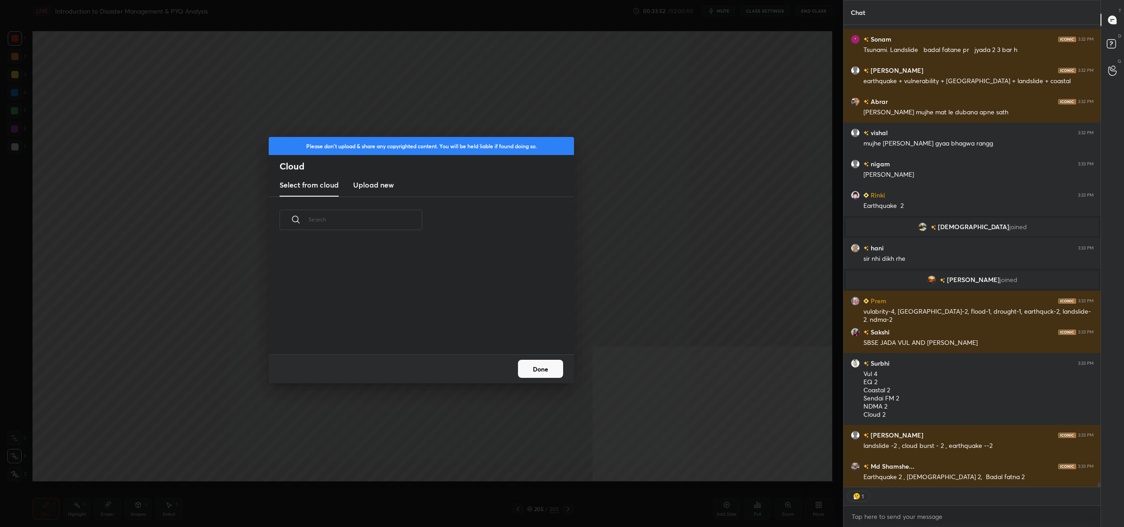
scroll to position [112, 290]
click at [383, 183] on h3 "Upload new" at bounding box center [373, 184] width 41 height 11
click at [421, 325] on label "Browse" at bounding box center [422, 328] width 40 height 14
click at [402, 325] on input "Browse" at bounding box center [402, 328] width 0 height 14
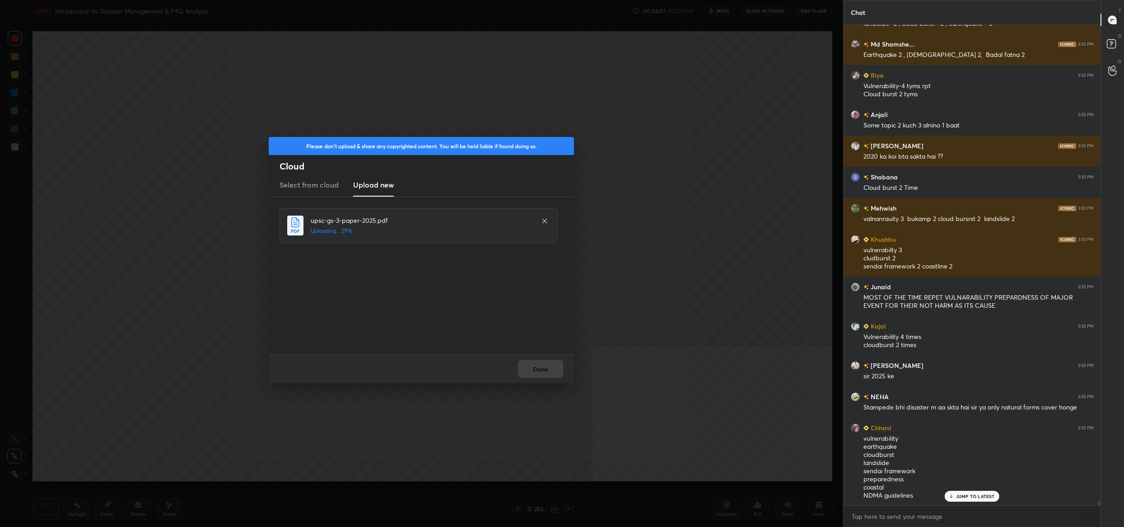
scroll to position [48217, 0]
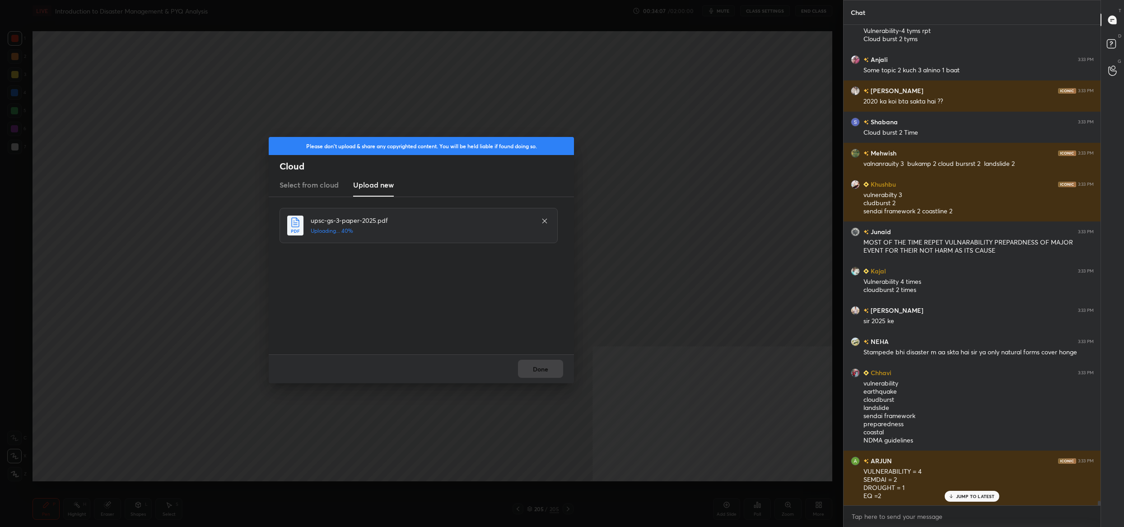
click at [531, 368] on div "Done" at bounding box center [421, 368] width 305 height 29
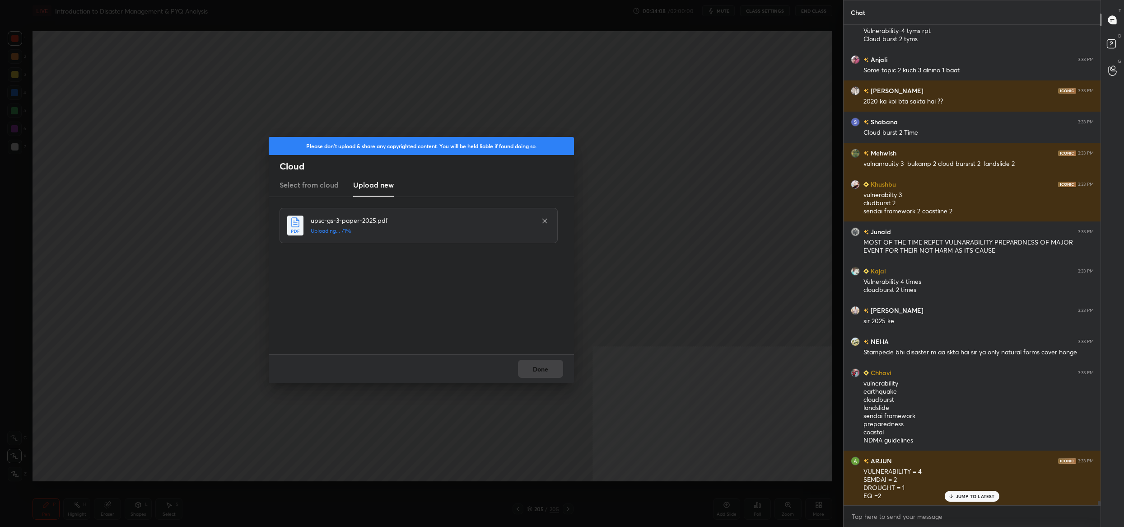
scroll to position [48335, 0]
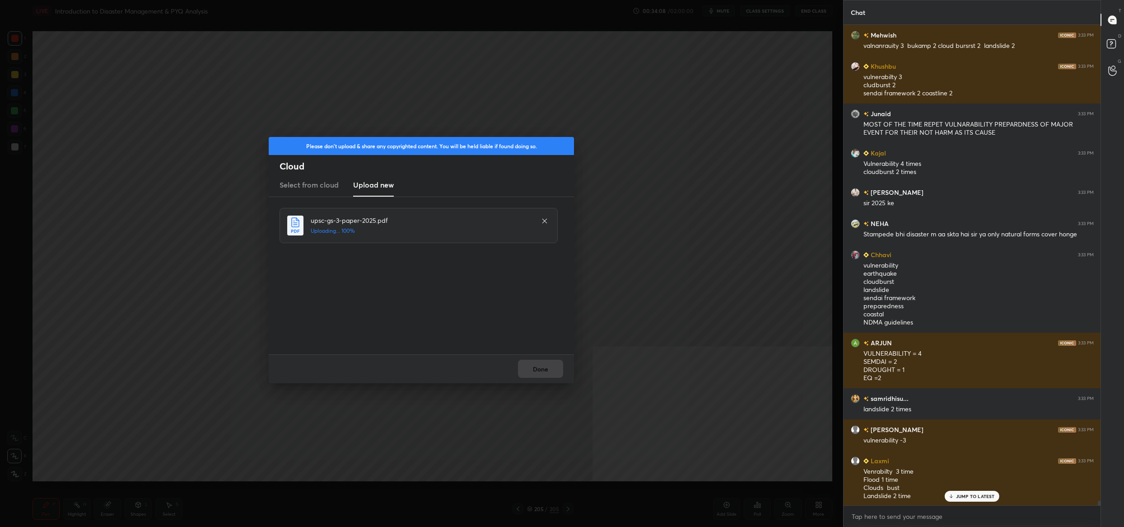
click at [531, 368] on div "Done" at bounding box center [421, 368] width 305 height 29
click at [531, 368] on button "Done" at bounding box center [540, 369] width 45 height 18
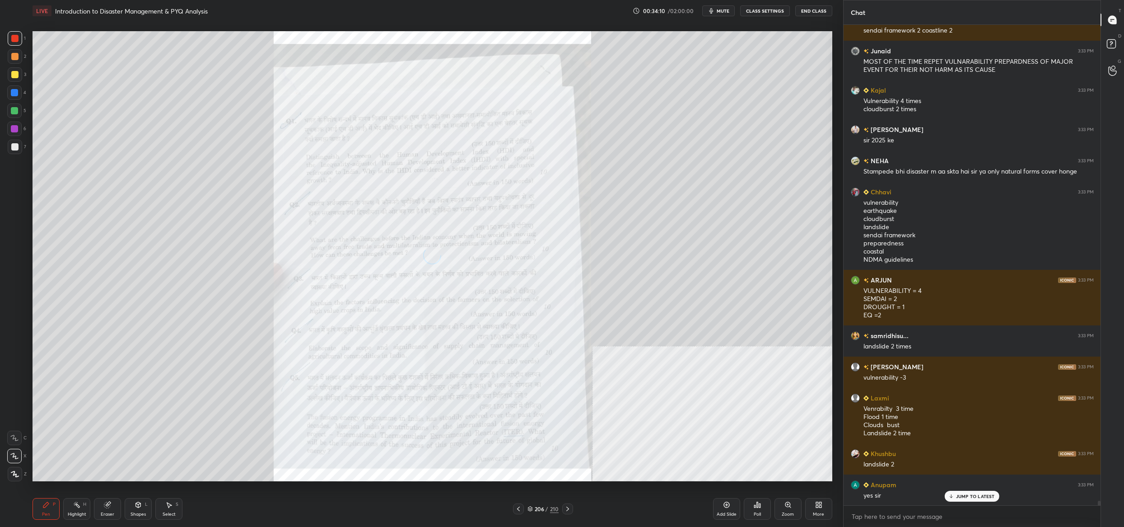
scroll to position [48437, 0]
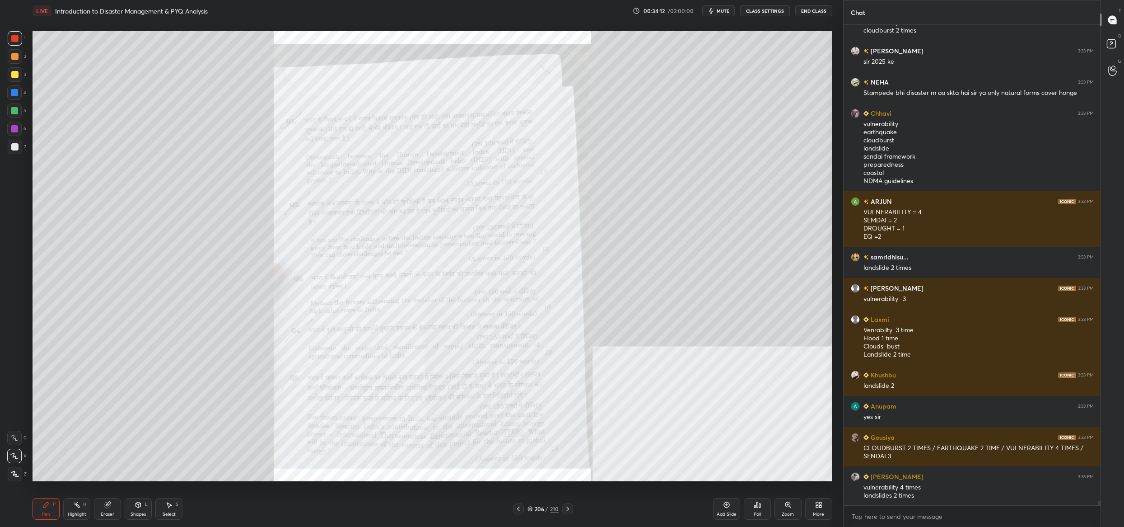
click at [789, 514] on div "Zoom" at bounding box center [788, 514] width 12 height 5
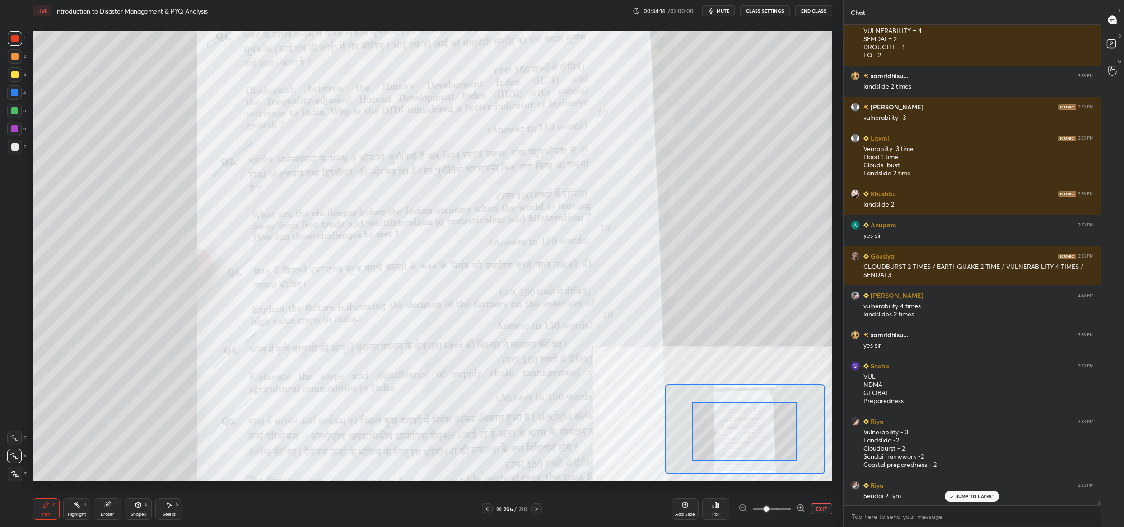
drag, startPoint x: 741, startPoint y: 434, endPoint x: 738, endPoint y: 446, distance: 12.0
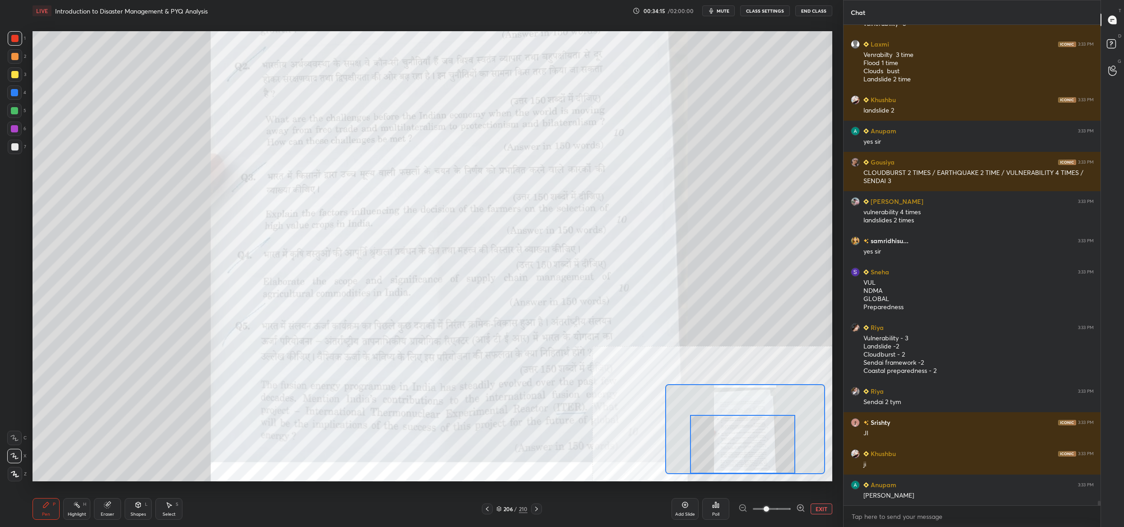
click at [737, 476] on div "Setting up your live class Poll for secs No correct answer Start poll" at bounding box center [433, 256] width 800 height 450
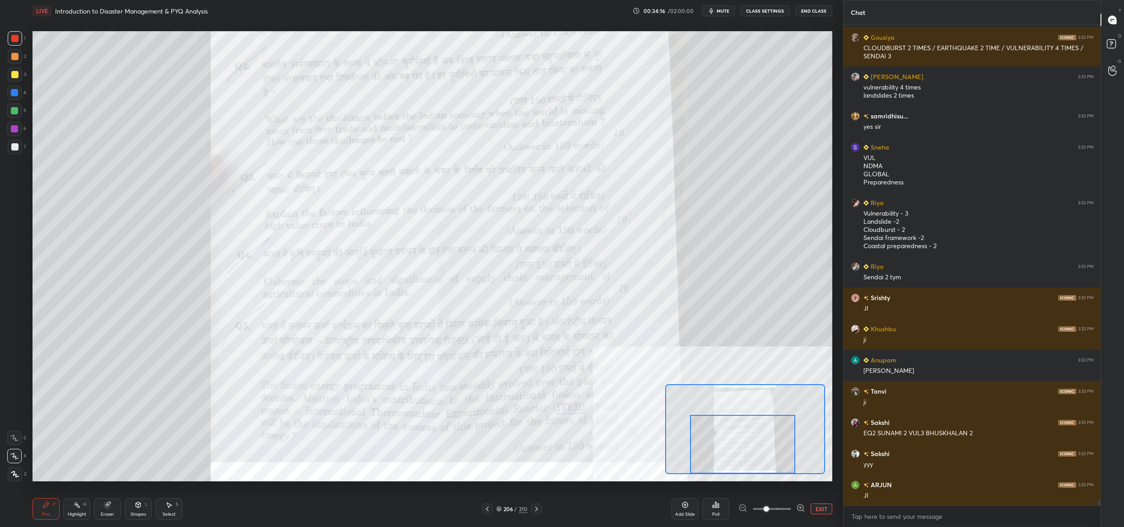
click at [537, 506] on icon at bounding box center [536, 508] width 7 height 7
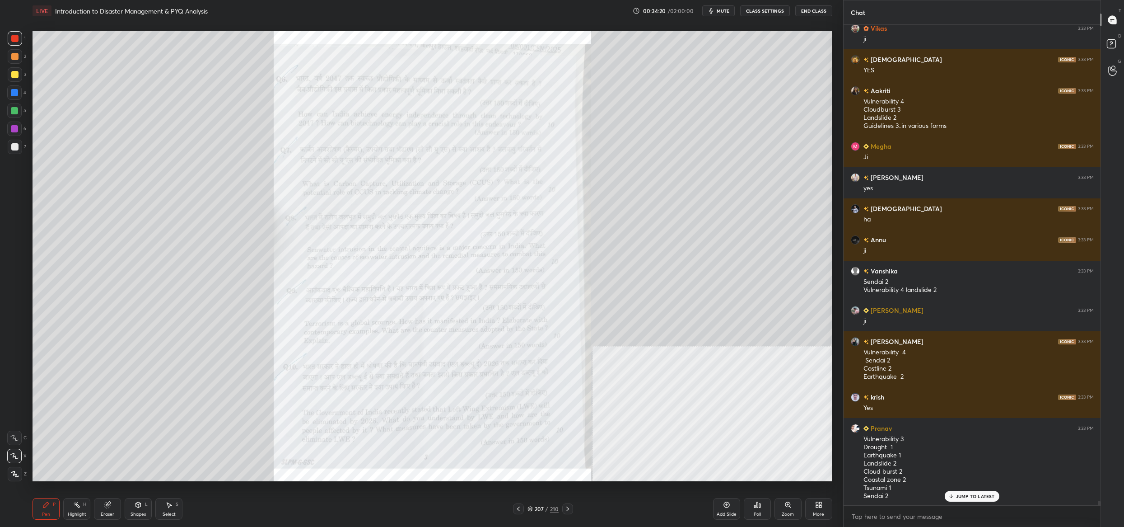
click at [787, 509] on div "Zoom" at bounding box center [788, 509] width 27 height 22
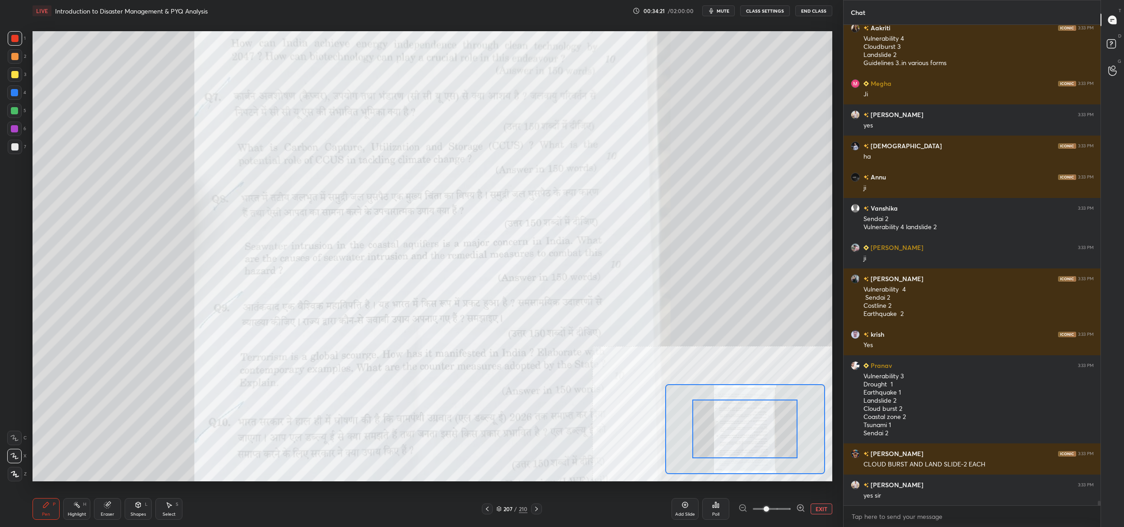
click at [771, 447] on div at bounding box center [744, 428] width 105 height 59
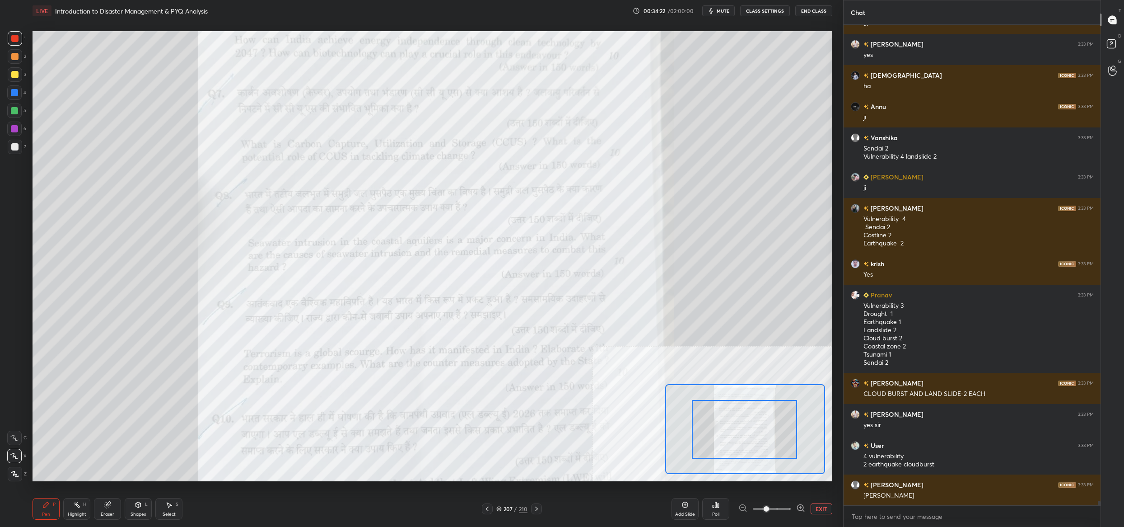
click at [770, 450] on div at bounding box center [744, 429] width 105 height 59
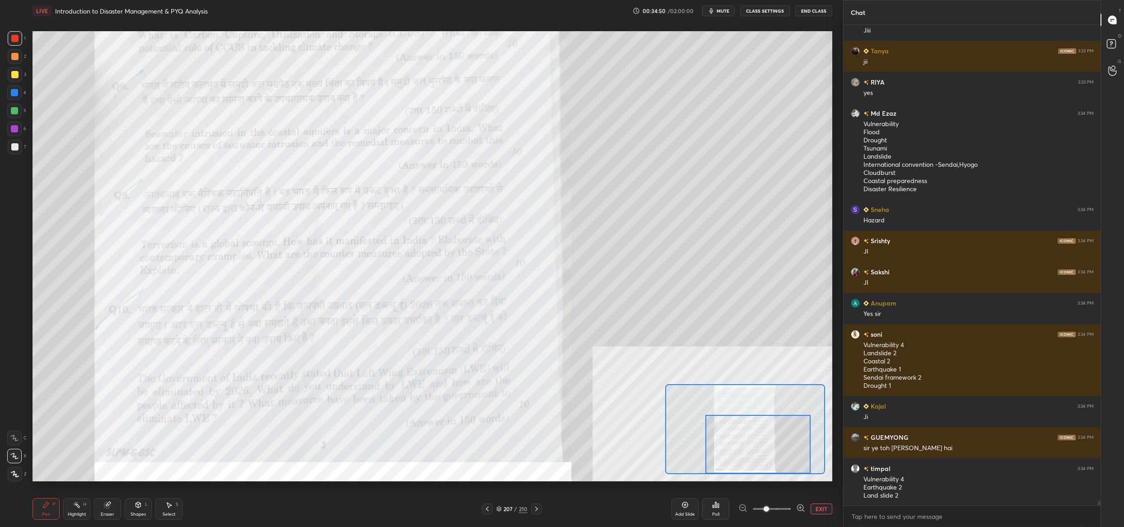
drag, startPoint x: 704, startPoint y: 409, endPoint x: 717, endPoint y: 430, distance: 24.8
click at [717, 430] on div at bounding box center [757, 444] width 105 height 59
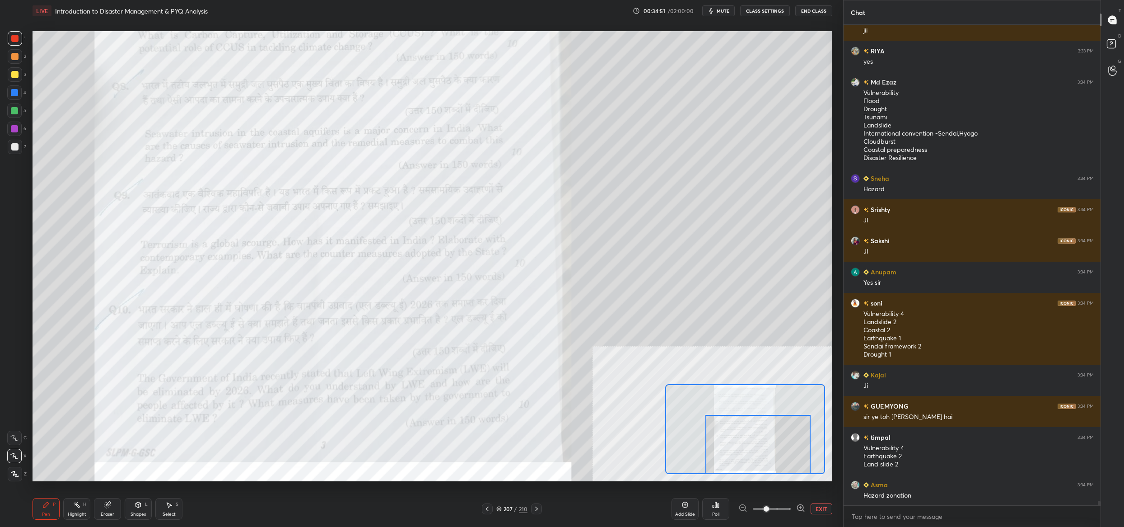
click at [537, 512] on icon at bounding box center [536, 508] width 7 height 7
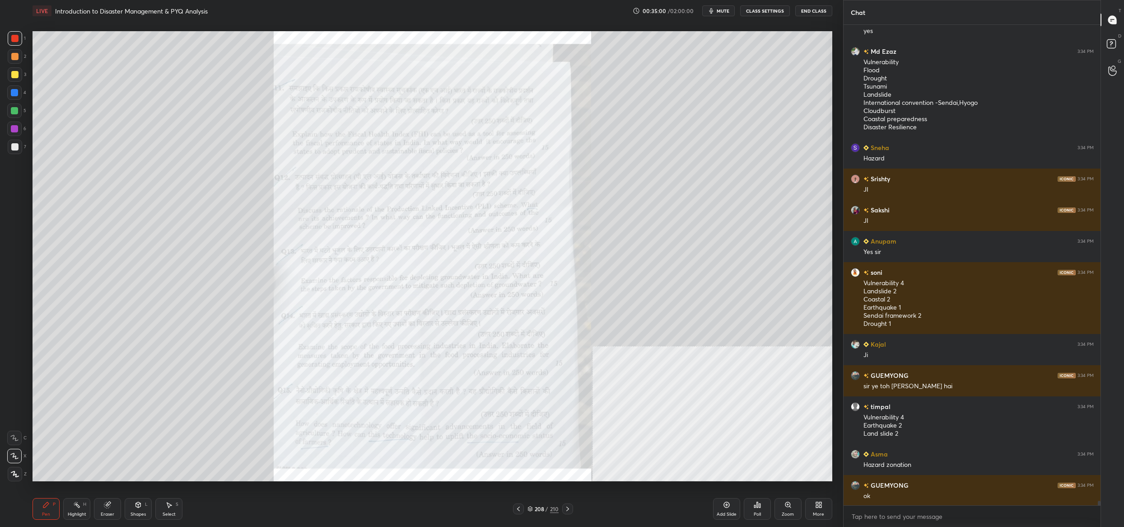
scroll to position [50399, 0]
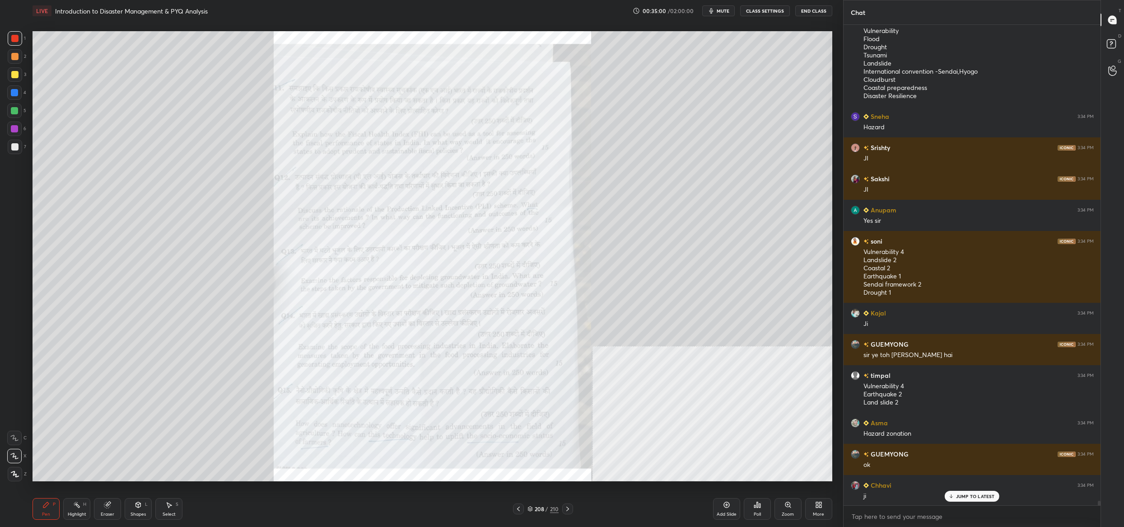
drag, startPoint x: 568, startPoint y: 500, endPoint x: 570, endPoint y: 504, distance: 4.9
click at [570, 504] on div "Pen P Highlight H Eraser Shapes L Select S 208 / 210 Add Slide Poll Zoom More" at bounding box center [433, 508] width 800 height 36
click at [570, 507] on icon at bounding box center [567, 508] width 7 height 7
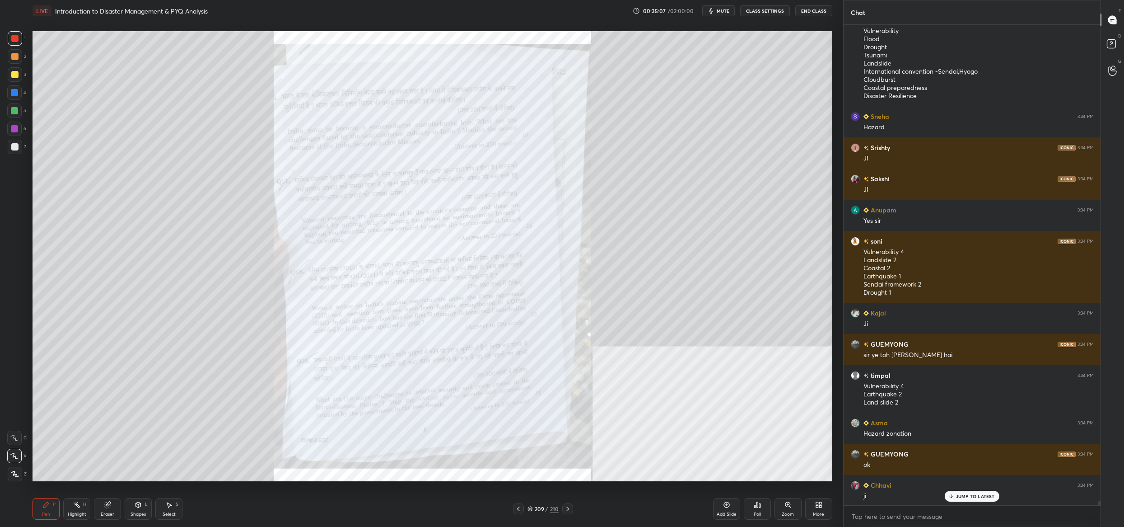
scroll to position [50421, 0]
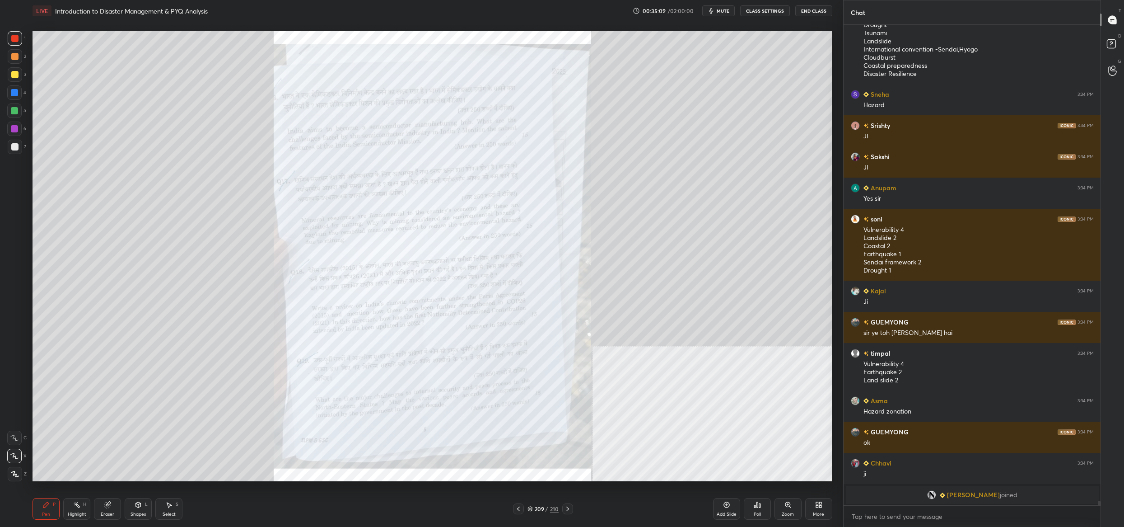
click at [569, 510] on icon at bounding box center [567, 508] width 7 height 7
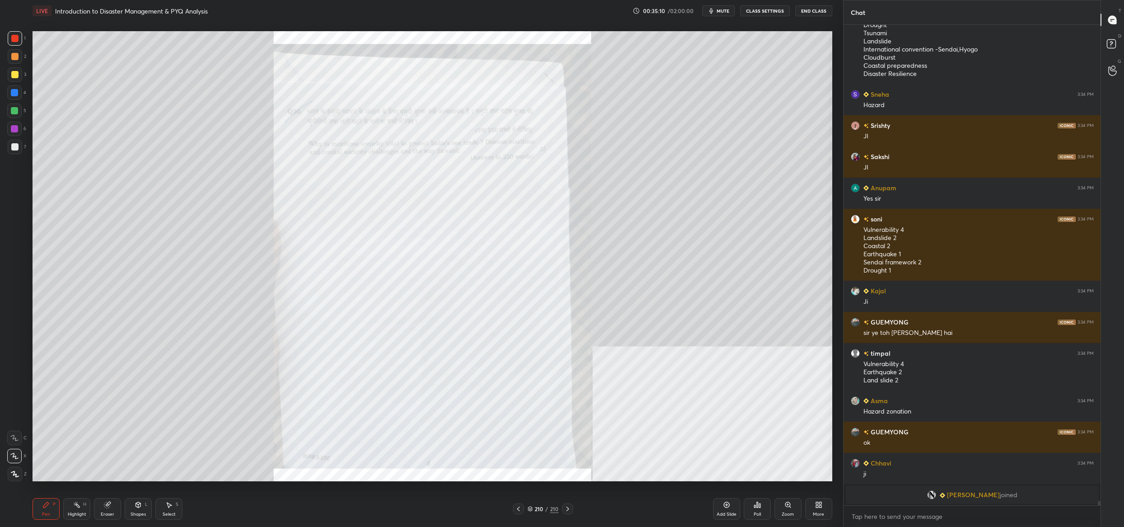
click at [535, 508] on div "210 / 210" at bounding box center [543, 509] width 31 height 8
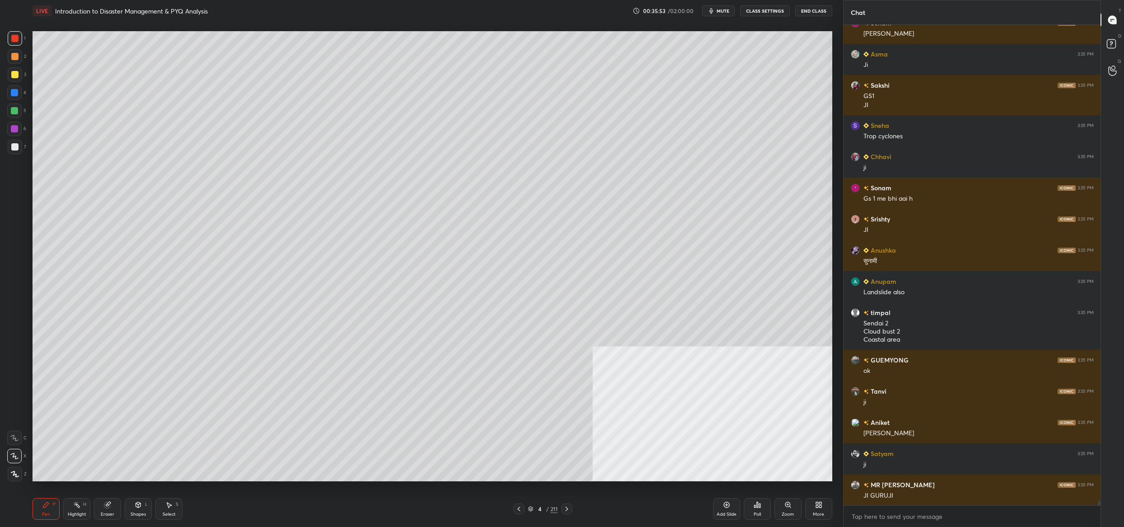
scroll to position [51399, 0]
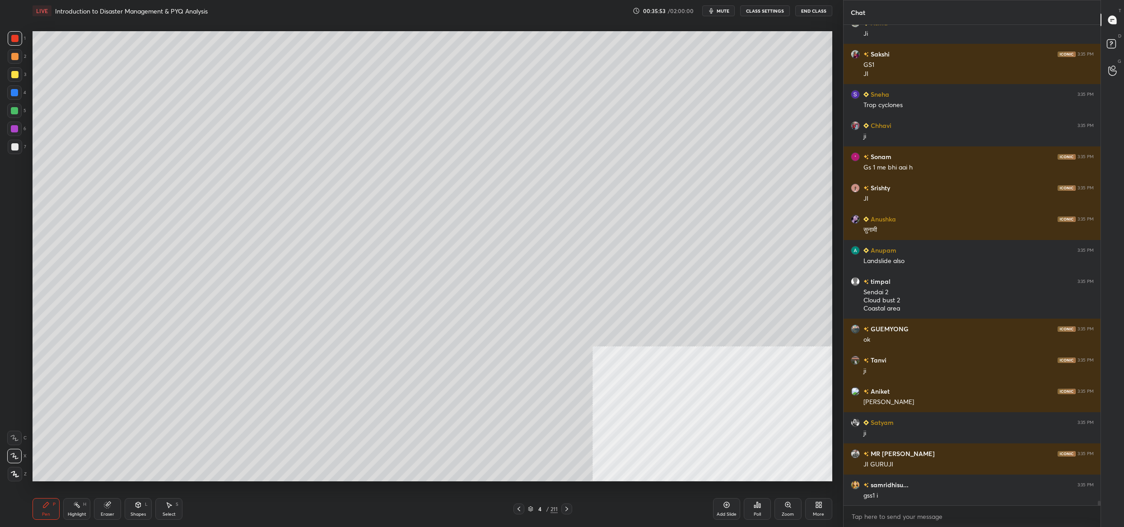
click at [15, 77] on div at bounding box center [14, 74] width 7 height 7
drag, startPoint x: 15, startPoint y: 77, endPoint x: 23, endPoint y: 73, distance: 9.7
click at [15, 77] on div at bounding box center [14, 74] width 7 height 7
click at [11, 438] on icon at bounding box center [14, 437] width 8 height 6
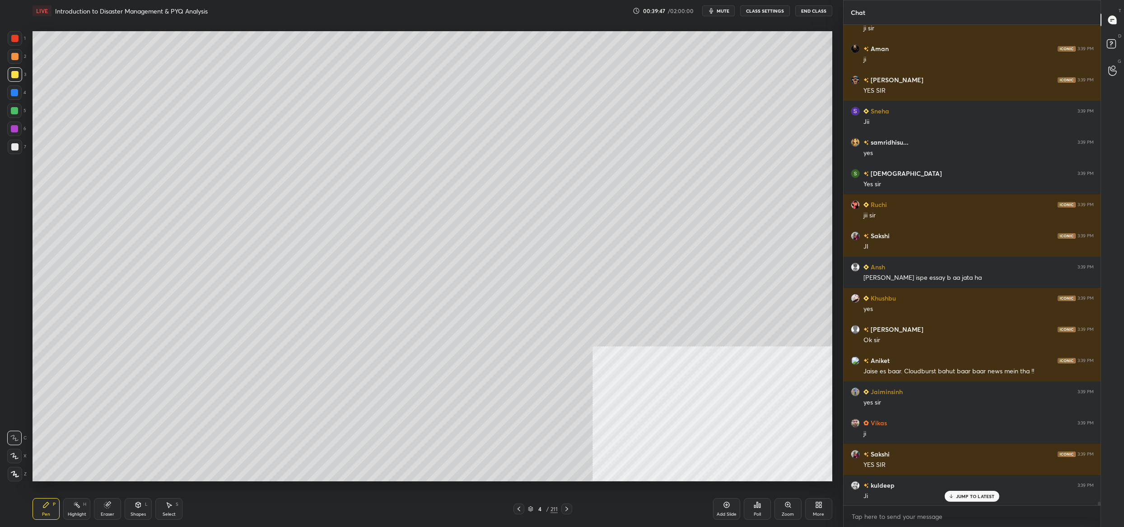
scroll to position [459, 255]
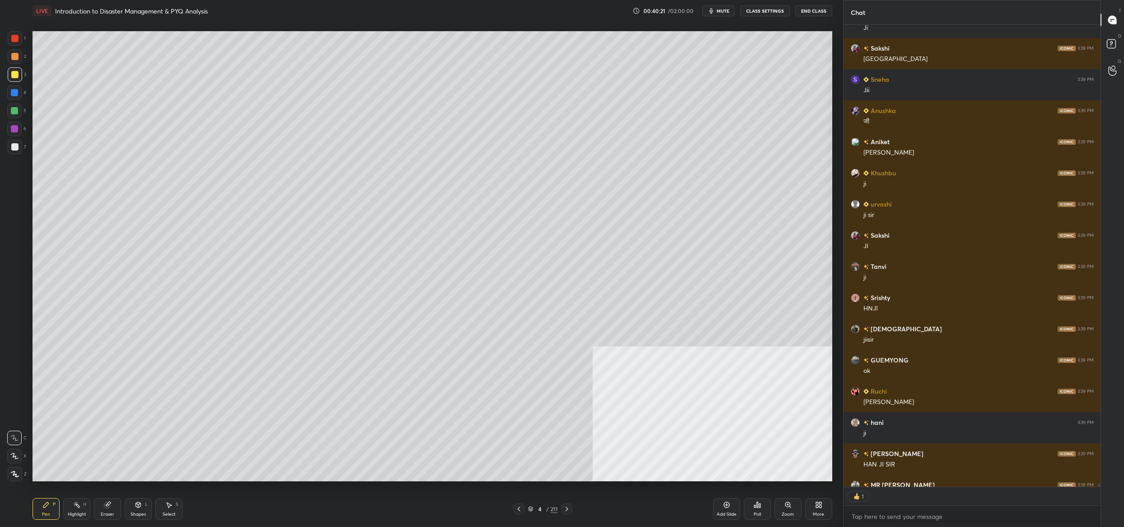
click at [532, 509] on icon at bounding box center [530, 509] width 5 height 1
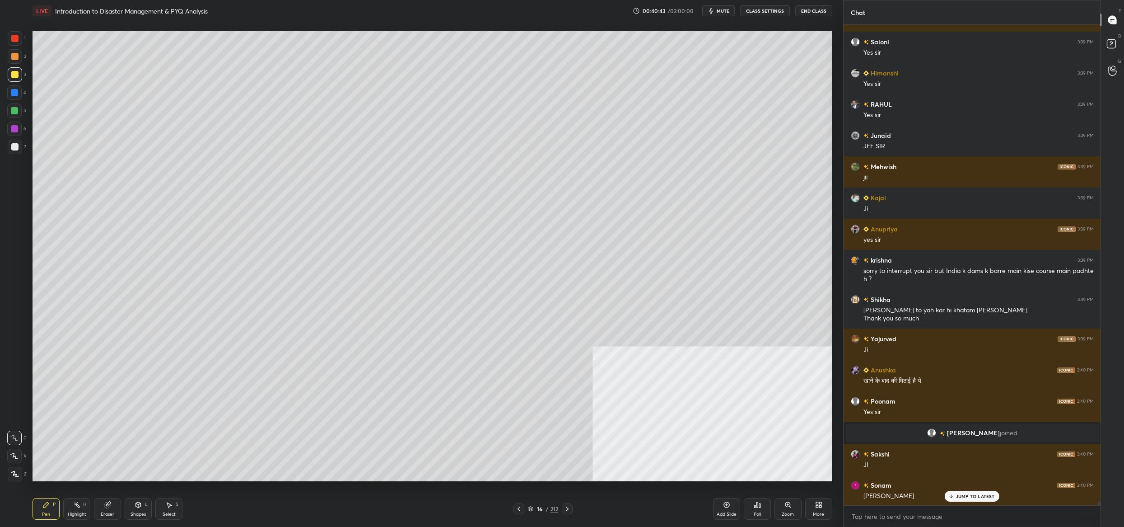
click at [16, 153] on div at bounding box center [15, 147] width 14 height 14
drag, startPoint x: 17, startPoint y: 153, endPoint x: 21, endPoint y: 229, distance: 76.0
click at [17, 153] on div at bounding box center [15, 147] width 14 height 14
drag, startPoint x: 14, startPoint y: 463, endPoint x: 18, endPoint y: 460, distance: 4.8
click at [14, 462] on div "C X Z" at bounding box center [16, 454] width 19 height 54
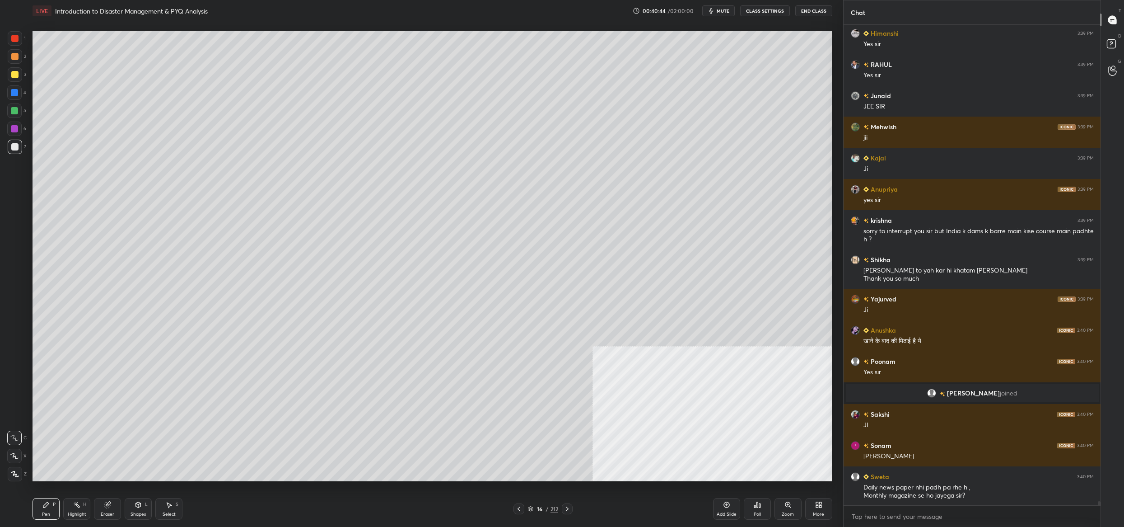
click at [17, 459] on div at bounding box center [14, 455] width 14 height 14
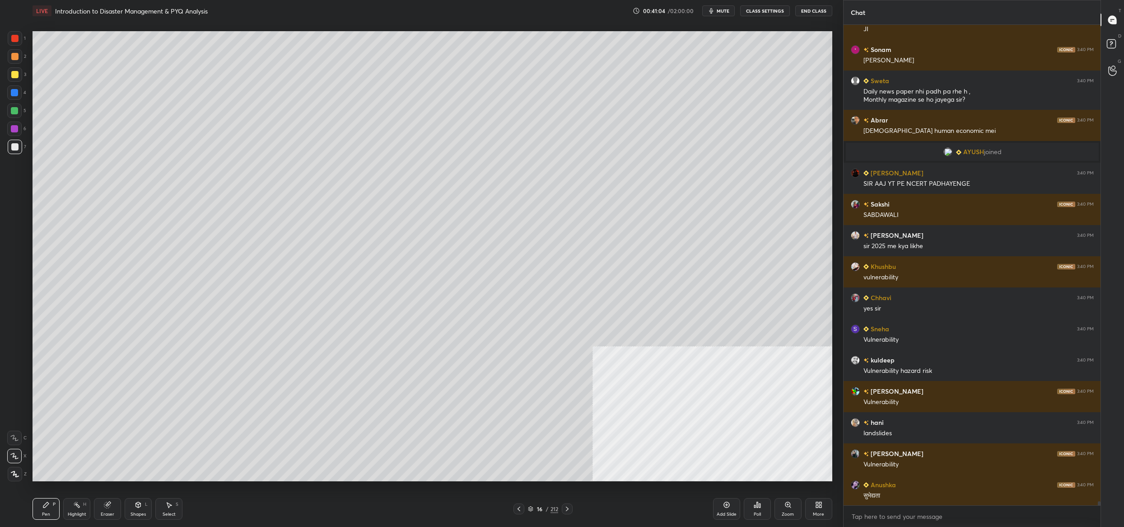
click at [537, 511] on div "16" at bounding box center [539, 508] width 9 height 5
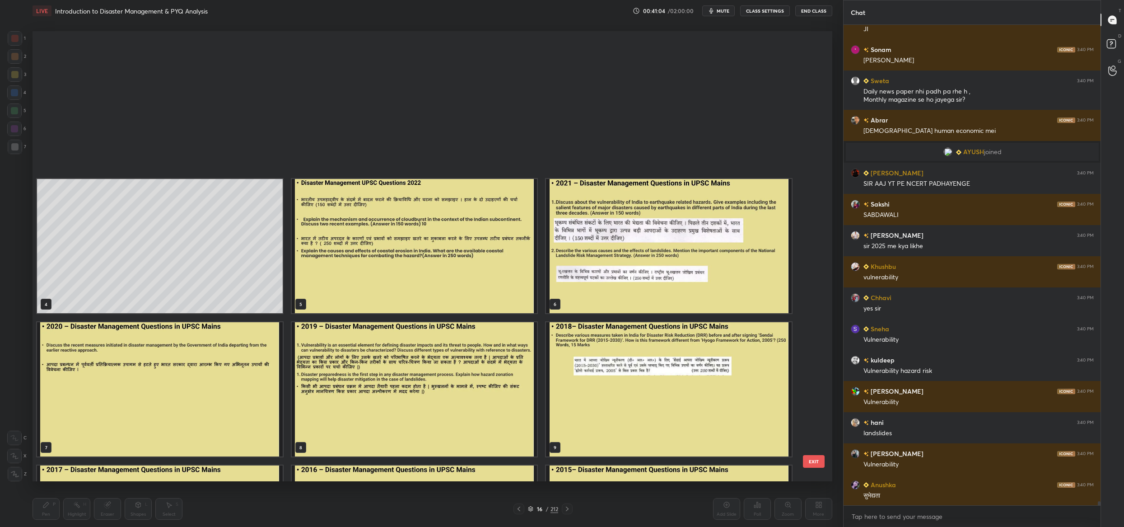
click at [536, 508] on div "16" at bounding box center [539, 508] width 9 height 5
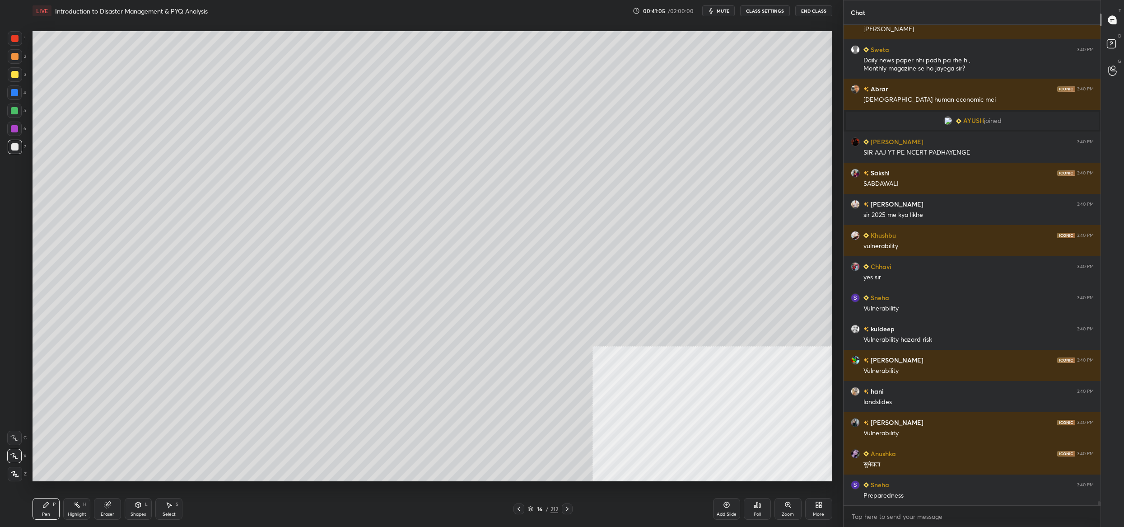
drag, startPoint x: 530, startPoint y: 510, endPoint x: 528, endPoint y: 504, distance: 6.1
click at [530, 510] on icon at bounding box center [530, 508] width 5 height 5
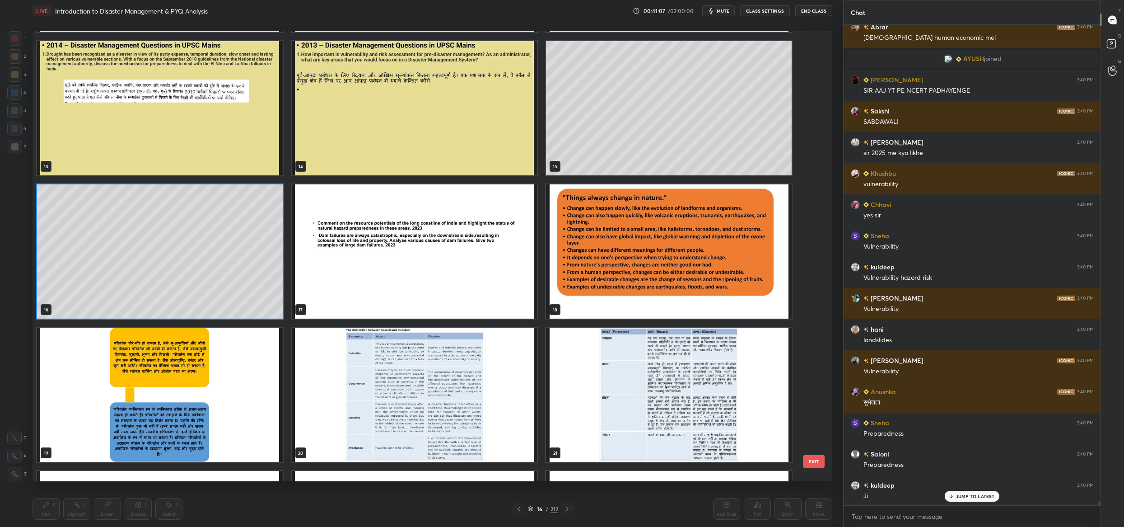
click at [220, 248] on div "10 11 12 13 14 15 16 17 18 19 20 21 22 23 24 25 26 27" at bounding box center [425, 256] width 784 height 450
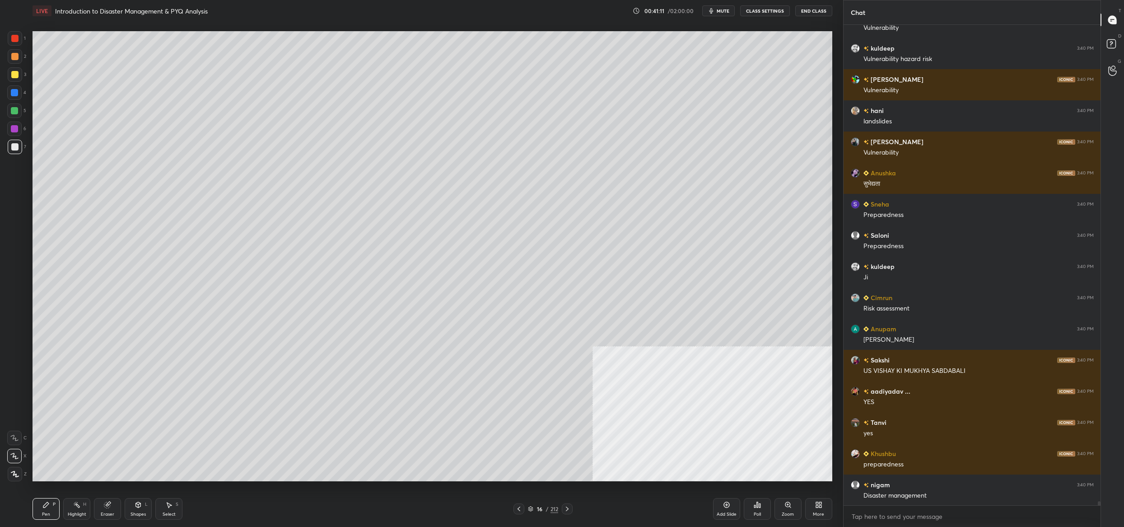
drag, startPoint x: 538, startPoint y: 508, endPoint x: 531, endPoint y: 503, distance: 9.1
click at [540, 510] on div "16" at bounding box center [539, 508] width 9 height 5
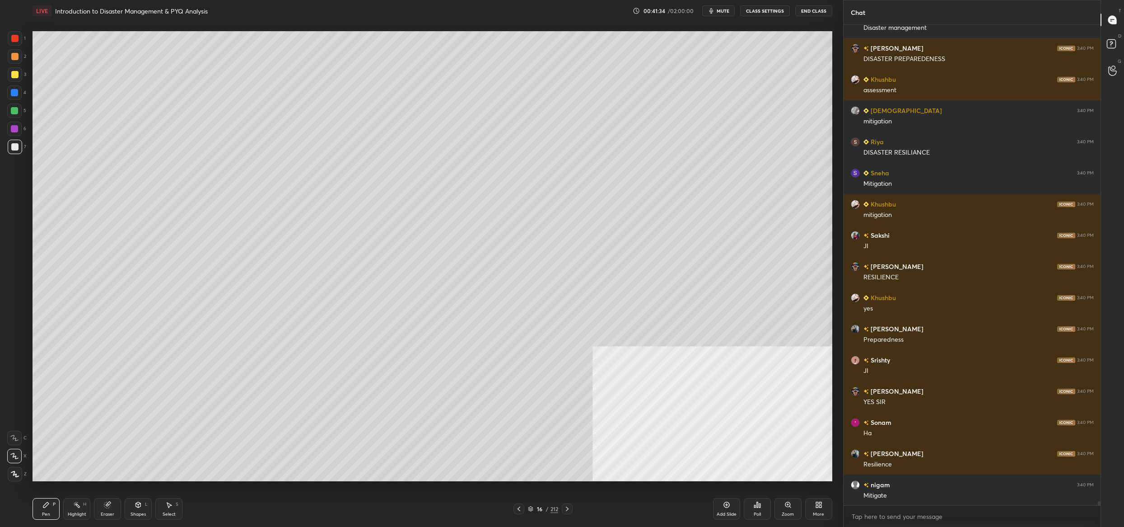
click at [12, 132] on div at bounding box center [14, 128] width 7 height 7
drag, startPoint x: 12, startPoint y: 131, endPoint x: 17, endPoint y: 131, distance: 5.0
click at [12, 131] on div at bounding box center [14, 128] width 7 height 7
click at [8, 80] on div "1 2 3 4 5 6 7 C X Z C X Z E E Erase all H H" at bounding box center [14, 256] width 29 height 450
click at [22, 75] on div "3" at bounding box center [17, 74] width 19 height 14
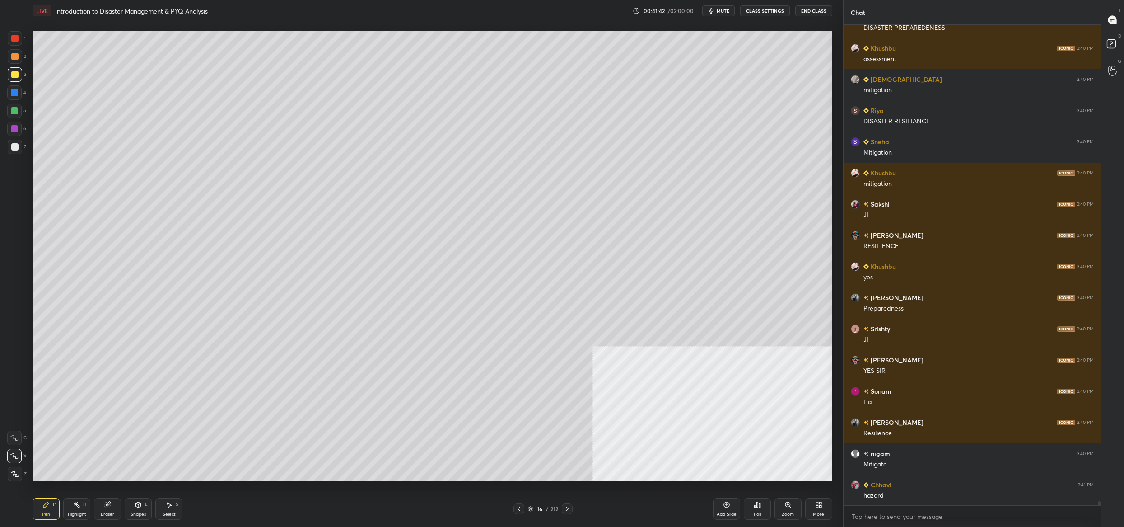
click at [534, 508] on div "16 / 212" at bounding box center [543, 509] width 30 height 8
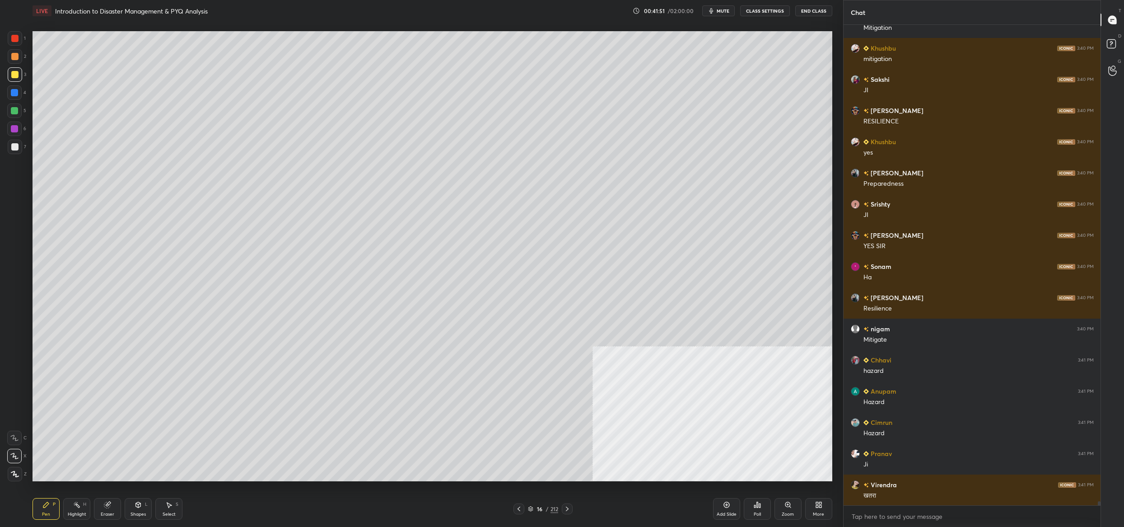
drag, startPoint x: 532, startPoint y: 510, endPoint x: 516, endPoint y: 504, distance: 17.3
click at [531, 510] on icon at bounding box center [530, 508] width 5 height 5
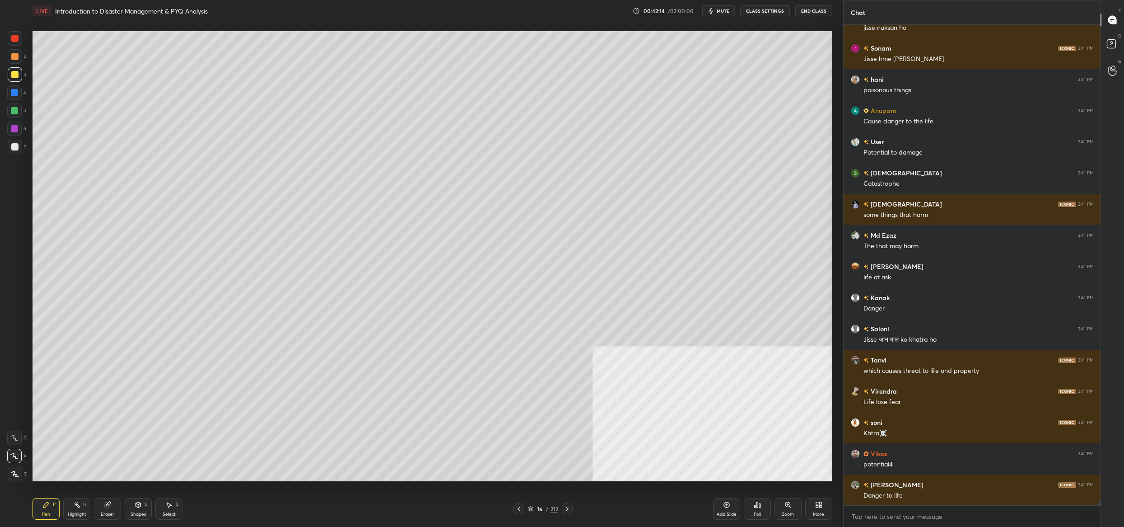
click at [22, 114] on div at bounding box center [14, 110] width 14 height 14
drag, startPoint x: 22, startPoint y: 114, endPoint x: 15, endPoint y: 151, distance: 37.7
click at [22, 114] on div at bounding box center [14, 110] width 14 height 14
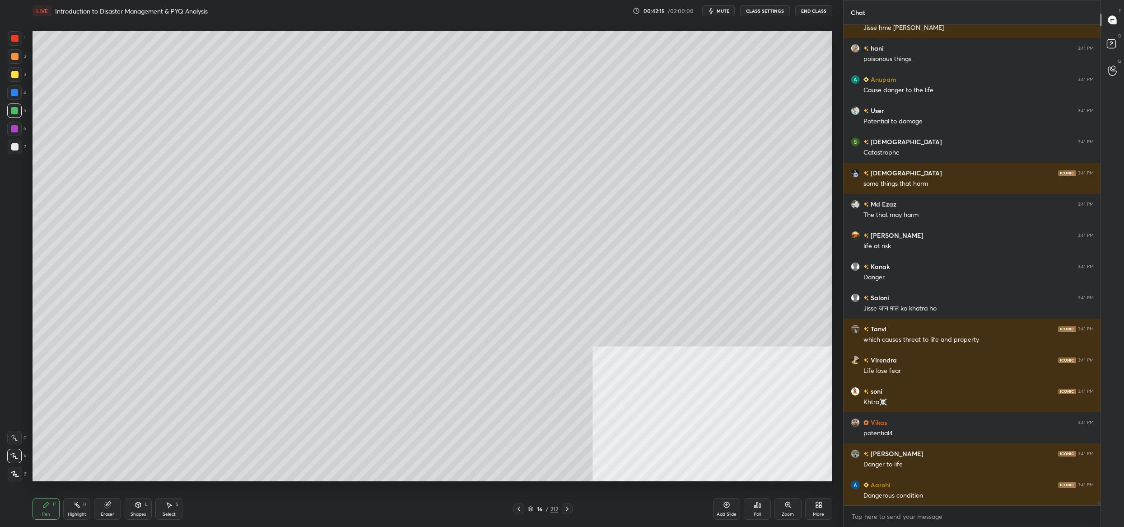
drag, startPoint x: 14, startPoint y: 439, endPoint x: 13, endPoint y: 456, distance: 16.7
click at [13, 438] on icon at bounding box center [14, 437] width 8 height 6
click at [12, 454] on icon at bounding box center [14, 456] width 8 height 6
click at [15, 454] on icon at bounding box center [14, 456] width 8 height 6
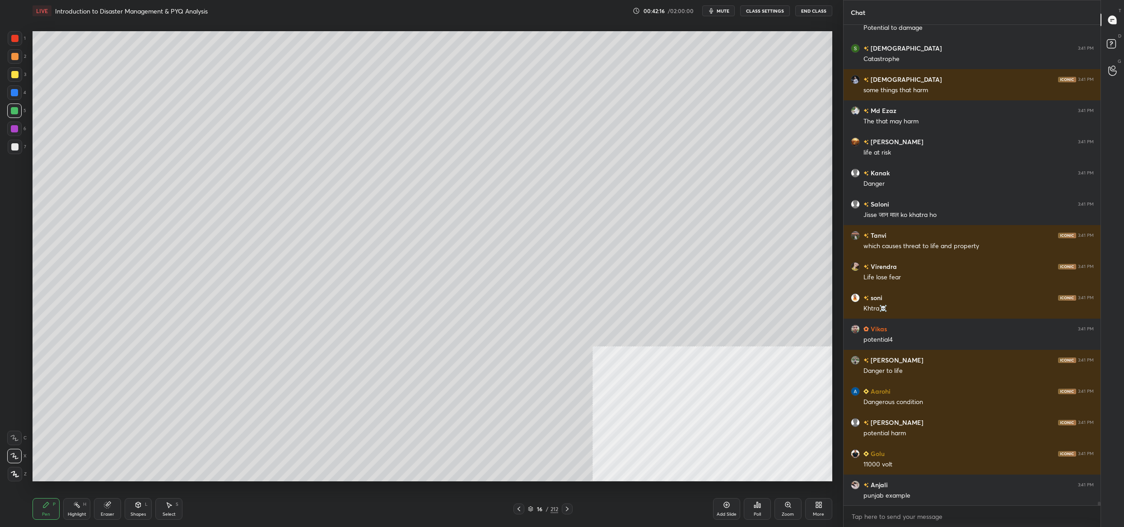
drag, startPoint x: 532, startPoint y: 507, endPoint x: 524, endPoint y: 513, distance: 9.9
click at [532, 509] on icon at bounding box center [530, 508] width 5 height 5
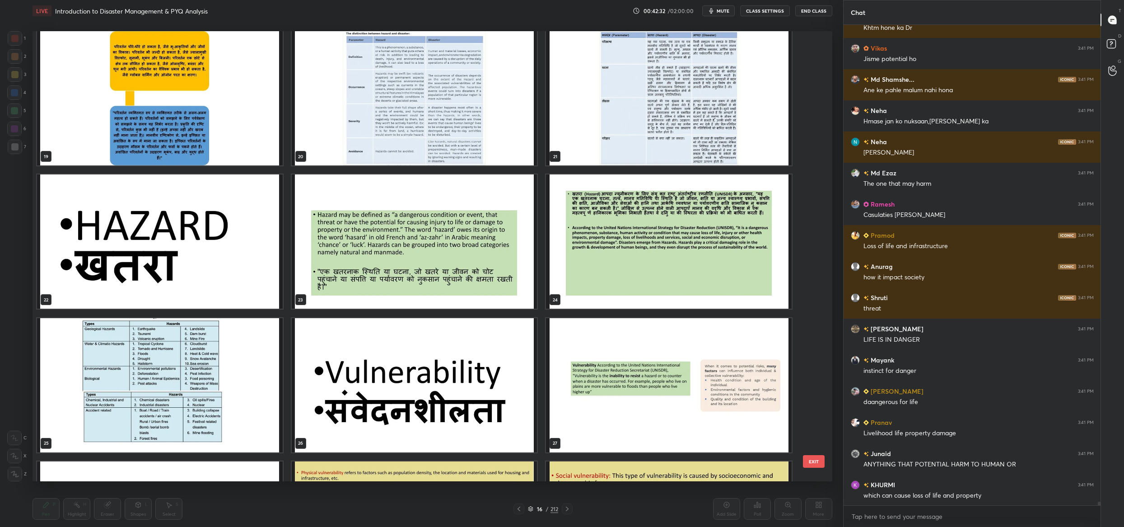
click at [819, 462] on button "EXIT" at bounding box center [814, 461] width 22 height 13
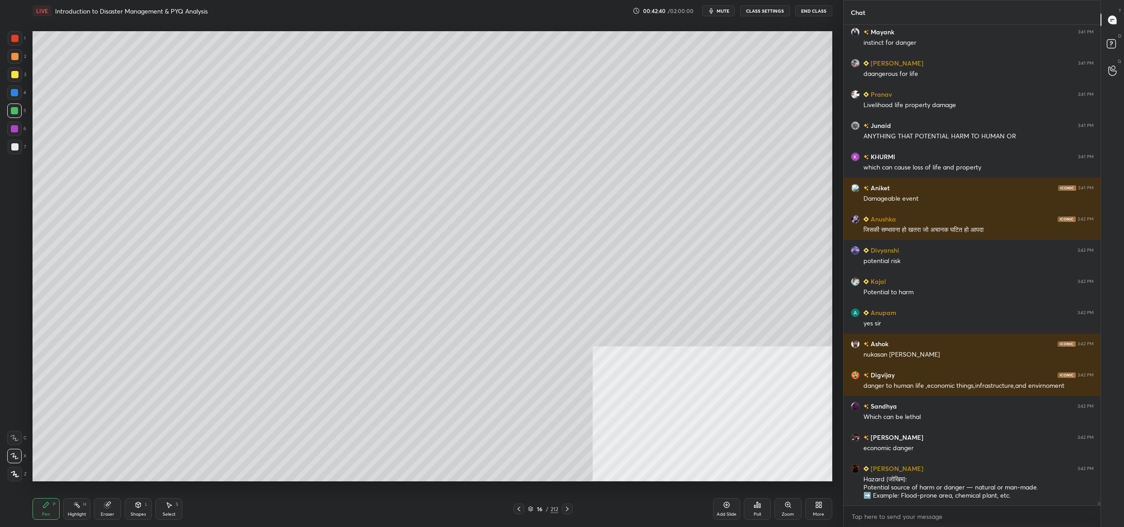
click at [530, 510] on icon at bounding box center [530, 508] width 5 height 5
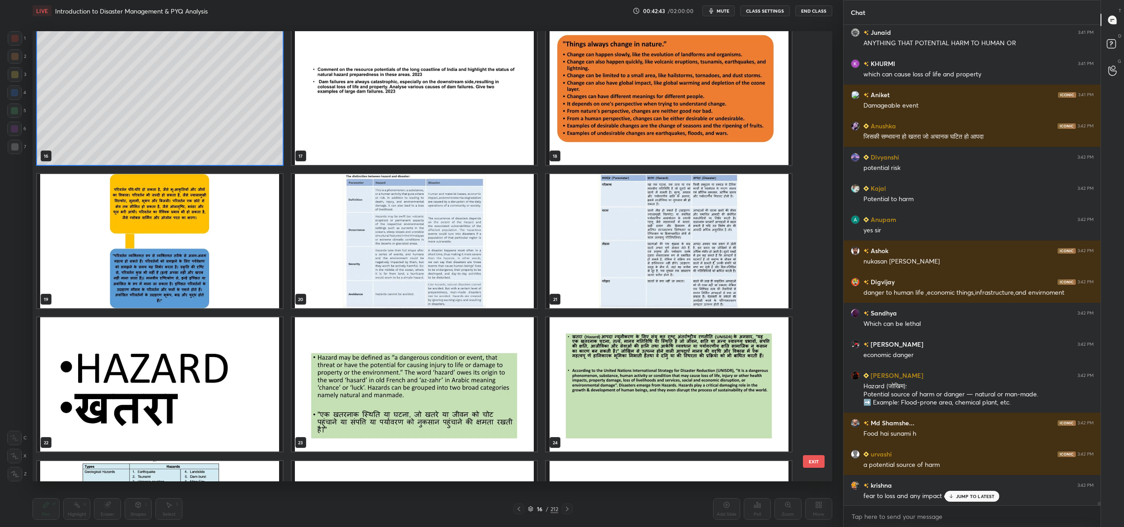
click at [824, 462] on button "EXIT" at bounding box center [814, 461] width 22 height 13
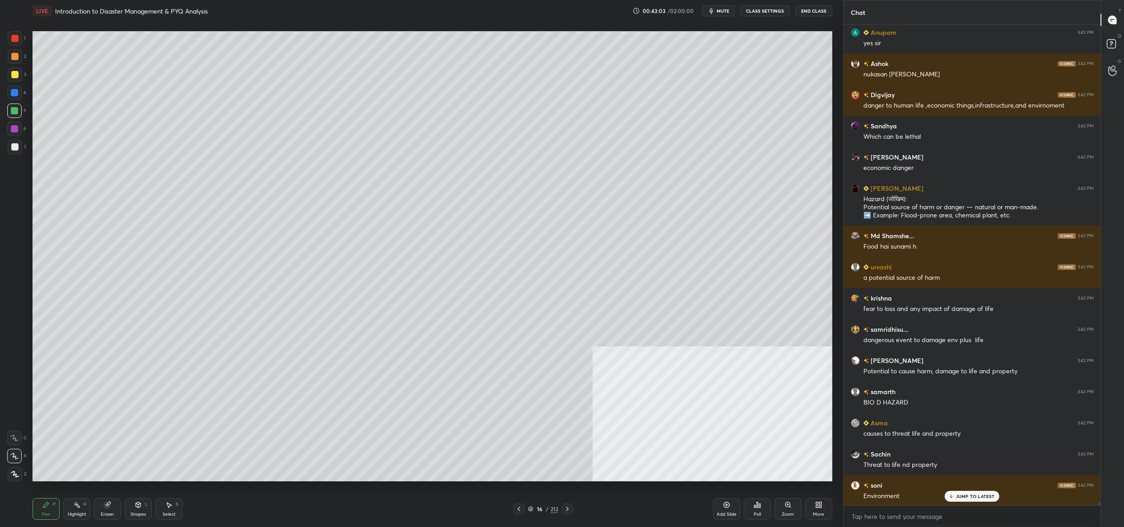
drag, startPoint x: 533, startPoint y: 508, endPoint x: 533, endPoint y: 499, distance: 9.0
click at [533, 508] on div "16 / 212" at bounding box center [543, 509] width 30 height 8
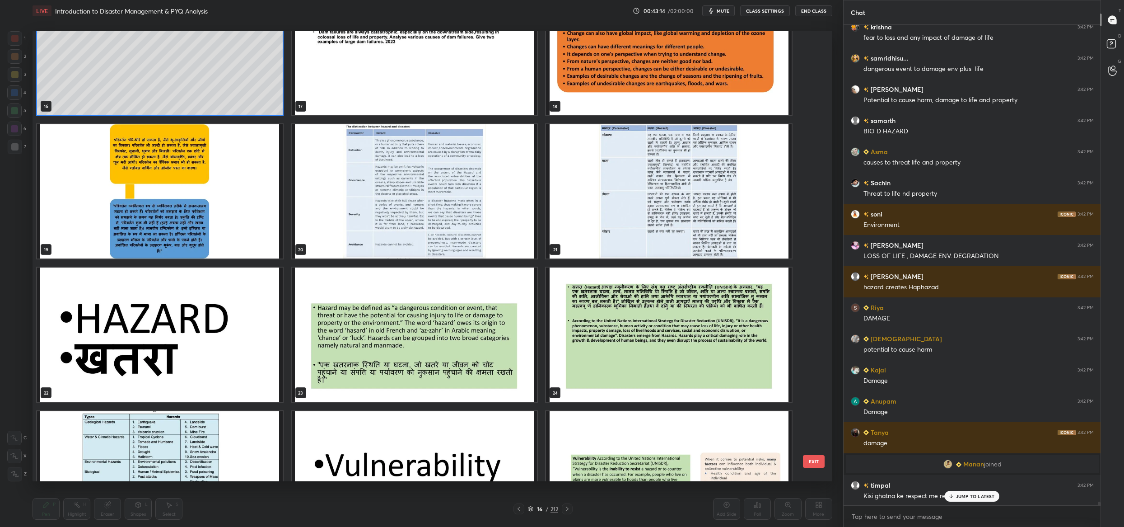
click at [807, 458] on button "EXIT" at bounding box center [814, 461] width 22 height 13
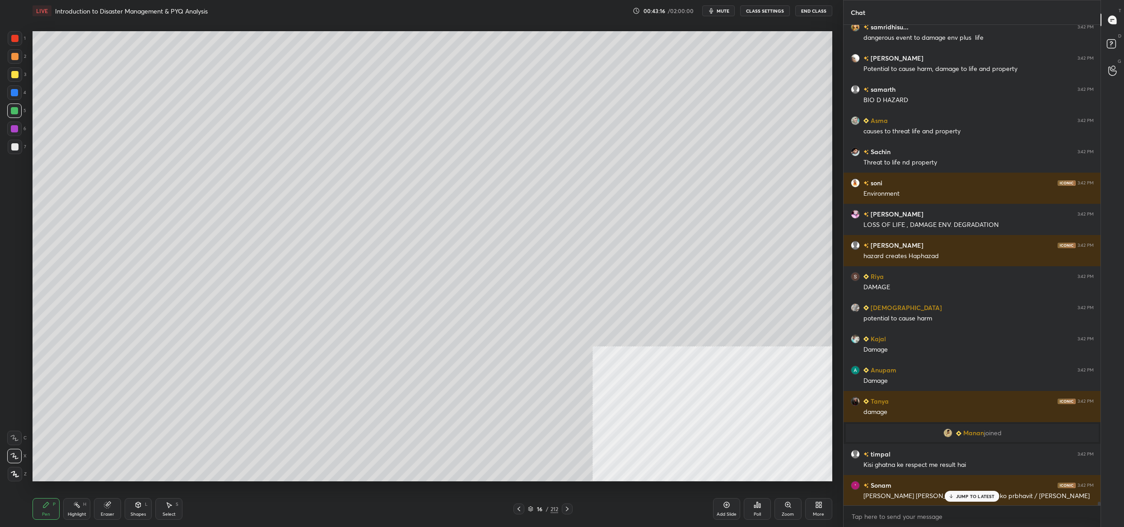
click at [16, 78] on div at bounding box center [15, 74] width 14 height 14
drag, startPoint x: 17, startPoint y: 78, endPoint x: 23, endPoint y: 74, distance: 7.4
click at [17, 78] on div at bounding box center [15, 74] width 14 height 14
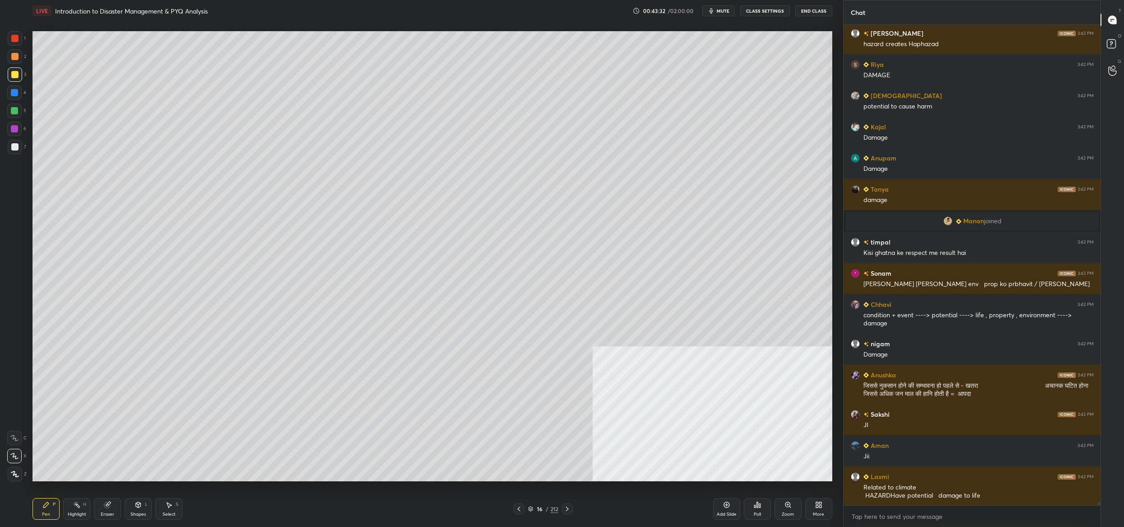
drag, startPoint x: 530, startPoint y: 508, endPoint x: 525, endPoint y: 499, distance: 10.1
click at [530, 508] on icon at bounding box center [530, 508] width 5 height 5
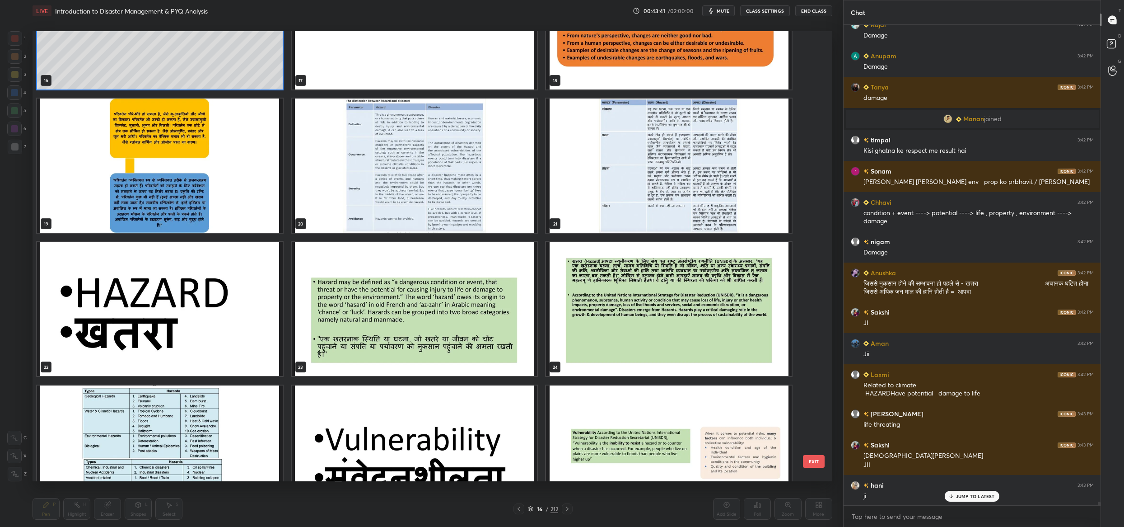
click at [817, 459] on button "EXIT" at bounding box center [814, 461] width 22 height 13
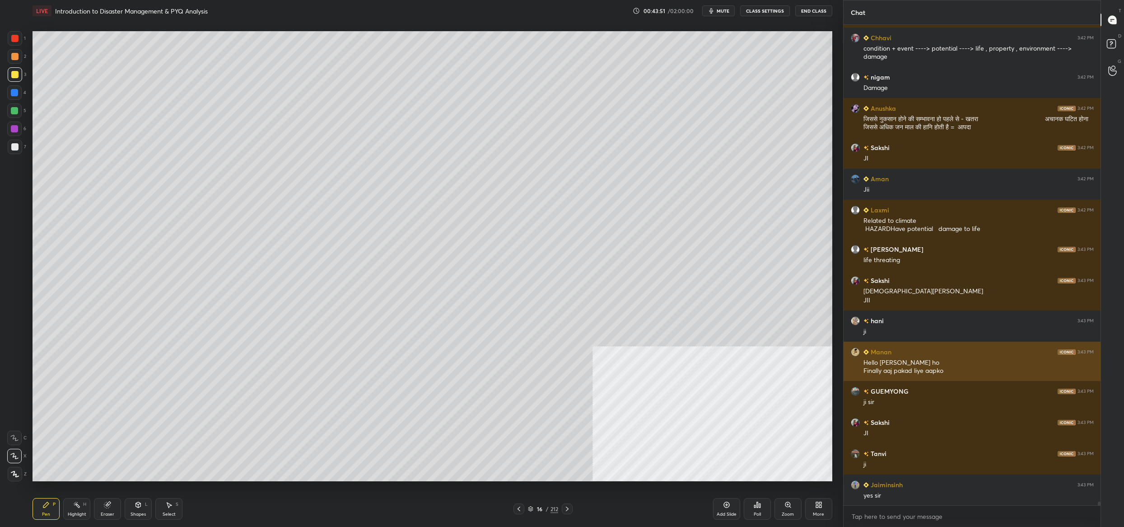
click at [897, 360] on div "Hello [PERSON_NAME] ho Finally aaj pakad liye aapko" at bounding box center [979, 366] width 230 height 17
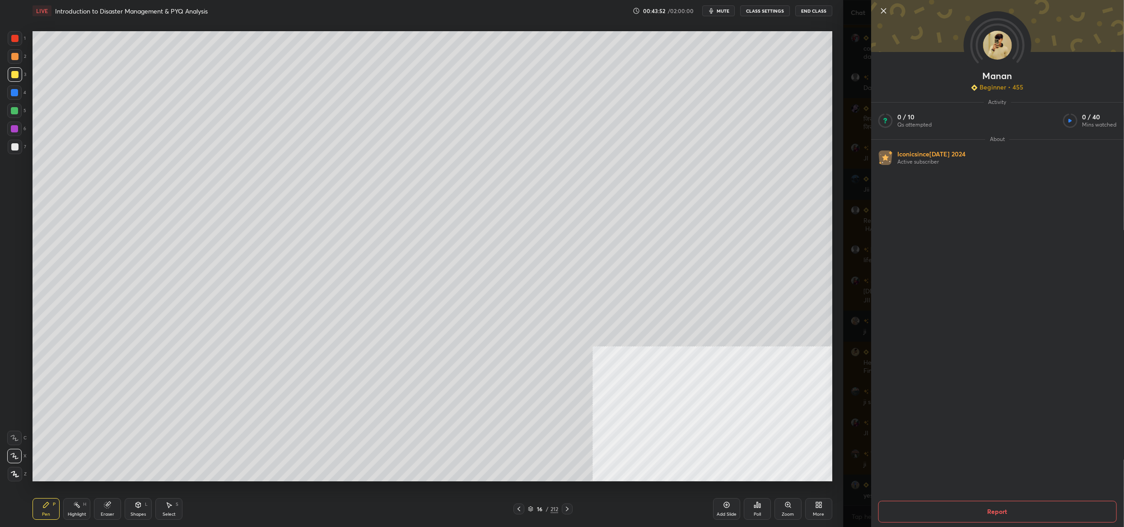
drag, startPoint x: 845, startPoint y: 277, endPoint x: 850, endPoint y: 278, distance: 5.0
click at [845, 277] on div "[PERSON_NAME] Beginner • 455 Activity 0 / 10 Qs attempted 0 / 40 Mins watched A…" at bounding box center [983, 263] width 281 height 527
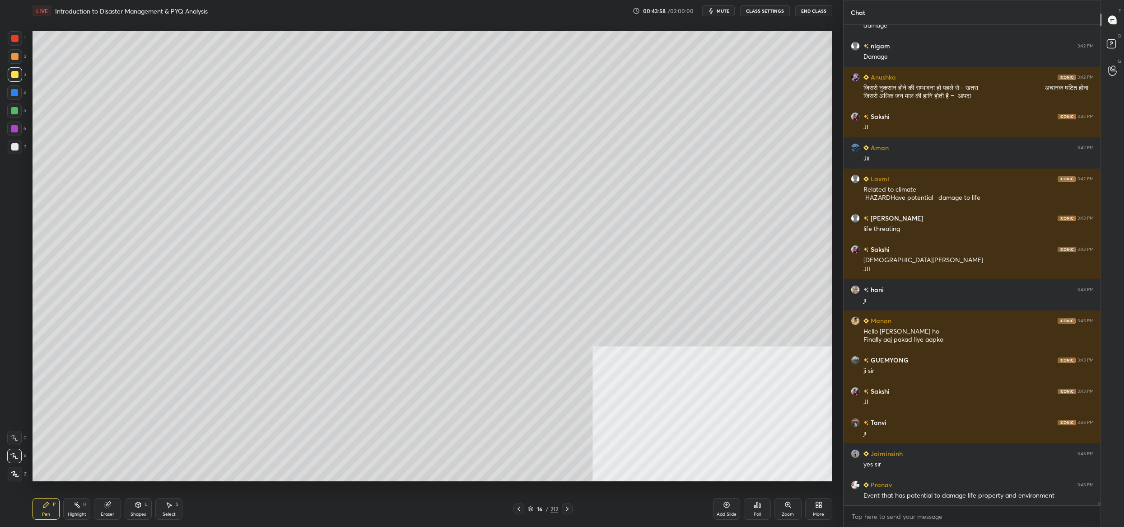
click at [23, 37] on div "1" at bounding box center [17, 38] width 18 height 14
drag, startPoint x: 19, startPoint y: 38, endPoint x: 25, endPoint y: 35, distance: 6.3
click at [22, 38] on div "1" at bounding box center [17, 38] width 18 height 14
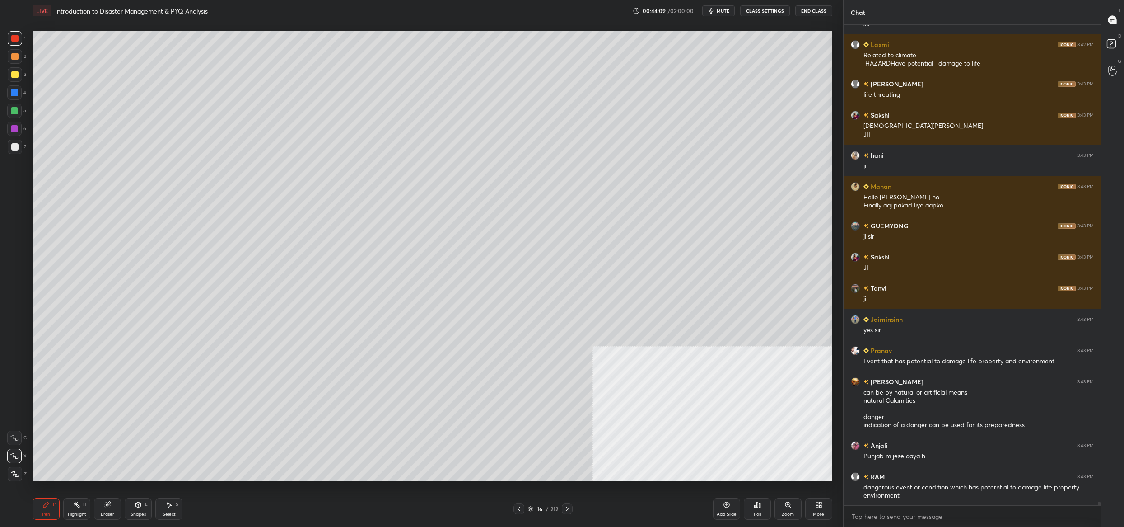
scroll to position [60795, 0]
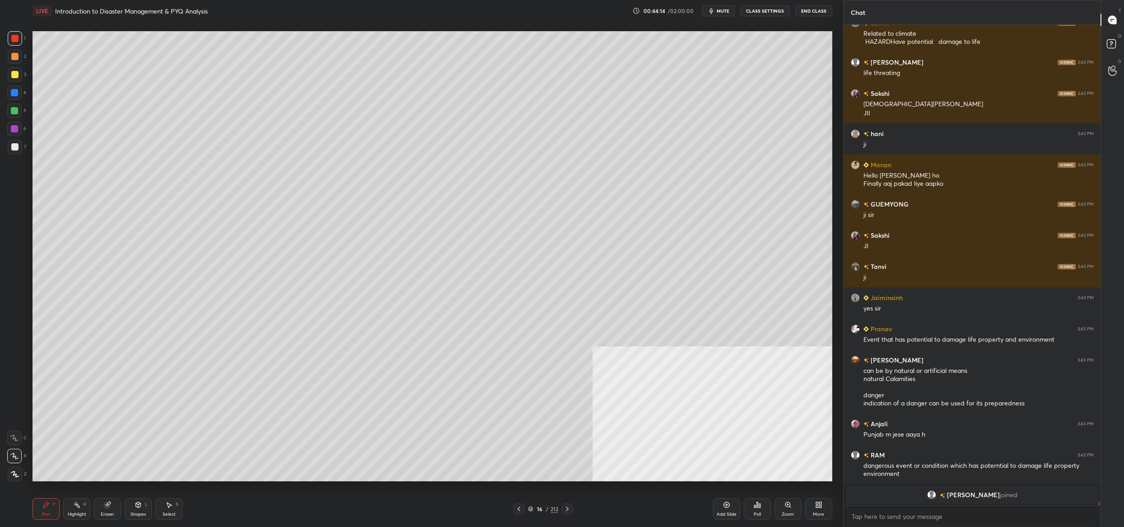
click at [17, 118] on div "5" at bounding box center [16, 112] width 19 height 18
drag, startPoint x: 17, startPoint y: 118, endPoint x: 29, endPoint y: 126, distance: 14.4
click at [17, 118] on div "5" at bounding box center [16, 112] width 19 height 18
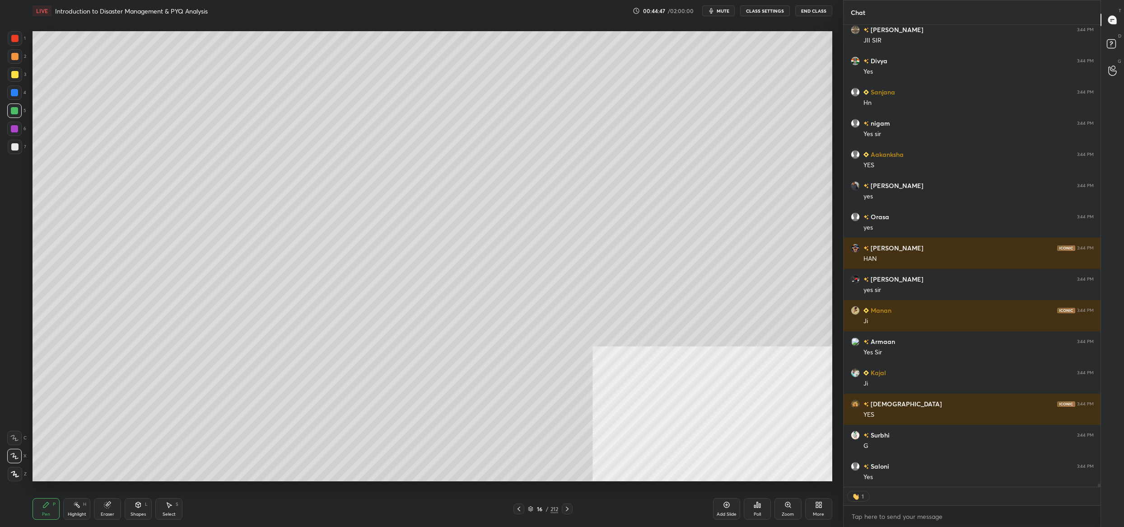
scroll to position [63349, 0]
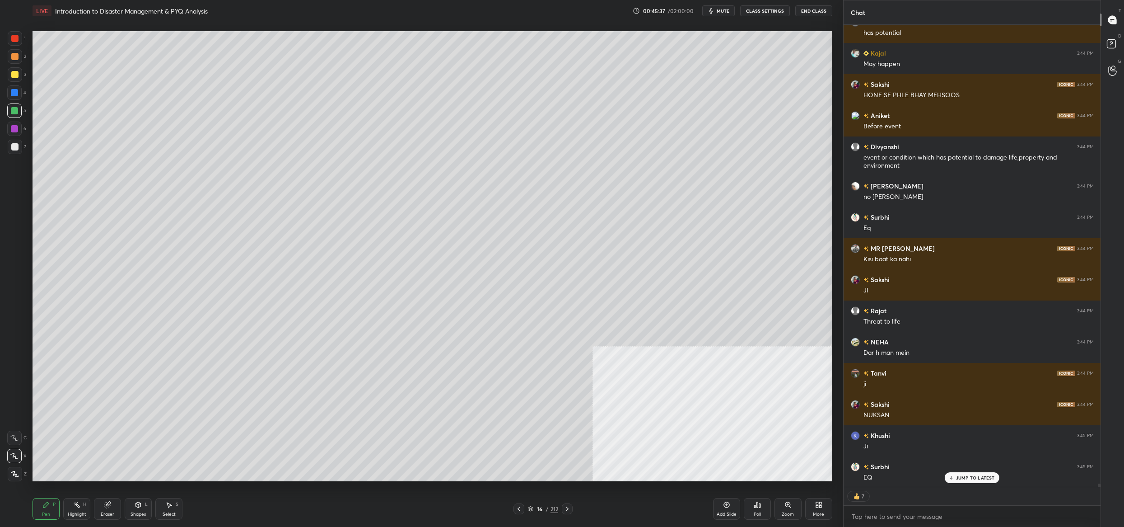
drag, startPoint x: 537, startPoint y: 506, endPoint x: 535, endPoint y: 510, distance: 5.0
click at [537, 506] on div "16" at bounding box center [539, 508] width 9 height 5
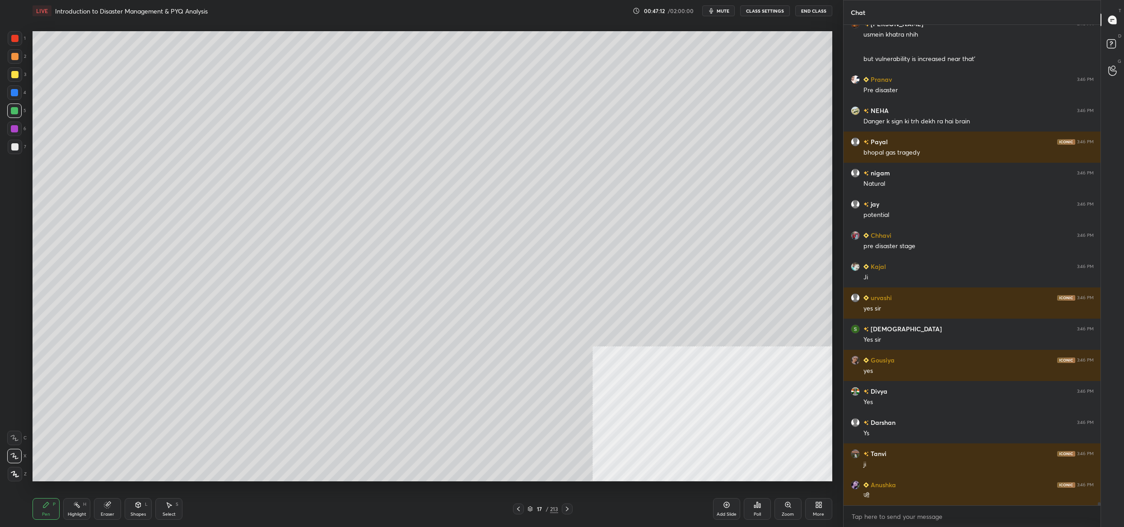
click at [535, 509] on div "17" at bounding box center [539, 508] width 9 height 5
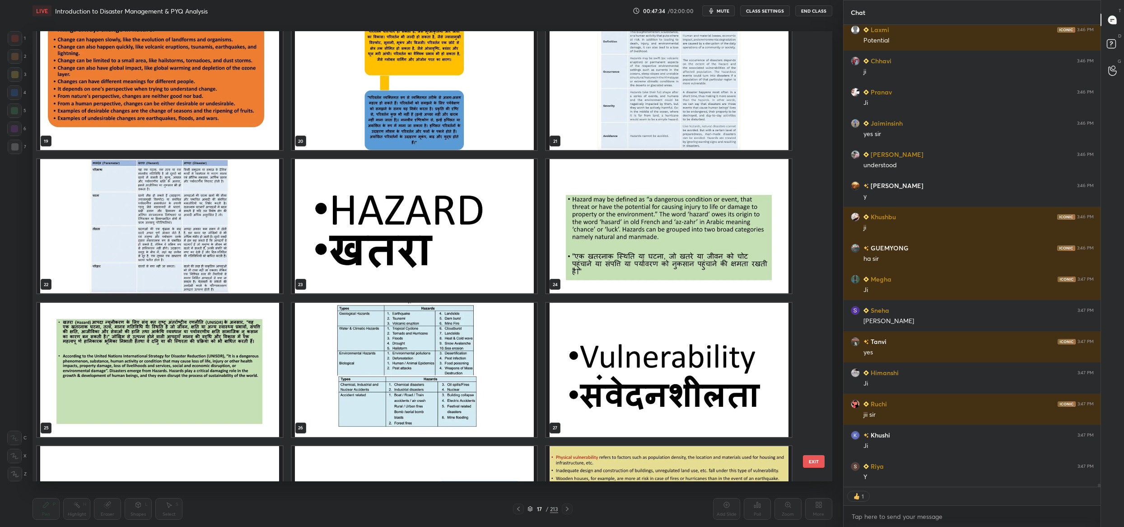
click at [812, 456] on button "EXIT" at bounding box center [814, 461] width 22 height 13
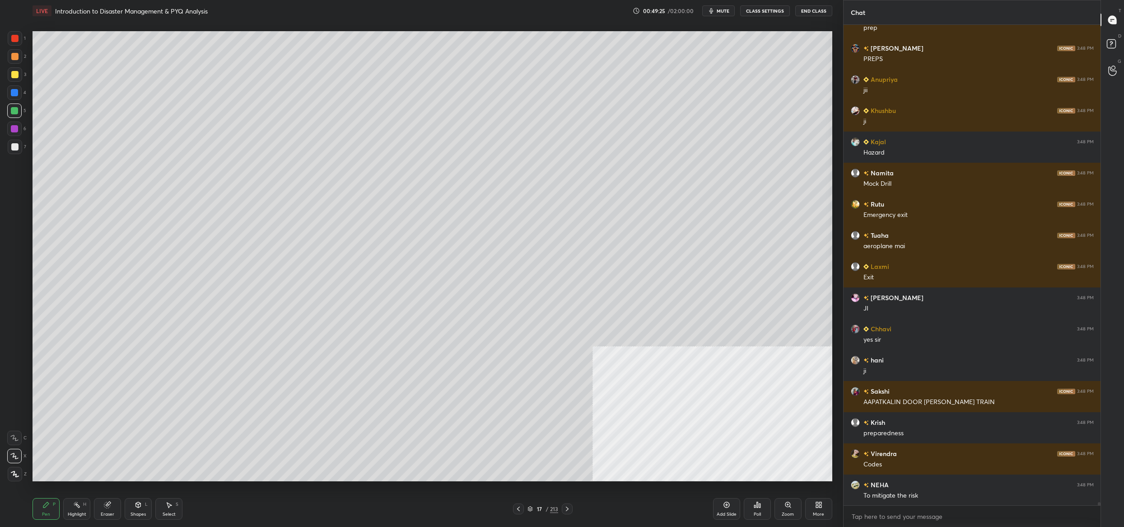
click at [533, 511] on icon at bounding box center [530, 508] width 5 height 5
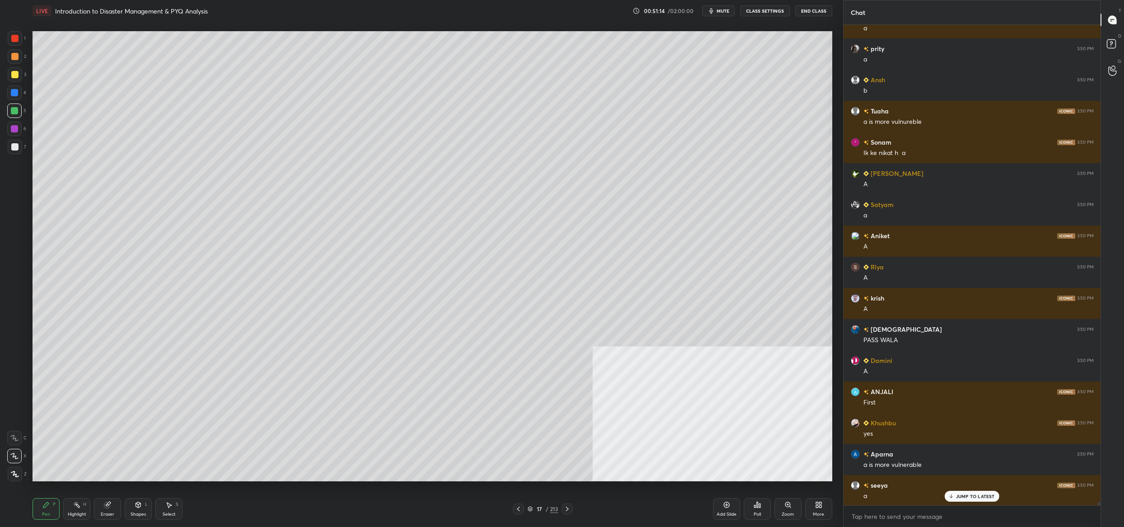
drag, startPoint x: 532, startPoint y: 505, endPoint x: 533, endPoint y: 510, distance: 5.6
click at [532, 508] on div "17 / 213" at bounding box center [543, 509] width 31 height 8
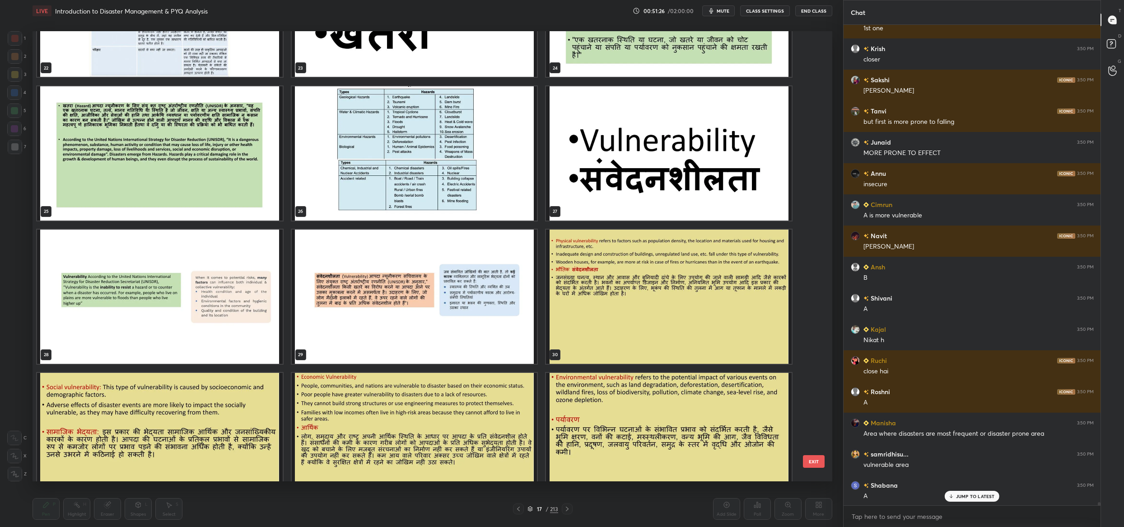
click at [813, 458] on button "EXIT" at bounding box center [814, 461] width 22 height 13
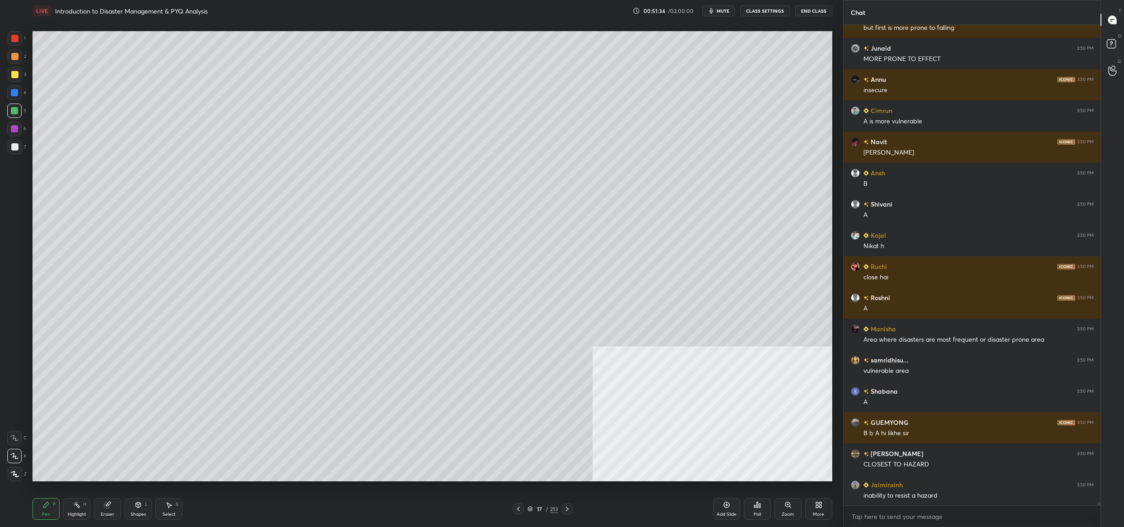
click at [533, 509] on div "17 / 213" at bounding box center [543, 509] width 31 height 8
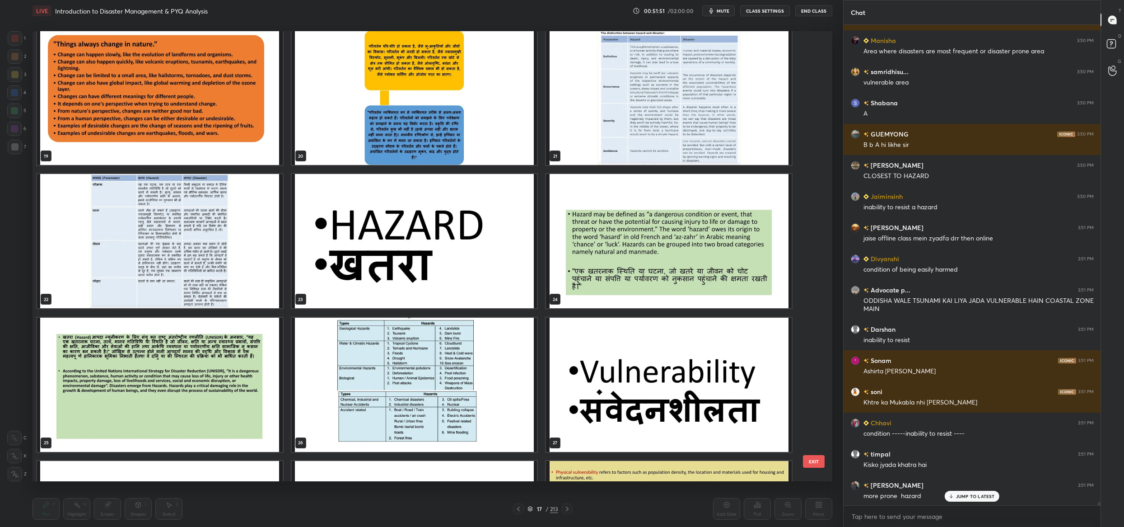
click at [808, 462] on button "EXIT" at bounding box center [814, 461] width 22 height 13
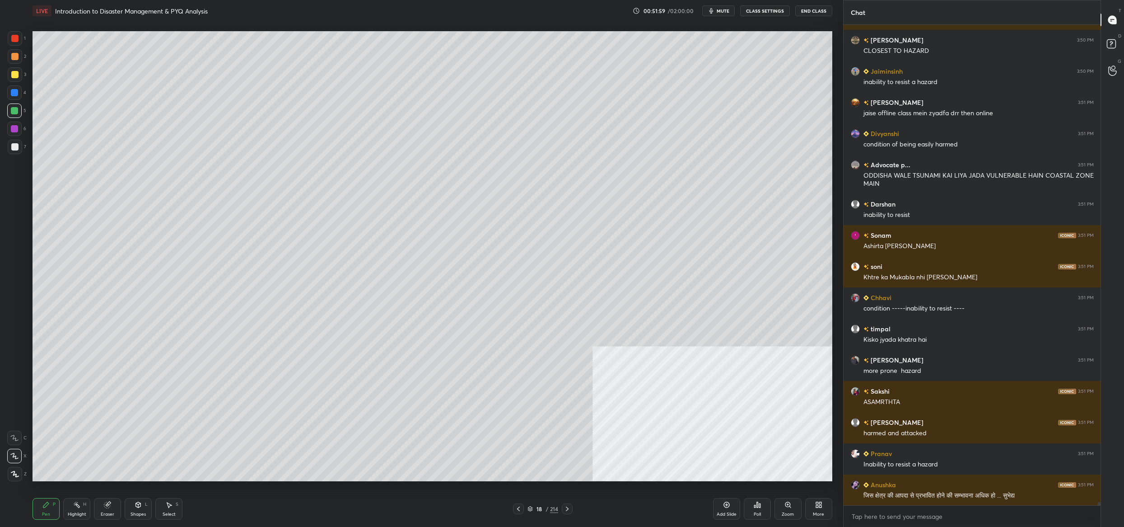
click at [11, 77] on div at bounding box center [14, 74] width 7 height 7
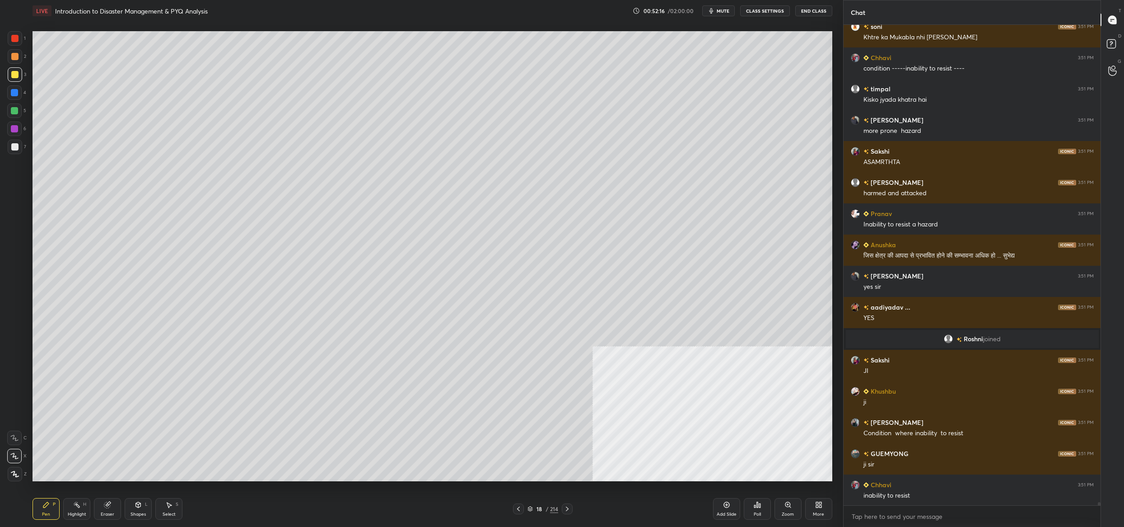
click at [533, 509] on div "18 / 214" at bounding box center [543, 509] width 31 height 8
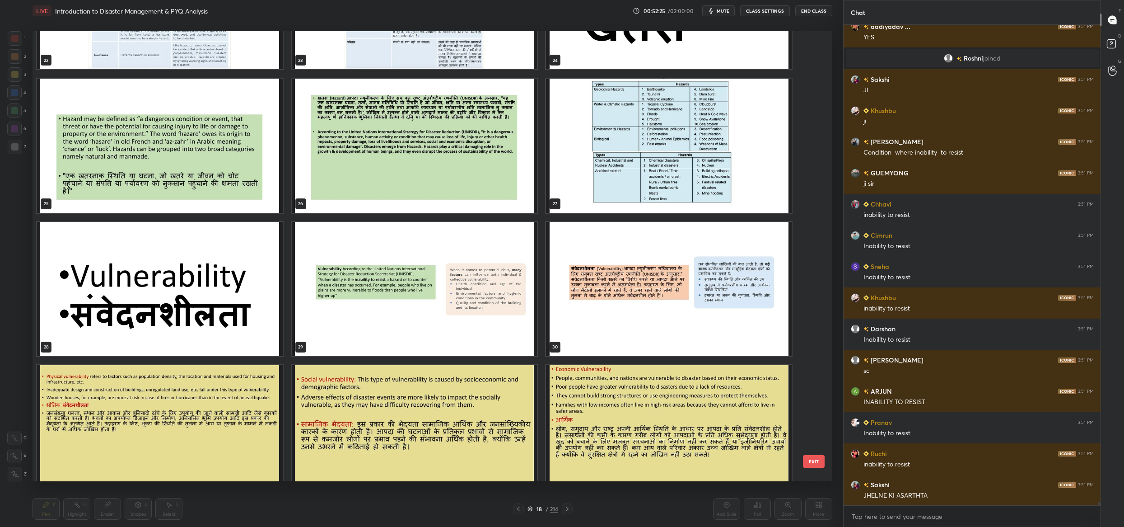
click at [815, 464] on button "EXIT" at bounding box center [814, 461] width 22 height 13
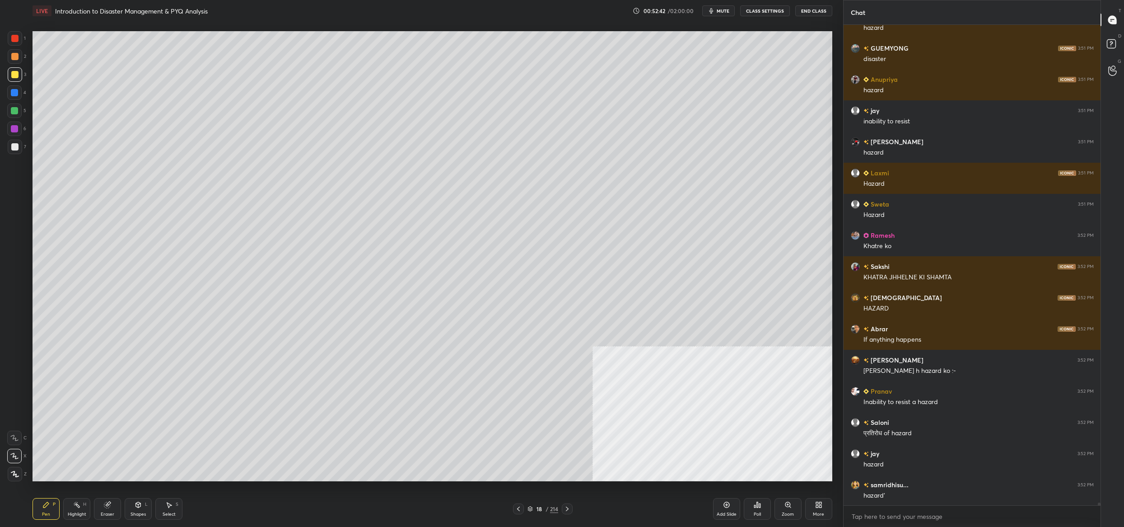
click at [19, 112] on div at bounding box center [14, 110] width 14 height 14
drag, startPoint x: 19, startPoint y: 112, endPoint x: 28, endPoint y: 111, distance: 9.5
click at [19, 112] on div at bounding box center [14, 110] width 14 height 14
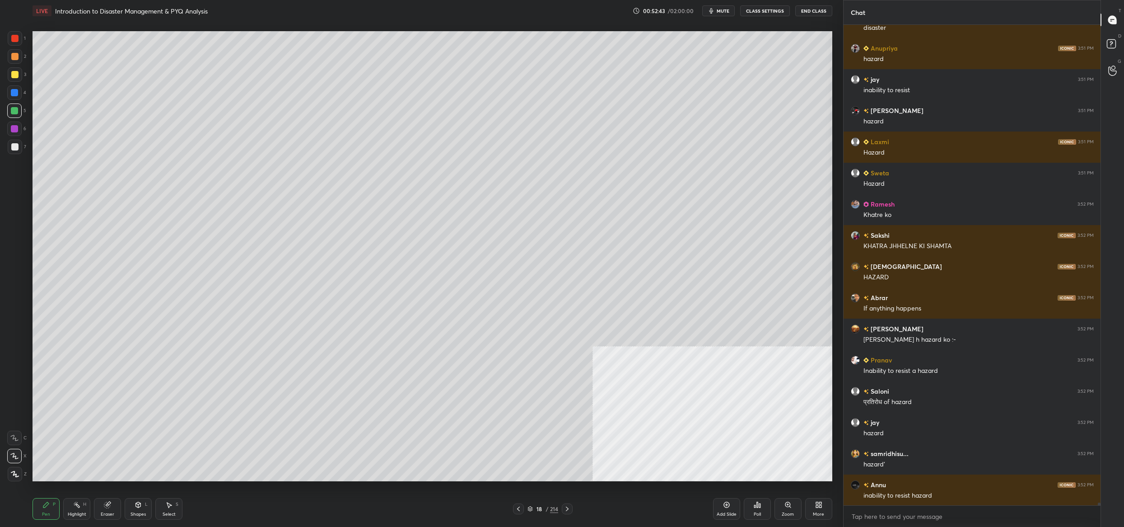
click at [20, 147] on div at bounding box center [15, 147] width 14 height 14
drag, startPoint x: 20, startPoint y: 147, endPoint x: 25, endPoint y: 151, distance: 6.1
click at [25, 151] on div "7" at bounding box center [17, 147] width 19 height 14
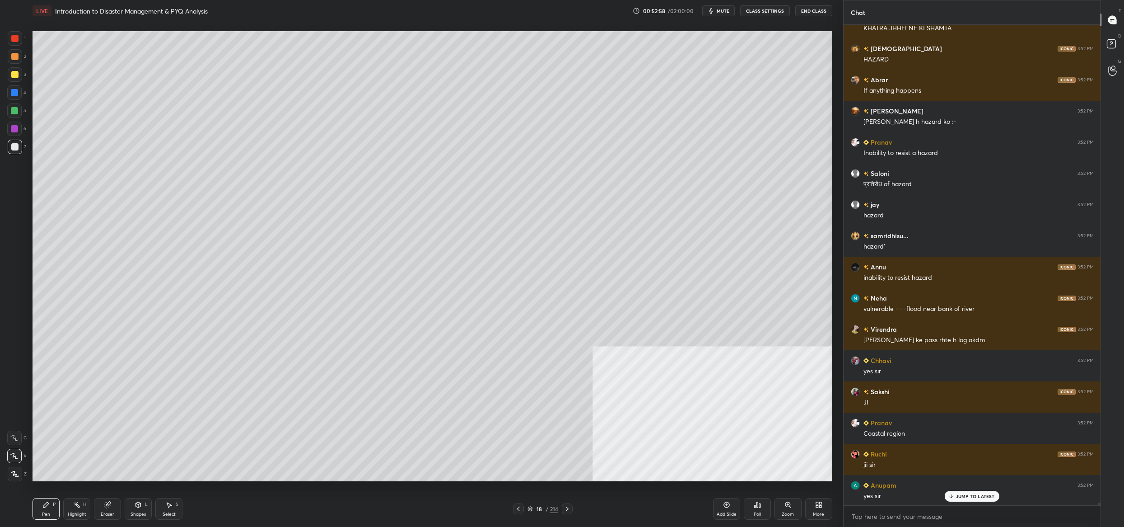
click at [12, 91] on div at bounding box center [14, 92] width 7 height 7
click at [14, 90] on div at bounding box center [14, 92] width 7 height 7
drag, startPoint x: 13, startPoint y: 68, endPoint x: 16, endPoint y: 54, distance: 13.9
click at [13, 68] on div at bounding box center [15, 74] width 14 height 14
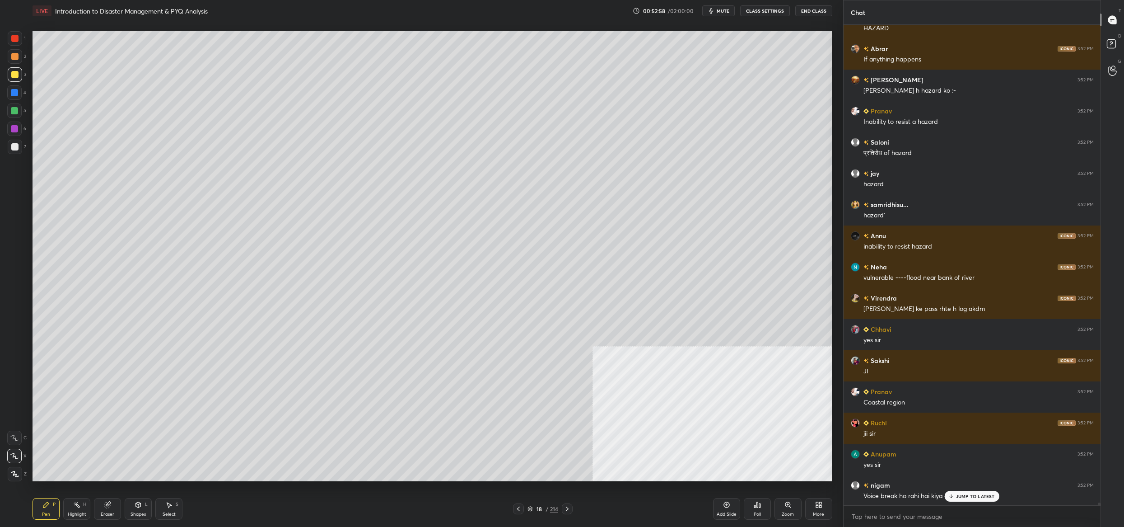
drag, startPoint x: 14, startPoint y: 51, endPoint x: 11, endPoint y: 33, distance: 19.2
click at [11, 51] on div at bounding box center [15, 56] width 14 height 14
drag, startPoint x: 11, startPoint y: 33, endPoint x: 22, endPoint y: 39, distance: 12.5
click at [9, 31] on div "1 2 3 4 5 6 7 C X Z C X Z E E Erase all H H LIVE Introduction to Disaster Manag…" at bounding box center [418, 263] width 836 height 527
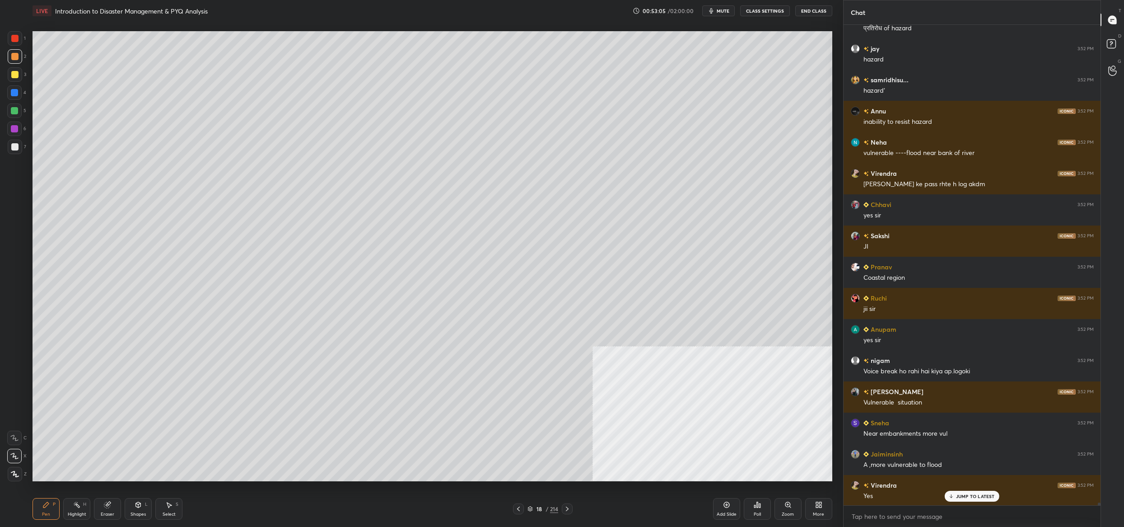
click at [16, 418] on div "1 2 3 4 5 6 7 C X Z C X Z E E Erase all H H LIVE Introduction to Disaster Manag…" at bounding box center [418, 263] width 836 height 527
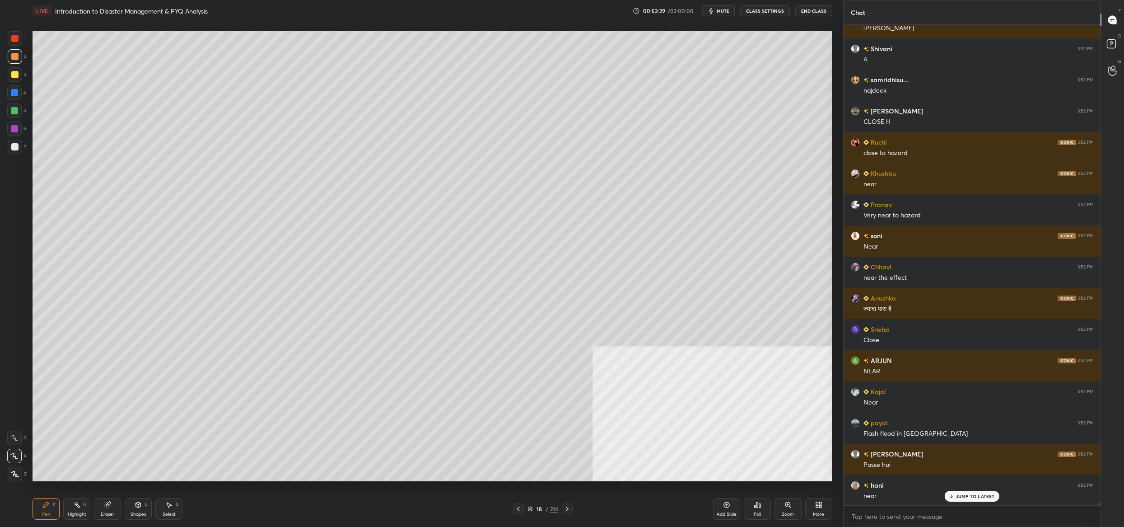
click at [106, 506] on icon at bounding box center [107, 505] width 6 height 6
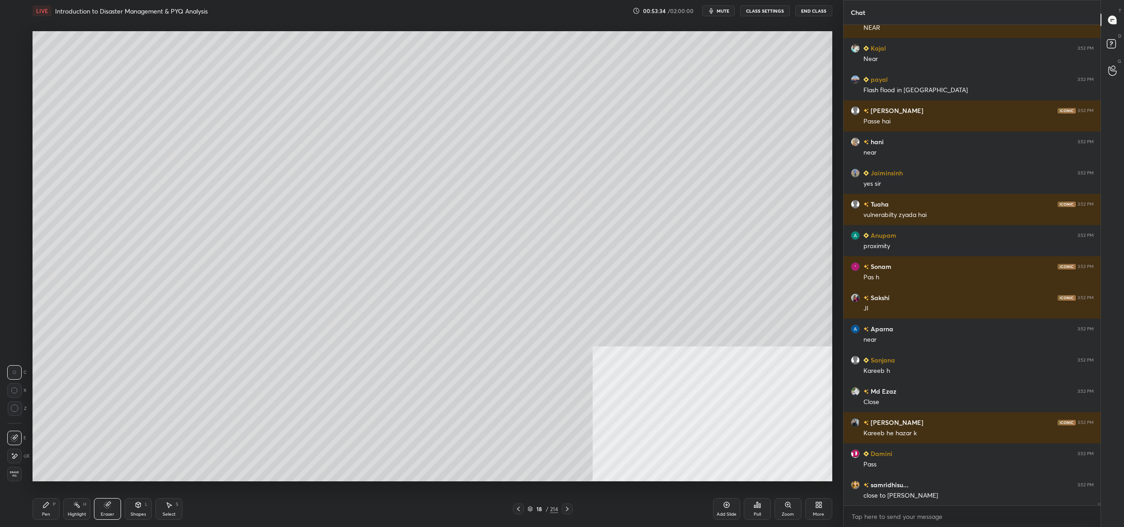
click at [51, 516] on div "Pen P" at bounding box center [46, 509] width 27 height 22
drag, startPoint x: 52, startPoint y: 516, endPoint x: 60, endPoint y: 494, distance: 23.9
click at [52, 516] on div "Pen P" at bounding box center [46, 509] width 27 height 22
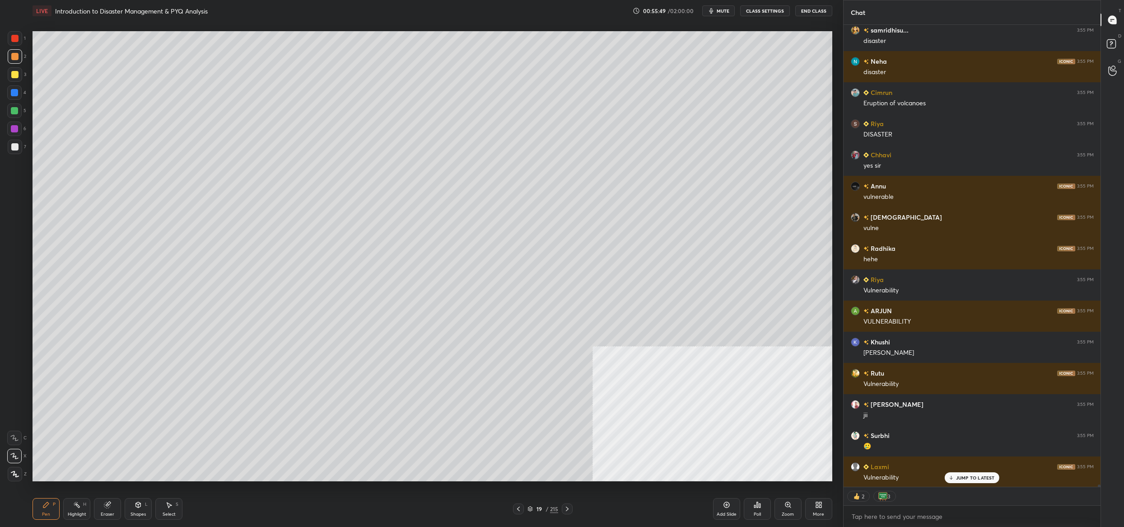
click at [537, 506] on div "19" at bounding box center [539, 508] width 9 height 5
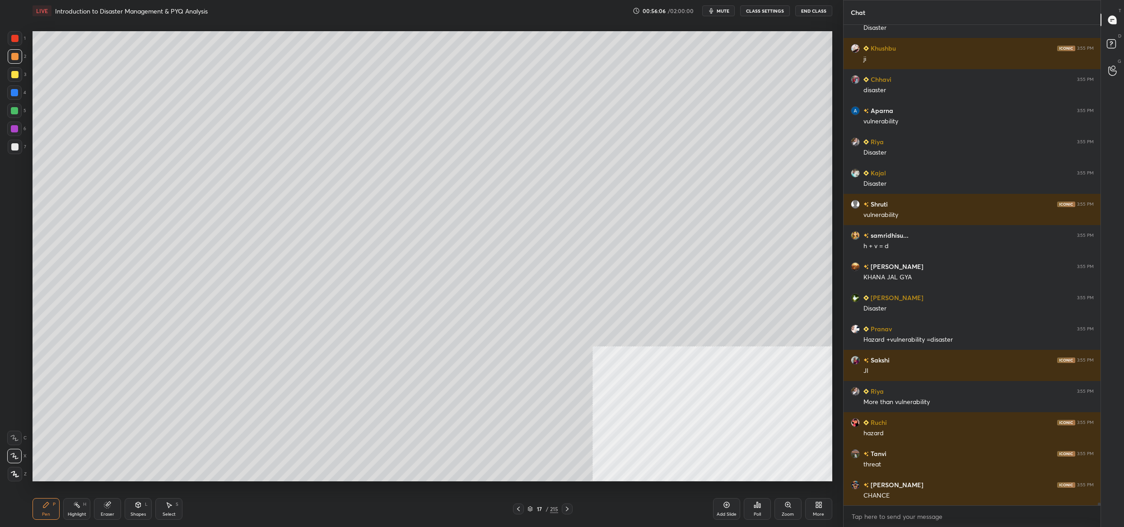
click at [7, 145] on div "1 2 3 4 5 6 7 C X Z C X Z E E Erase all H H" at bounding box center [14, 256] width 29 height 450
click at [6, 145] on div "1 2 3 4 5 6 7 C X Z C X Z E E Erase all H H" at bounding box center [14, 256] width 29 height 450
click at [22, 153] on div "7" at bounding box center [17, 147] width 19 height 14
drag, startPoint x: 15, startPoint y: 155, endPoint x: 24, endPoint y: 158, distance: 9.9
click at [15, 155] on div "7" at bounding box center [17, 149] width 19 height 18
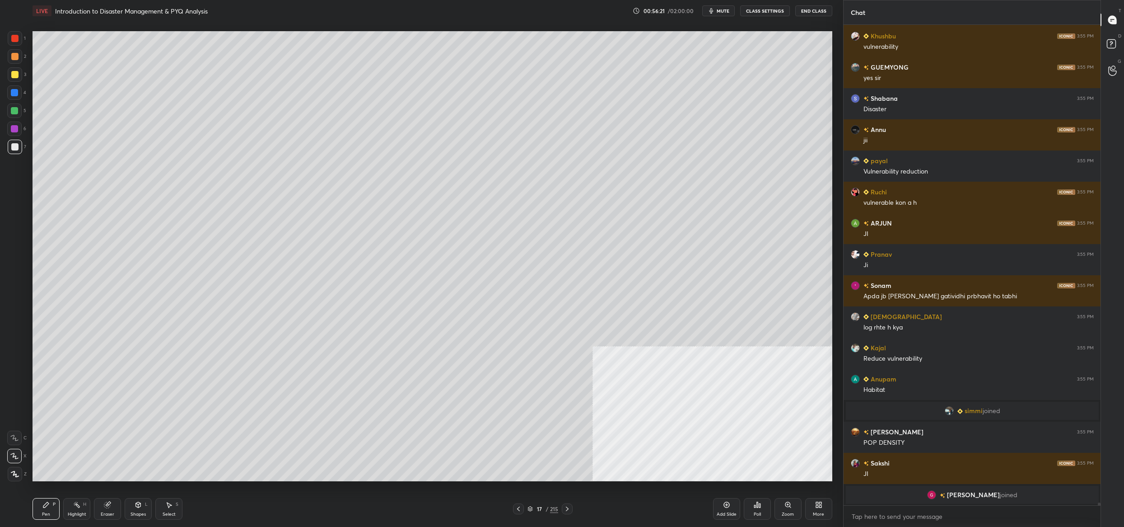
click at [536, 504] on div "17 / 215" at bounding box center [543, 508] width 60 height 11
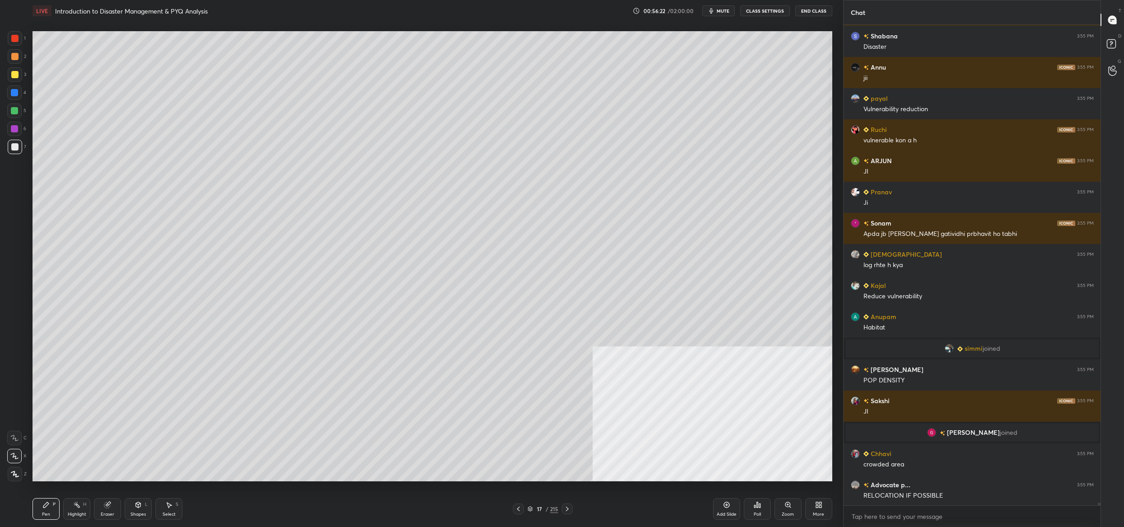
click at [536, 510] on div "17" at bounding box center [539, 508] width 9 height 5
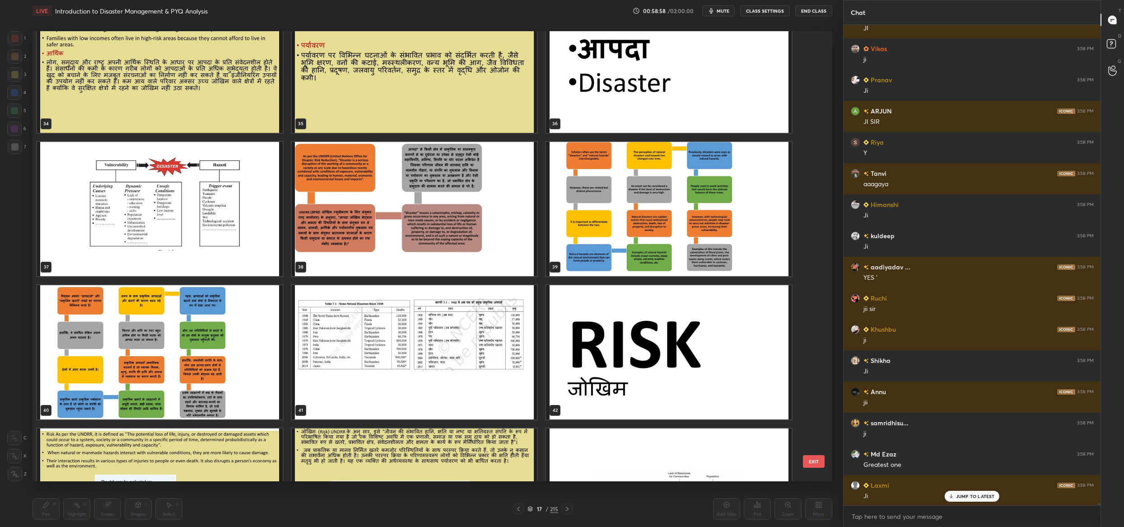
click at [117, 178] on img "grid" at bounding box center [160, 209] width 246 height 134
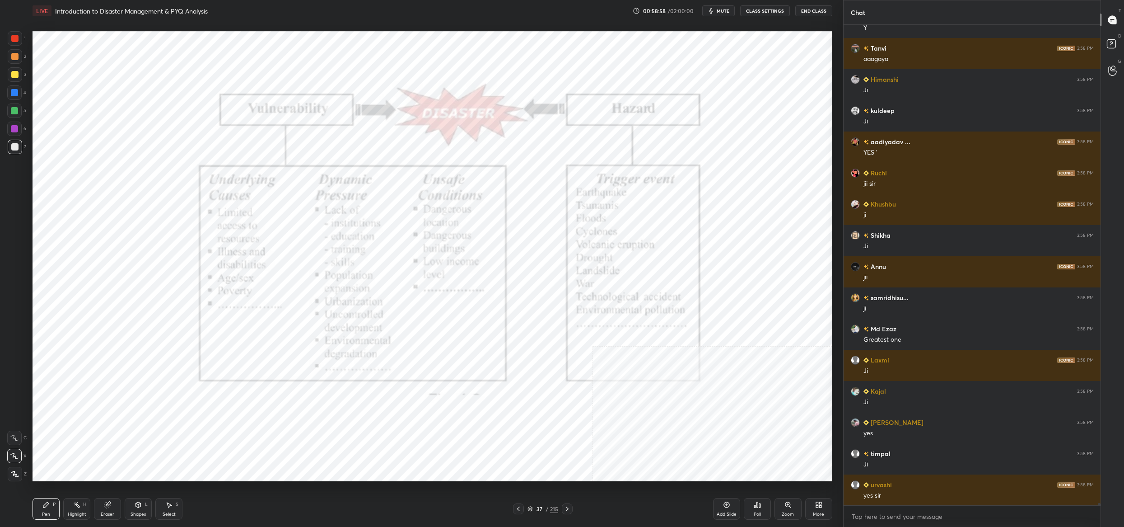
click at [117, 178] on img "grid" at bounding box center [160, 209] width 246 height 134
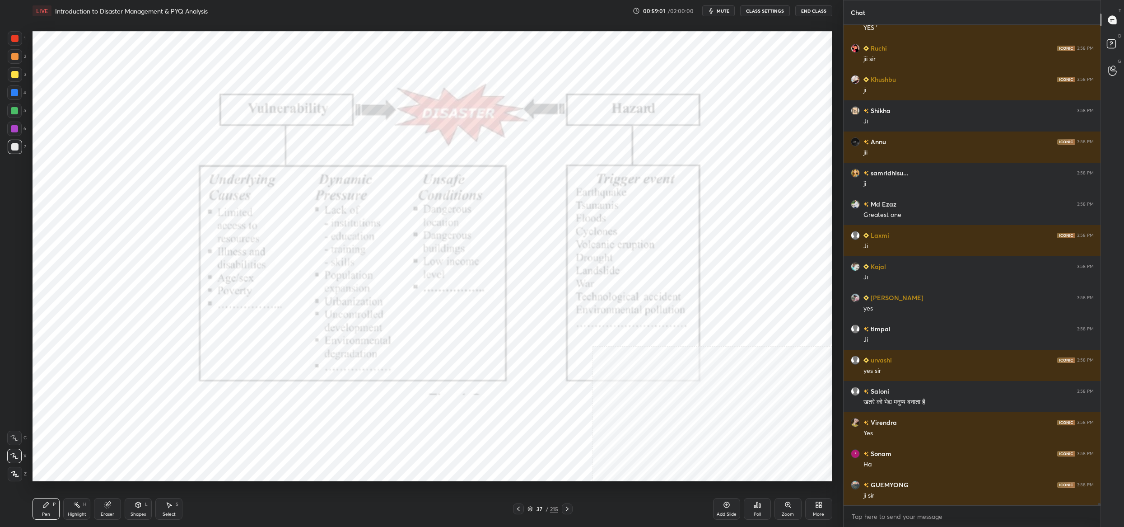
click at [531, 509] on icon at bounding box center [530, 507] width 5 height 2
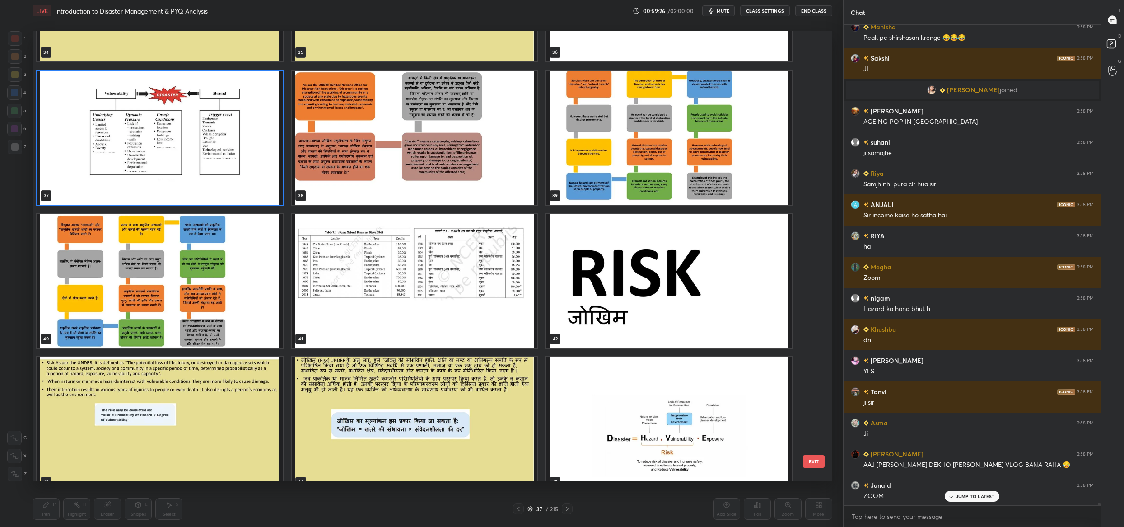
click at [104, 126] on img "grid" at bounding box center [160, 137] width 246 height 134
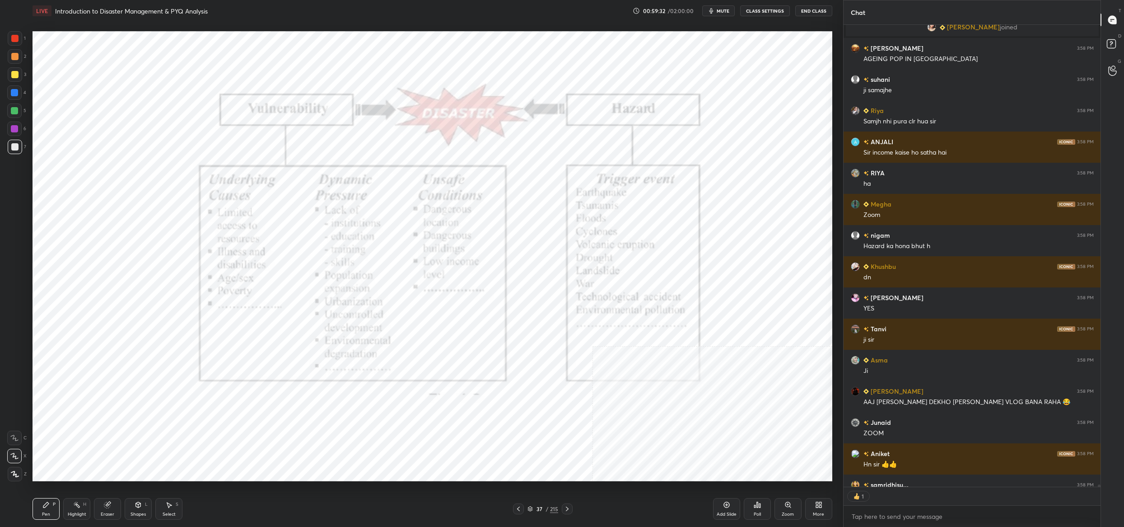
drag, startPoint x: 14, startPoint y: 39, endPoint x: 17, endPoint y: 34, distance: 5.0
click at [13, 36] on div at bounding box center [14, 38] width 7 height 7
click at [16, 34] on div at bounding box center [15, 38] width 14 height 14
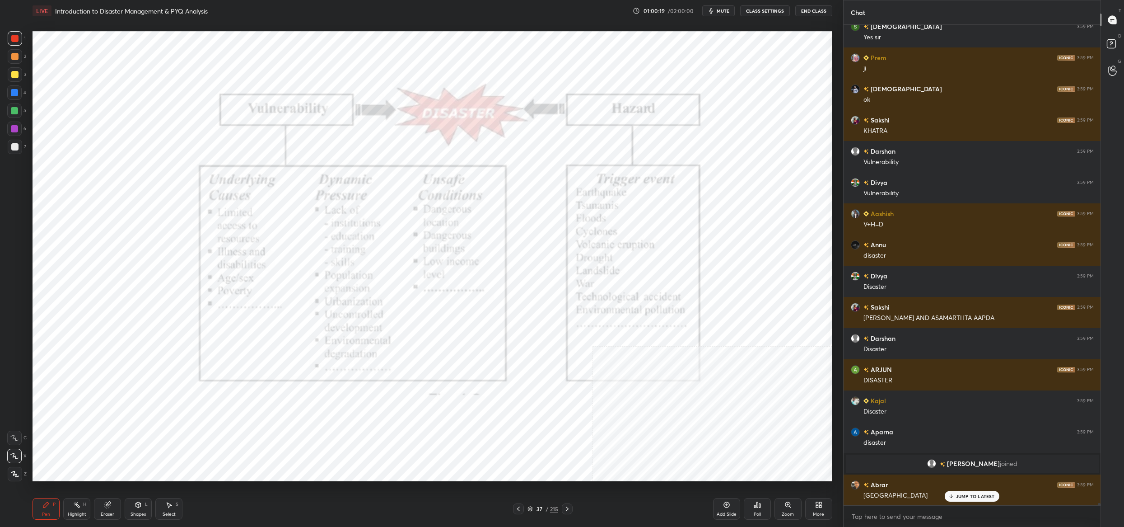
scroll to position [94262, 0]
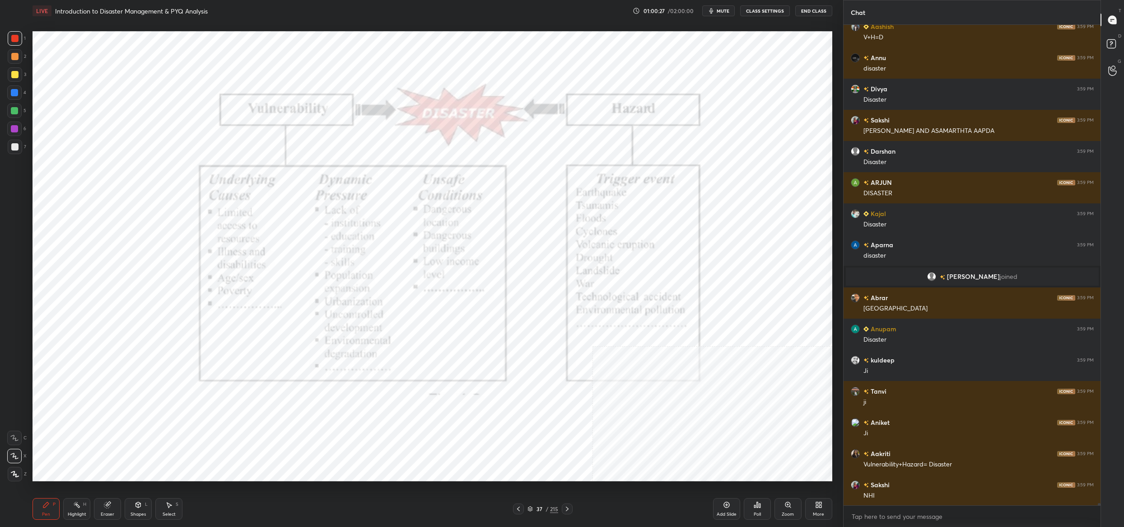
click at [528, 505] on div "37 / 215" at bounding box center [543, 508] width 60 height 11
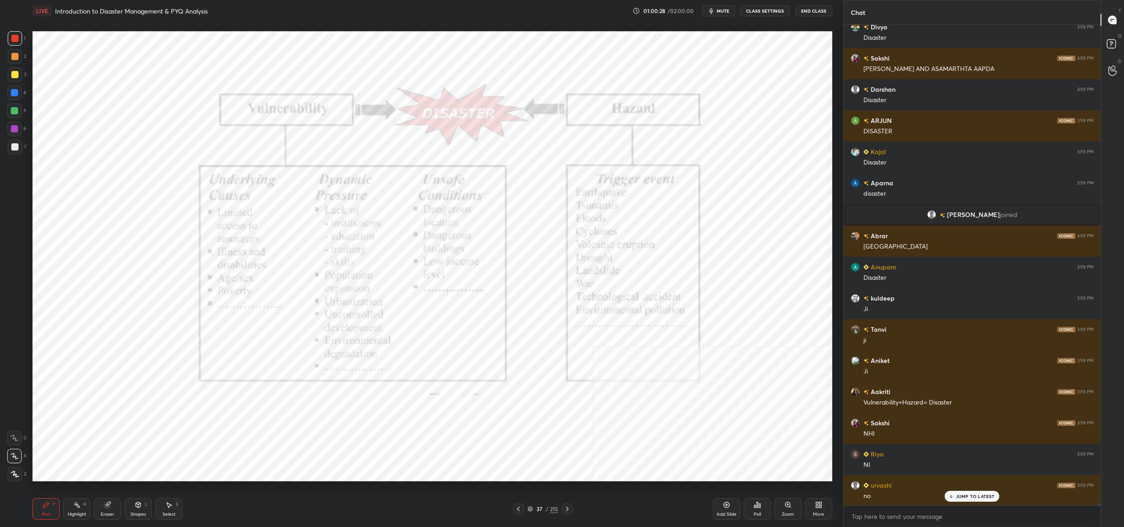
click at [534, 509] on div "37 / 215" at bounding box center [543, 509] width 31 height 8
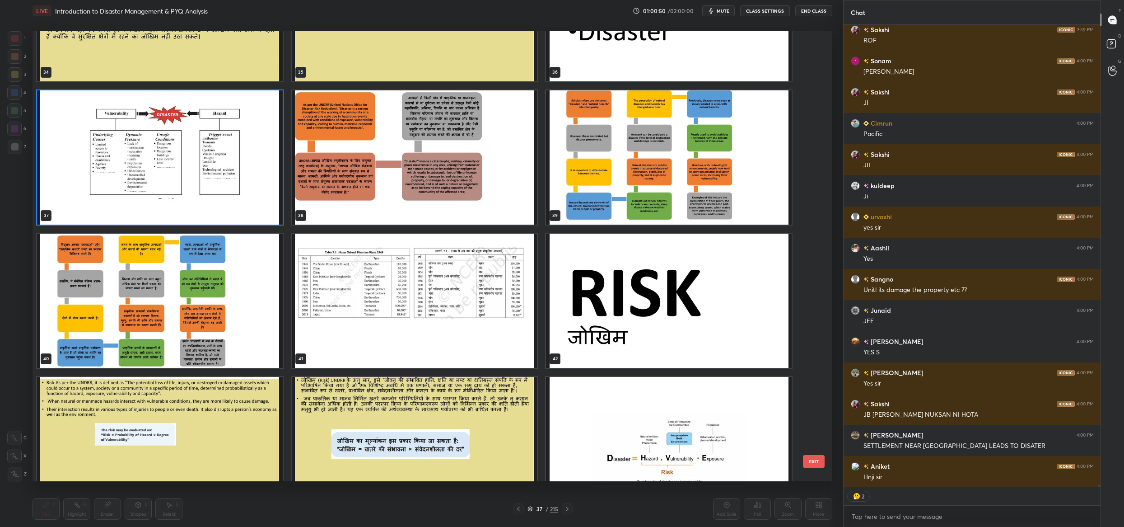
click at [226, 206] on img "grid" at bounding box center [160, 157] width 246 height 134
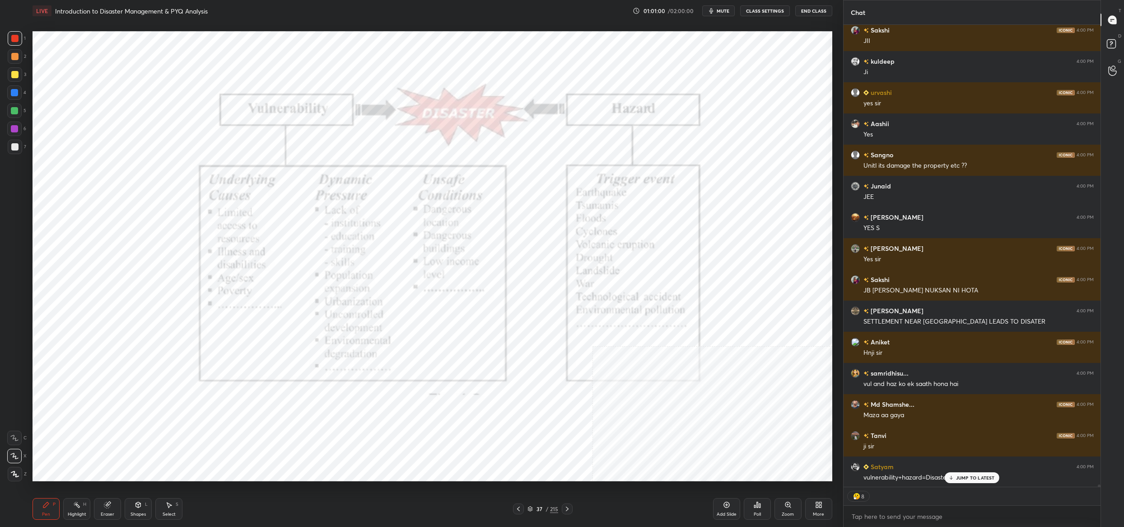
drag, startPoint x: 535, startPoint y: 506, endPoint x: 531, endPoint y: 510, distance: 6.1
click at [536, 506] on div "37" at bounding box center [539, 508] width 9 height 5
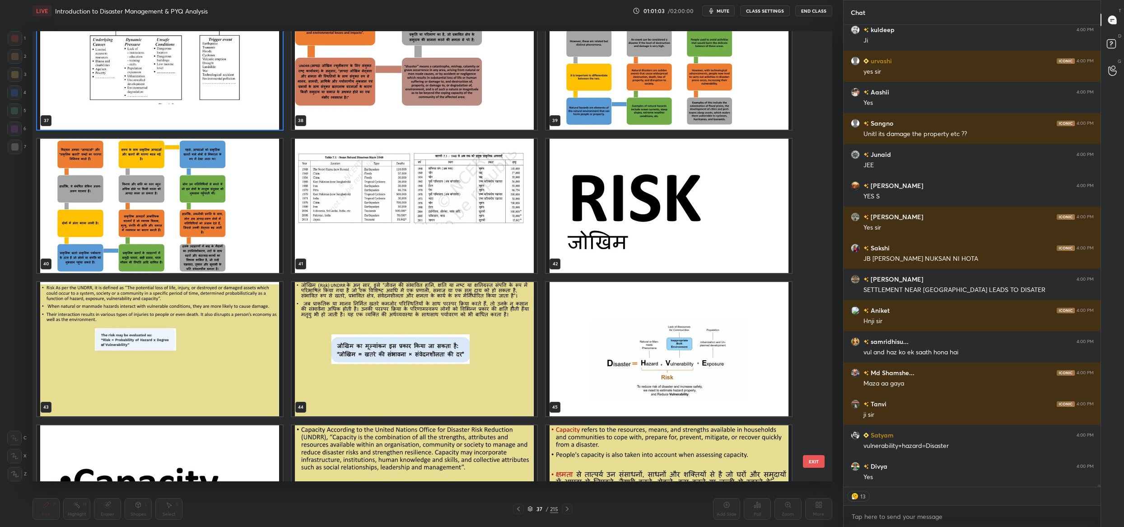
type textarea "x"
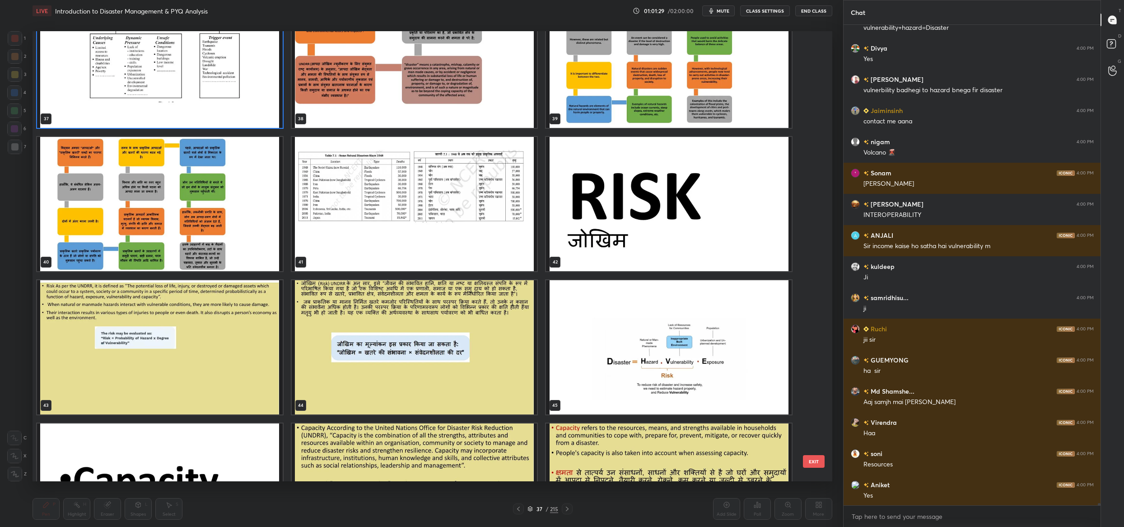
scroll to position [95752, 0]
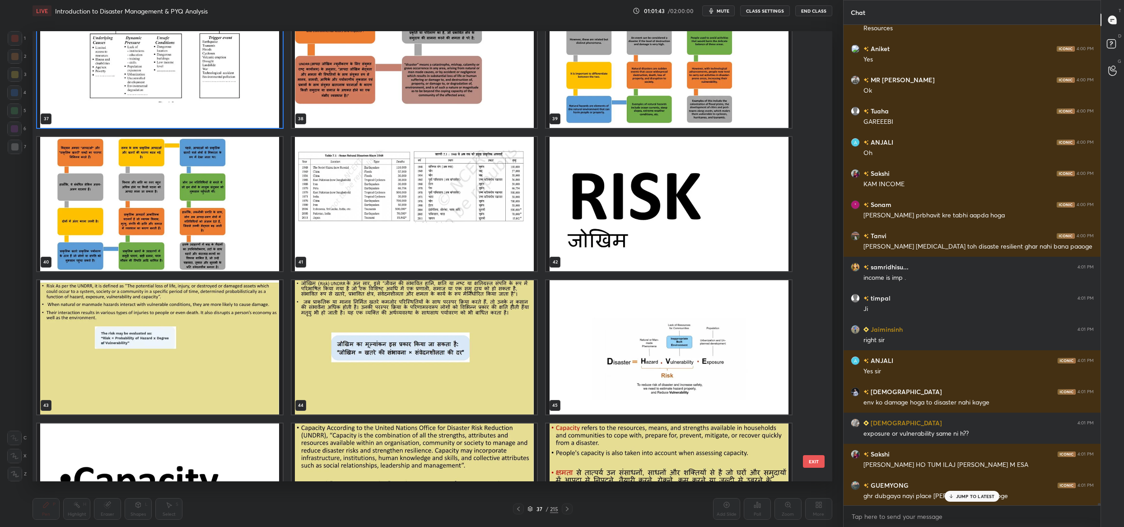
click at [193, 110] on img "grid" at bounding box center [160, 61] width 246 height 134
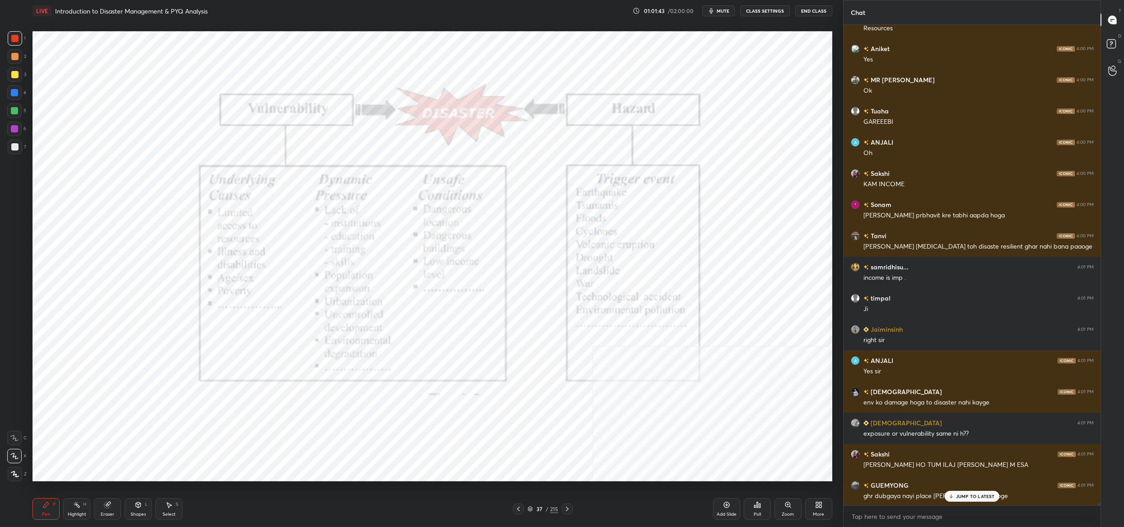
click at [193, 110] on img "grid" at bounding box center [160, 61] width 246 height 134
click at [191, 109] on img "grid" at bounding box center [160, 61] width 246 height 134
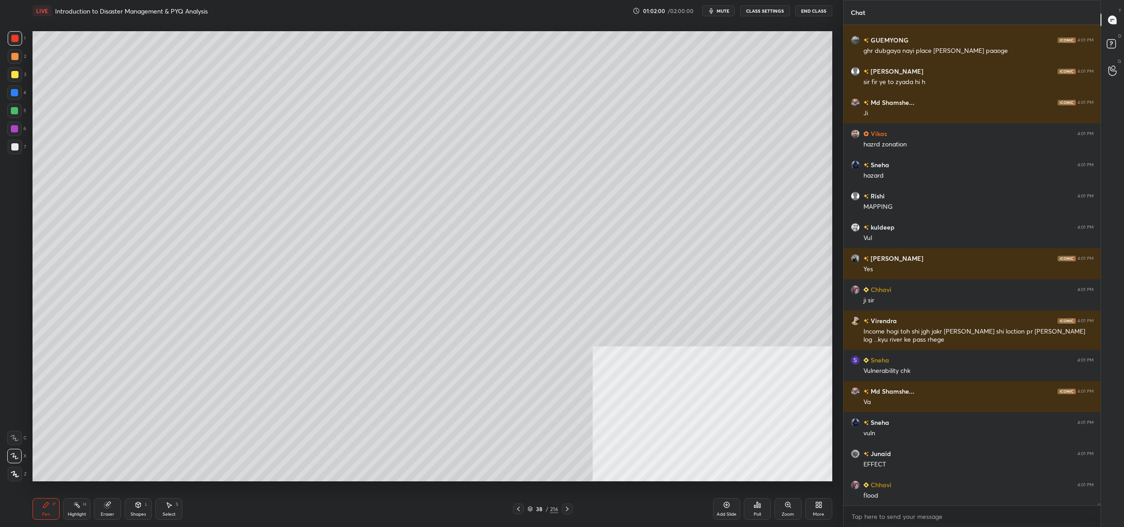
drag, startPoint x: 14, startPoint y: 154, endPoint x: 14, endPoint y: 148, distance: 5.9
click at [16, 152] on div at bounding box center [15, 147] width 14 height 14
drag, startPoint x: 14, startPoint y: 148, endPoint x: 3, endPoint y: 154, distance: 12.8
click at [13, 149] on div at bounding box center [14, 146] width 7 height 7
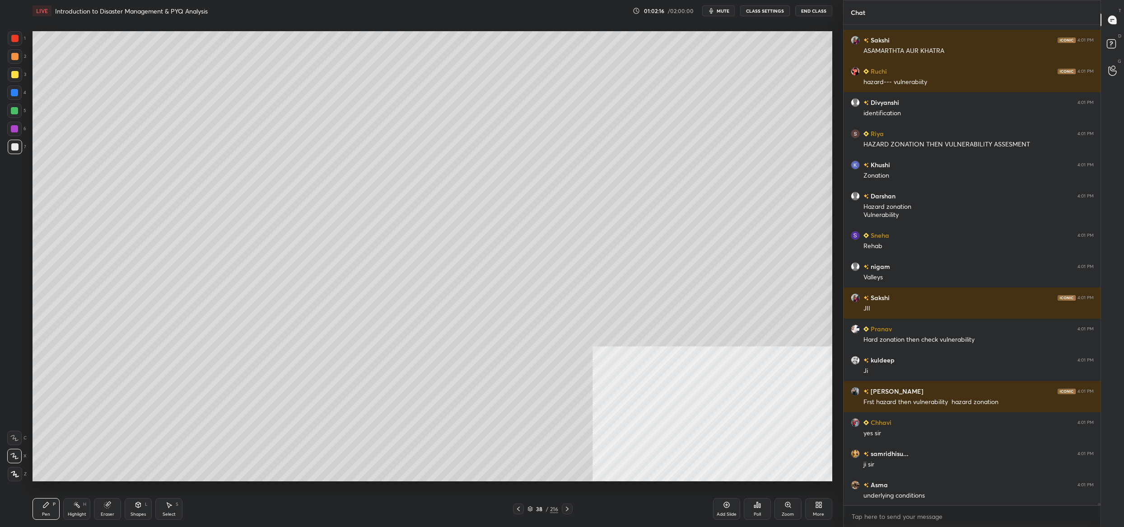
click at [537, 509] on div "38" at bounding box center [539, 508] width 9 height 5
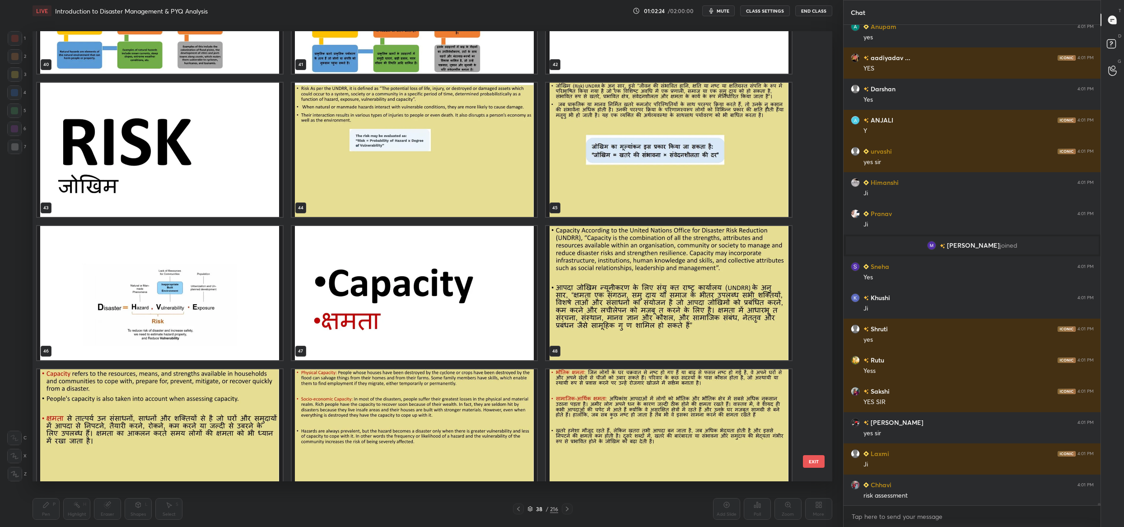
click at [808, 460] on button "EXIT" at bounding box center [814, 461] width 22 height 13
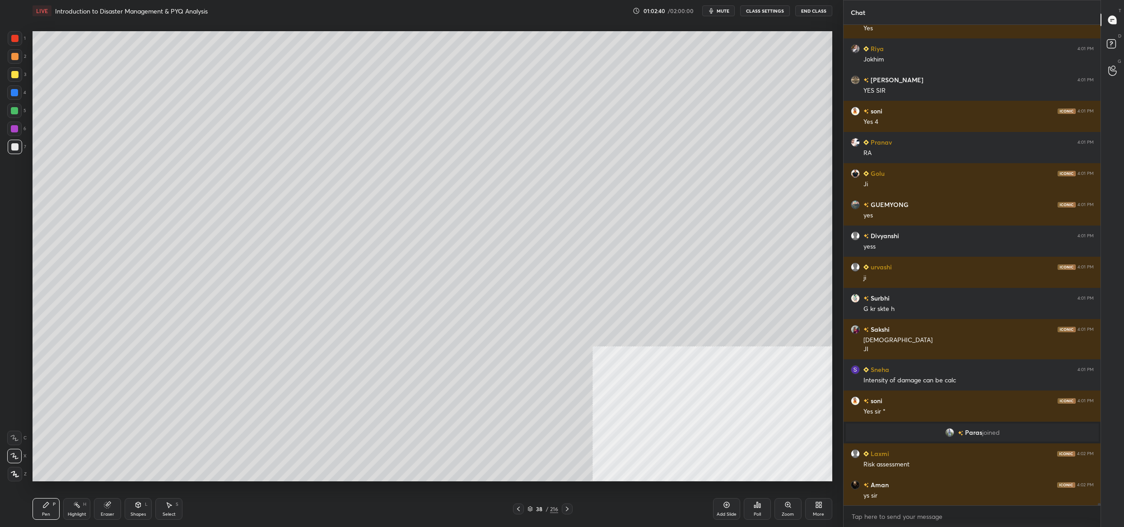
click at [531, 509] on icon at bounding box center [530, 508] width 5 height 5
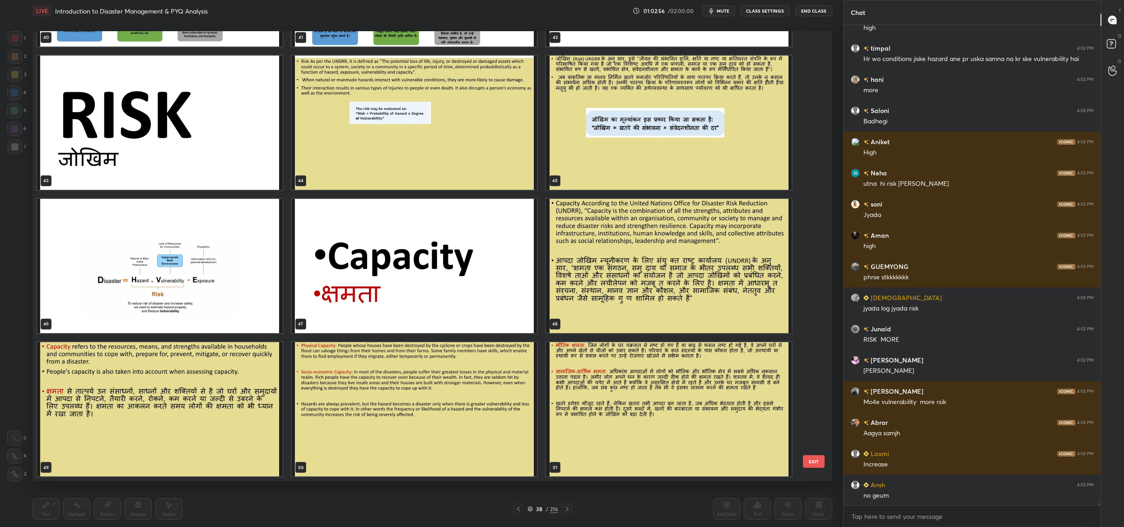
click at [817, 460] on button "EXIT" at bounding box center [814, 461] width 22 height 13
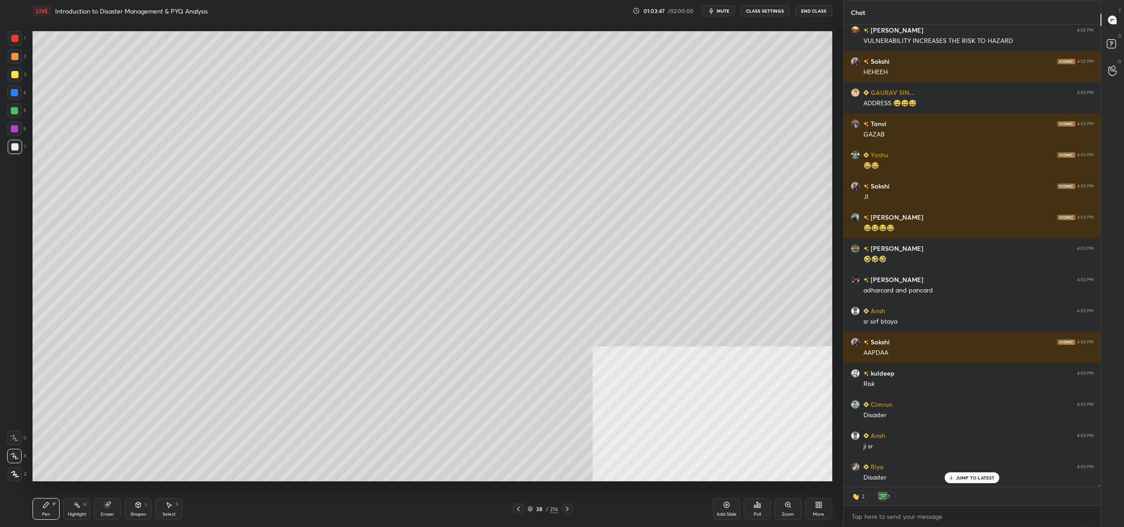
drag, startPoint x: 18, startPoint y: 70, endPoint x: 11, endPoint y: 75, distance: 8.0
click at [17, 71] on div at bounding box center [15, 74] width 14 height 14
click at [15, 75] on div at bounding box center [14, 74] width 7 height 7
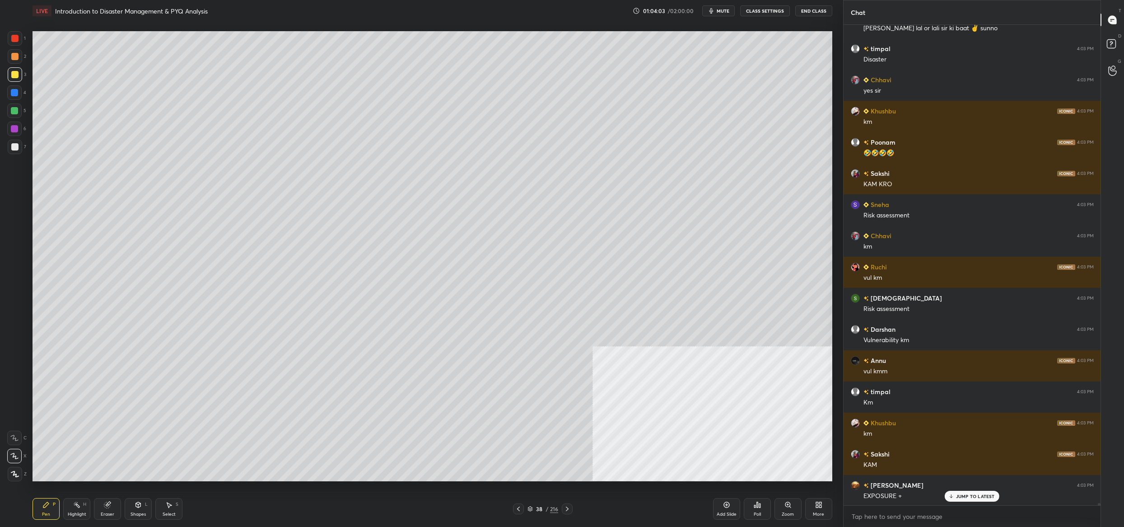
drag, startPoint x: 528, startPoint y: 509, endPoint x: 522, endPoint y: 505, distance: 7.4
click at [528, 509] on icon at bounding box center [530, 508] width 5 height 5
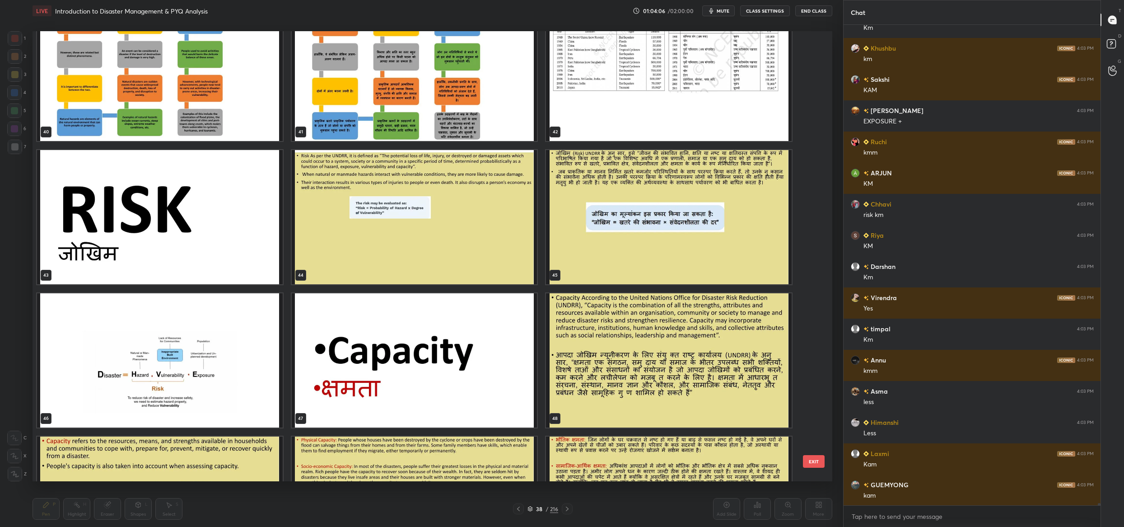
click at [190, 395] on img "grid" at bounding box center [160, 360] width 246 height 134
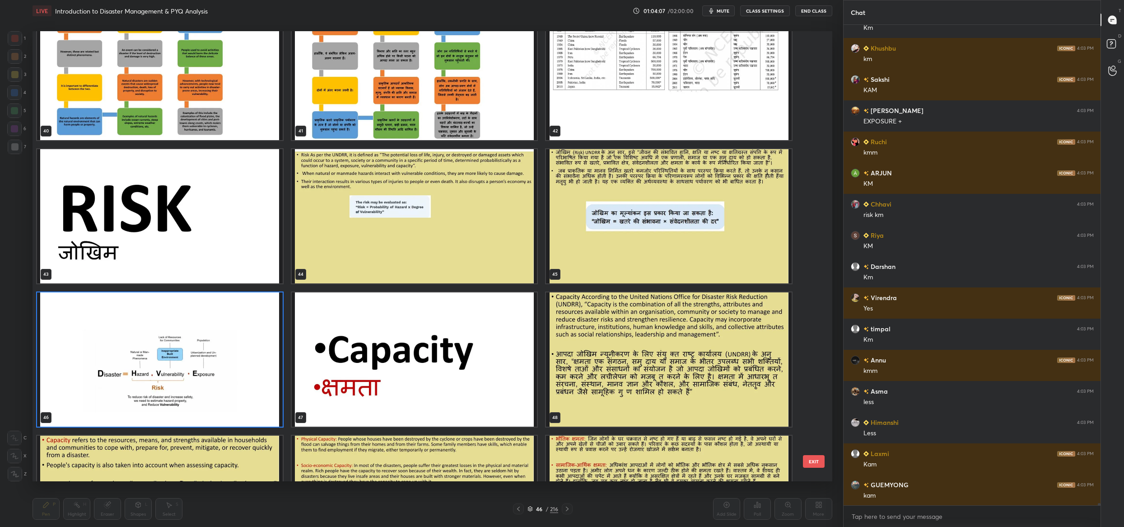
click at [190, 395] on div "40 41 42 43 44 45 46 47 48 49 50 51 52 53 54" at bounding box center [425, 256] width 784 height 450
click at [190, 395] on img "grid" at bounding box center [160, 359] width 246 height 134
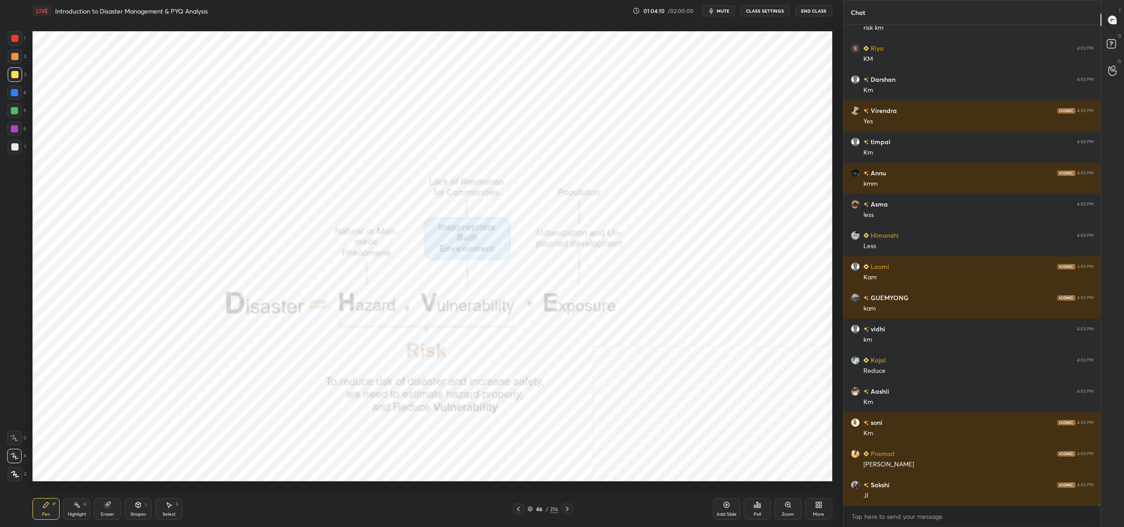
drag, startPoint x: 25, startPoint y: 43, endPoint x: 17, endPoint y: 40, distance: 8.7
click at [24, 42] on div "1" at bounding box center [17, 38] width 18 height 14
click at [17, 40] on div at bounding box center [14, 38] width 7 height 7
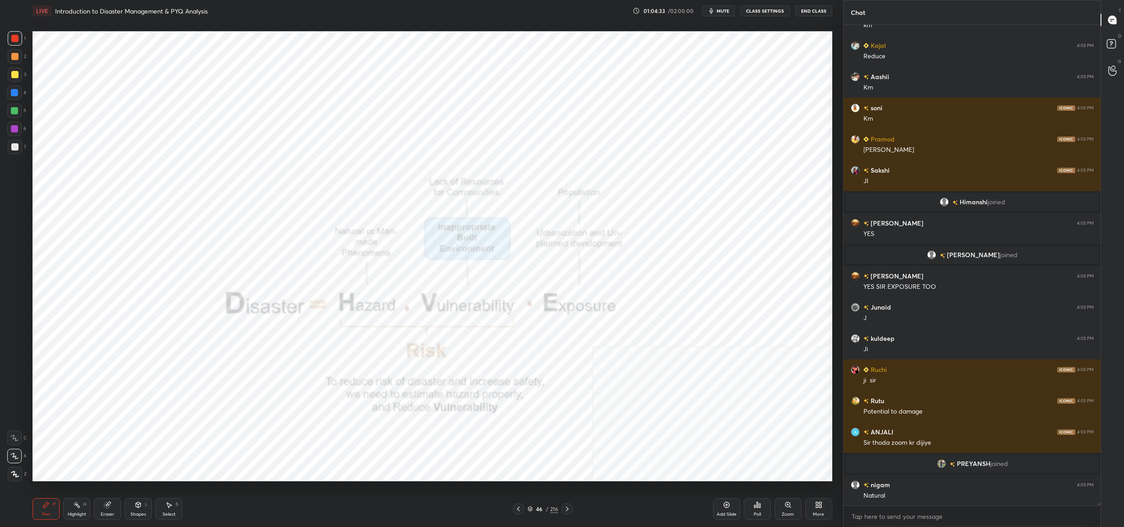
click at [789, 505] on icon at bounding box center [788, 504] width 7 height 7
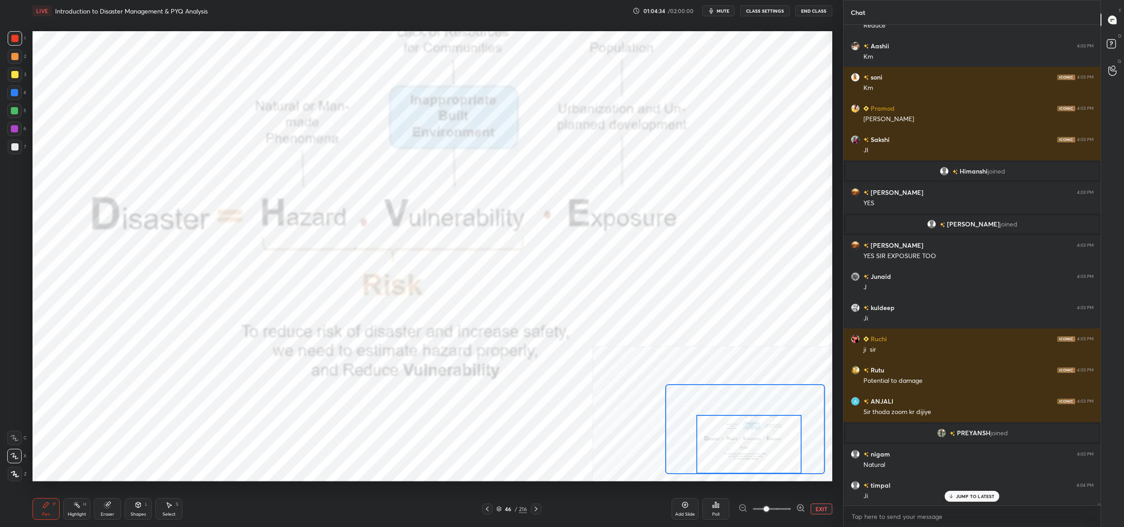
drag, startPoint x: 771, startPoint y: 453, endPoint x: 777, endPoint y: 458, distance: 7.8
click at [778, 461] on div at bounding box center [748, 444] width 105 height 59
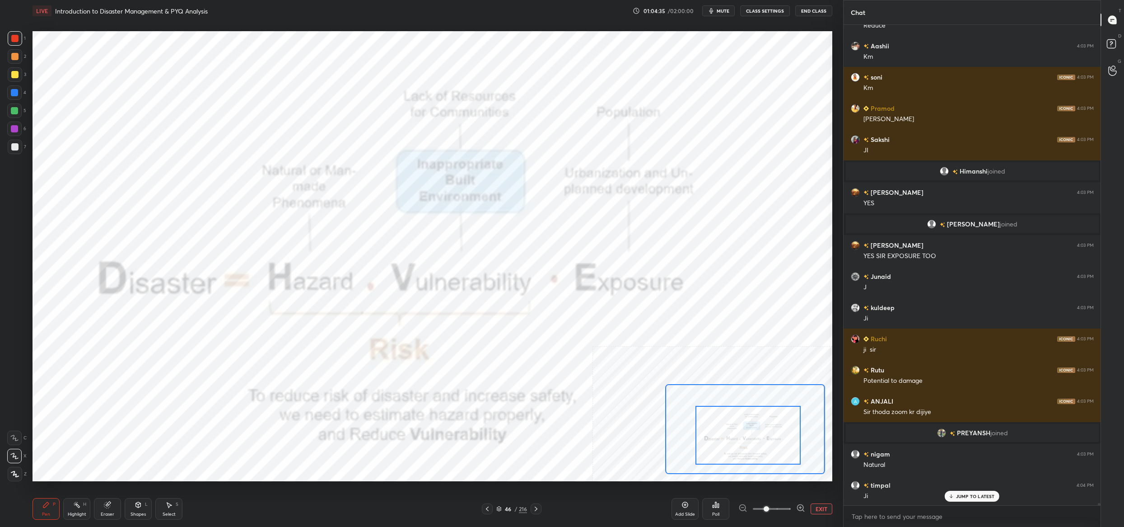
drag, startPoint x: 778, startPoint y: 449, endPoint x: 775, endPoint y: 441, distance: 9.0
click at [776, 440] on div at bounding box center [748, 435] width 105 height 59
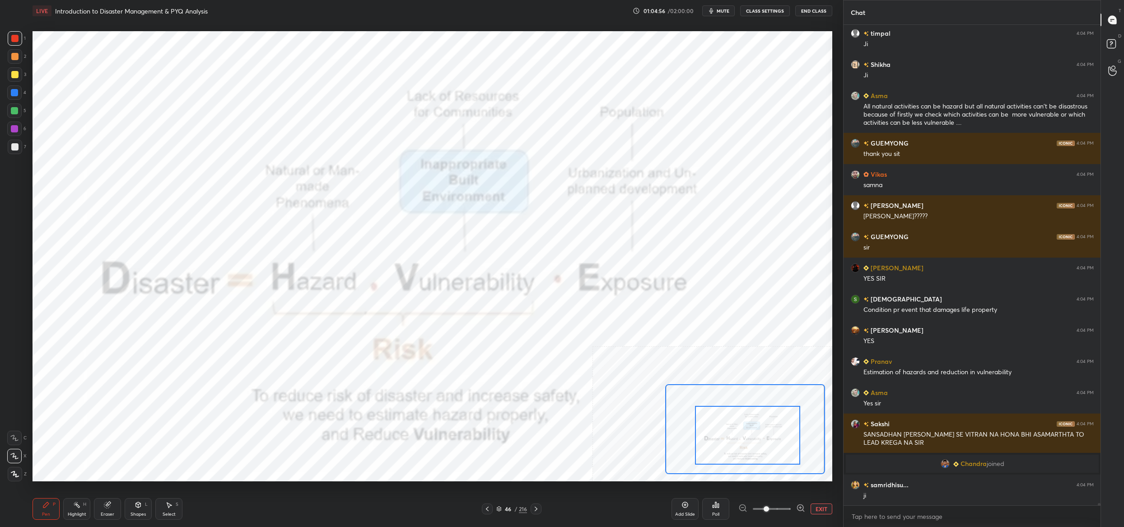
drag, startPoint x: 506, startPoint y: 508, endPoint x: 500, endPoint y: 501, distance: 9.0
click at [506, 509] on div "46" at bounding box center [508, 508] width 9 height 5
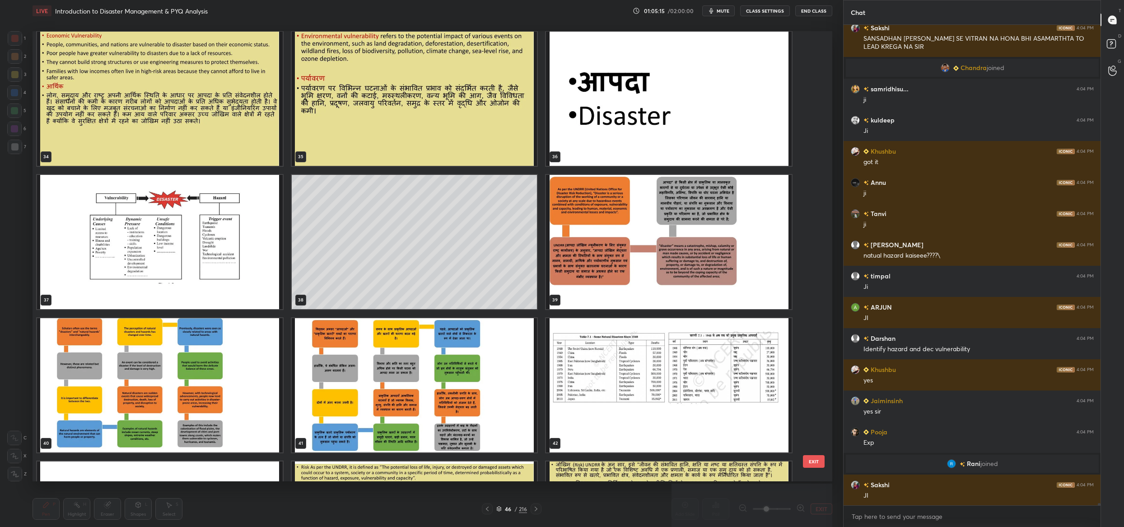
click at [238, 271] on img "grid" at bounding box center [160, 242] width 246 height 134
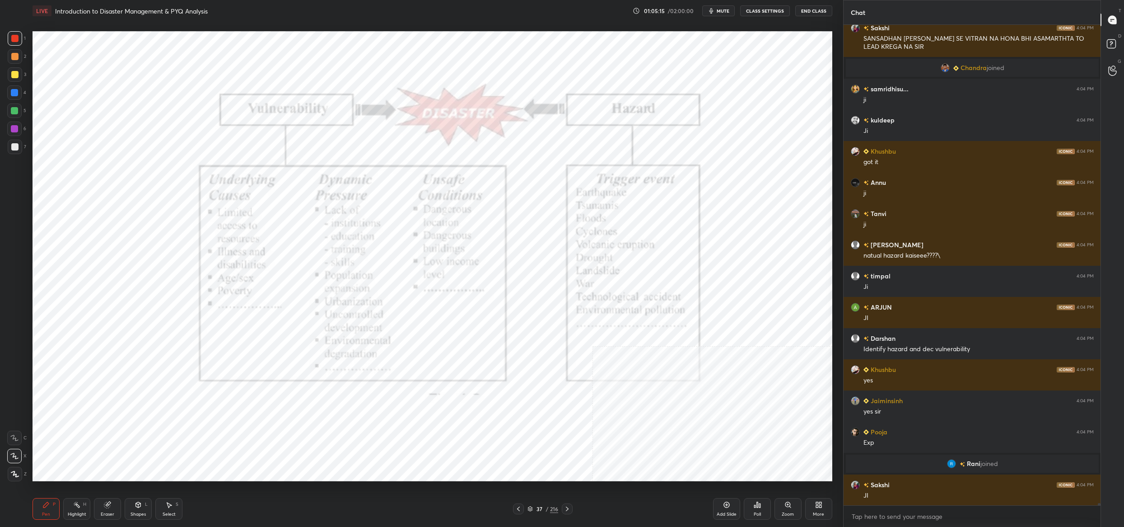
click at [238, 271] on img "grid" at bounding box center [160, 242] width 246 height 134
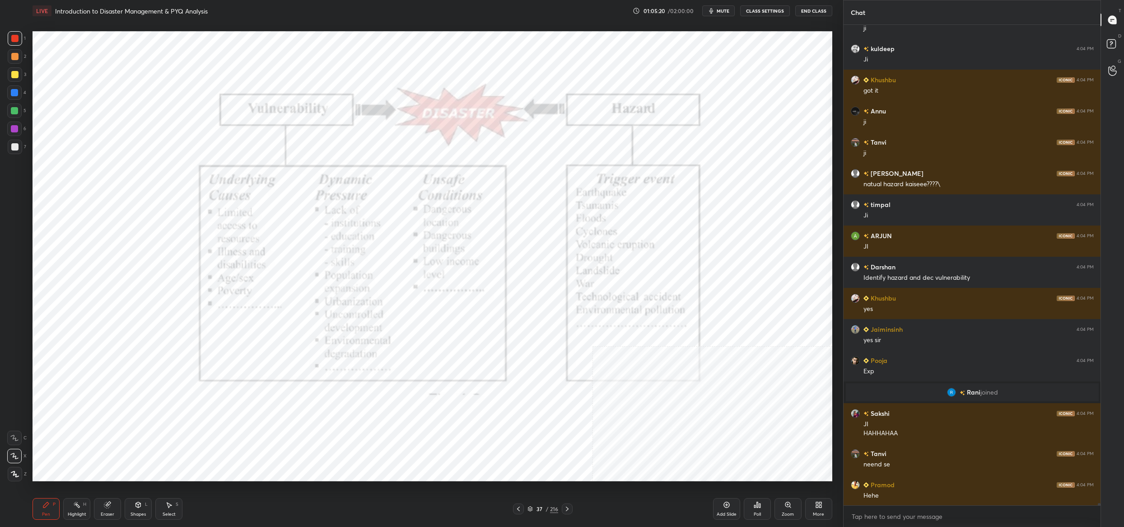
click at [528, 509] on icon at bounding box center [530, 508] width 5 height 5
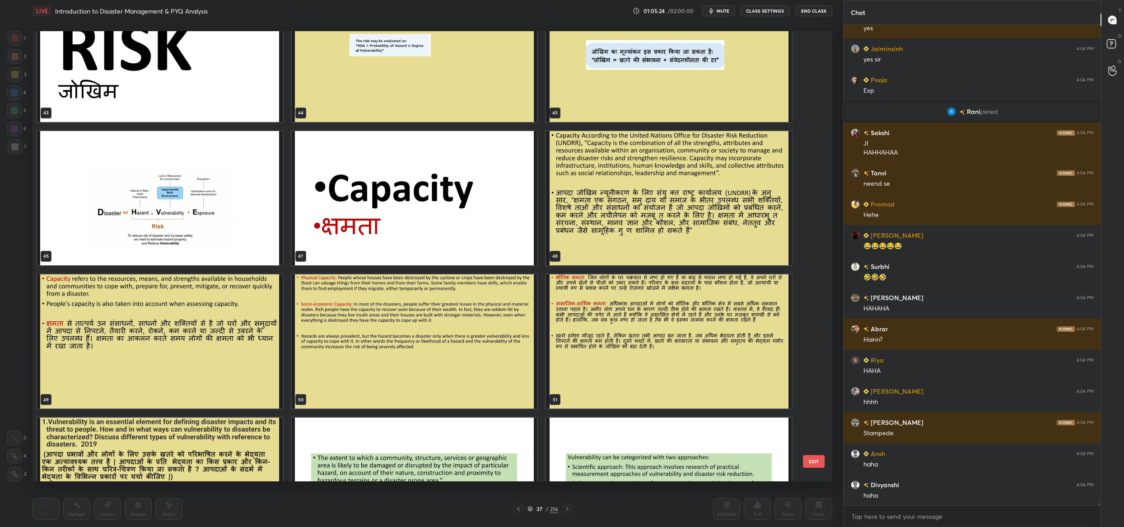
click at [217, 200] on img "grid" at bounding box center [160, 198] width 246 height 134
drag, startPoint x: 217, startPoint y: 200, endPoint x: 182, endPoint y: 195, distance: 35.5
click at [217, 200] on img "grid" at bounding box center [160, 198] width 246 height 134
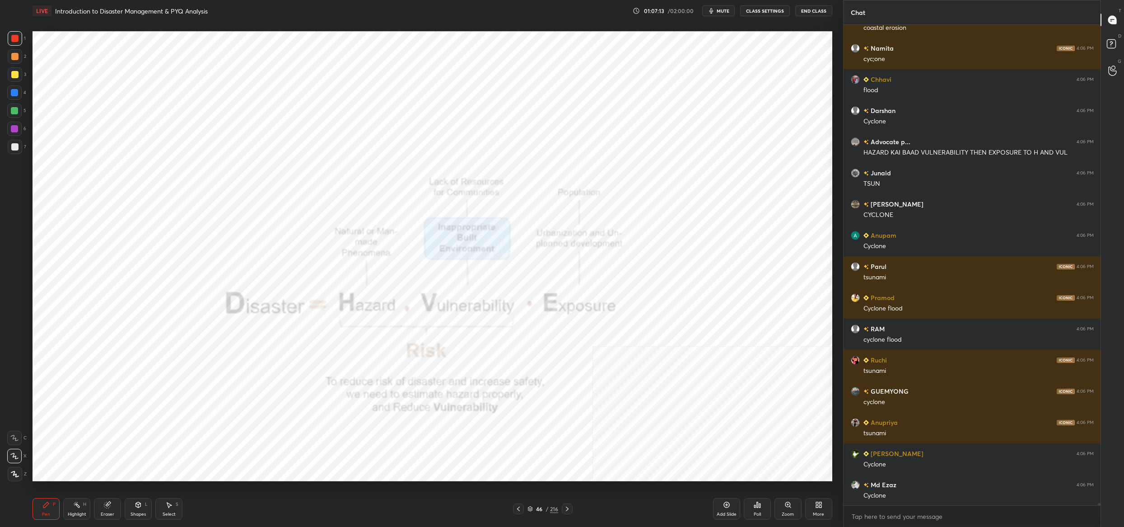
scroll to position [106144, 0]
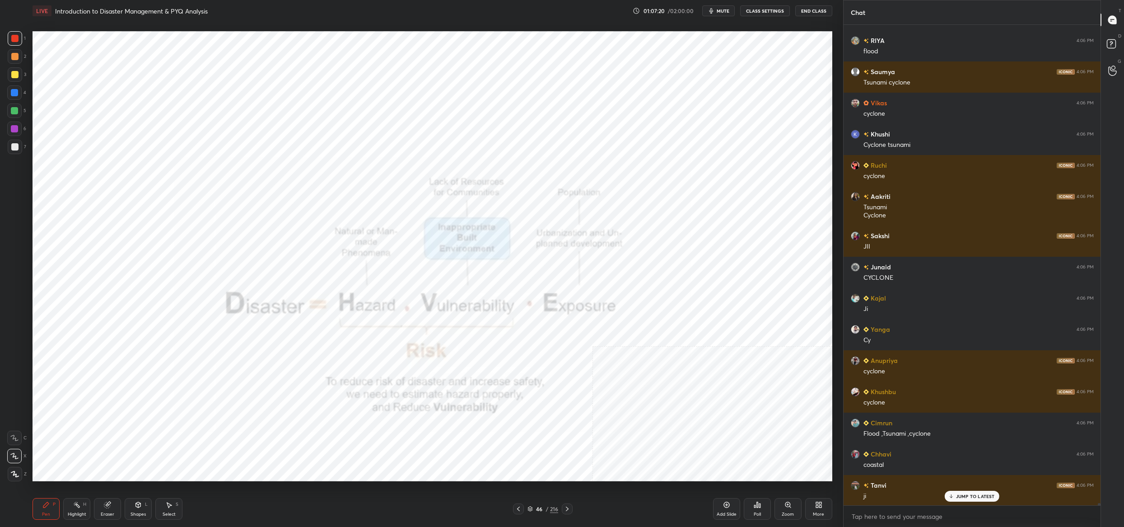
click at [533, 510] on div "46 / 216" at bounding box center [543, 509] width 31 height 8
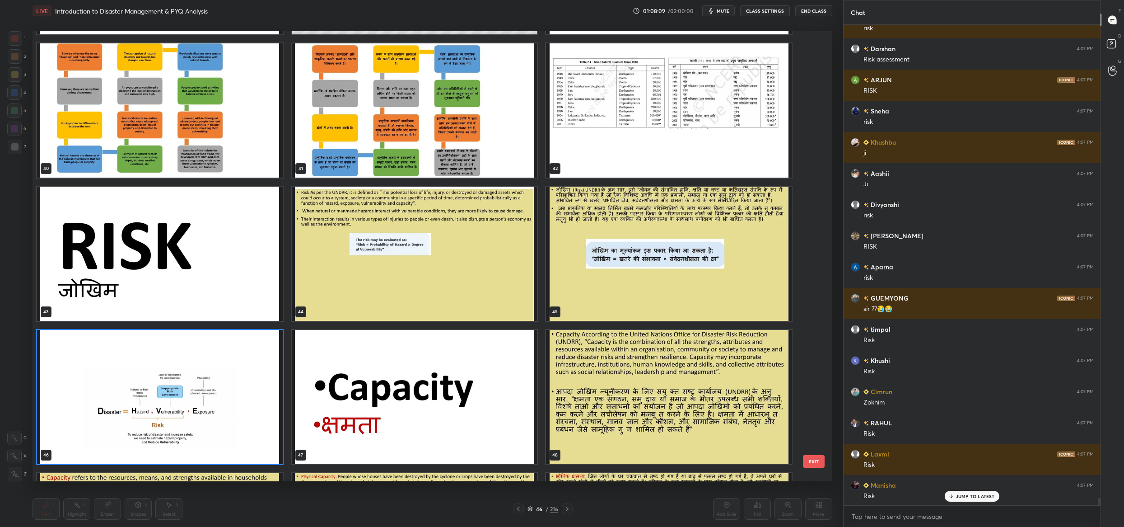
click at [475, 286] on img "grid" at bounding box center [415, 254] width 246 height 134
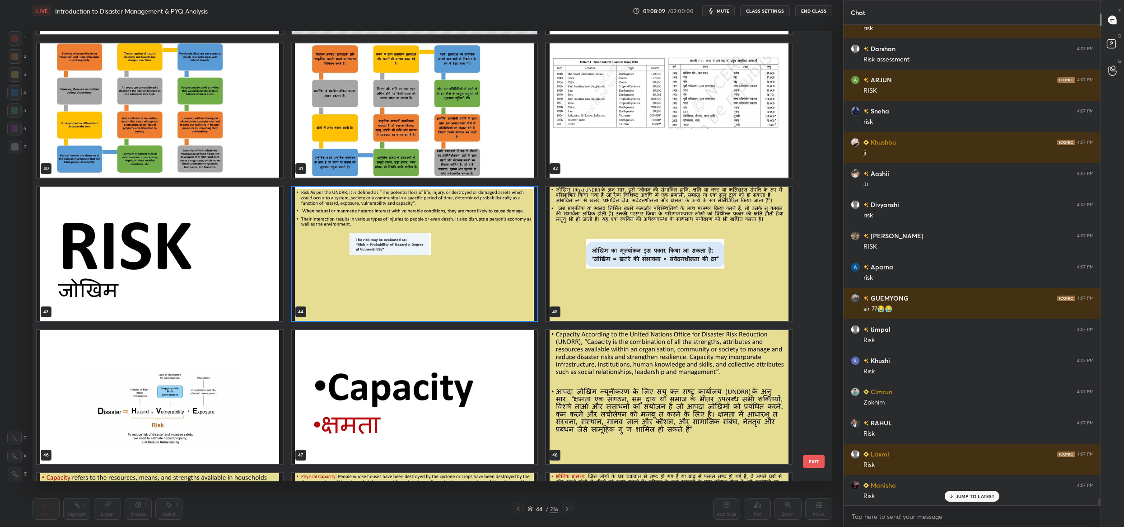
click at [475, 286] on img "grid" at bounding box center [415, 254] width 246 height 134
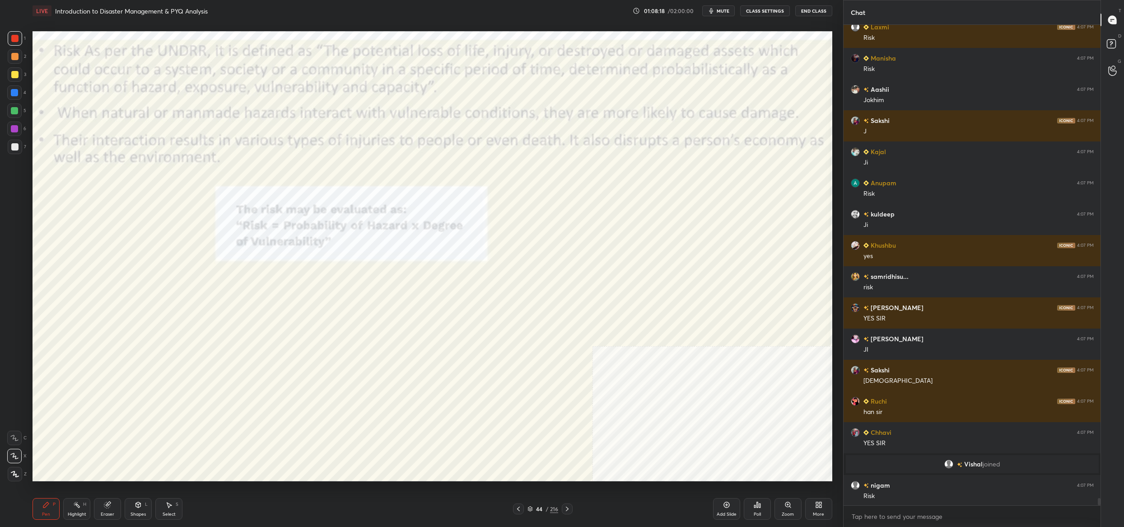
click at [535, 514] on div "44 / 216" at bounding box center [543, 508] width 60 height 11
click at [533, 509] on div "44 / 216" at bounding box center [543, 509] width 31 height 8
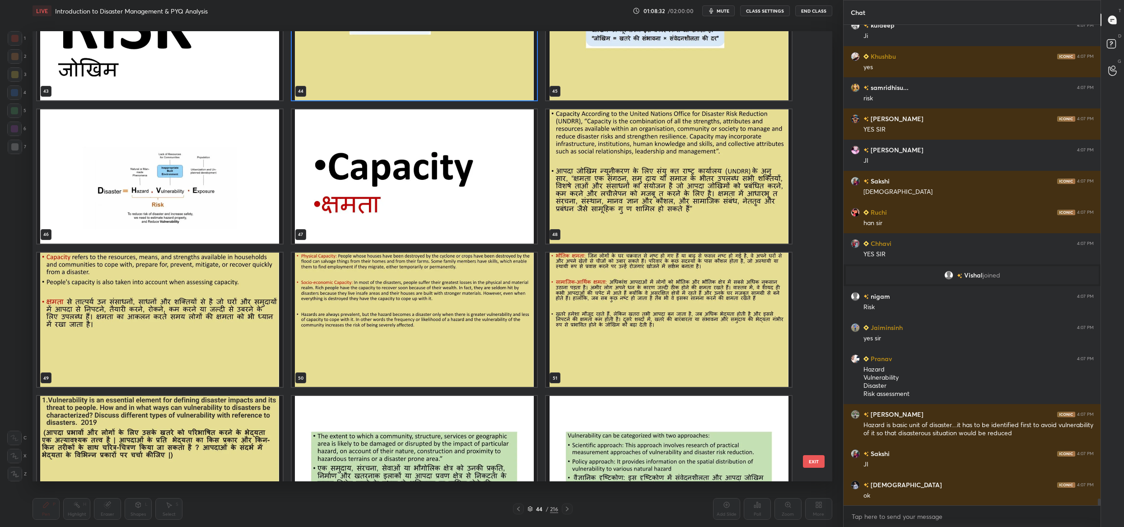
click at [226, 192] on img "grid" at bounding box center [160, 176] width 246 height 134
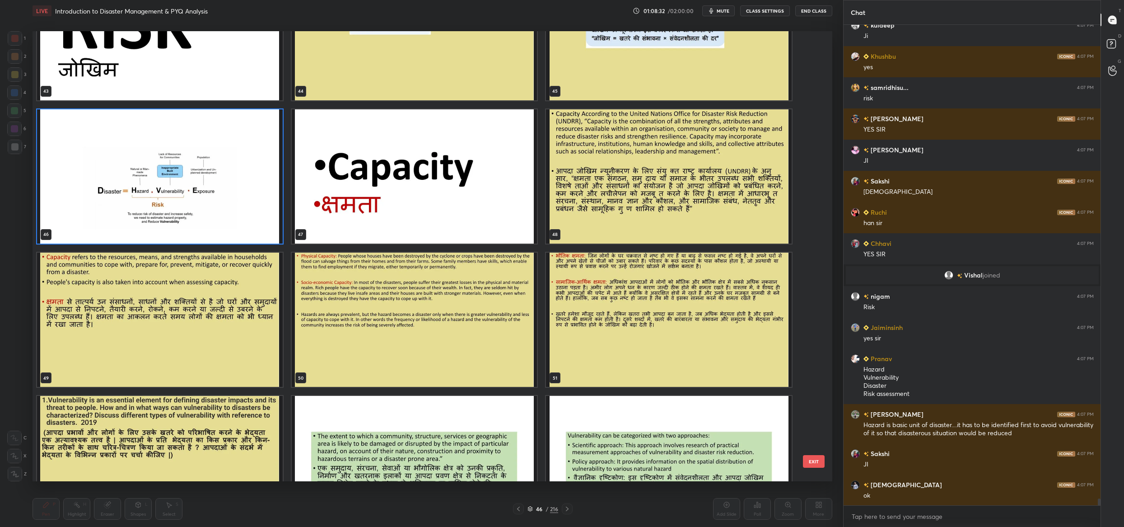
click at [226, 192] on img "grid" at bounding box center [160, 176] width 246 height 134
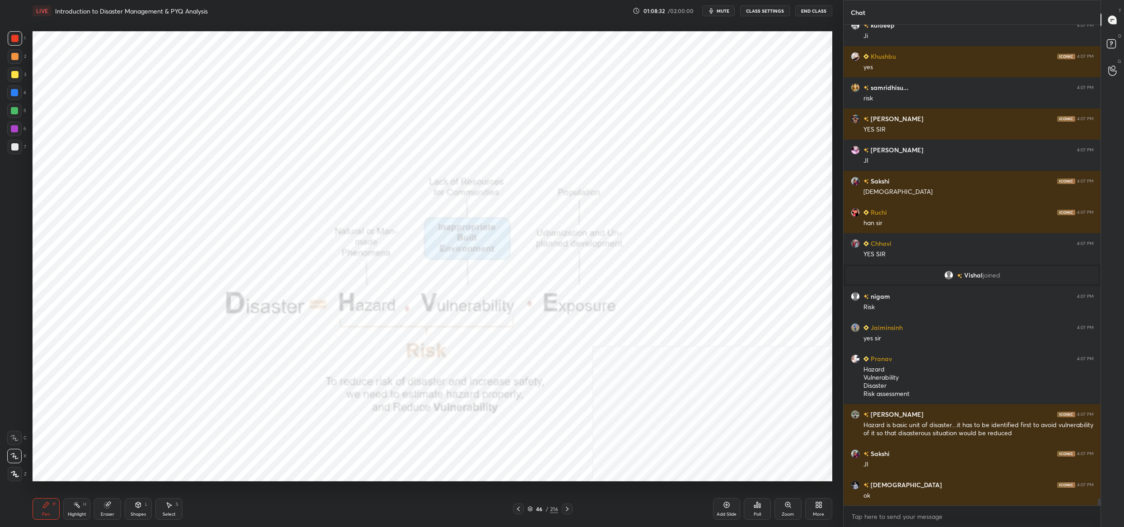
click at [225, 192] on img "grid" at bounding box center [160, 176] width 246 height 134
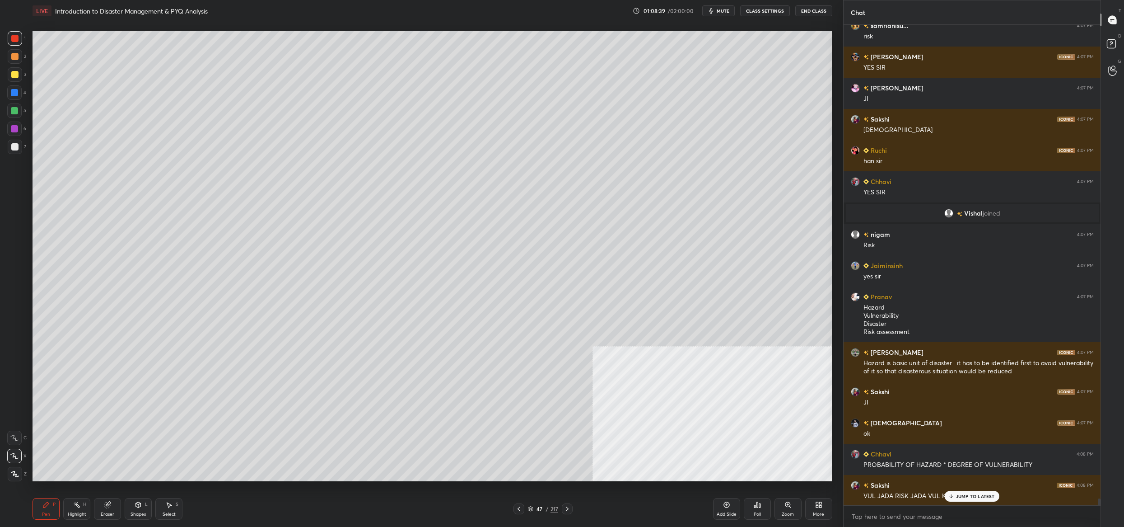
drag, startPoint x: 532, startPoint y: 508, endPoint x: 529, endPoint y: 513, distance: 5.5
click at [532, 508] on icon at bounding box center [530, 508] width 5 height 5
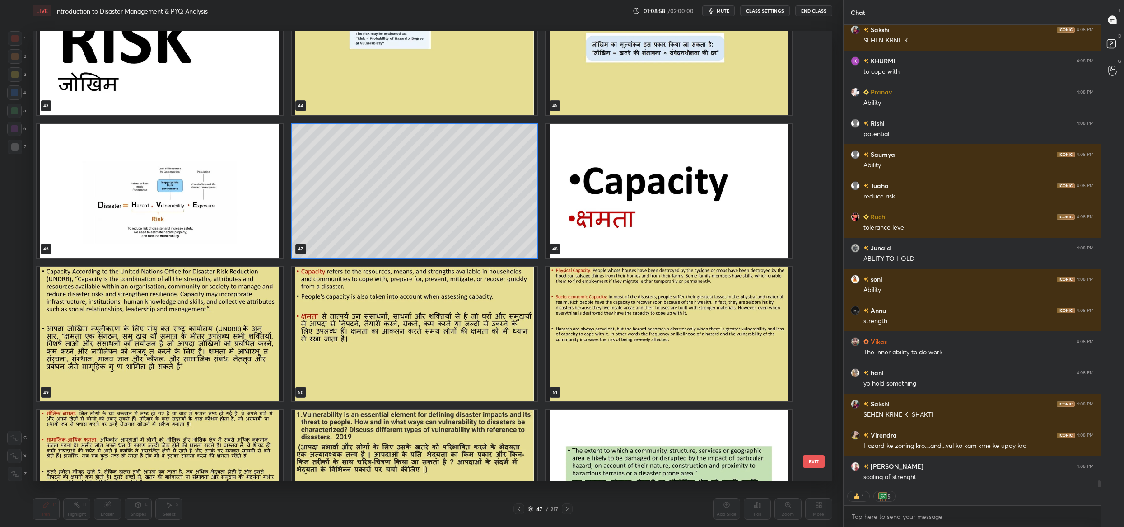
click at [288, 207] on div "47" at bounding box center [414, 190] width 255 height 143
click at [255, 206] on img "grid" at bounding box center [160, 191] width 246 height 134
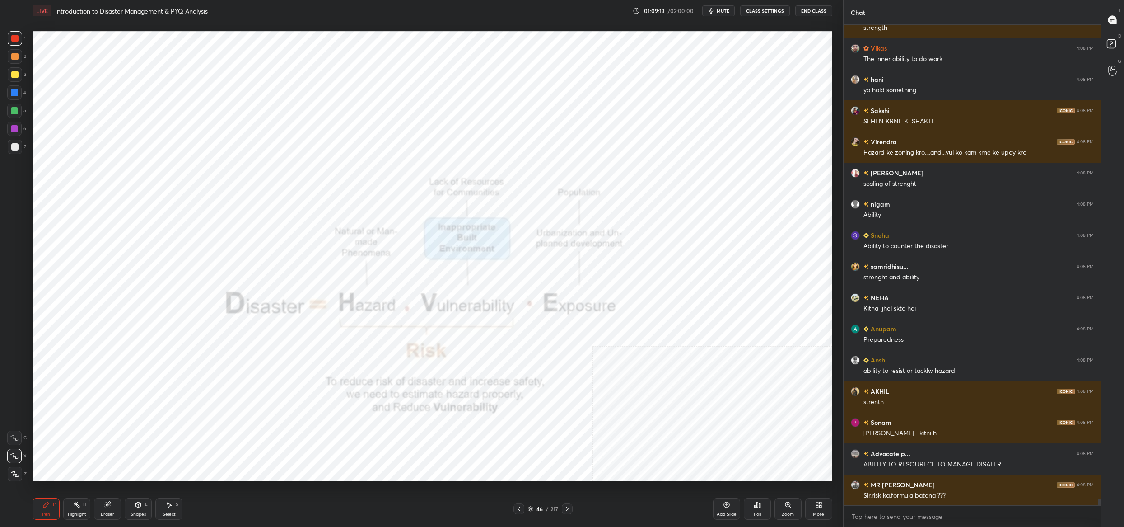
drag, startPoint x: 533, startPoint y: 509, endPoint x: 531, endPoint y: 497, distance: 12.8
click at [533, 509] on div "46 / 217" at bounding box center [543, 509] width 30 height 8
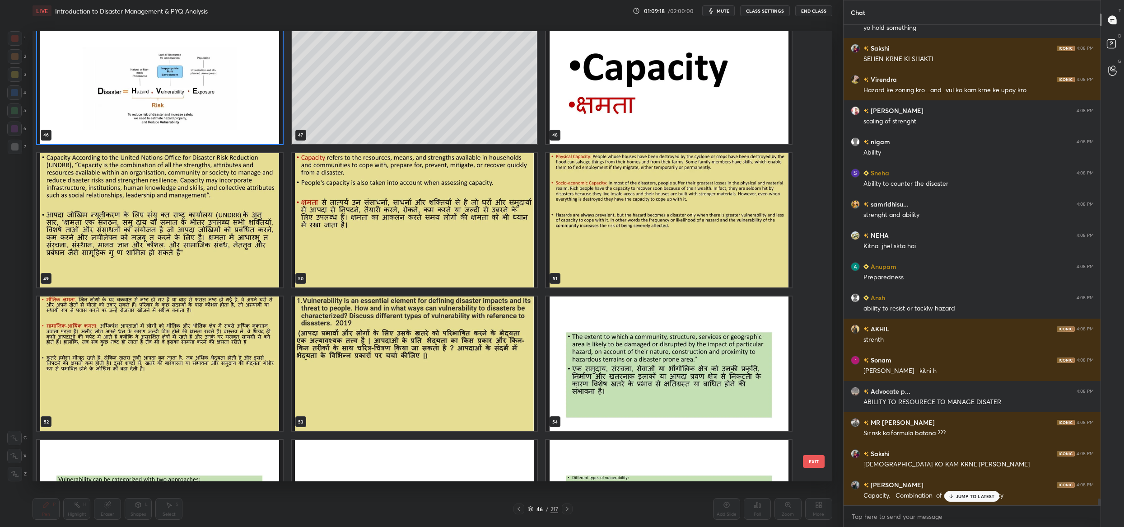
click at [818, 465] on button "EXIT" at bounding box center [814, 461] width 22 height 13
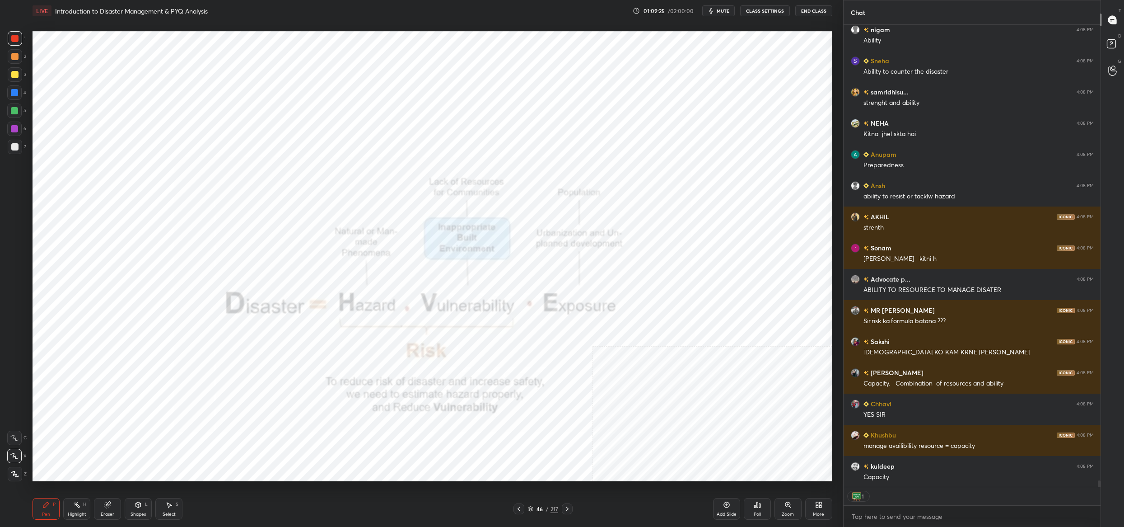
click at [533, 509] on div "46 / 217" at bounding box center [543, 509] width 30 height 8
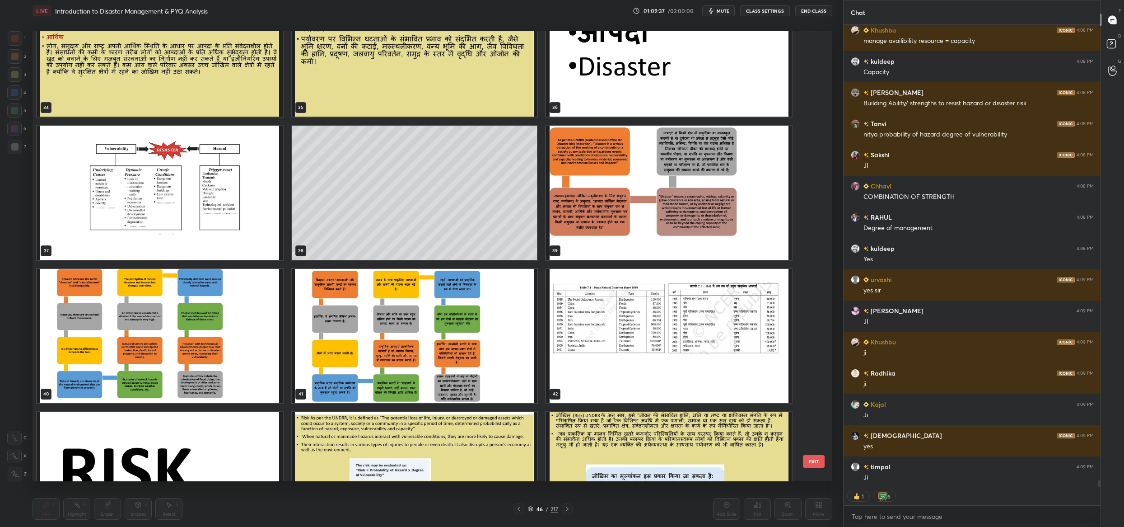
click at [137, 214] on img "grid" at bounding box center [160, 193] width 246 height 134
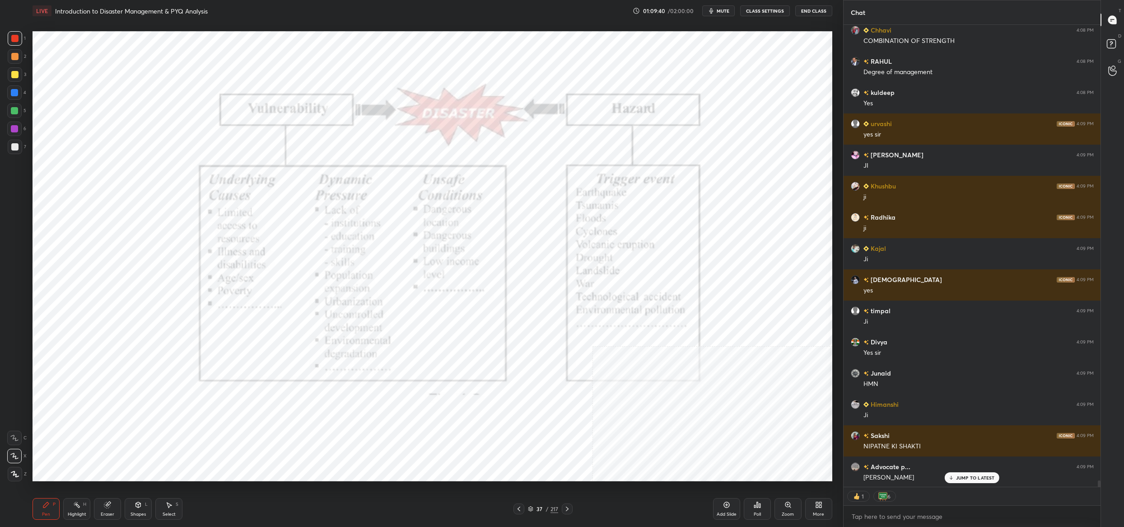
click at [531, 509] on icon at bounding box center [530, 508] width 5 height 5
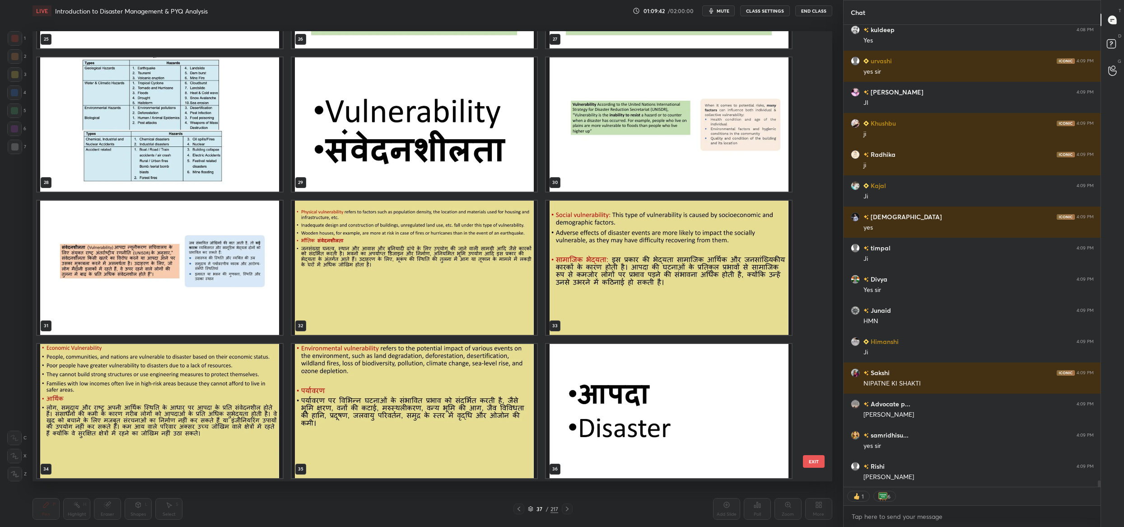
click at [105, 109] on img "grid" at bounding box center [160, 124] width 246 height 134
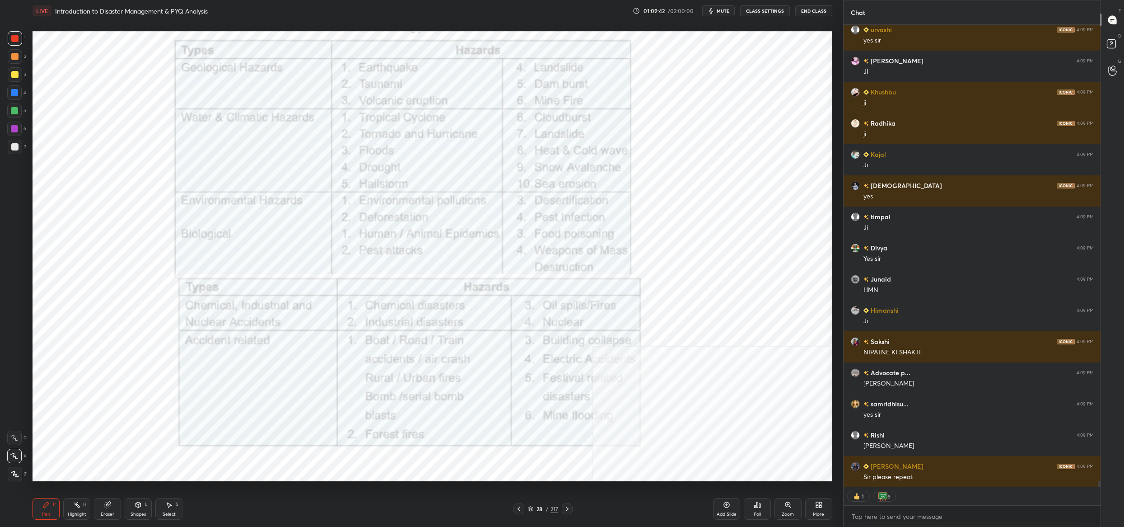
click at [104, 109] on img "grid" at bounding box center [160, 124] width 246 height 134
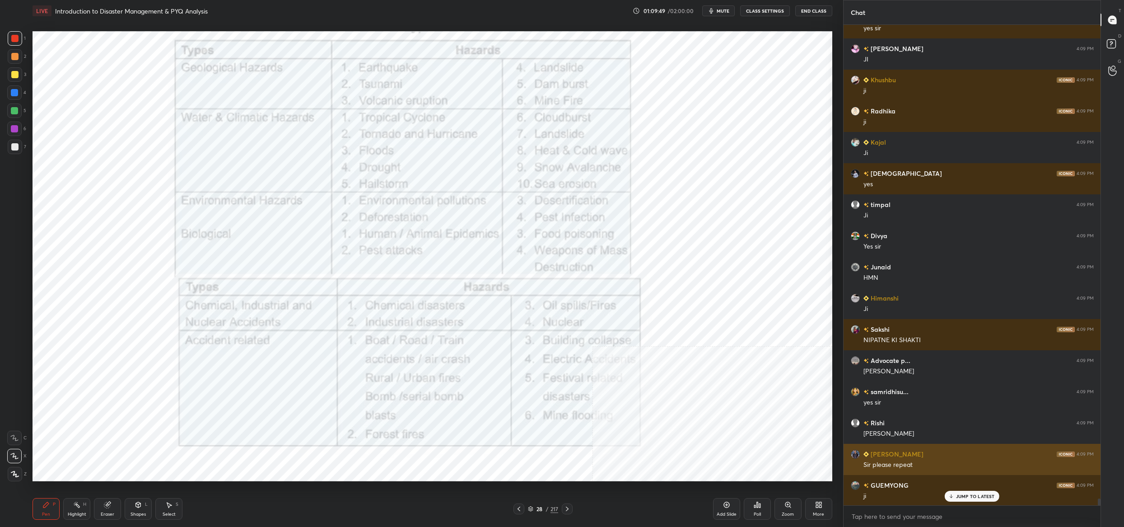
click at [882, 458] on div "Sir please repeat" at bounding box center [979, 463] width 230 height 11
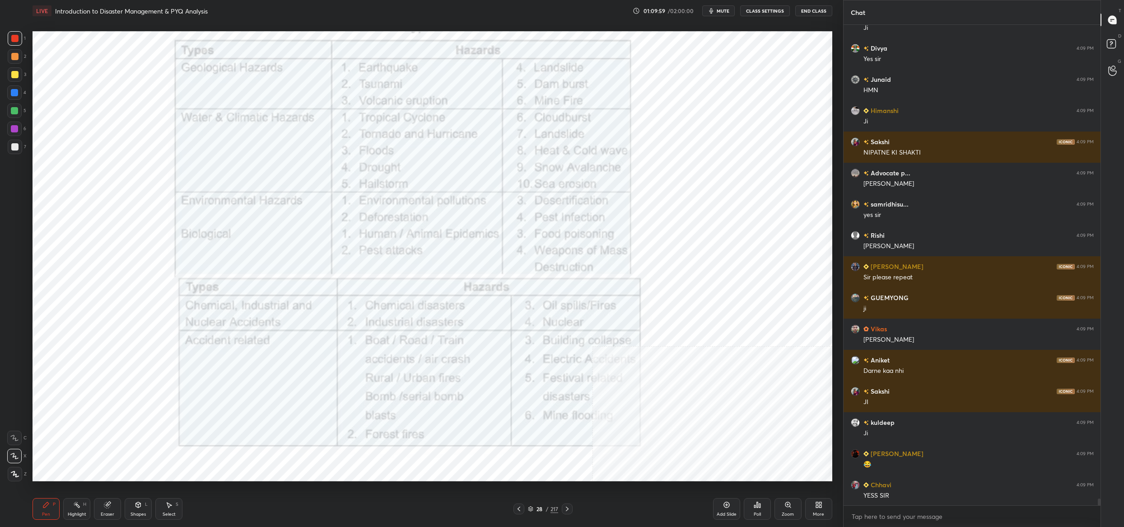
drag, startPoint x: 529, startPoint y: 512, endPoint x: 523, endPoint y: 508, distance: 7.5
click at [529, 509] on icon at bounding box center [530, 508] width 5 height 5
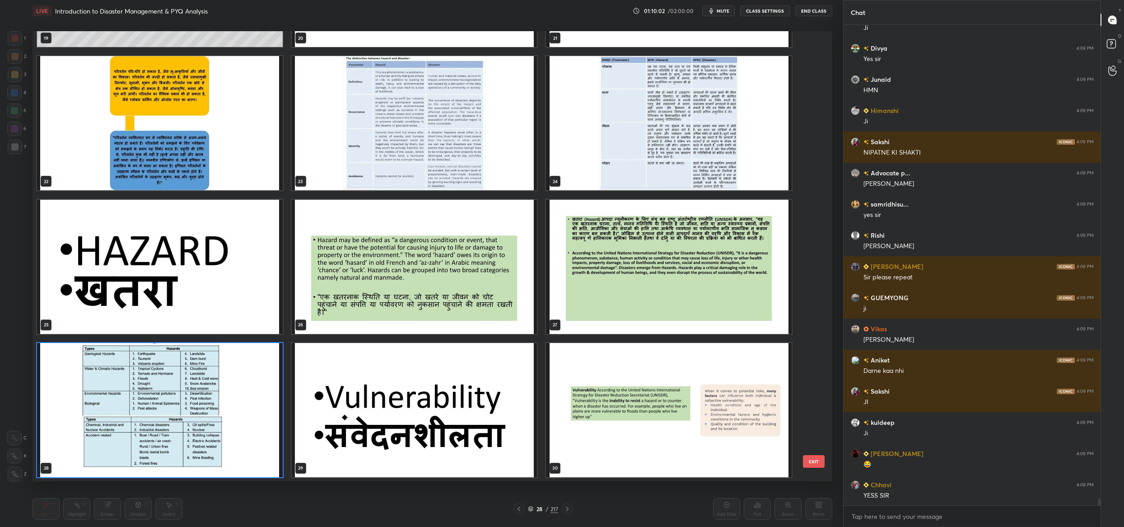
click at [270, 407] on img "grid" at bounding box center [160, 410] width 246 height 134
click at [272, 411] on img "grid" at bounding box center [160, 410] width 246 height 134
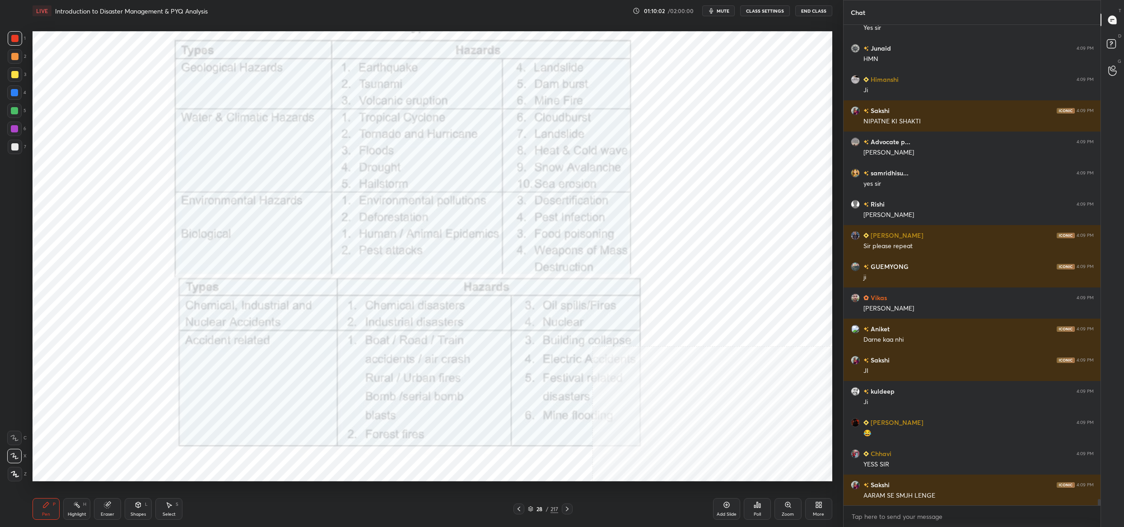
click at [272, 411] on img "grid" at bounding box center [160, 410] width 246 height 134
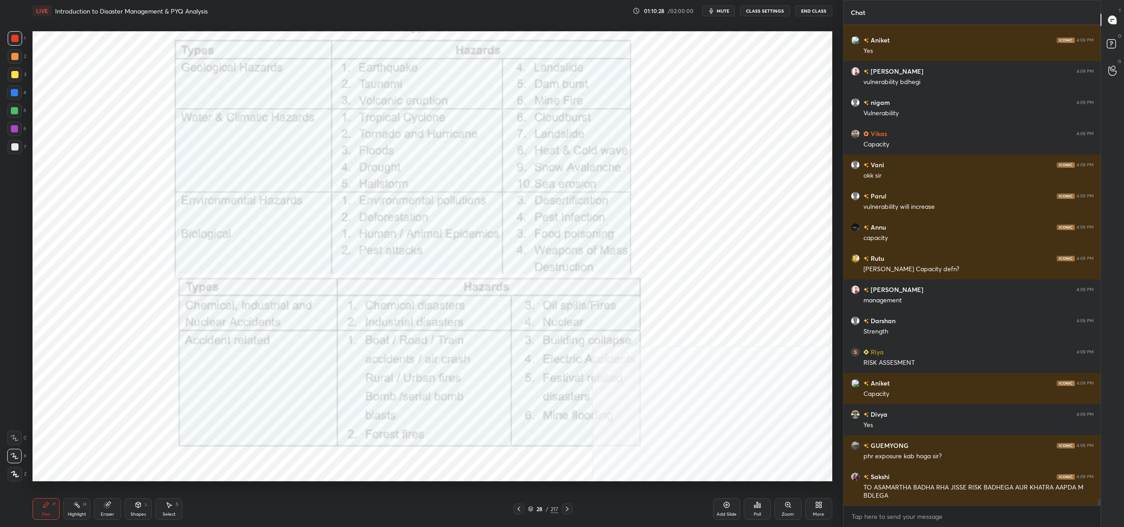
click at [537, 509] on div "28" at bounding box center [539, 508] width 9 height 5
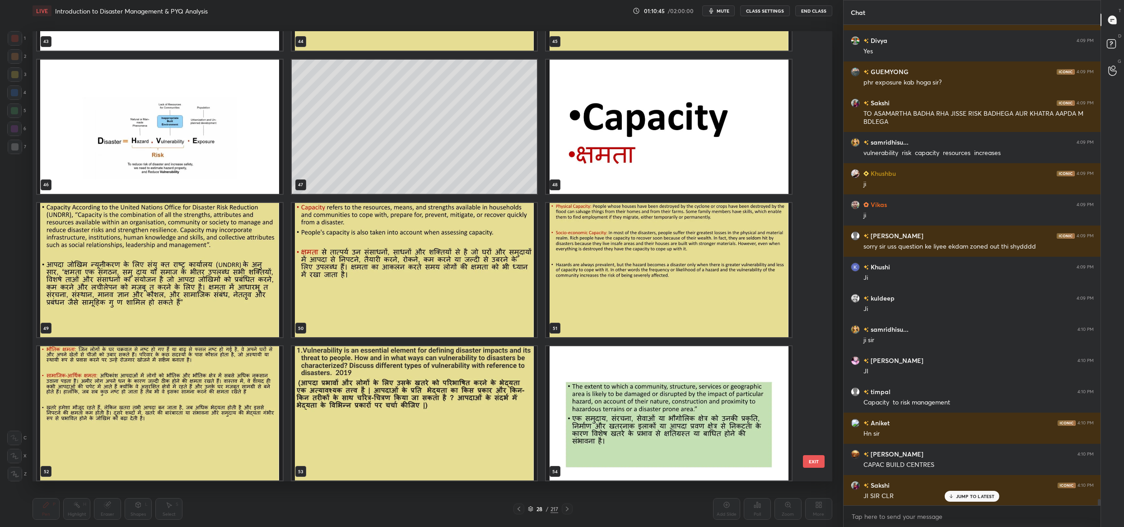
click at [480, 273] on img "grid" at bounding box center [415, 270] width 246 height 134
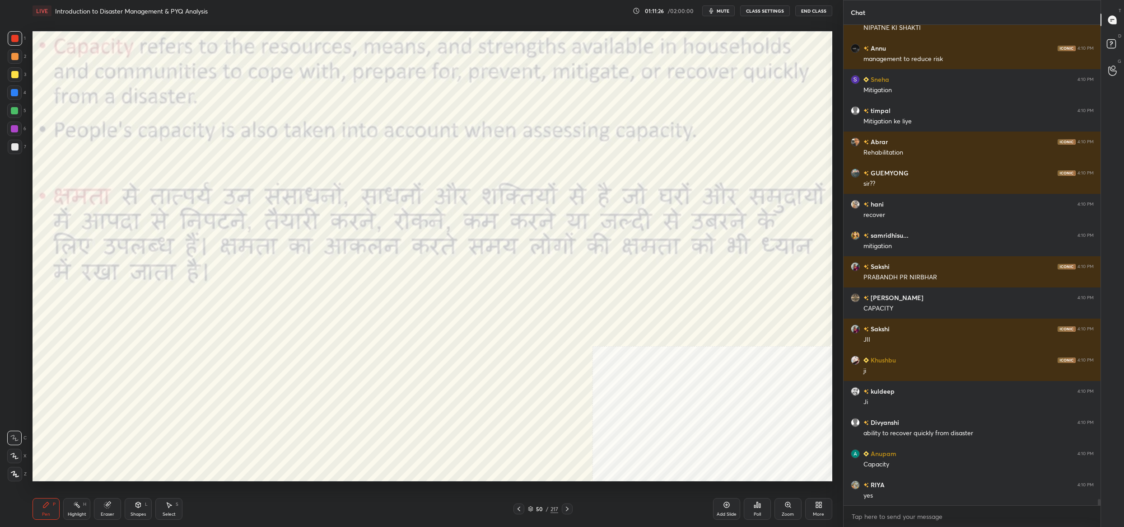
click at [534, 507] on div "50 / 217" at bounding box center [543, 509] width 30 height 8
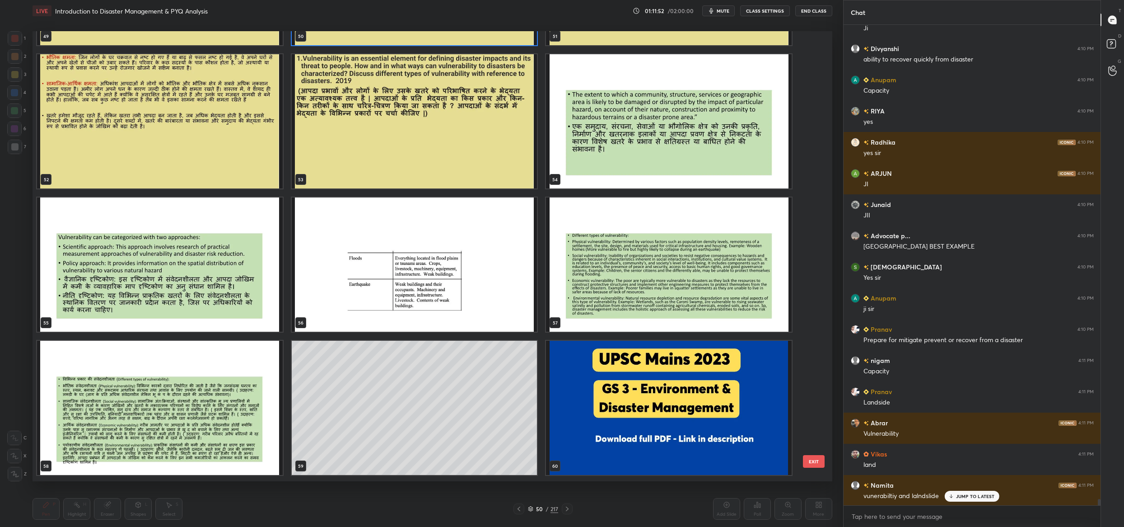
scroll to position [37127, 0]
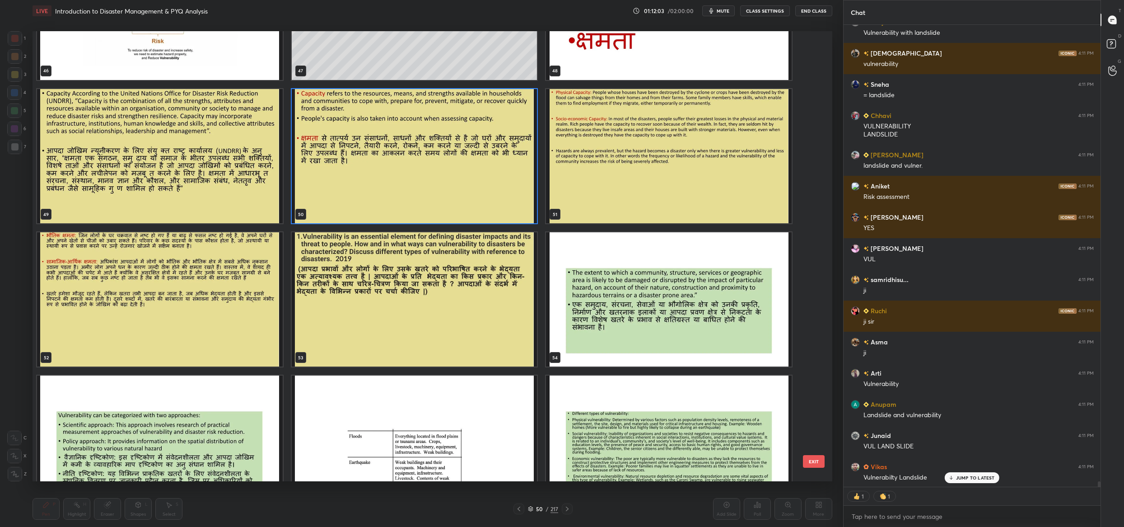
click at [406, 258] on img "grid" at bounding box center [415, 299] width 246 height 134
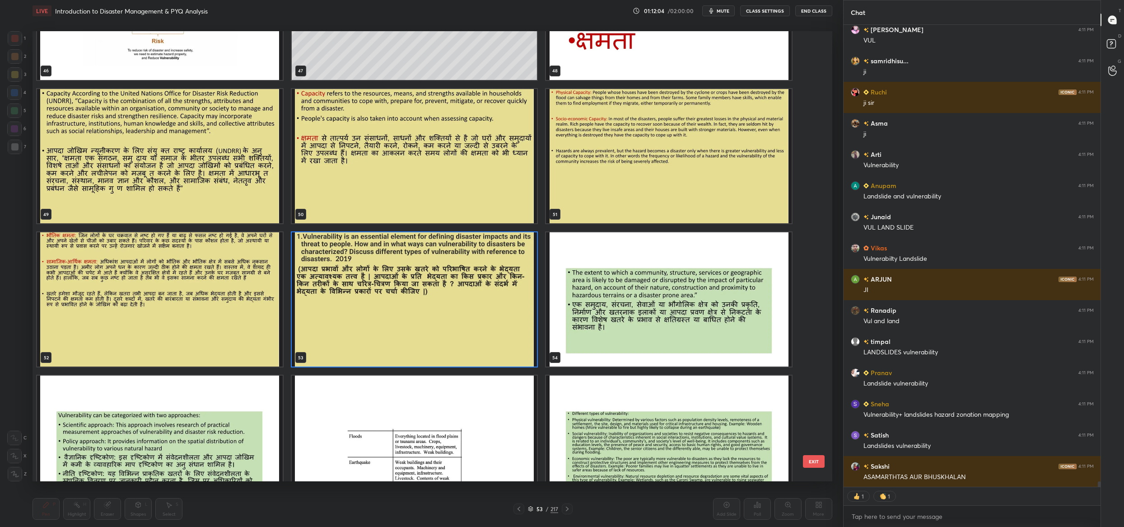
click at [406, 258] on img "grid" at bounding box center [415, 299] width 246 height 134
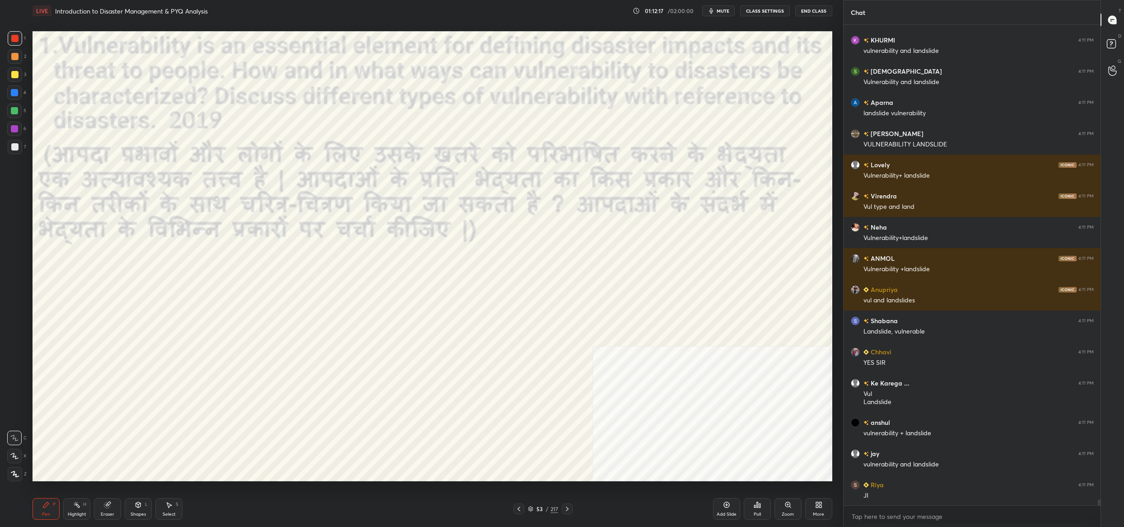
click at [8, 458] on div at bounding box center [14, 455] width 14 height 14
click at [12, 463] on div at bounding box center [14, 455] width 14 height 14
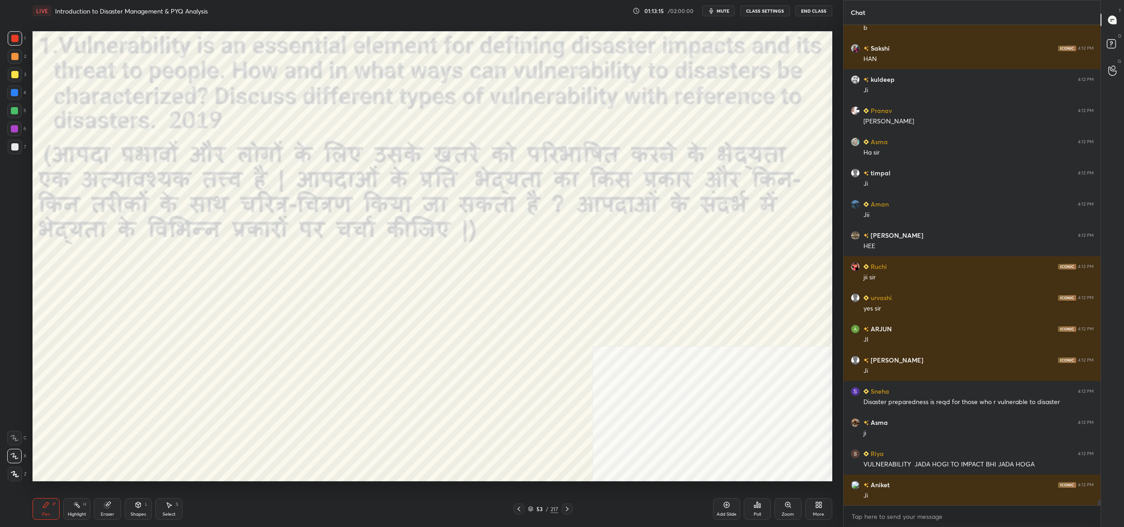
click at [540, 503] on div "53 / 217" at bounding box center [543, 508] width 59 height 11
click at [535, 508] on div "53" at bounding box center [539, 508] width 9 height 5
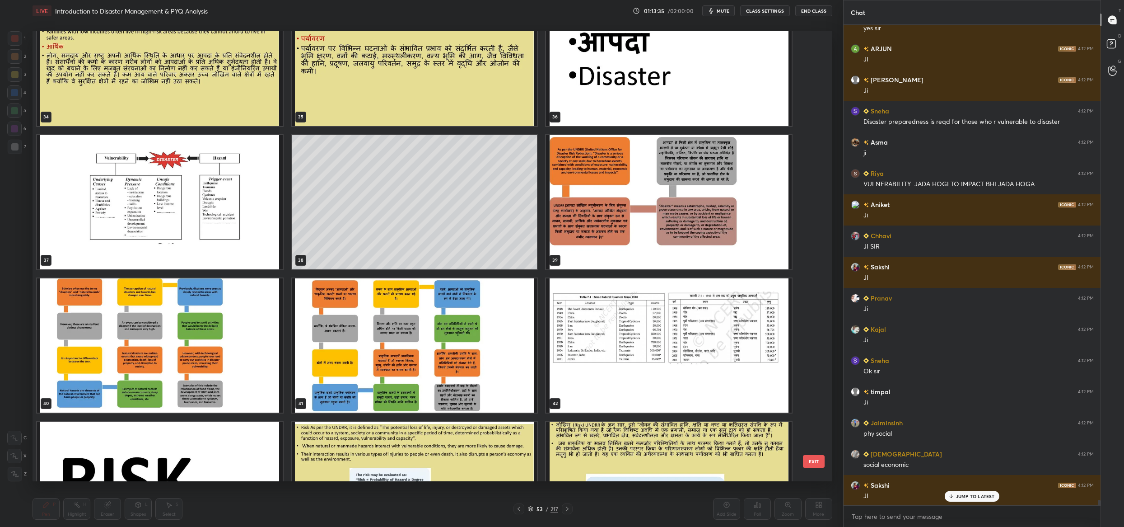
click at [227, 223] on img "grid" at bounding box center [160, 202] width 246 height 134
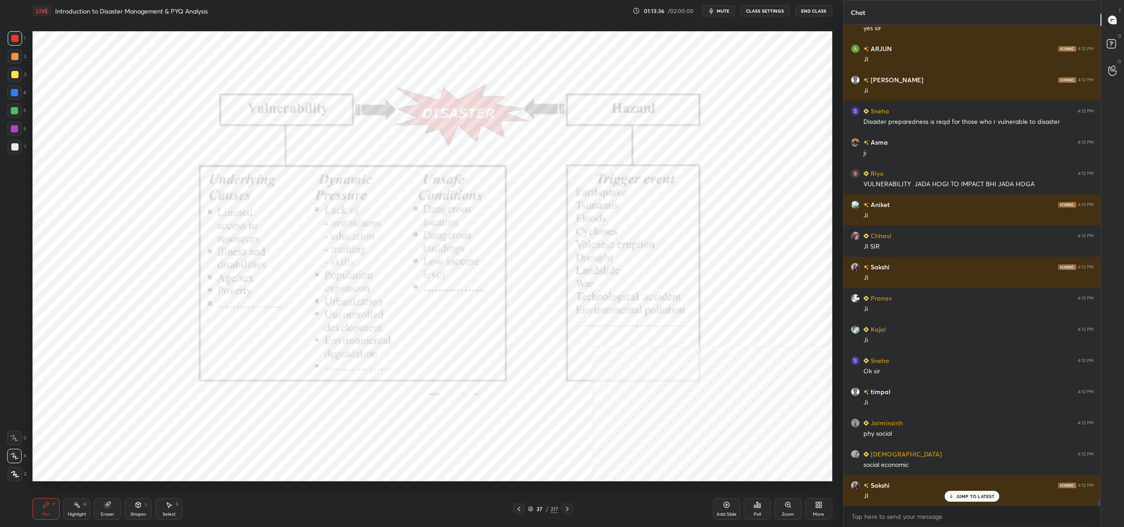
click at [227, 223] on img "grid" at bounding box center [160, 202] width 246 height 134
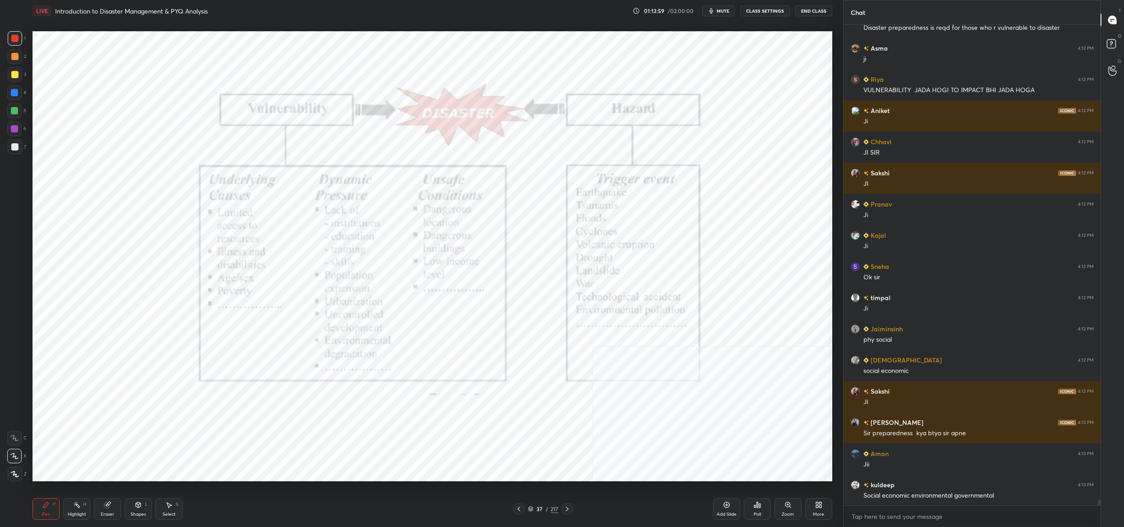
click at [532, 506] on icon at bounding box center [530, 508] width 5 height 5
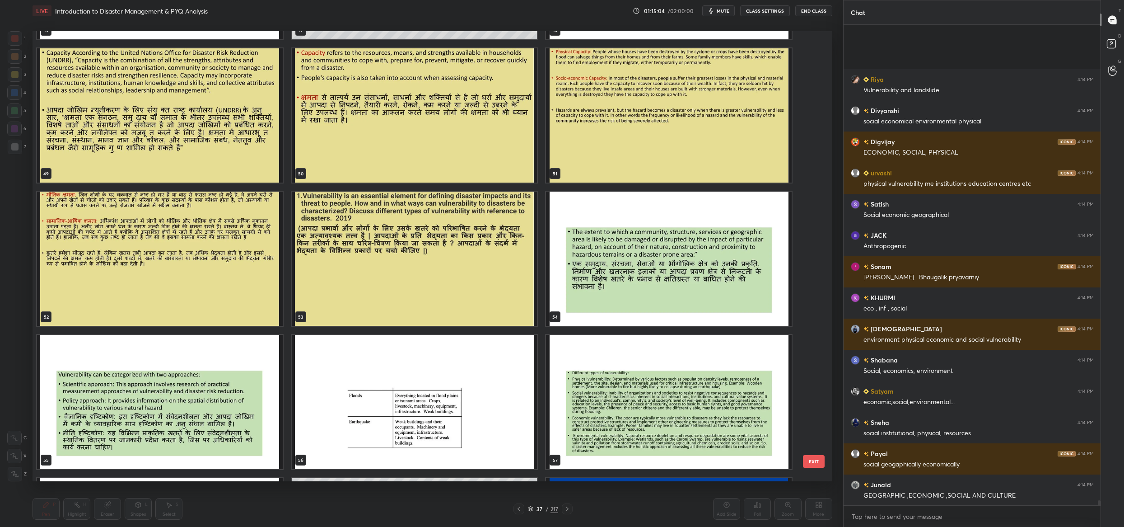
scroll to position [44753, 0]
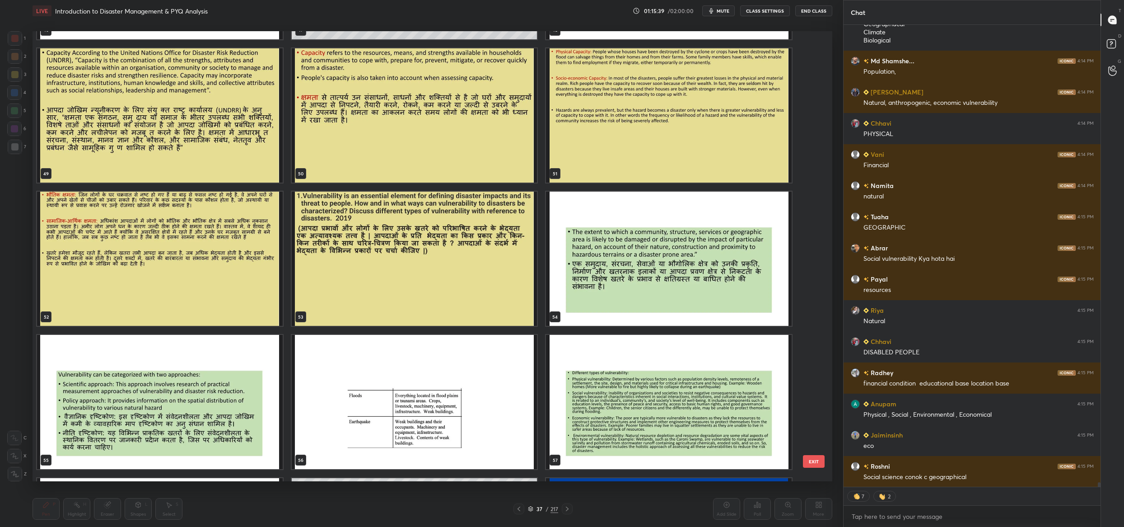
click at [816, 458] on button "EXIT" at bounding box center [814, 461] width 22 height 13
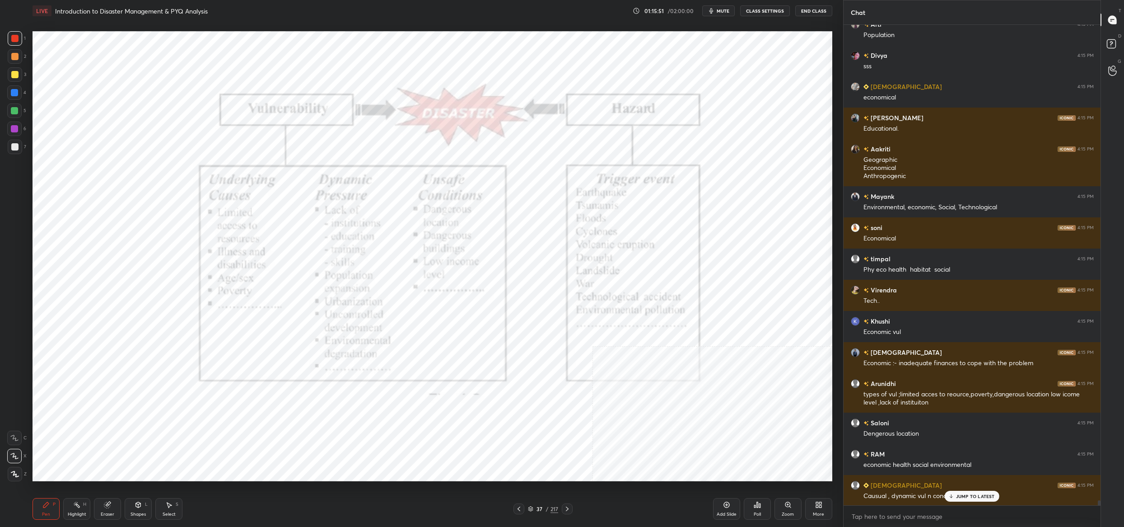
drag, startPoint x: 535, startPoint y: 508, endPoint x: 548, endPoint y: 486, distance: 25.9
click at [535, 508] on div "37" at bounding box center [539, 508] width 9 height 5
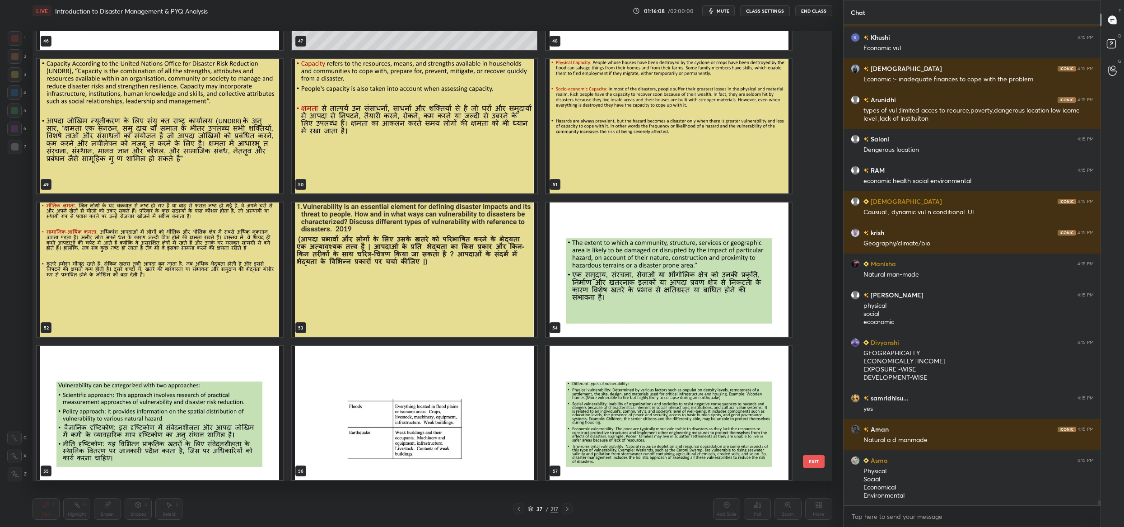
click at [450, 308] on img "grid" at bounding box center [415, 269] width 246 height 134
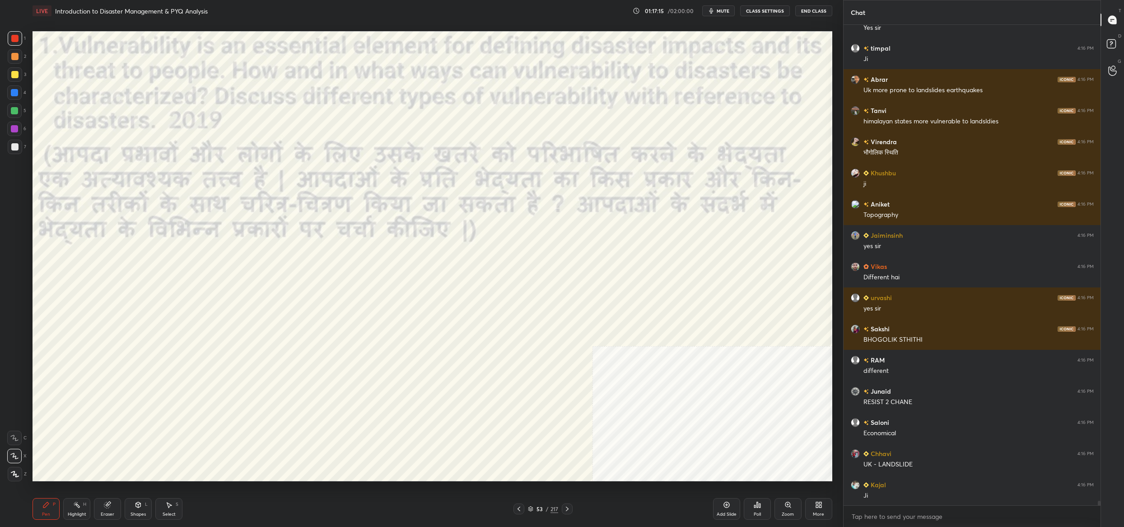
scroll to position [49648, 0]
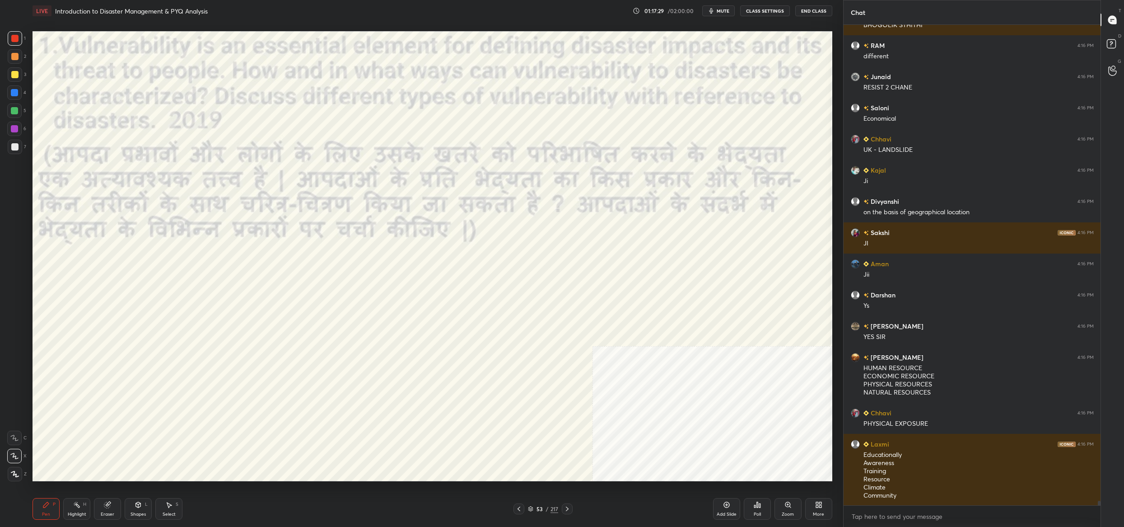
click at [534, 507] on div "53 / 217" at bounding box center [543, 509] width 30 height 8
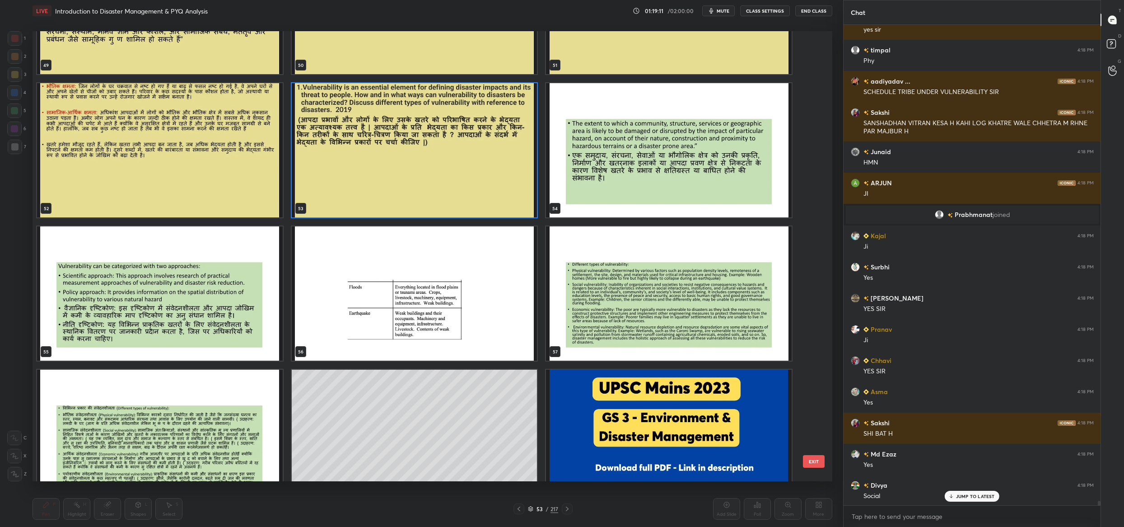
scroll to position [52484, 0]
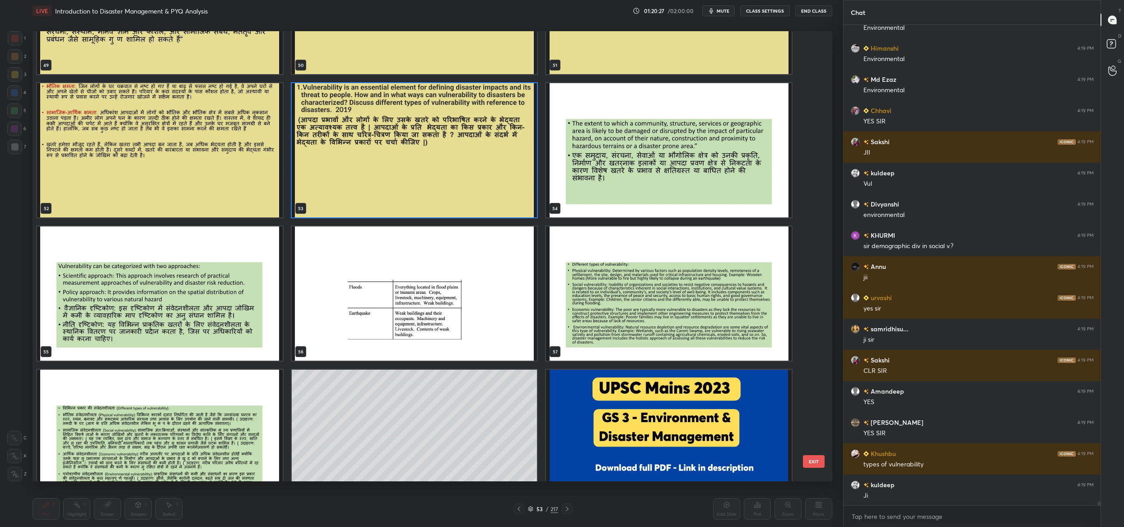
click at [471, 188] on img "grid" at bounding box center [415, 150] width 246 height 134
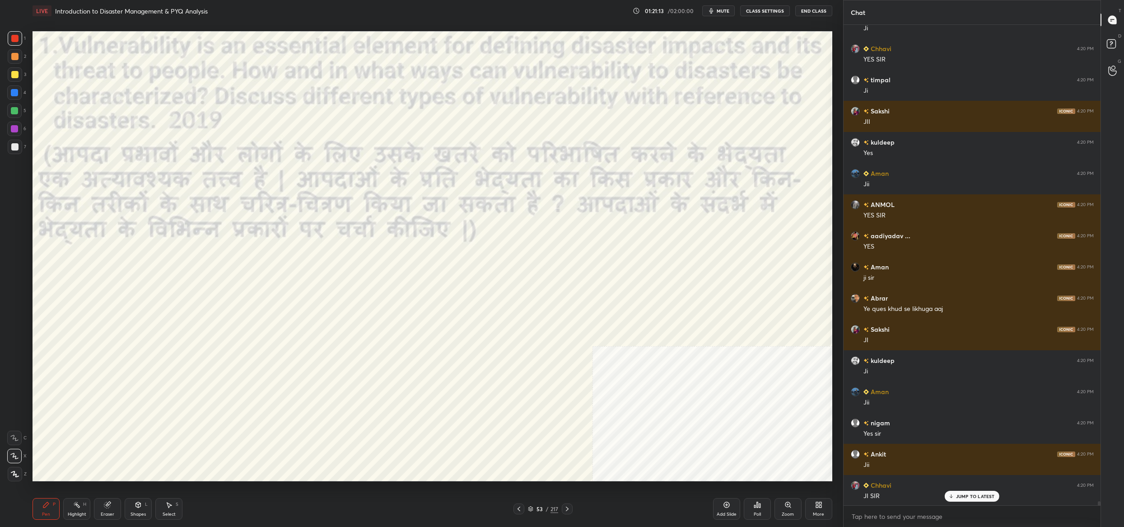
click at [19, 100] on div "4" at bounding box center [16, 94] width 19 height 18
click at [17, 108] on div at bounding box center [14, 110] width 7 height 7
click at [13, 100] on div "4" at bounding box center [16, 94] width 19 height 18
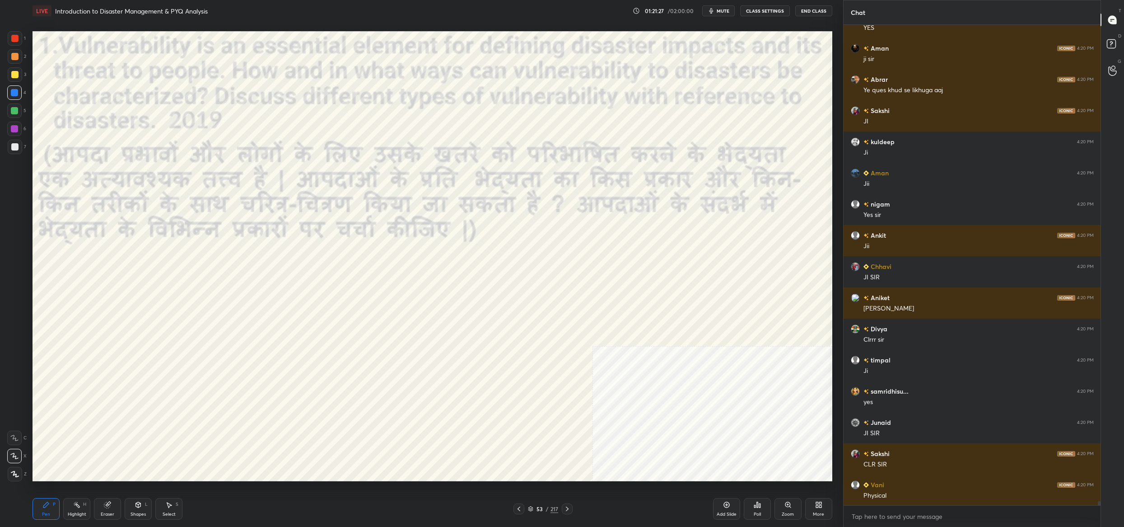
scroll to position [56988, 0]
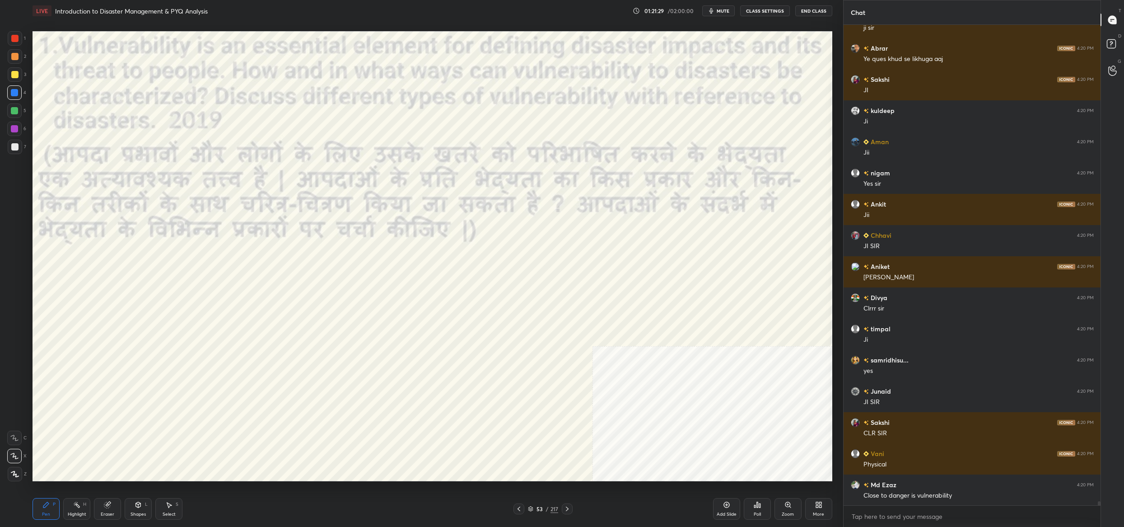
drag, startPoint x: 16, startPoint y: 135, endPoint x: 14, endPoint y: 143, distance: 8.0
click at [12, 136] on div "1 2 3 4 5 6 7" at bounding box center [16, 94] width 19 height 126
click at [14, 147] on div at bounding box center [14, 146] width 7 height 7
drag, startPoint x: 14, startPoint y: 147, endPoint x: 25, endPoint y: 149, distance: 10.9
click at [14, 147] on div at bounding box center [14, 146] width 7 height 7
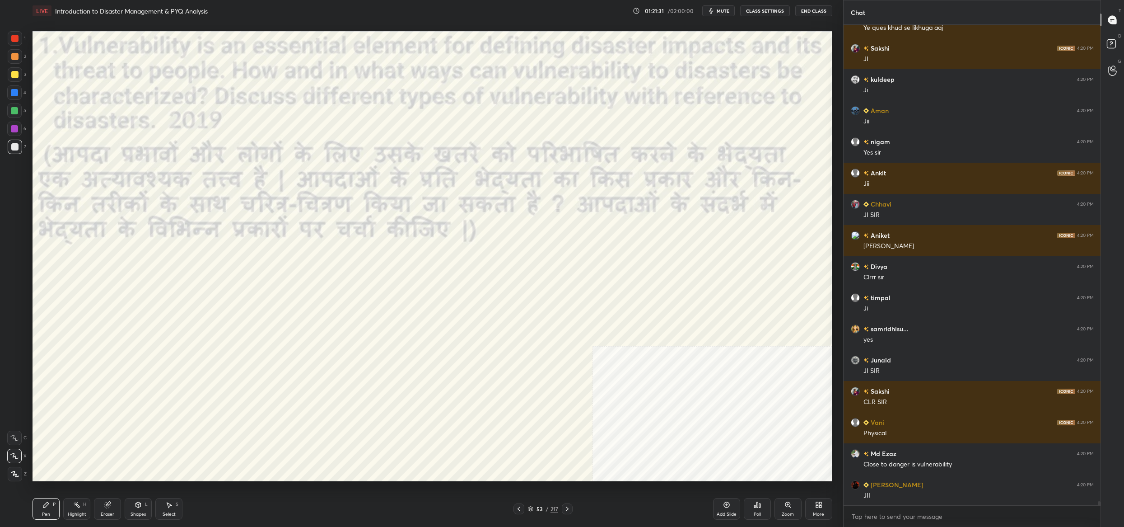
click at [31, 66] on div "Setting up your live class Poll for secs No correct answer Start poll" at bounding box center [432, 256] width 807 height 469
click at [21, 48] on div "1" at bounding box center [17, 40] width 18 height 18
click at [13, 41] on div at bounding box center [15, 38] width 14 height 14
click at [18, 47] on div "1" at bounding box center [17, 40] width 18 height 18
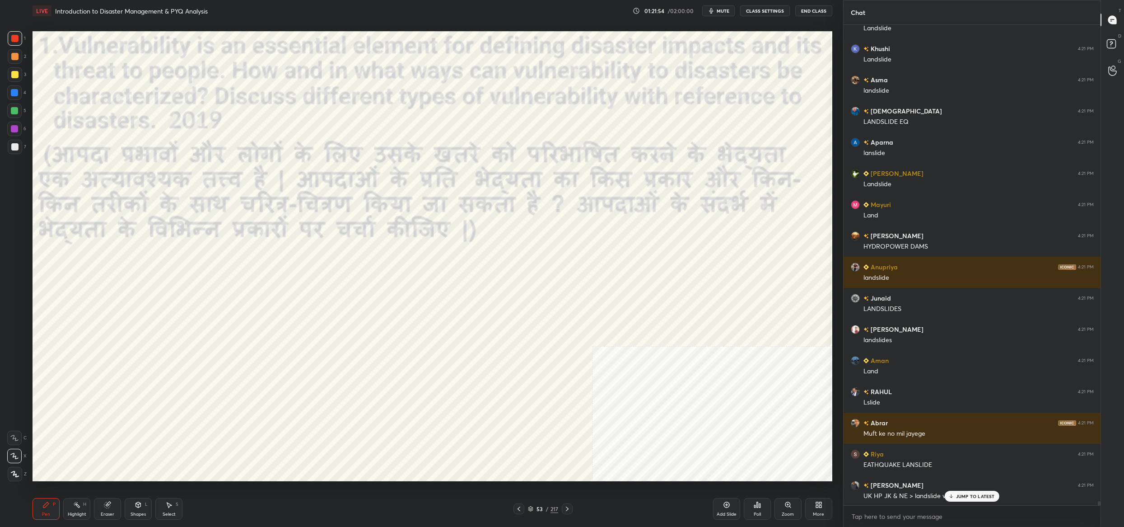
scroll to position [59614, 0]
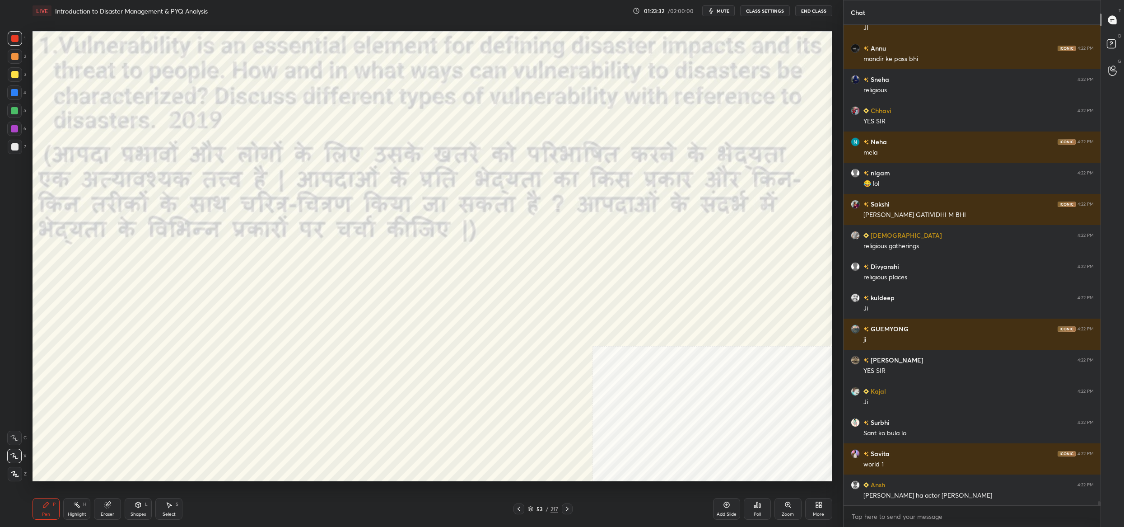
click at [530, 512] on div "53 / 217" at bounding box center [543, 509] width 30 height 8
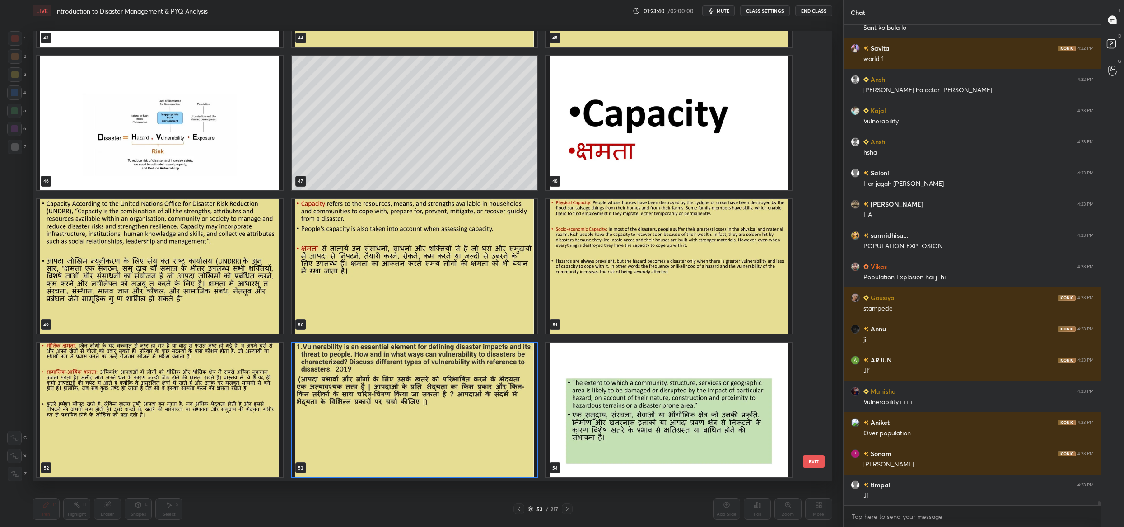
click at [508, 435] on img "grid" at bounding box center [415, 409] width 246 height 134
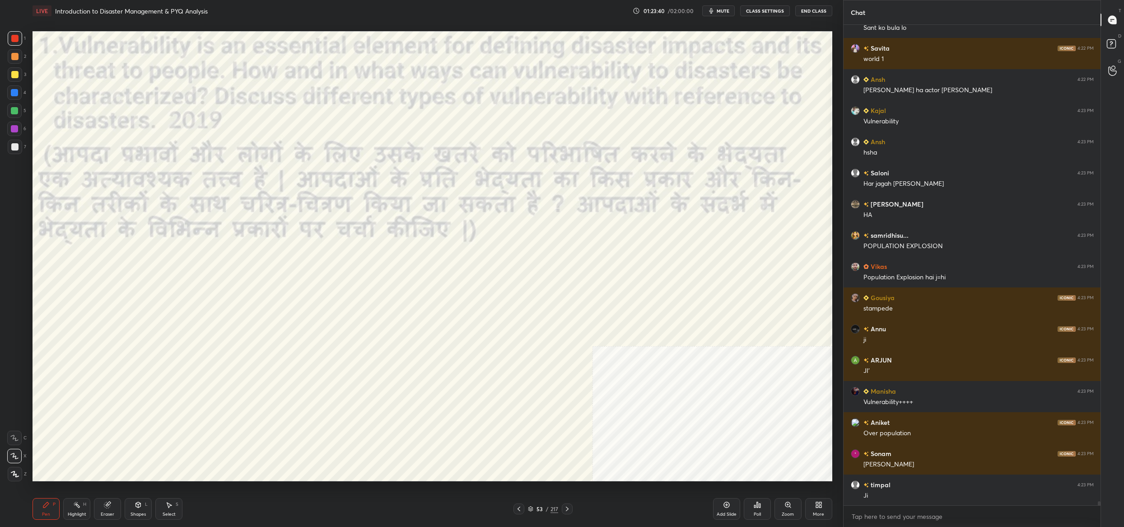
click at [508, 435] on img "grid" at bounding box center [415, 409] width 246 height 134
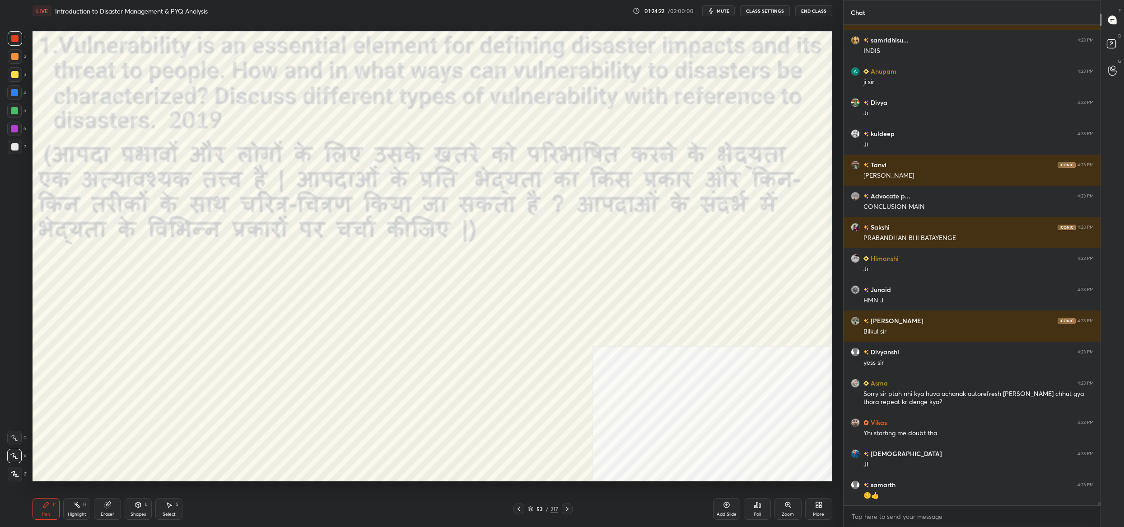
click at [527, 505] on div "53 / 217" at bounding box center [543, 508] width 59 height 11
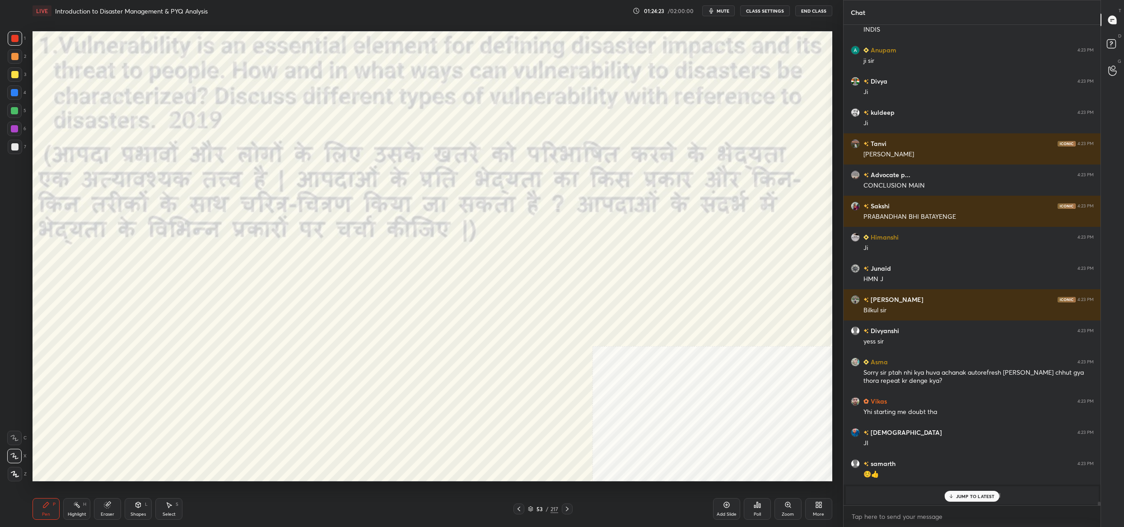
click at [533, 508] on div "53 / 217" at bounding box center [543, 509] width 30 height 8
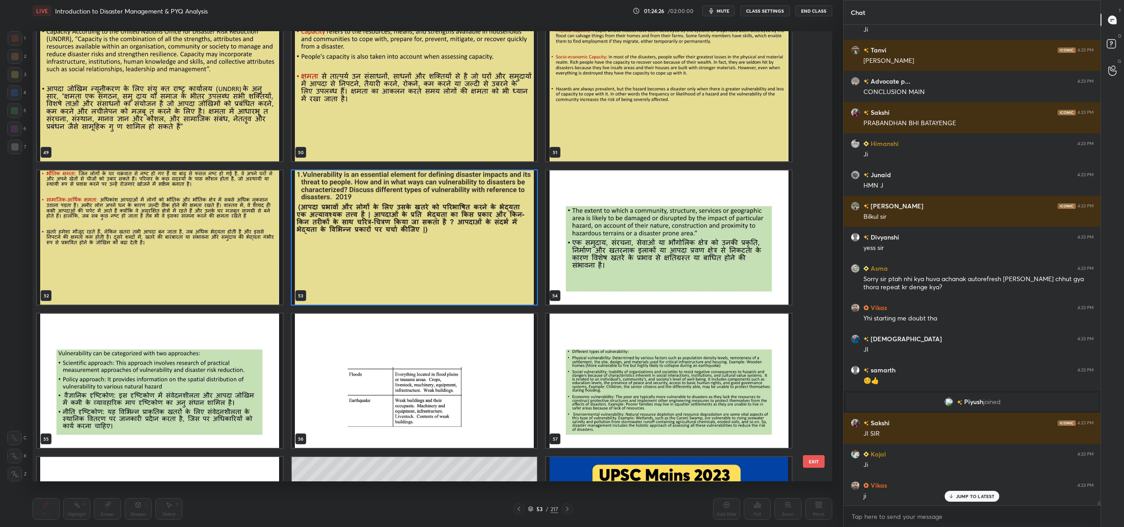
click at [470, 263] on img "grid" at bounding box center [415, 237] width 246 height 134
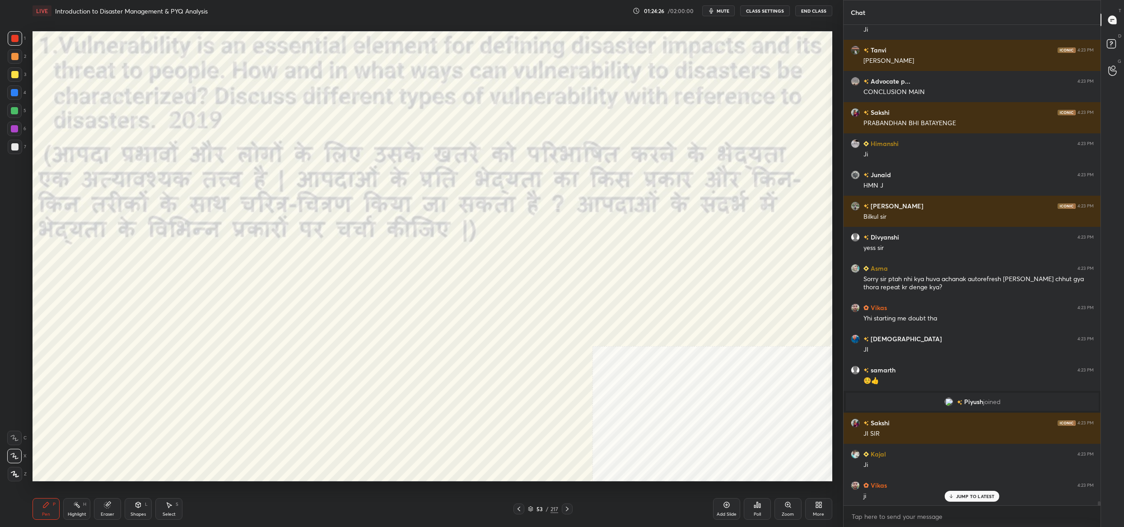
click at [470, 263] on img "grid" at bounding box center [415, 237] width 246 height 134
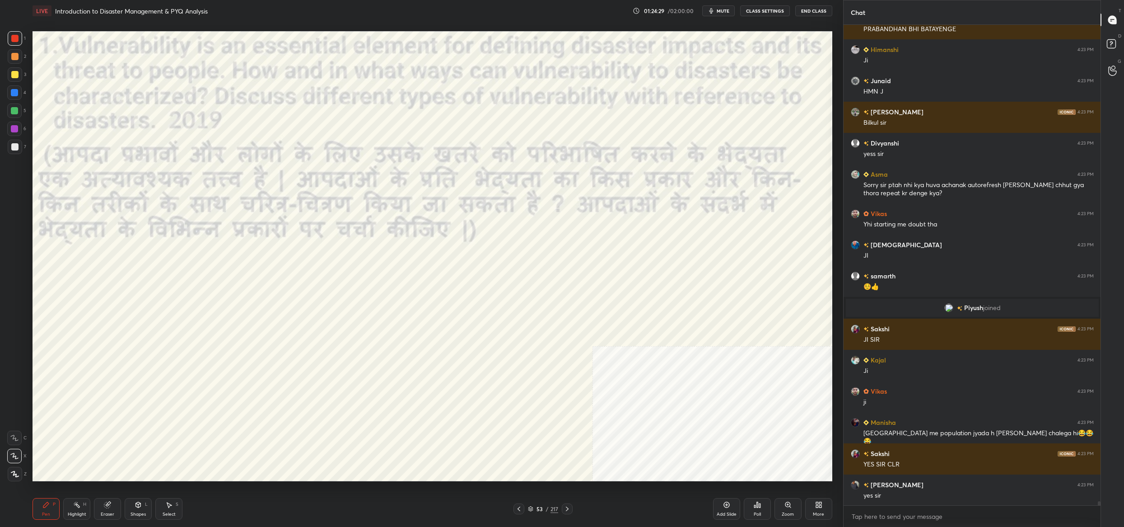
click at [534, 508] on div "53 / 217" at bounding box center [543, 509] width 30 height 8
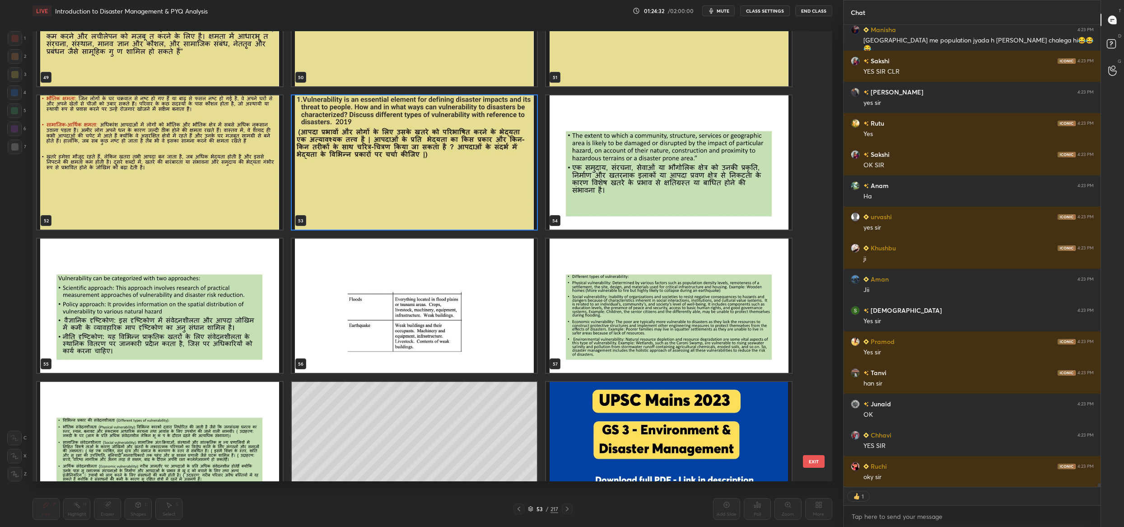
click at [687, 261] on img "grid" at bounding box center [669, 305] width 246 height 134
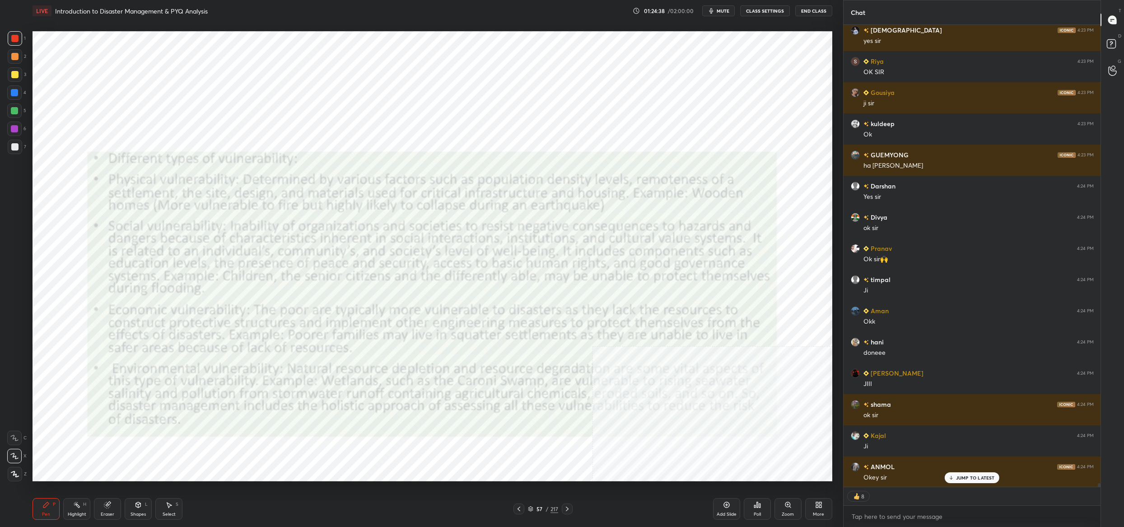
click at [531, 509] on icon at bounding box center [530, 507] width 5 height 2
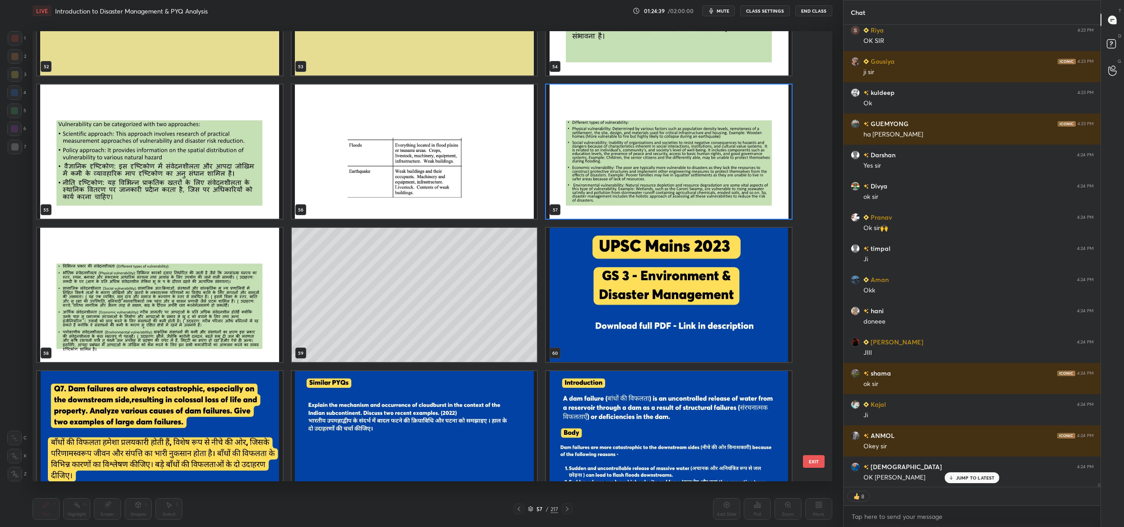
click at [57, 290] on img "grid" at bounding box center [160, 295] width 246 height 134
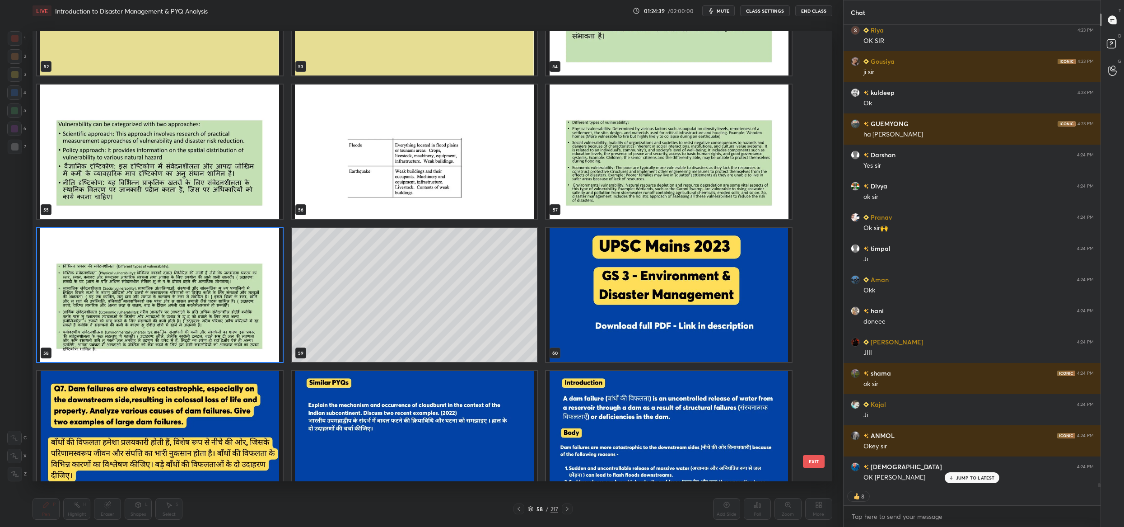
click at [57, 290] on img "grid" at bounding box center [160, 295] width 246 height 134
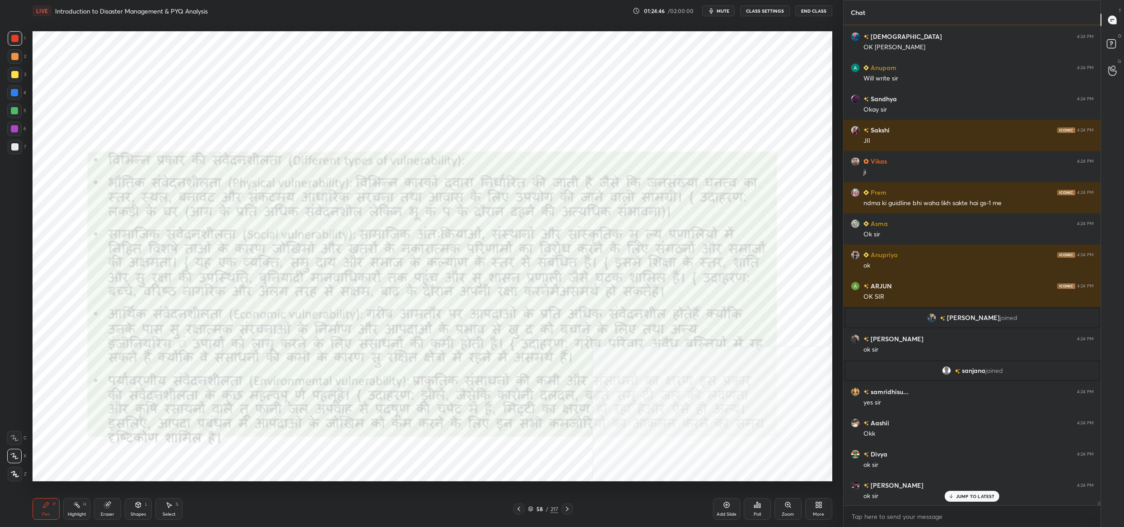
click at [533, 506] on div "58 / 217" at bounding box center [543, 509] width 30 height 8
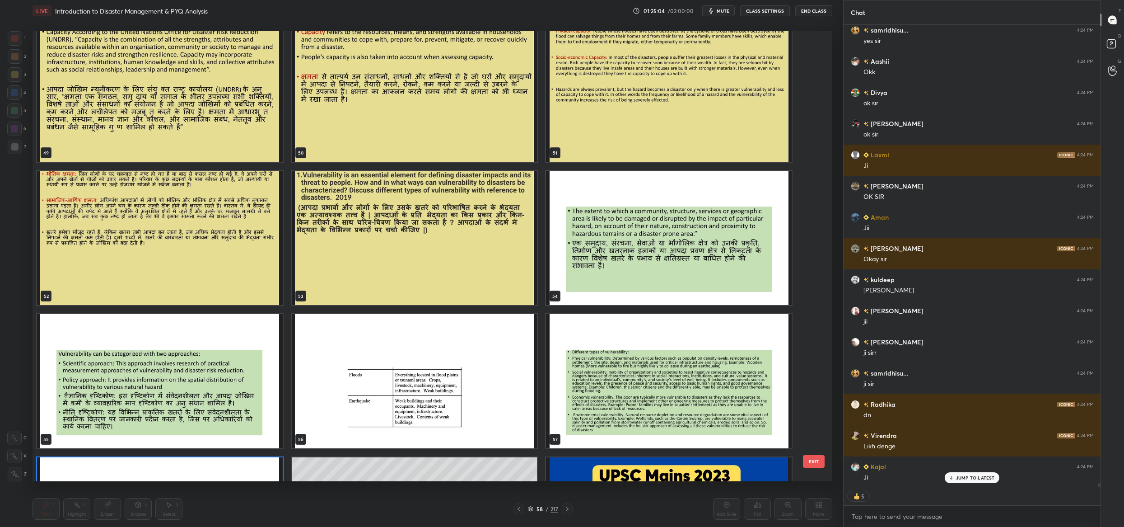
click at [668, 221] on img "grid" at bounding box center [669, 238] width 246 height 134
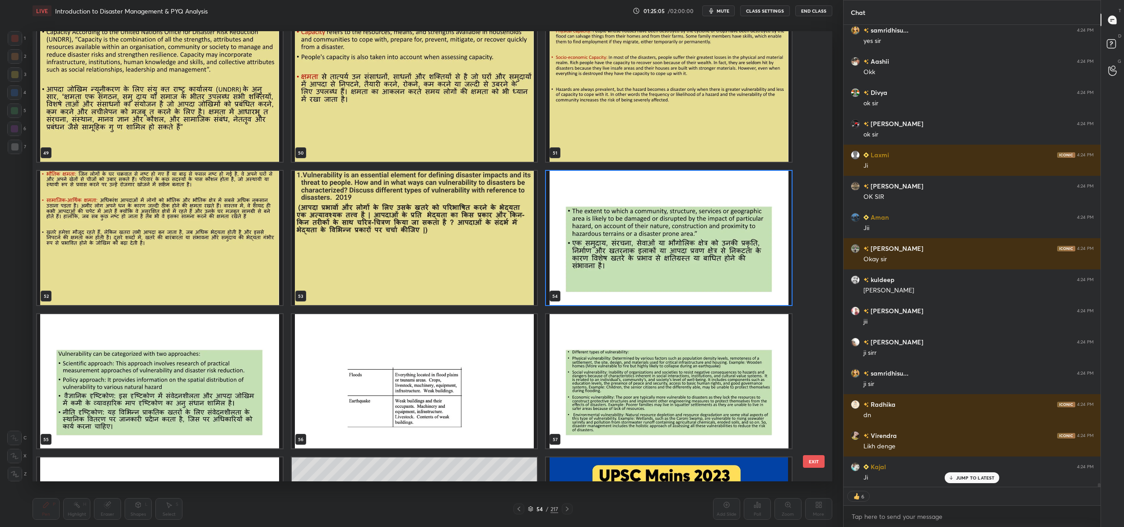
click at [668, 221] on img "grid" at bounding box center [669, 238] width 246 height 134
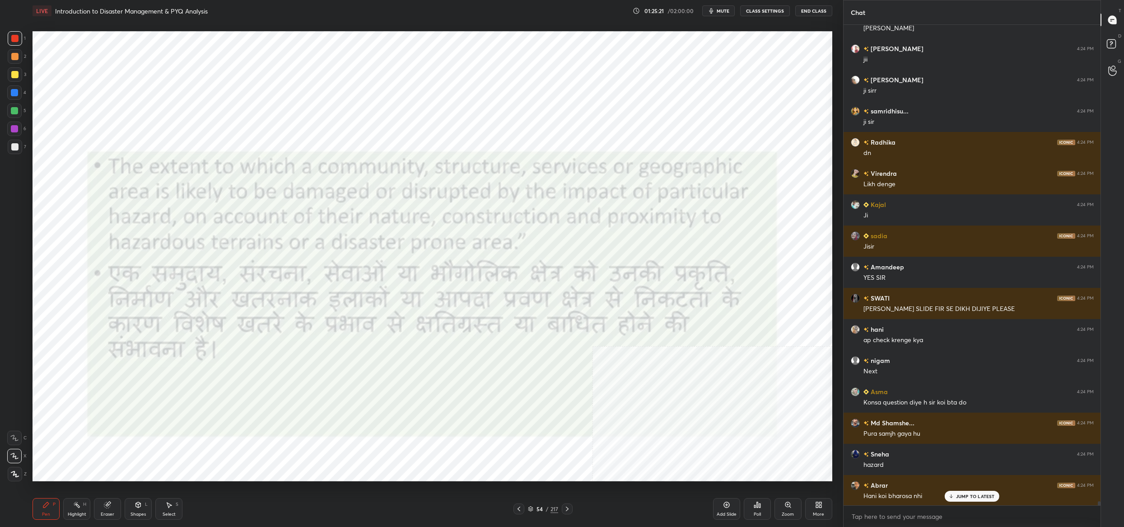
click at [532, 508] on icon at bounding box center [530, 508] width 5 height 5
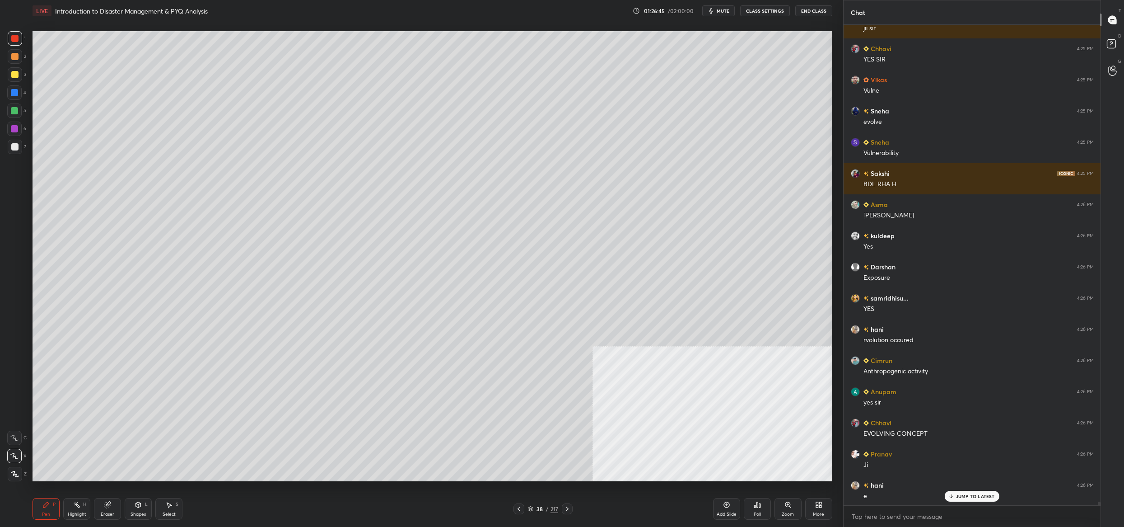
click at [538, 509] on div "38" at bounding box center [539, 508] width 9 height 5
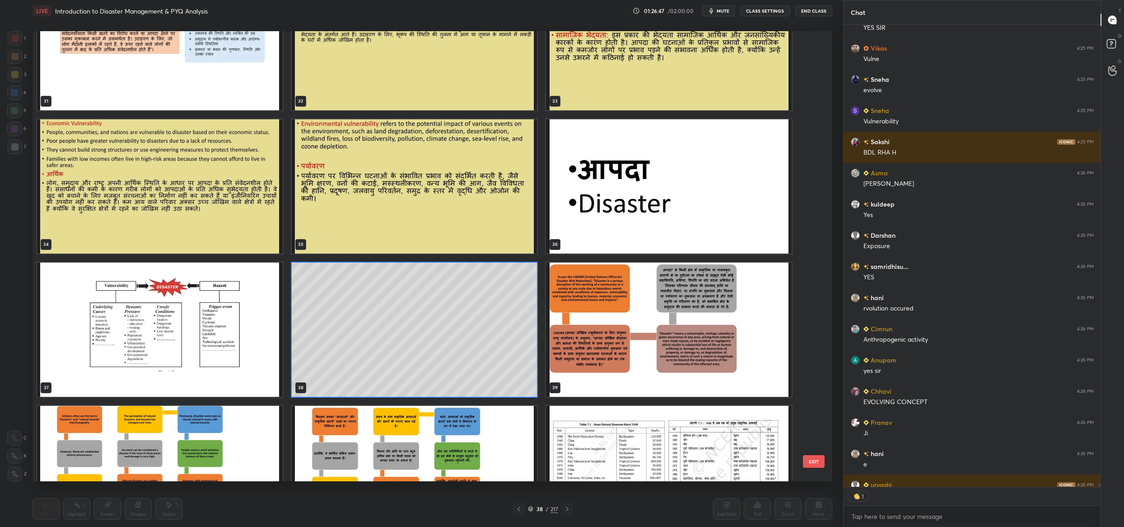
click at [257, 272] on img "grid" at bounding box center [160, 329] width 246 height 134
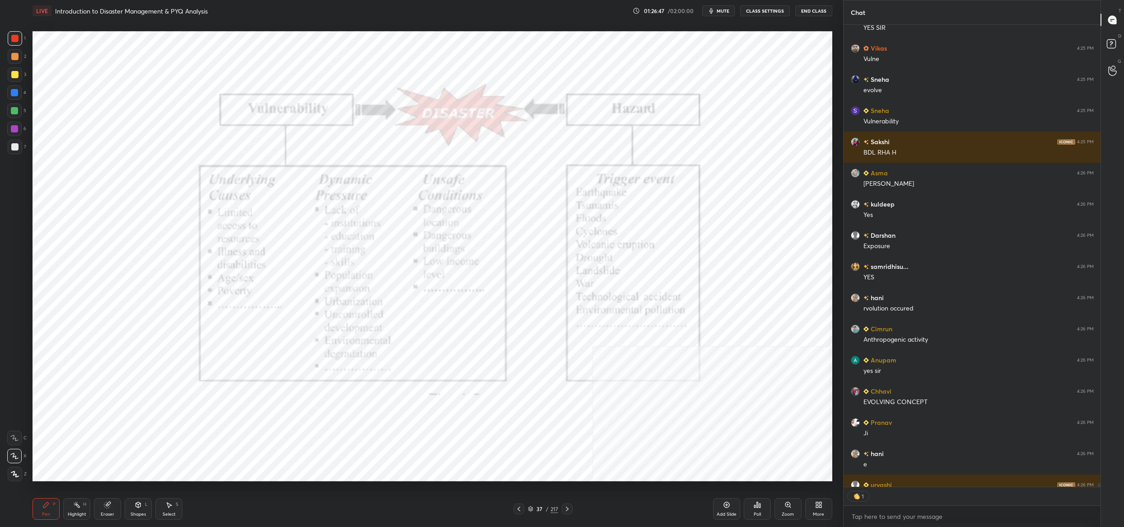
click at [257, 272] on img "grid" at bounding box center [160, 329] width 246 height 134
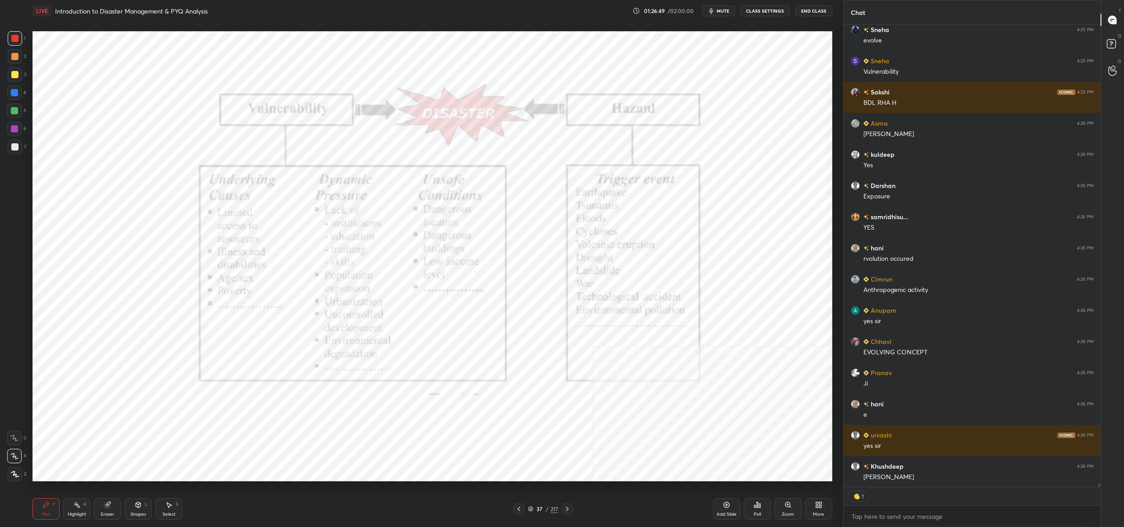
click at [830, 509] on div "More" at bounding box center [818, 509] width 27 height 22
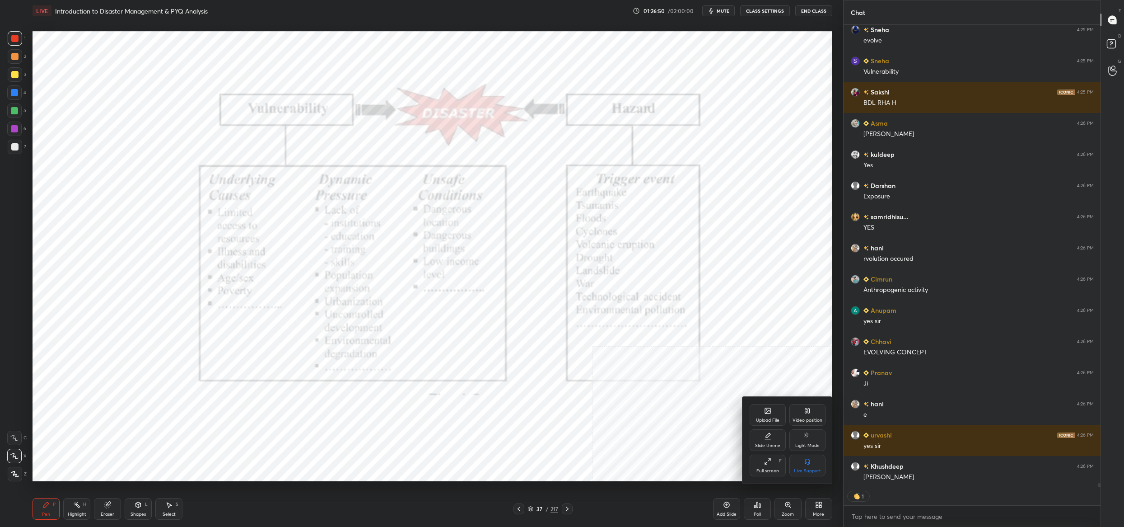
click at [813, 415] on div "Video position" at bounding box center [807, 415] width 36 height 22
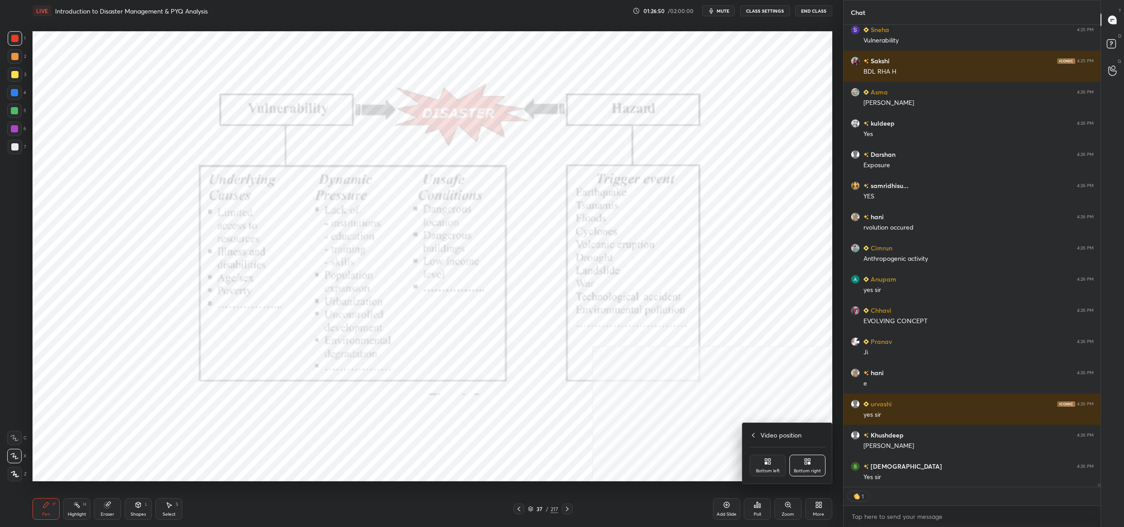
click at [782, 464] on div "Bottom left" at bounding box center [768, 465] width 36 height 22
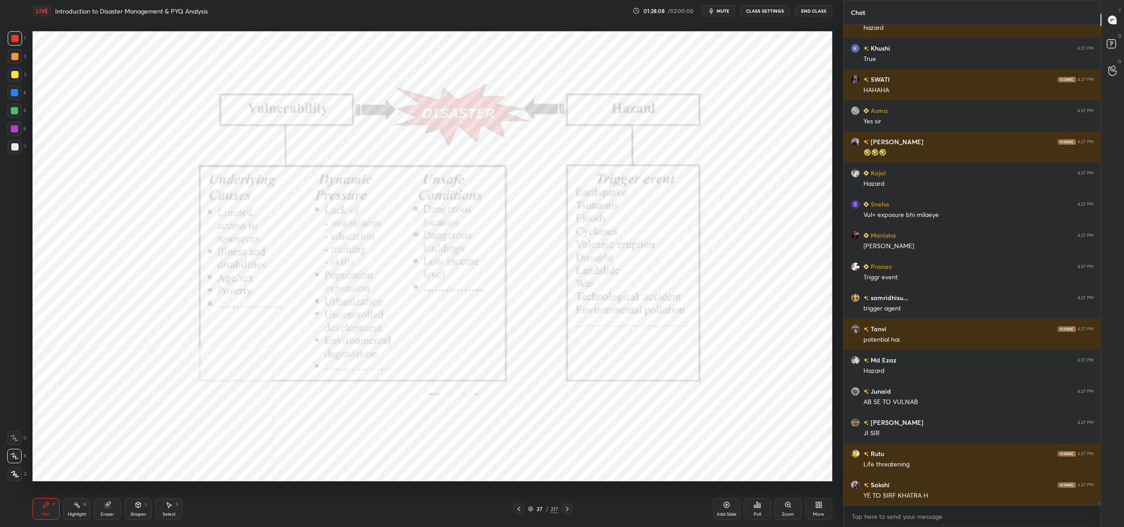
drag, startPoint x: 537, startPoint y: 511, endPoint x: 534, endPoint y: 503, distance: 8.0
click at [537, 510] on div "37 / 217" at bounding box center [543, 509] width 30 height 8
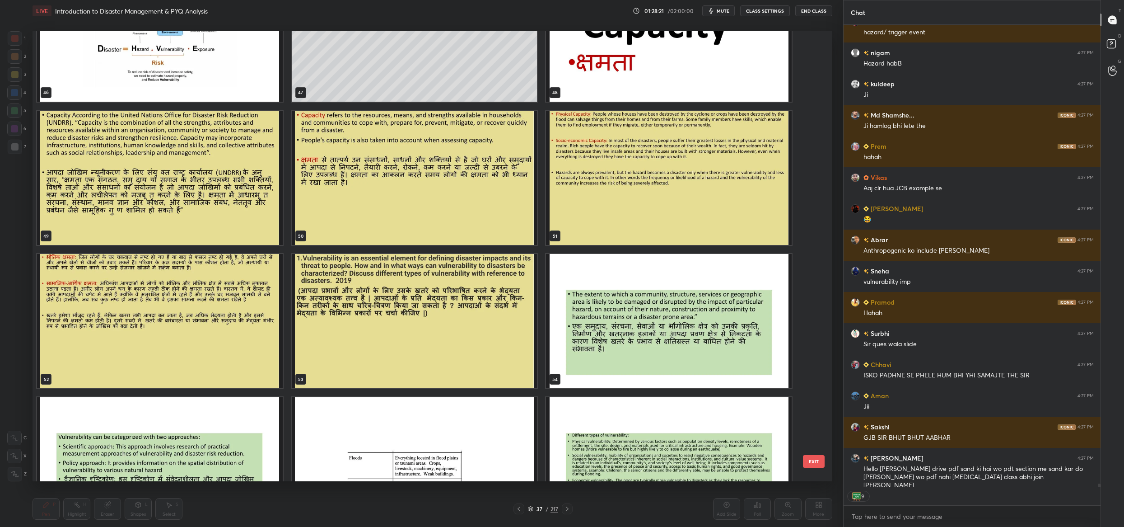
click at [475, 324] on img "grid" at bounding box center [415, 321] width 246 height 134
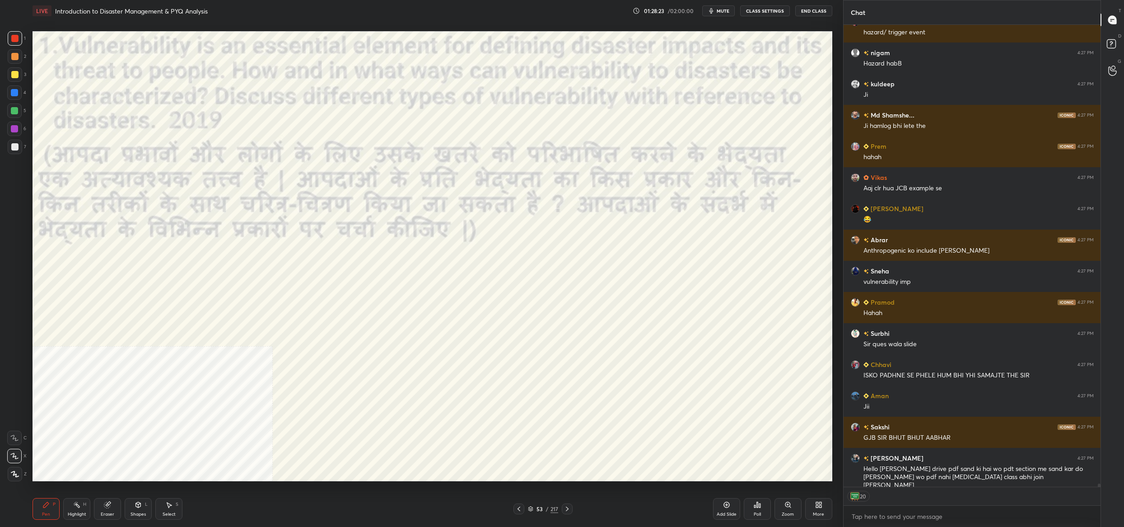
click at [528, 507] on icon at bounding box center [530, 508] width 5 height 5
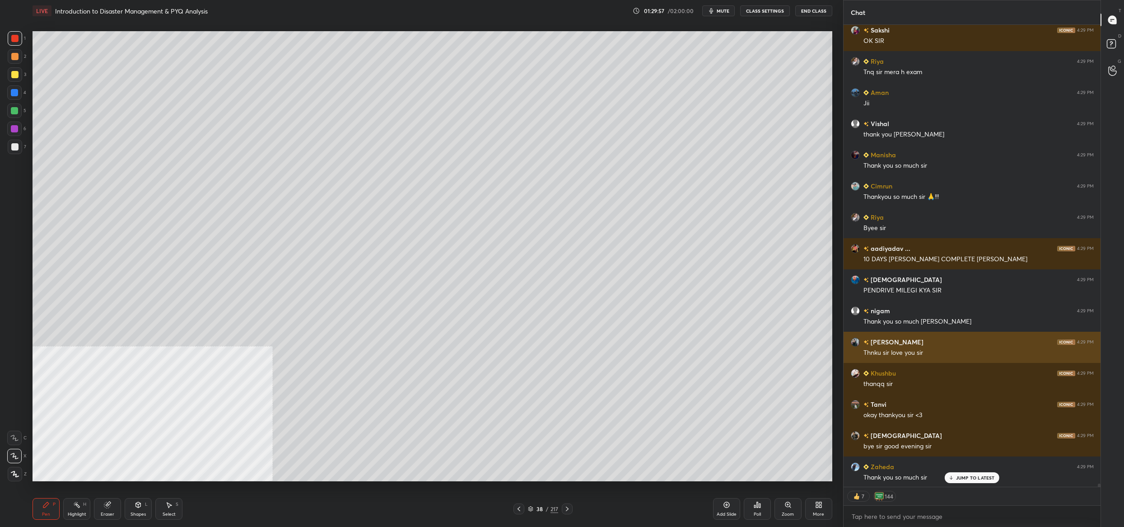
click at [906, 350] on div "Thnku sir love you sir" at bounding box center [979, 352] width 230 height 9
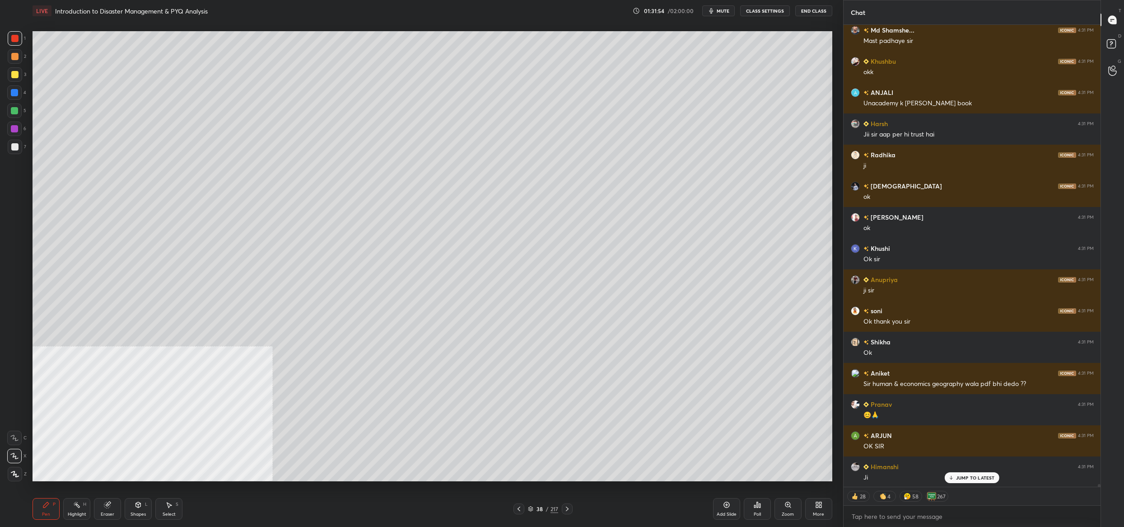
scroll to position [74514, 0]
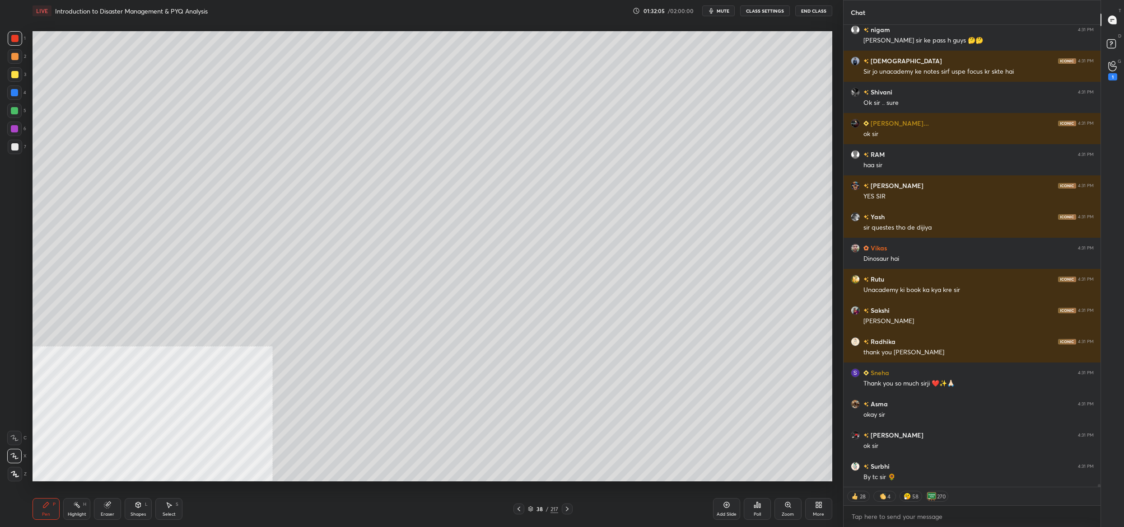
click at [538, 510] on div "38" at bounding box center [539, 508] width 9 height 5
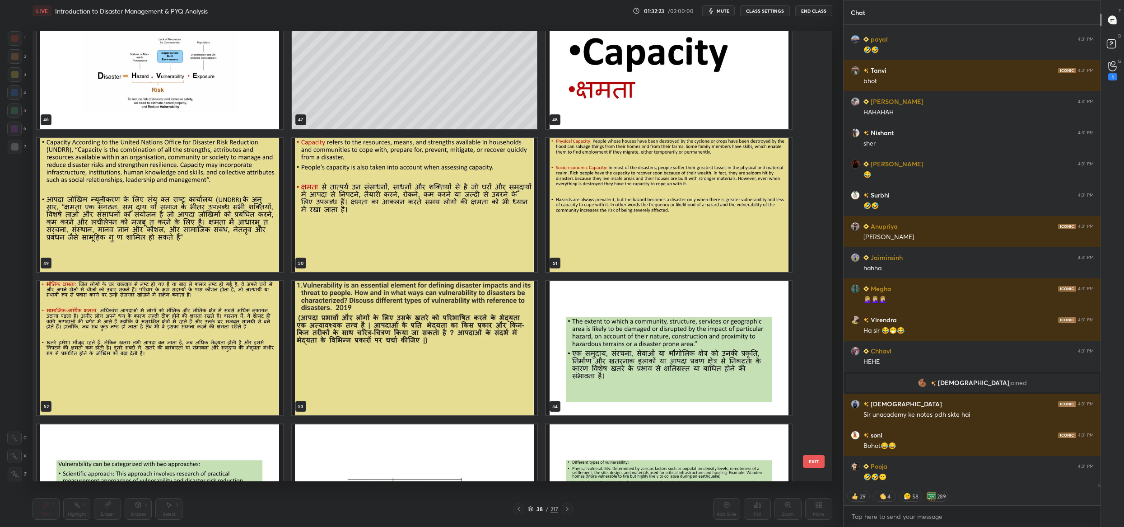
click at [434, 342] on img "grid" at bounding box center [415, 348] width 246 height 134
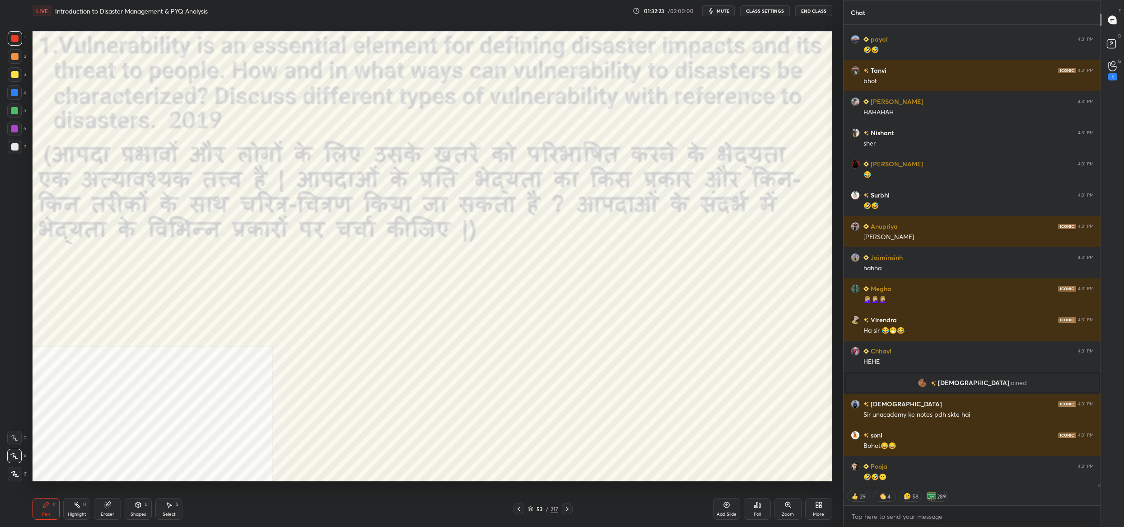
click at [434, 342] on img "grid" at bounding box center [415, 348] width 246 height 134
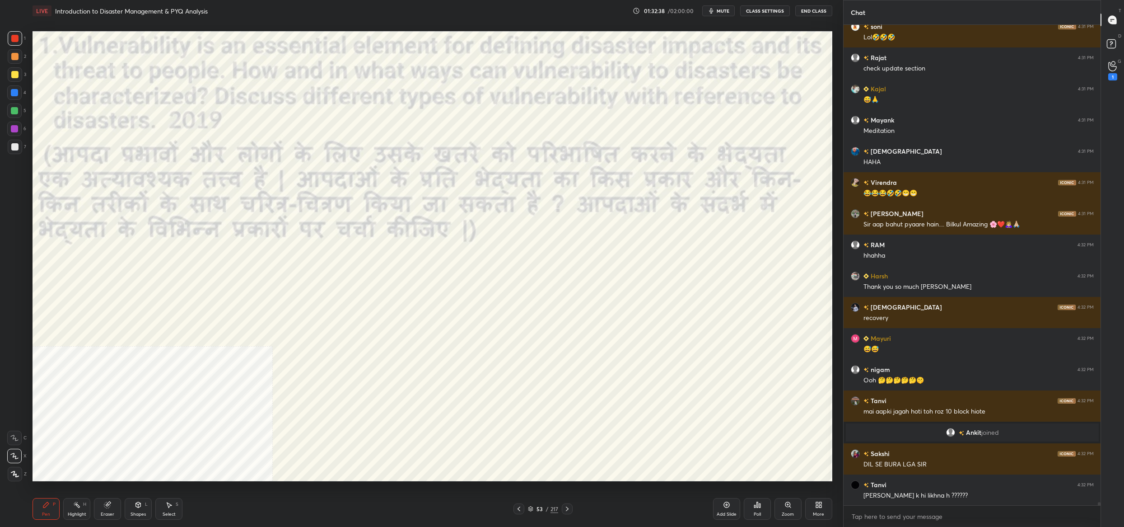
click at [815, 9] on button "End Class" at bounding box center [813, 10] width 37 height 11
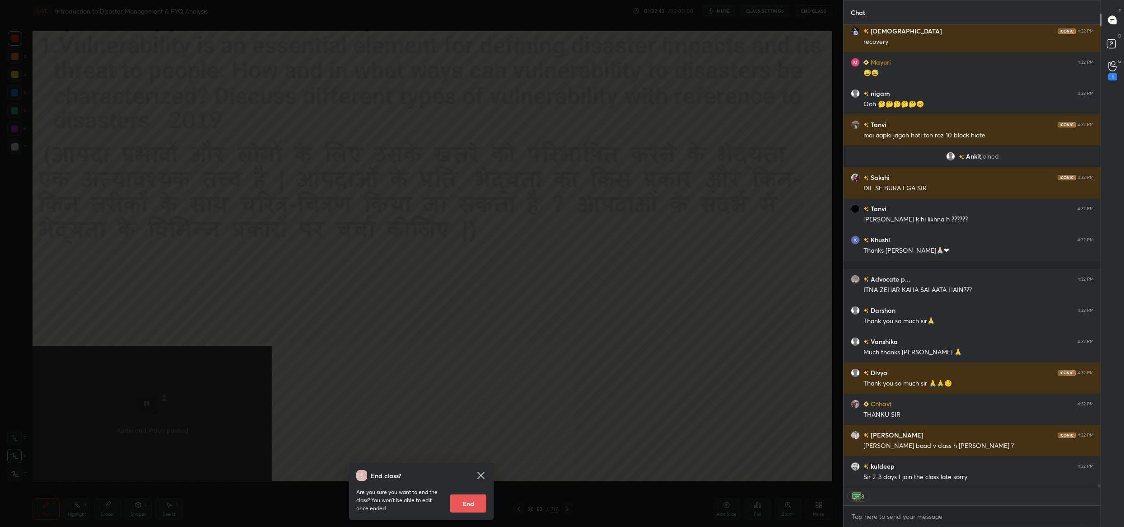
click at [471, 507] on button "End" at bounding box center [468, 503] width 36 height 18
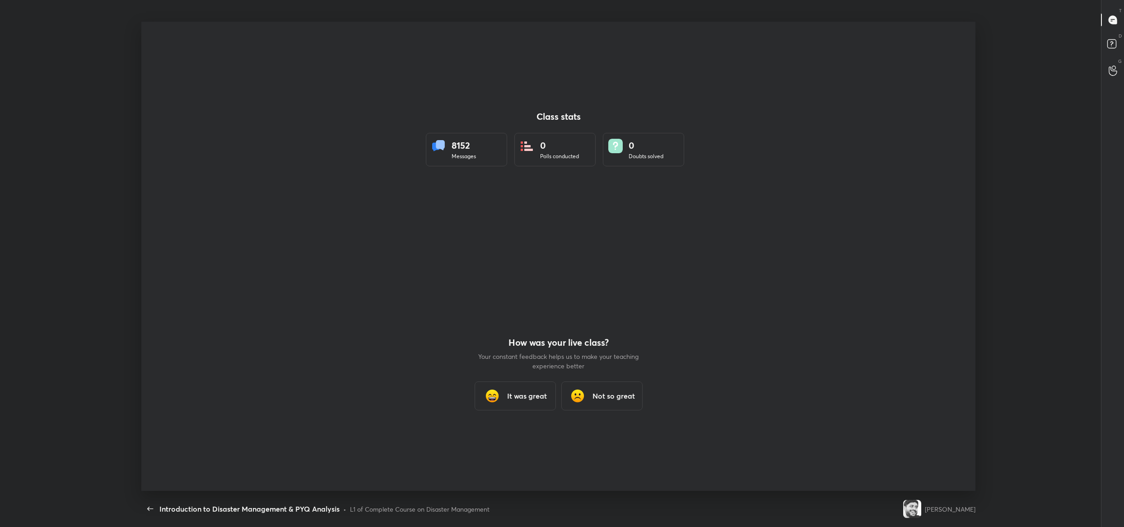
scroll to position [3, 0]
